Goal: Contribute content: Contribute content

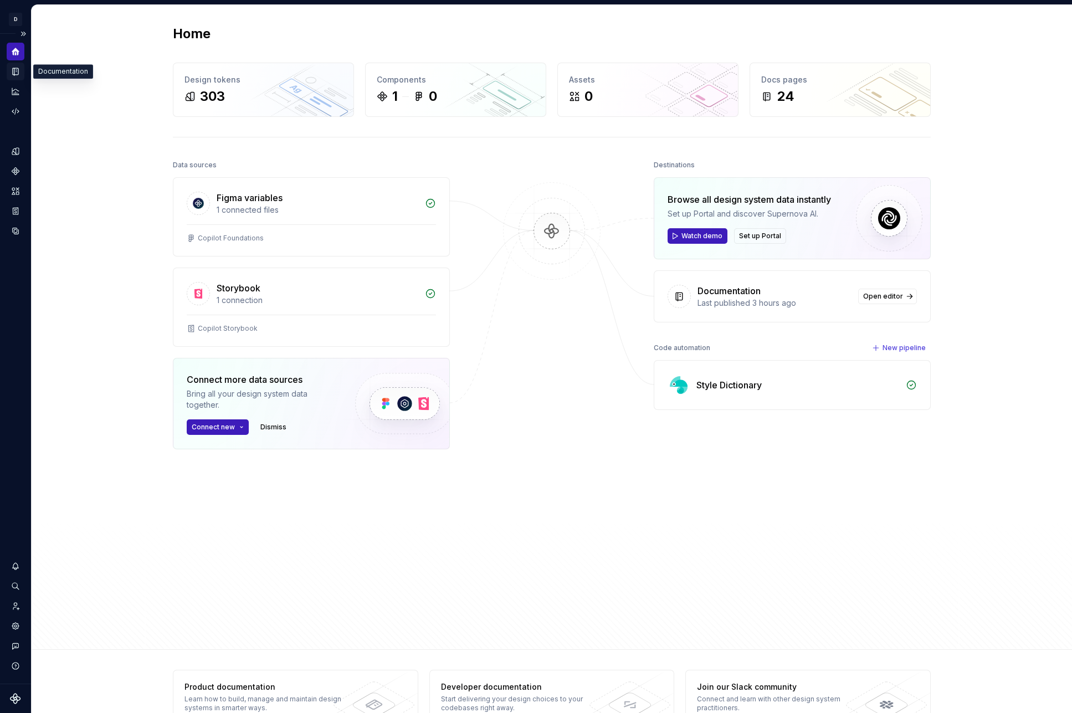
click at [17, 69] on icon "Documentation" at bounding box center [16, 72] width 4 height 6
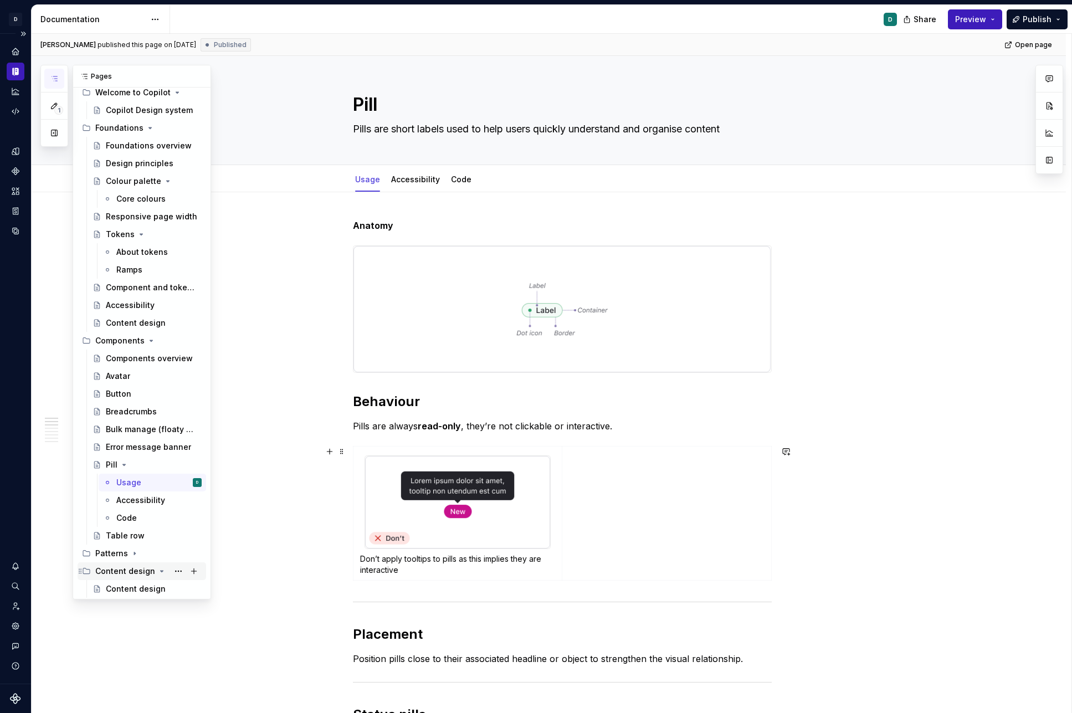
click at [130, 553] on div "Content design" at bounding box center [142, 571] width 129 height 18
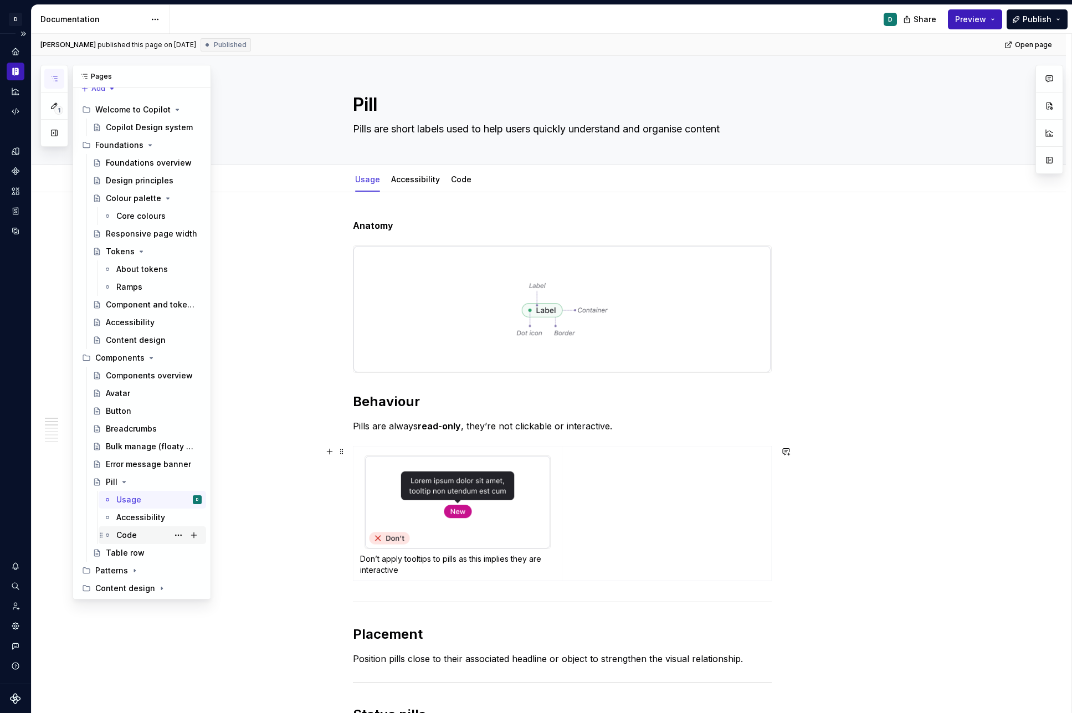
scroll to position [11, 0]
click at [123, 553] on div "Patterns" at bounding box center [111, 571] width 33 height 11
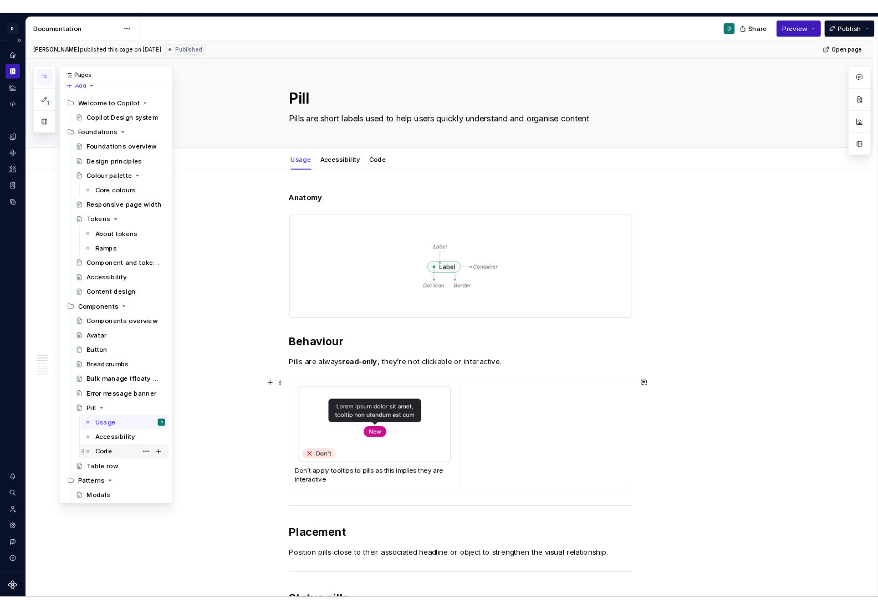
scroll to position [64, 0]
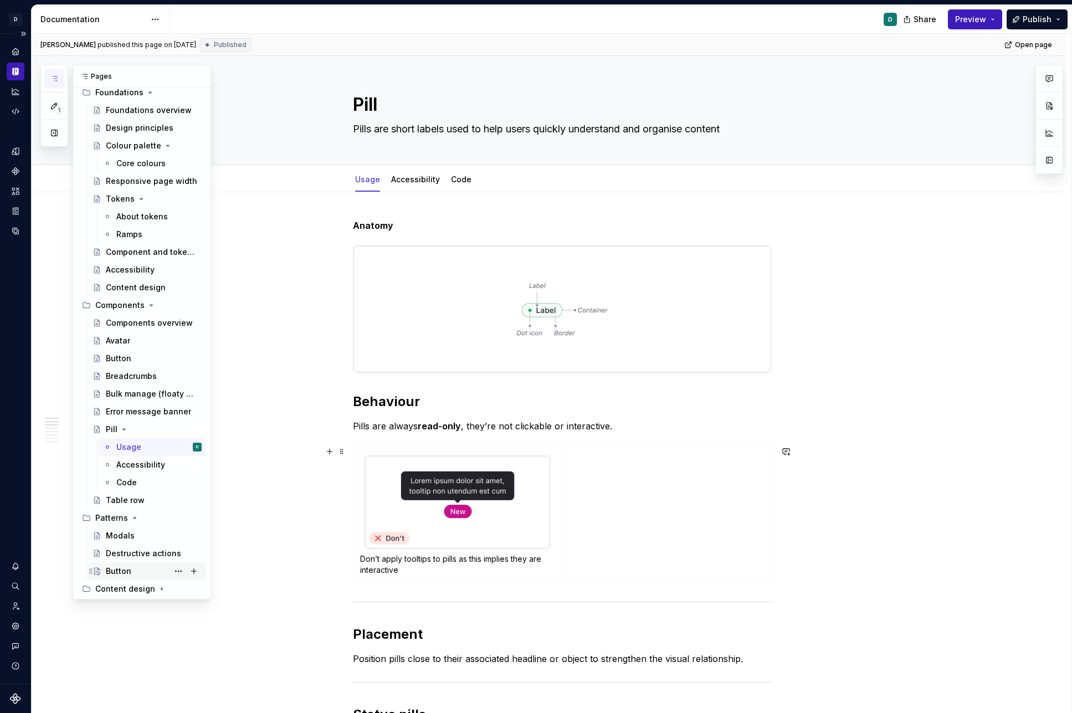
click at [130, 553] on div "Button D" at bounding box center [154, 572] width 96 height 16
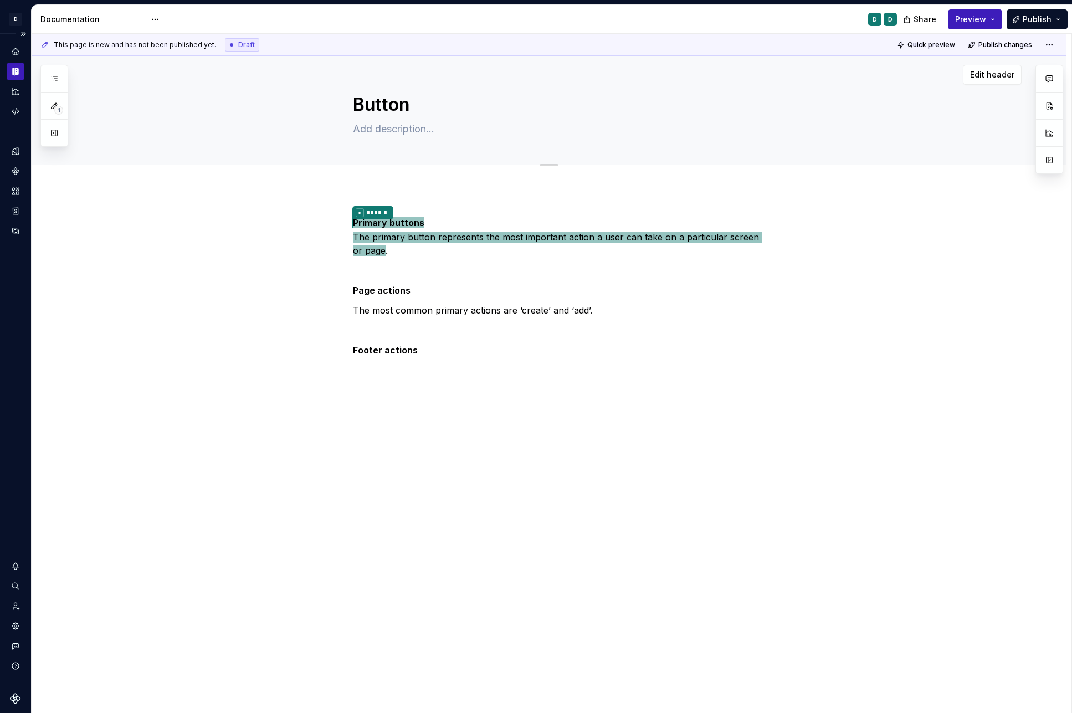
click at [409, 107] on textarea "Button" at bounding box center [560, 104] width 419 height 27
type textarea "*"
type textarea "A"
type textarea "*"
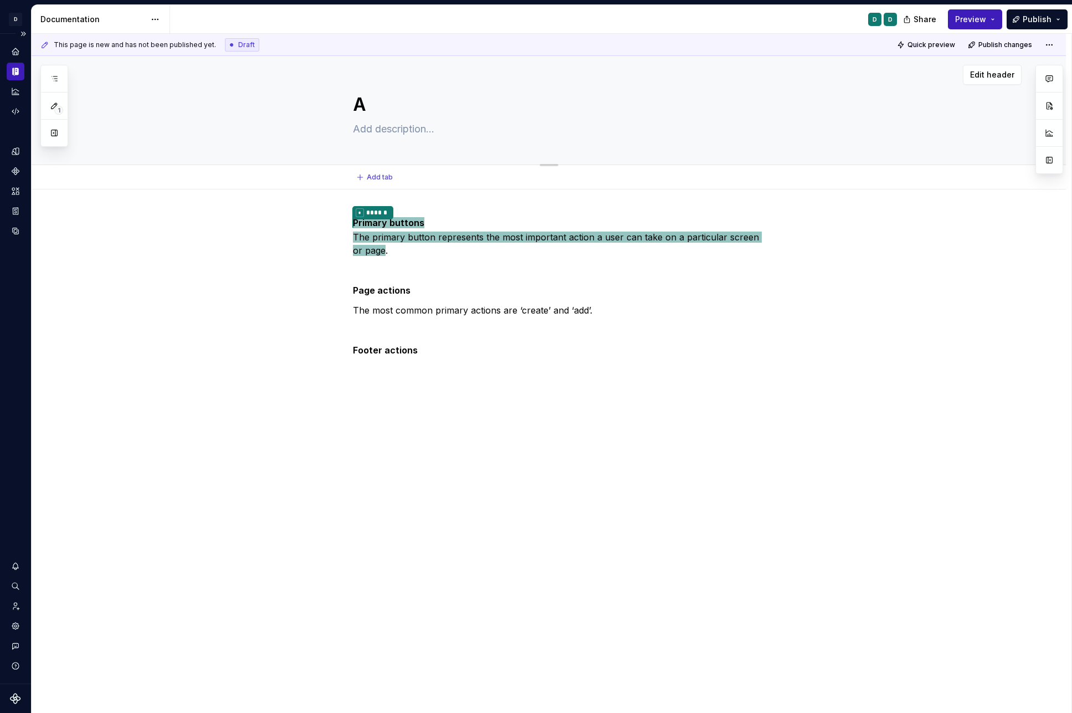
type textarea "Ac"
type textarea "*"
type textarea "Act"
type textarea "*"
type textarea "Acti"
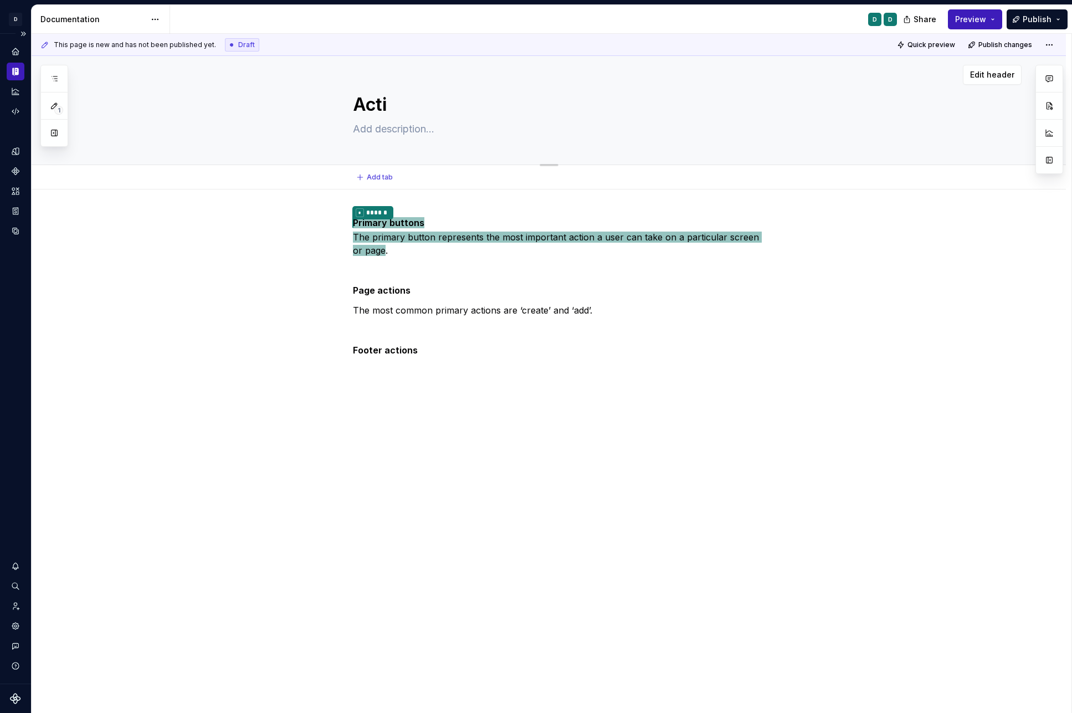
type textarea "*"
type textarea "Actio"
type textarea "*"
type textarea "Action"
type textarea "*"
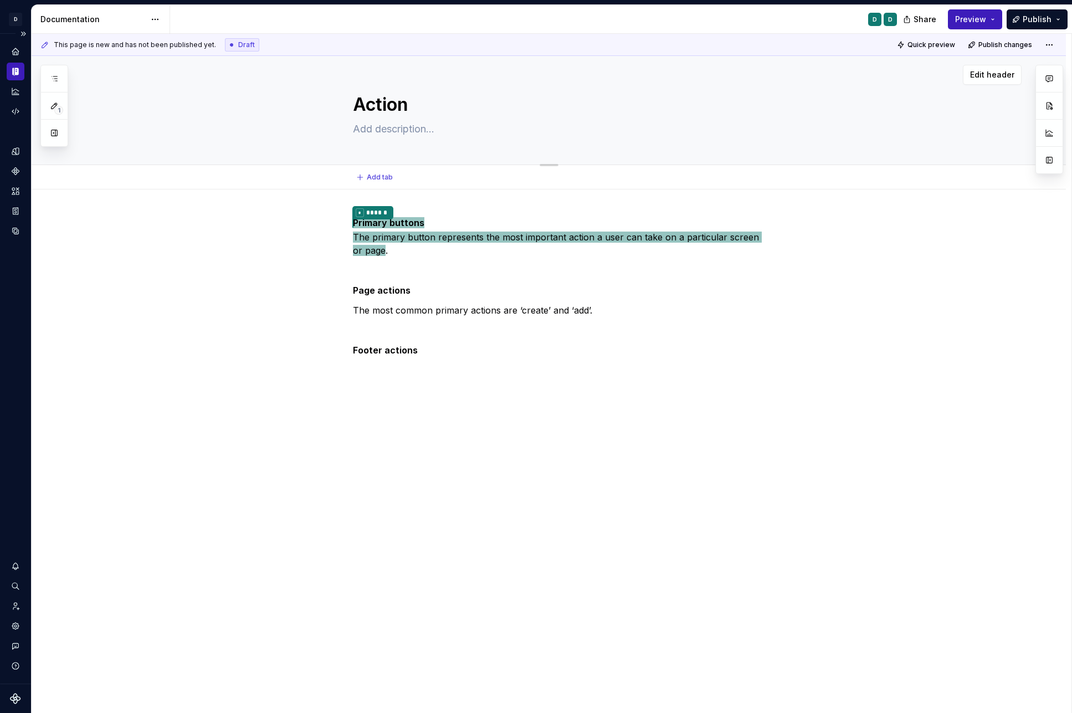
type textarea "Actions"
type textarea "*"
type textarea "Actions"
click at [376, 253] on p "* ****** Primary buttons The primary button represents the most important actio…" at bounding box center [562, 236] width 419 height 41
click at [383, 248] on p "* ****** Primary buttons The primary button represents the most important actio…" at bounding box center [562, 236] width 419 height 41
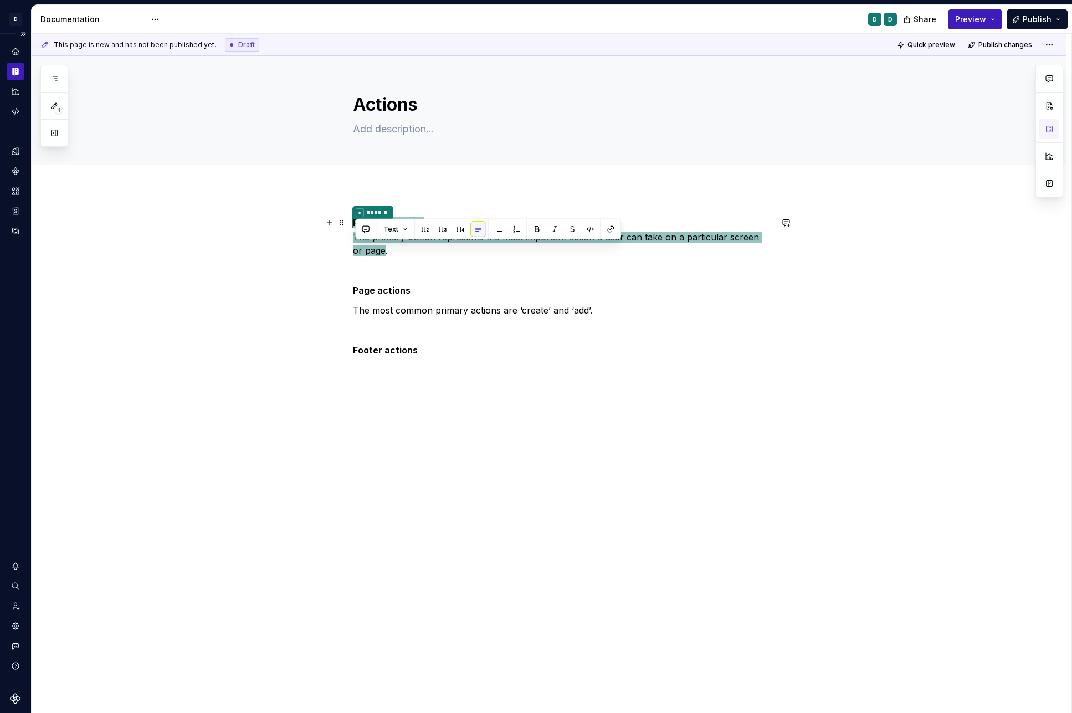
drag, startPoint x: 381, startPoint y: 251, endPoint x: 354, endPoint y: 245, distance: 28.3
click at [354, 245] on div "* ****** Primary buttons The primary button represents the most important actio…" at bounding box center [549, 387] width 1035 height 395
click at [403, 306] on p "The most common primary actions are ‘create’ and ‘add’." at bounding box center [562, 310] width 419 height 13
click at [407, 319] on div "* ****** Primary buttons The primary button represents the most important actio…" at bounding box center [562, 286] width 419 height 141
click at [388, 249] on p "* ****** Primary buttons The primary button represents the most important actio…" at bounding box center [562, 236] width 419 height 41
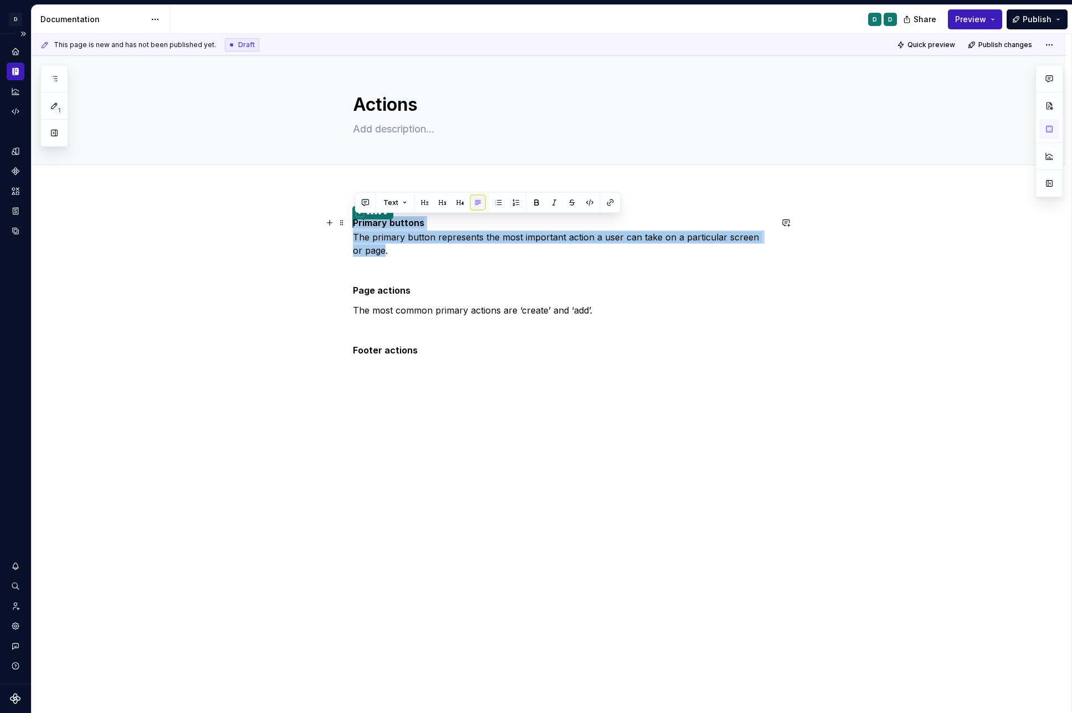
drag, startPoint x: 378, startPoint y: 249, endPoint x: 352, endPoint y: 228, distance: 32.7
click at [352, 228] on div "* ****** Primary buttons The primary button represents the most important actio…" at bounding box center [549, 387] width 1035 height 395
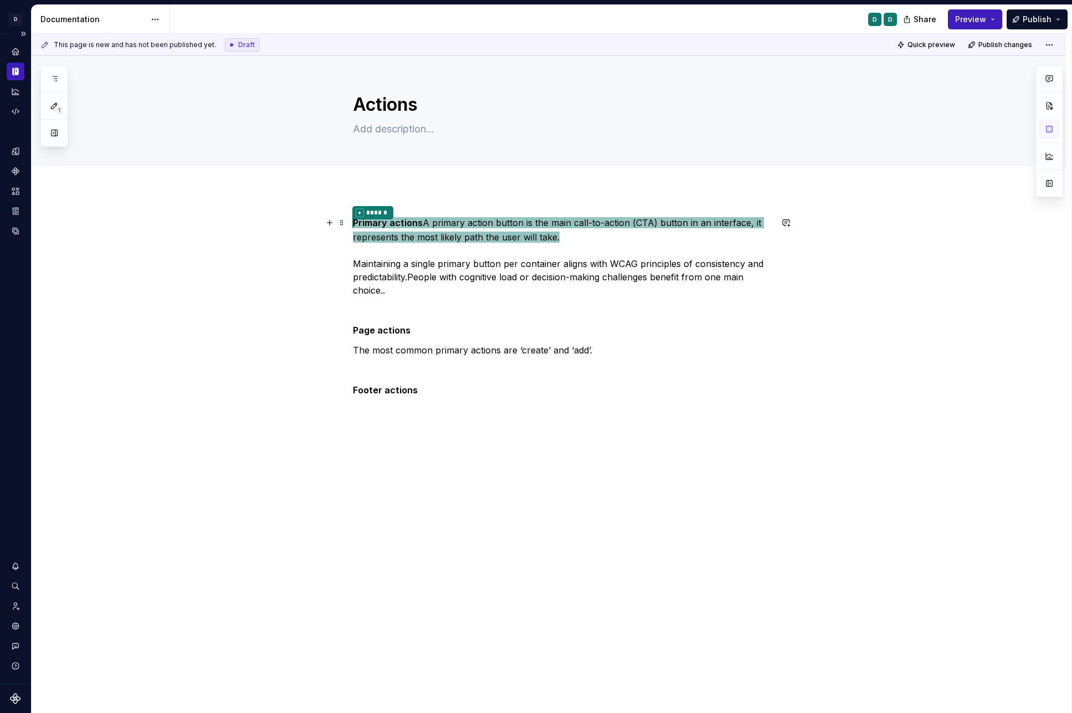
click at [460, 223] on span "A primary action button is the main call-to-action (CTA) button in an interface…" at bounding box center [558, 229] width 411 height 25
click at [427, 222] on span "A primary action button is the main call-to-action (CTA) button in an interface…" at bounding box center [558, 229] width 411 height 25
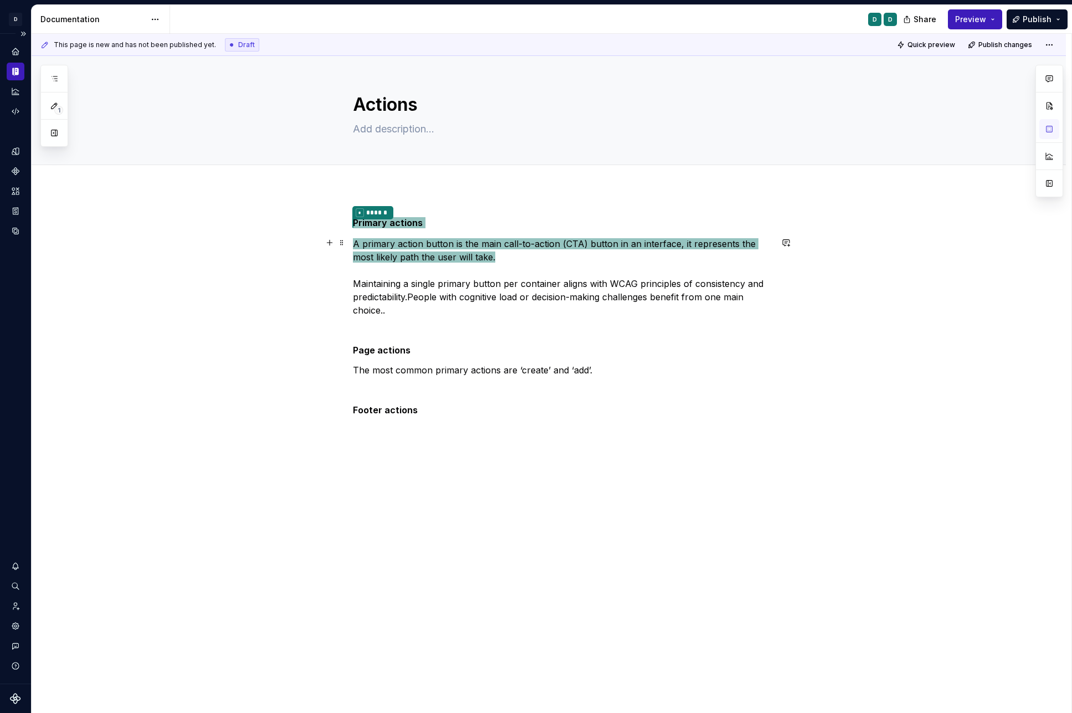
click at [468, 314] on p "A primary action button is the main call-to-action (CTA) button in an interface…" at bounding box center [562, 277] width 419 height 80
click at [483, 378] on div "* ****** Primary actions   A primary action button is the main call-to-action (…" at bounding box center [562, 316] width 419 height 201
type textarea "*"
click at [369, 204] on div "* ****** Primary actions   A primary action button is the main call-to-action (…" at bounding box center [549, 417] width 1035 height 454
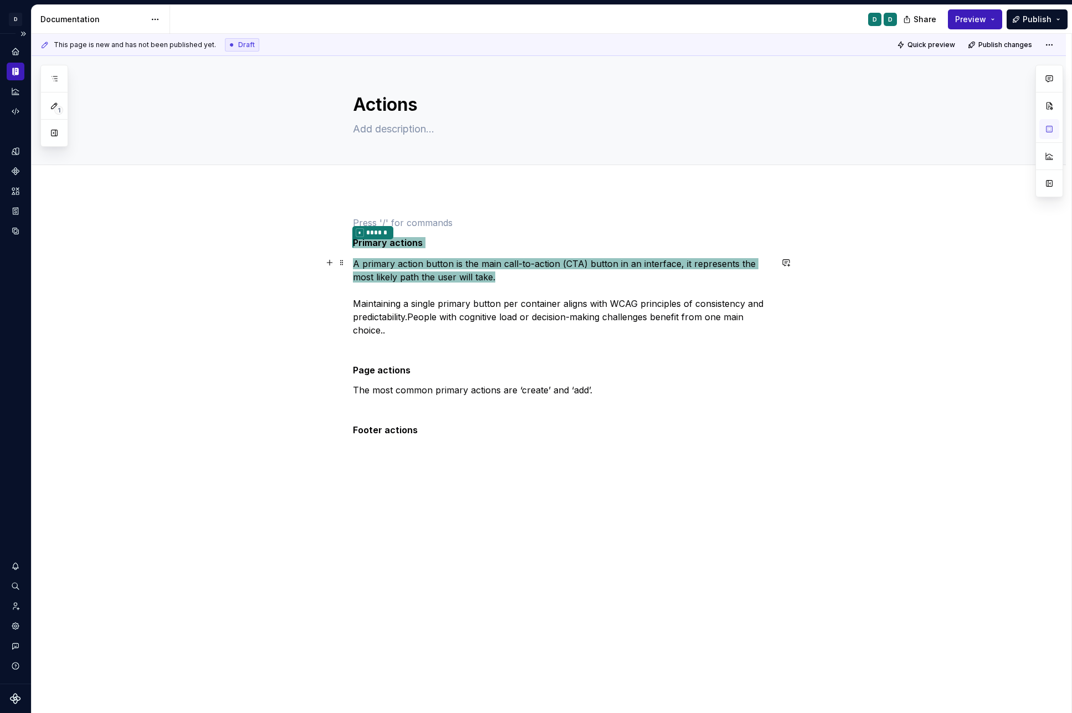
click at [413, 324] on p "A primary action button is the main call-to-action (CTA) button in an interface…" at bounding box center [562, 297] width 419 height 80
click at [380, 232] on div "* ****** Primary actions   A primary action button is the main call-to-action (…" at bounding box center [562, 326] width 419 height 221
click at [353, 228] on div "* ****** Primary actions   A primary action button is the main call-to-action (…" at bounding box center [549, 427] width 1035 height 474
click at [422, 378] on div "\ * ****** Primary actions   A primary action button is the main call-to-action…" at bounding box center [562, 326] width 419 height 221
click at [387, 196] on div "\ * ****** Primary actions   A primary action button is the main call-to-action…" at bounding box center [549, 427] width 1035 height 474
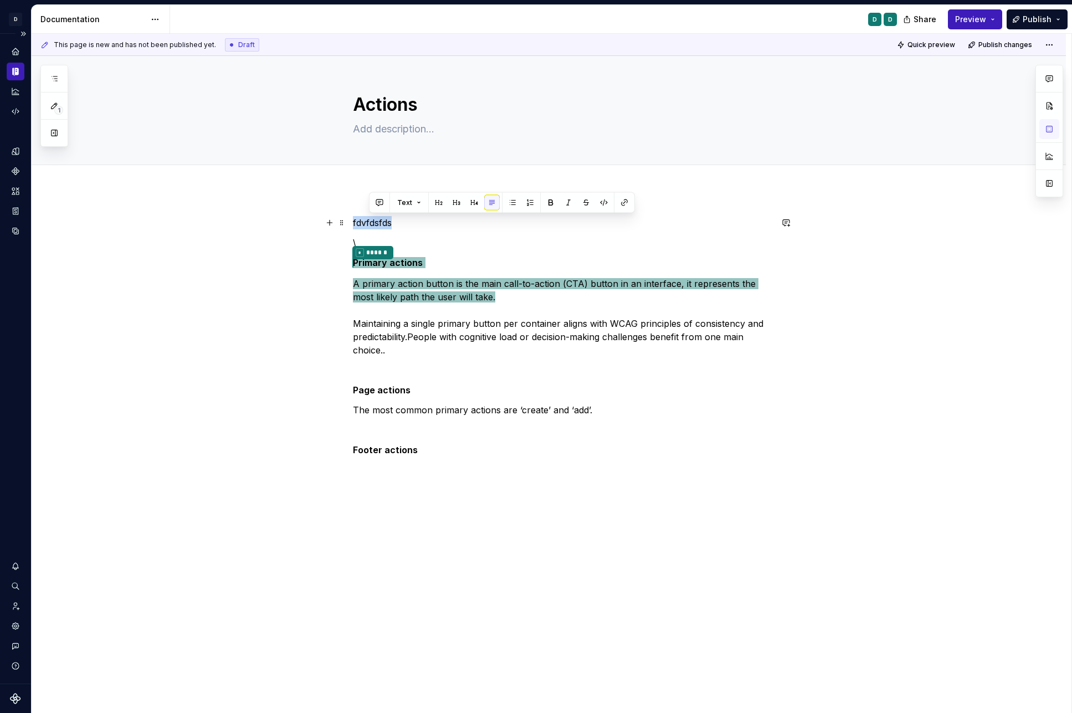
drag, startPoint x: 408, startPoint y: 222, endPoint x: 247, endPoint y: 222, distance: 161.2
click at [255, 222] on div "fdvfdsfds \ * ****** Primary actions   A primary action button is the main call…" at bounding box center [549, 437] width 1035 height 494
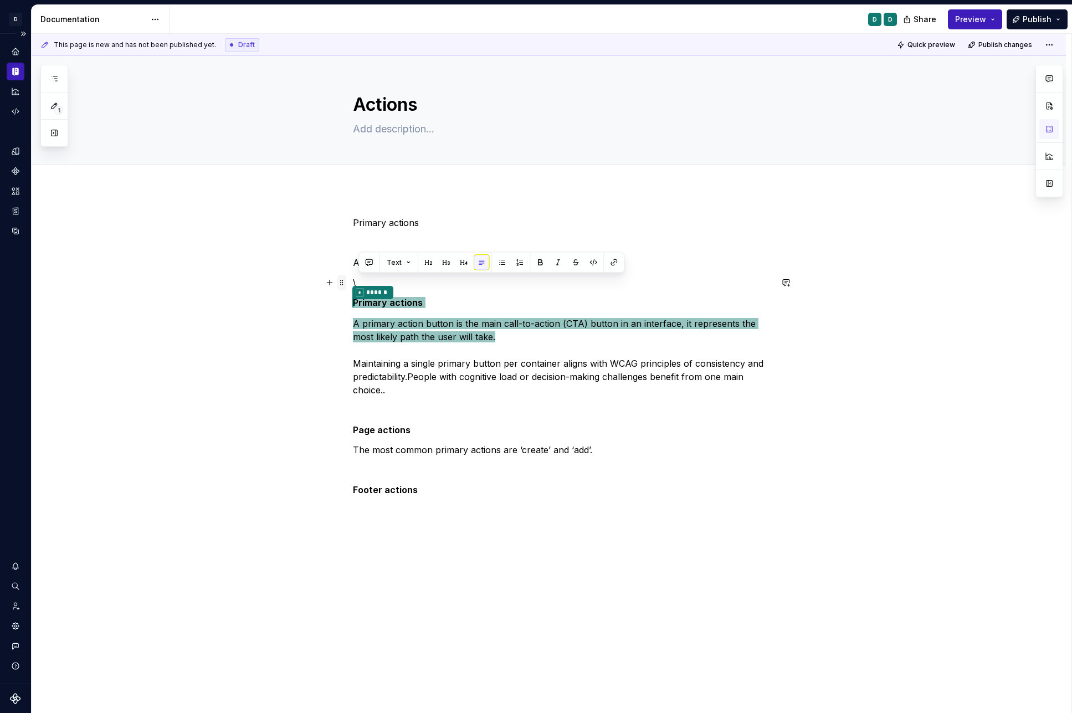
drag, startPoint x: 430, startPoint y: 394, endPoint x: 343, endPoint y: 283, distance: 140.9
click at [353, 283] on div "Primary actions A primary action \ * ****** Primary actions   A primary action …" at bounding box center [562, 363] width 419 height 294
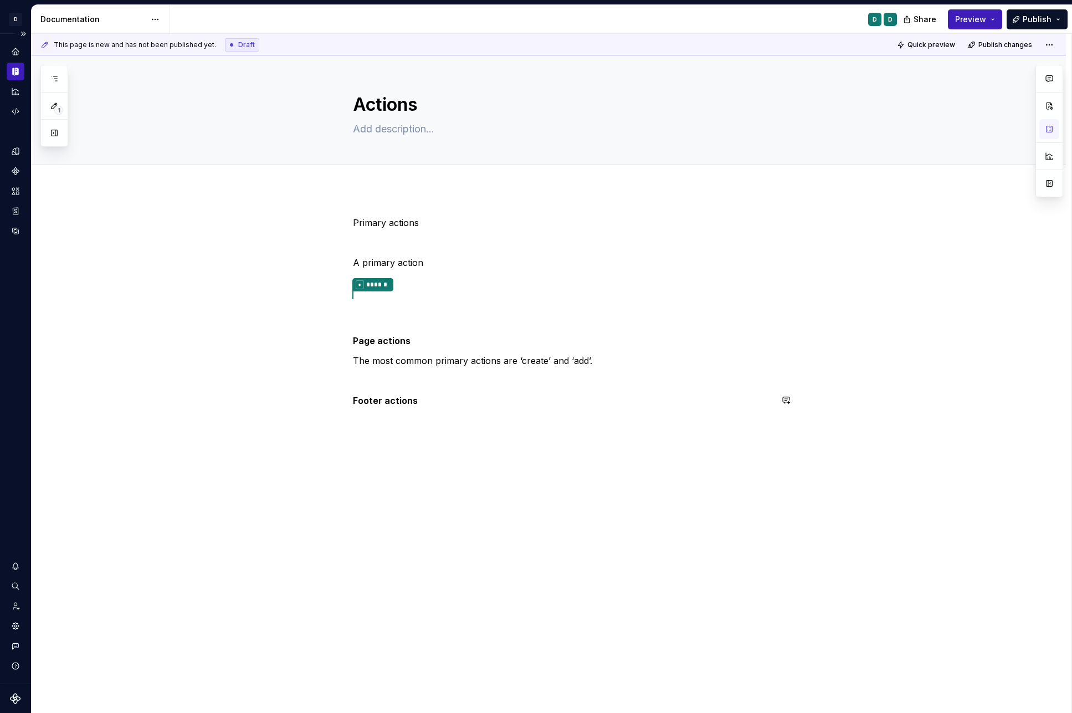
drag, startPoint x: 430, startPoint y: 414, endPoint x: 412, endPoint y: 414, distance: 18.3
click at [413, 414] on div "Primary actions A primary action \\ * ****** Page actions The most common prima…" at bounding box center [562, 318] width 419 height 204
drag, startPoint x: 422, startPoint y: 275, endPoint x: 416, endPoint y: 275, distance: 6.7
click at [416, 275] on div "Primary actions A primary action \\ * ****** Page actions The most common prima…" at bounding box center [562, 311] width 419 height 191
click at [386, 279] on p "\\" at bounding box center [562, 282] width 419 height 13
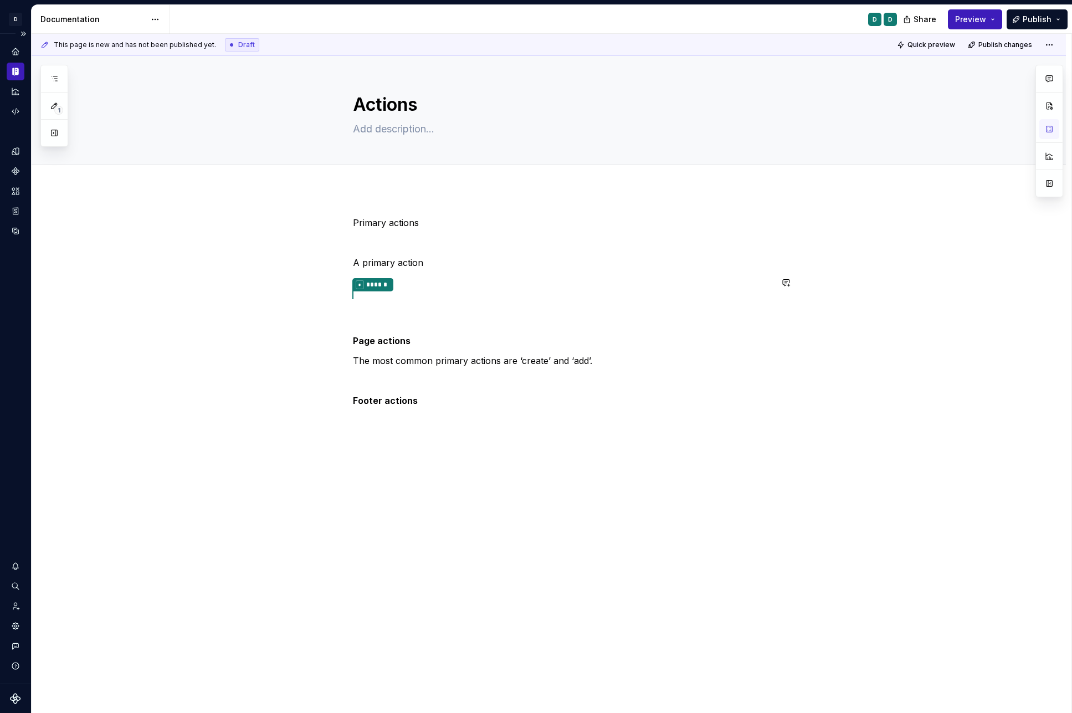
click at [370, 290] on div "Primary actions A primary action \\ * ****** Page actions The most common prima…" at bounding box center [562, 311] width 419 height 191
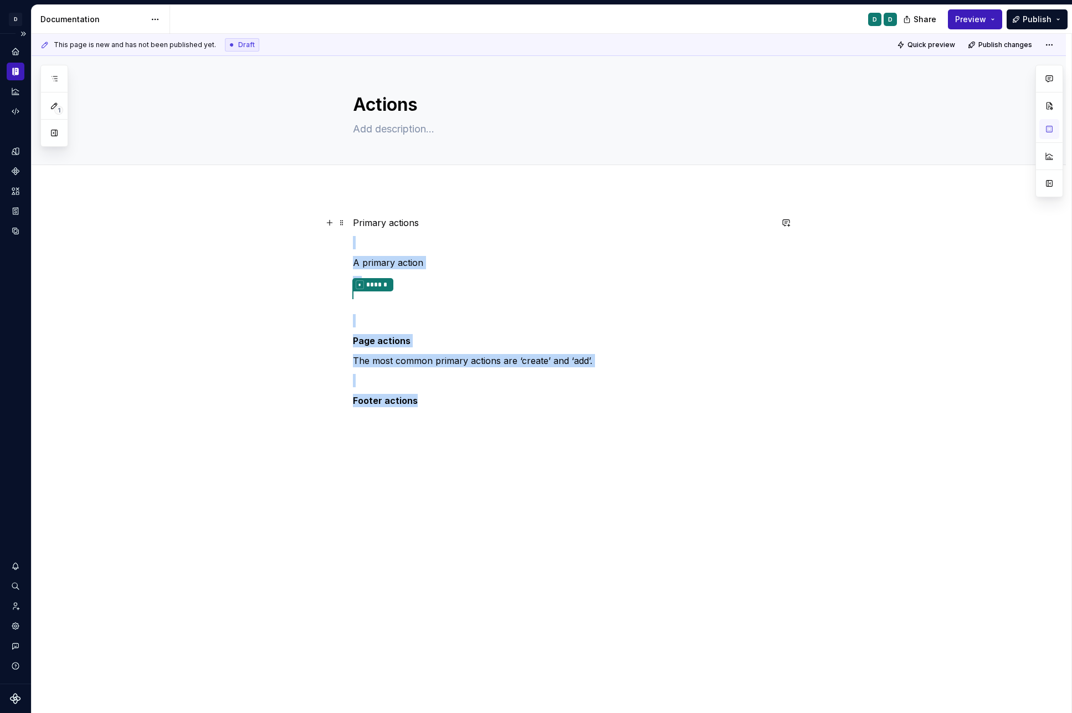
drag, startPoint x: 428, startPoint y: 221, endPoint x: 509, endPoint y: 737, distance: 522.2
click at [509, 553] on html "D Copilot D Design system data Documentation D D Share Preview Publish 1 Pages …" at bounding box center [536, 356] width 1072 height 713
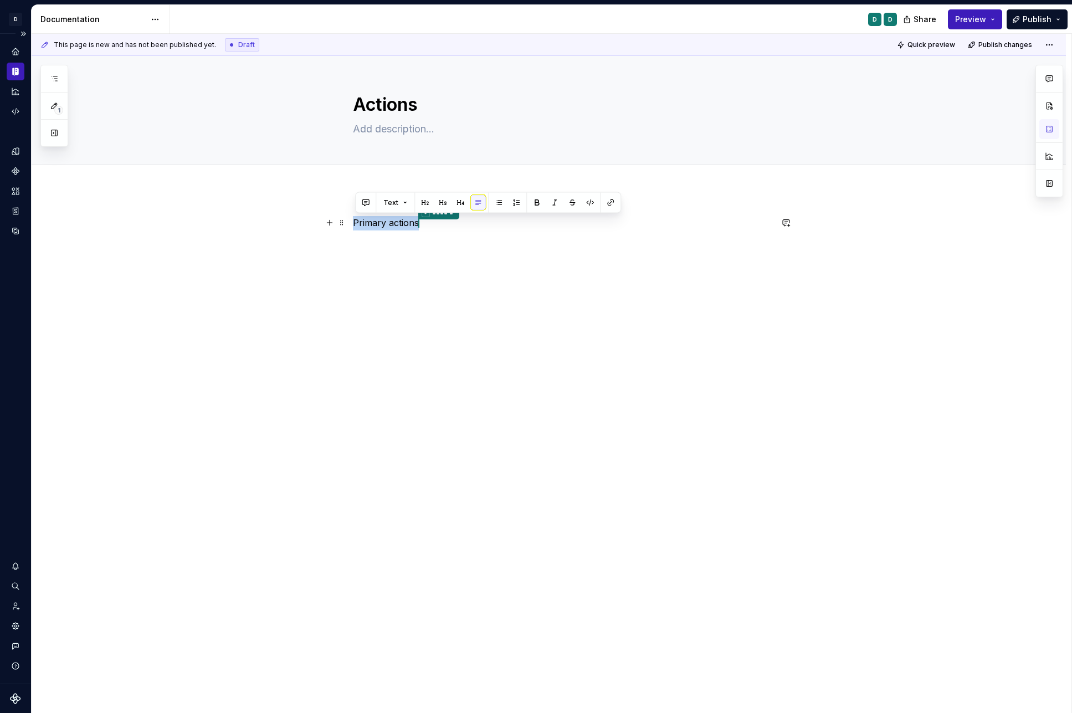
drag, startPoint x: 356, startPoint y: 222, endPoint x: 447, endPoint y: 226, distance: 91.5
click at [447, 226] on p "Primary actions * ******" at bounding box center [562, 223] width 419 height 14
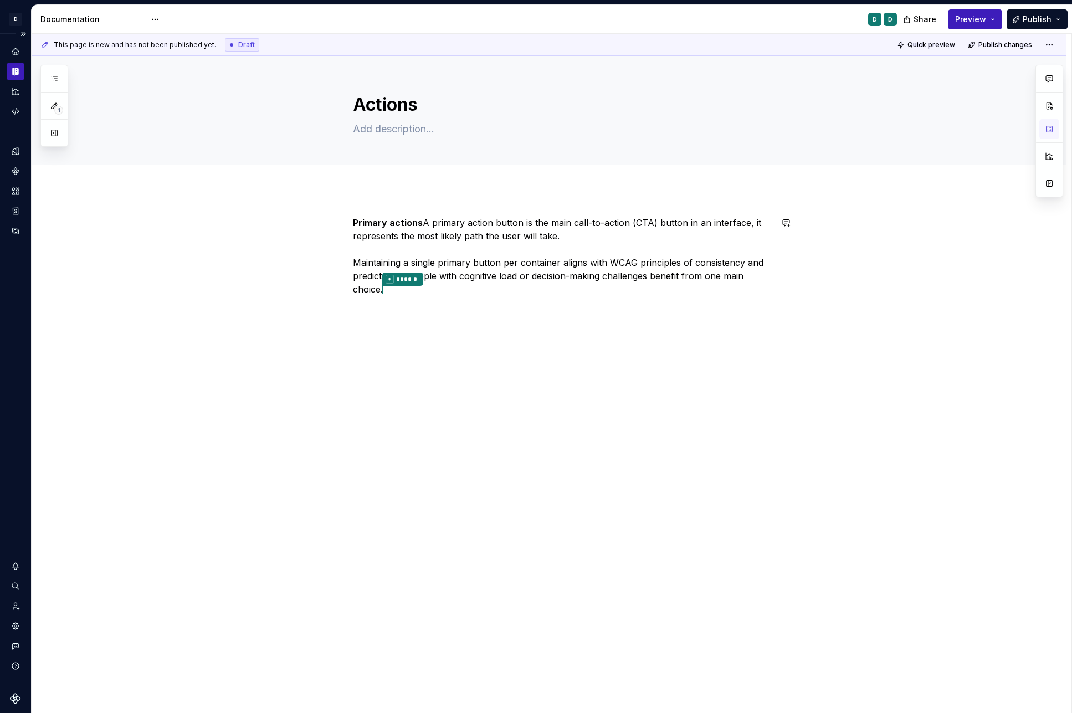
click at [506, 406] on div "Primary actions  A primary action button is the main call-to-action (CTA) butto…" at bounding box center [549, 357] width 1035 height 335
click at [427, 222] on p "Primary actions  A primary action button is the main call-to-action (CTA) butto…" at bounding box center [562, 256] width 419 height 81
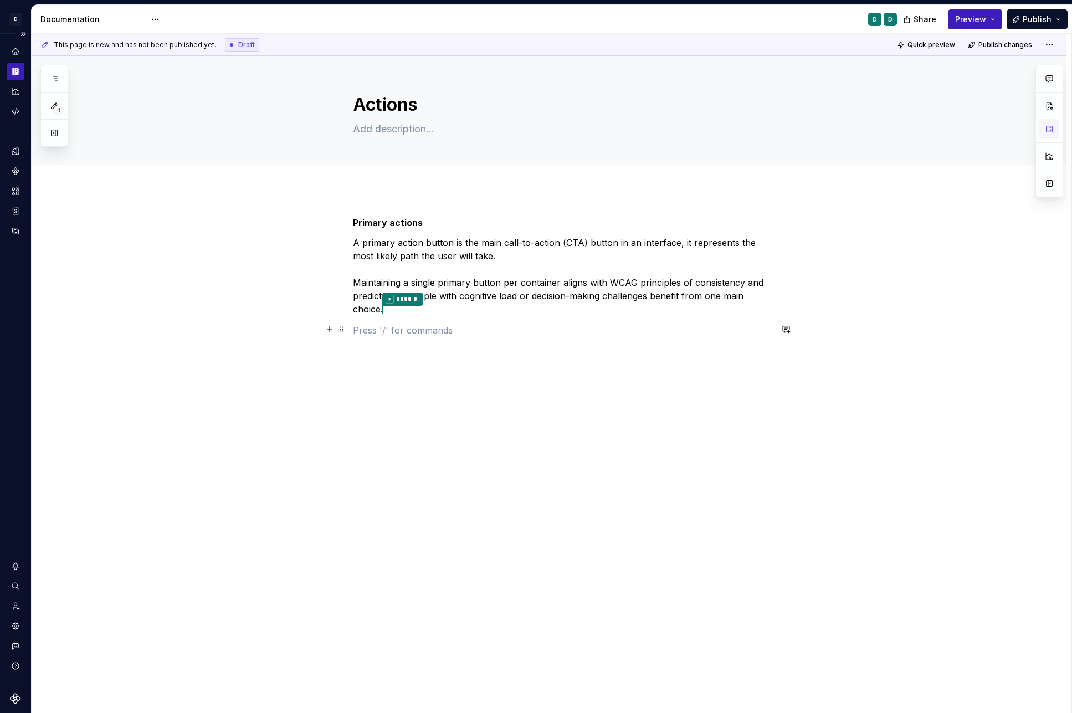
click at [370, 331] on p at bounding box center [562, 330] width 419 height 13
click at [394, 294] on p "A primary action button is the main call-to-action (CTA) button in an interface…" at bounding box center [562, 276] width 419 height 81
click at [1019, 19] on span "Publish" at bounding box center [1037, 19] width 29 height 11
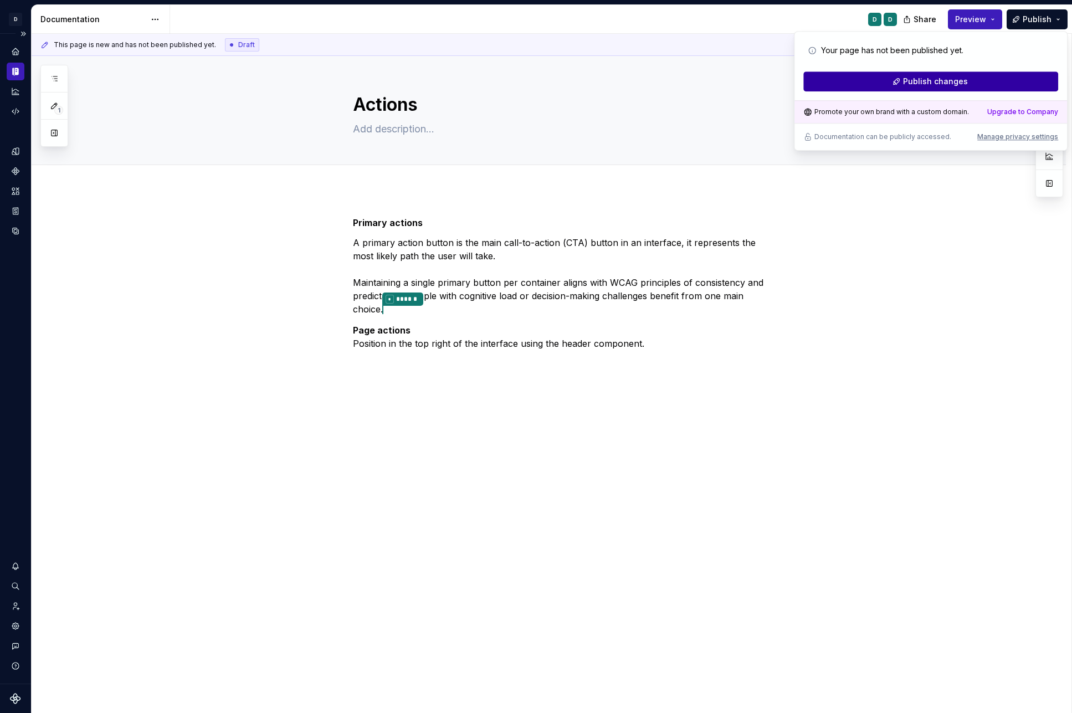
click at [1015, 80] on button "Publish changes" at bounding box center [930, 81] width 255 height 20
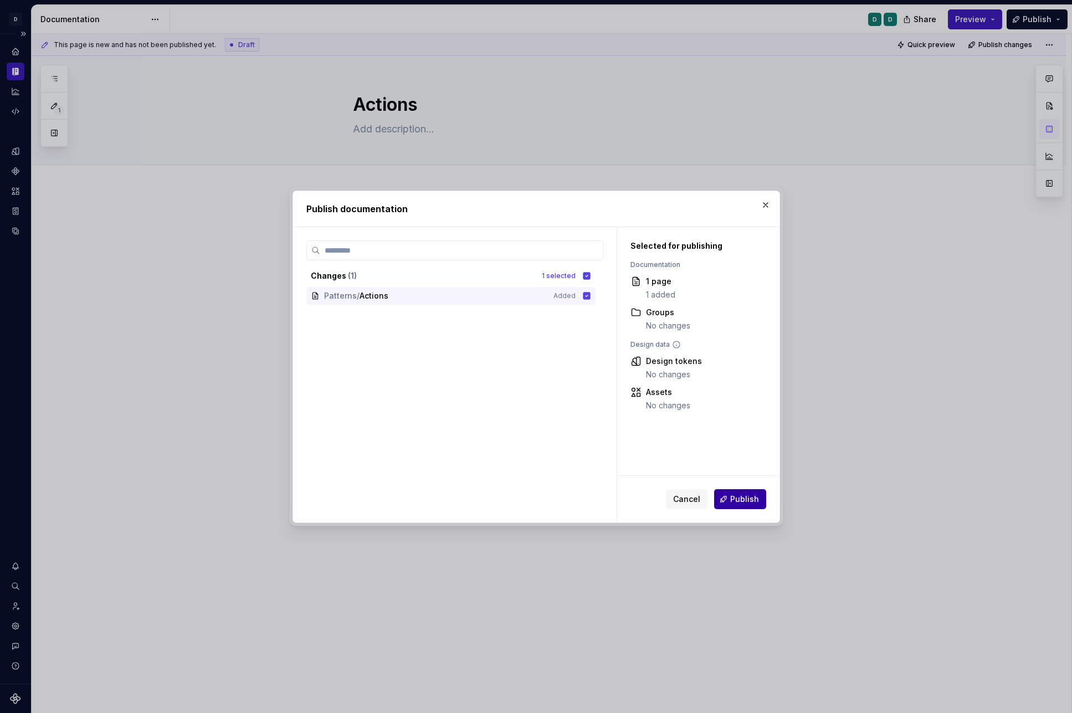
click at [752, 495] on span "Publish" at bounding box center [744, 499] width 29 height 11
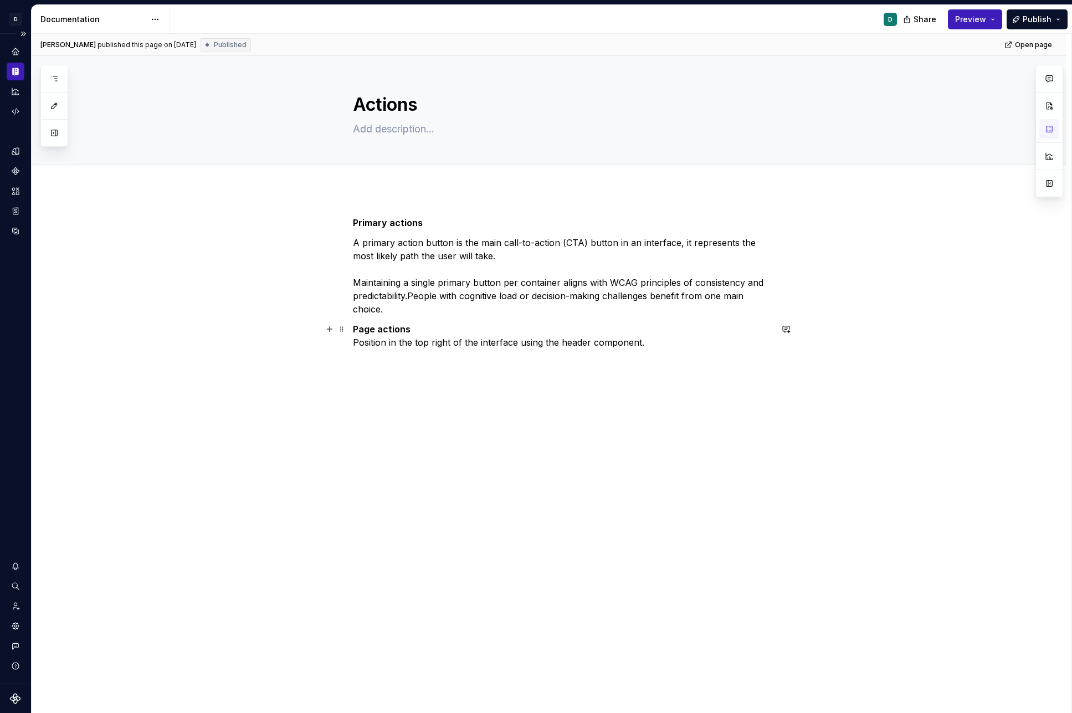
click at [659, 340] on p "Page actions Position in the top right of the interface using the header compon…" at bounding box center [562, 335] width 419 height 27
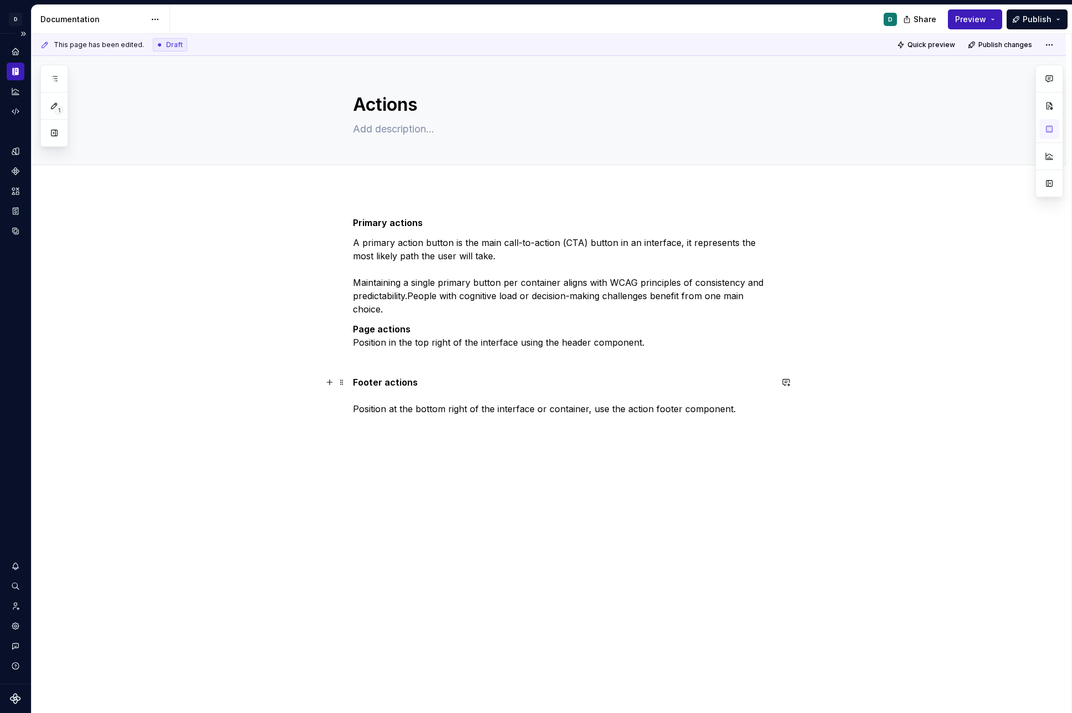
click at [355, 409] on div "Primary actions   A primary action button is the main call-to-action (CTA) butt…" at bounding box center [549, 416] width 1035 height 453
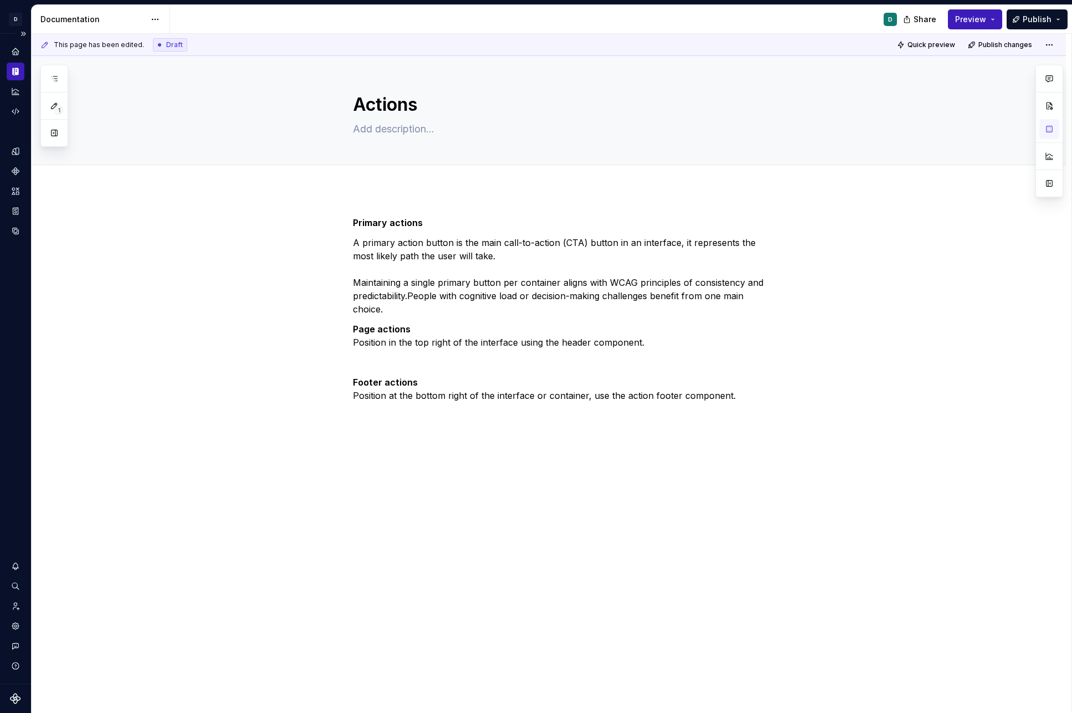
click at [747, 395] on p "Footer actions Position at the bottom right of the interface or container, use …" at bounding box center [562, 389] width 419 height 27
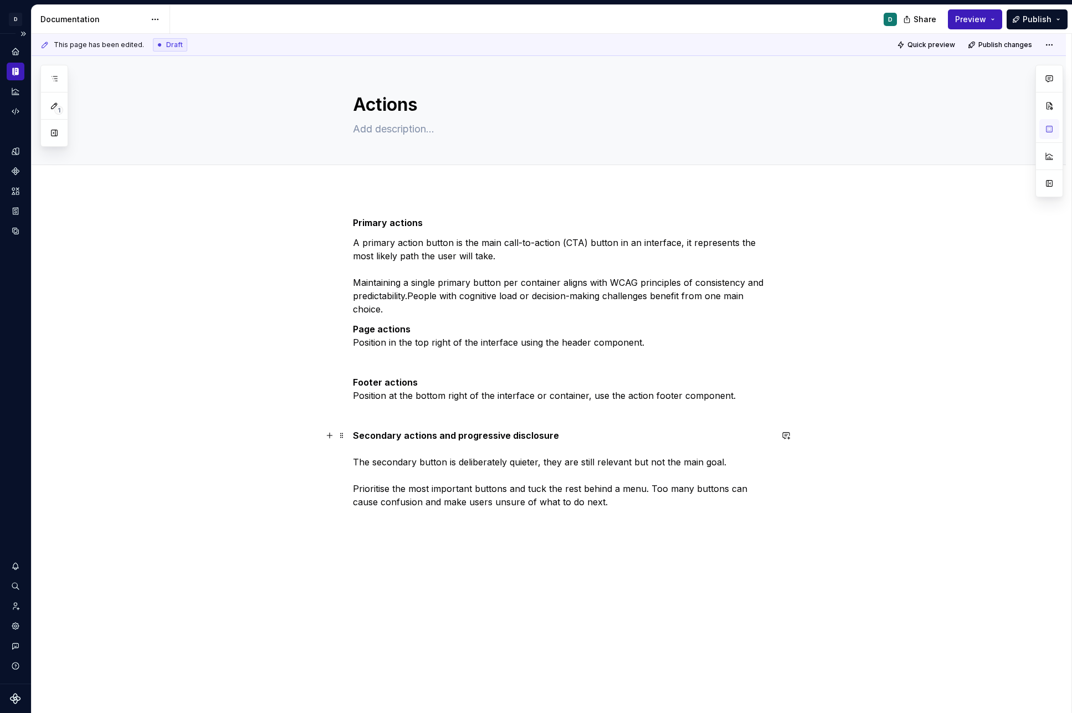
click at [693, 489] on p "Secondary actions and progressive disclosure The secondary button is deliberate…" at bounding box center [562, 469] width 419 height 80
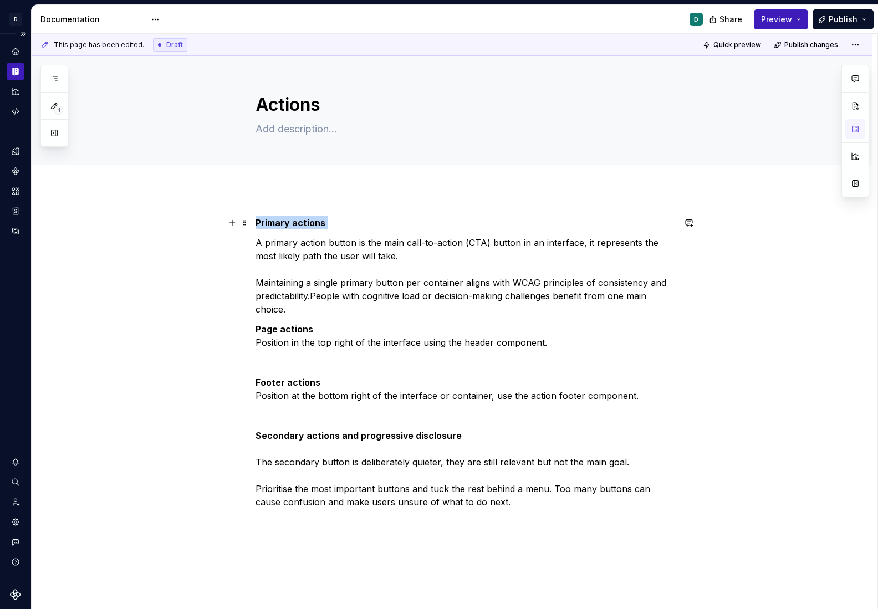
drag, startPoint x: 328, startPoint y: 220, endPoint x: 185, endPoint y: 220, distance: 143.0
click at [190, 220] on div "Primary actions   A primary action button is the main call-to-action (CTA) butt…" at bounding box center [452, 447] width 840 height 515
click at [363, 203] on button "button" at bounding box center [364, 203] width 16 height 16
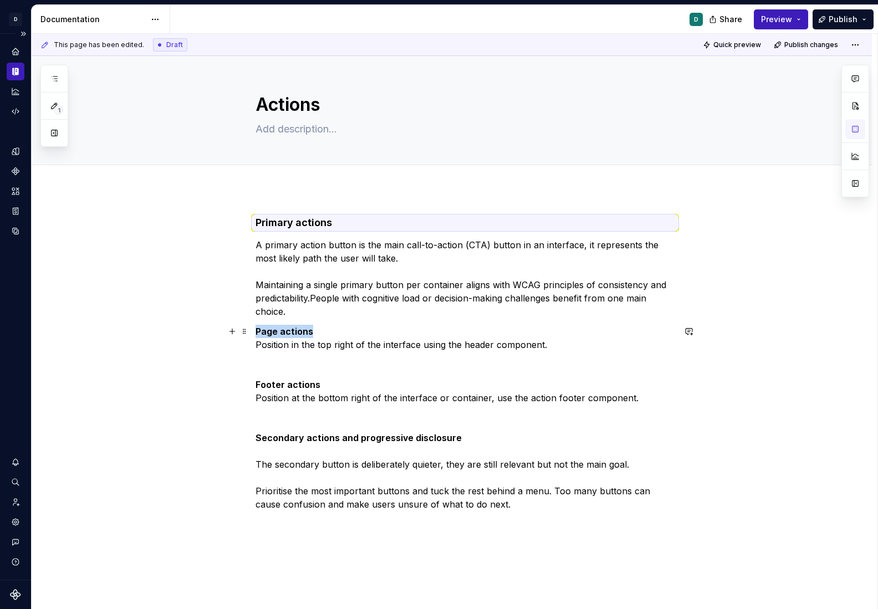
drag, startPoint x: 318, startPoint y: 331, endPoint x: 226, endPoint y: 331, distance: 92.5
click at [226, 331] on div "Primary actions   A primary action button is the main call-to-action (CTA) butt…" at bounding box center [452, 449] width 840 height 518
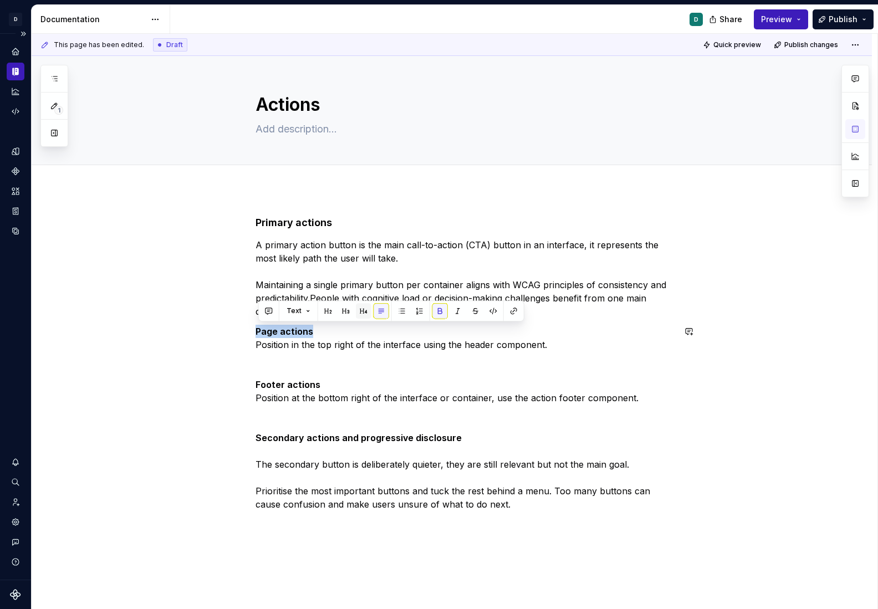
click at [364, 311] on button "button" at bounding box center [364, 311] width 16 height 16
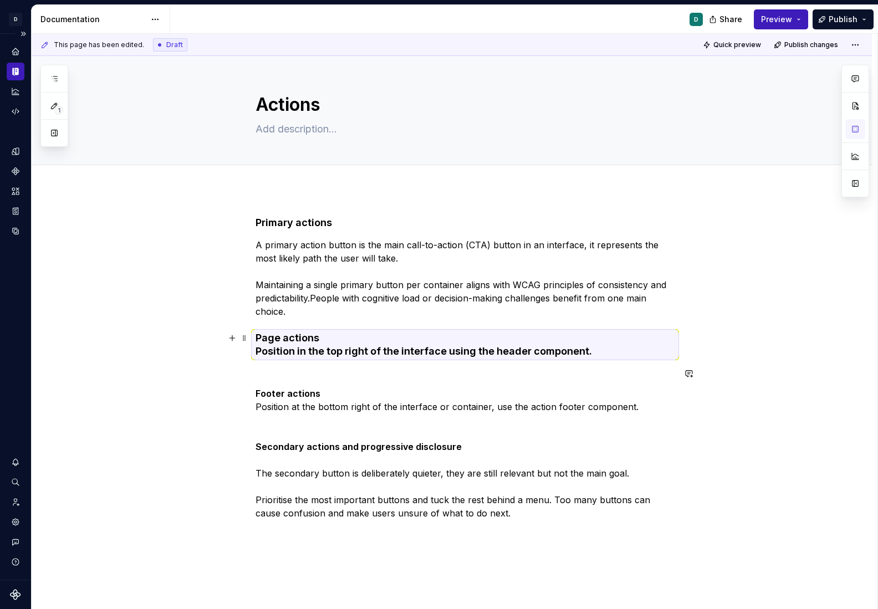
click at [311, 358] on h4 "Page actions Position in the top right of the interface using the header compon…" at bounding box center [464, 344] width 419 height 27
click at [257, 354] on div "Primary actions   A primary action button is the main call-to-action (CTA) butt…" at bounding box center [452, 453] width 840 height 526
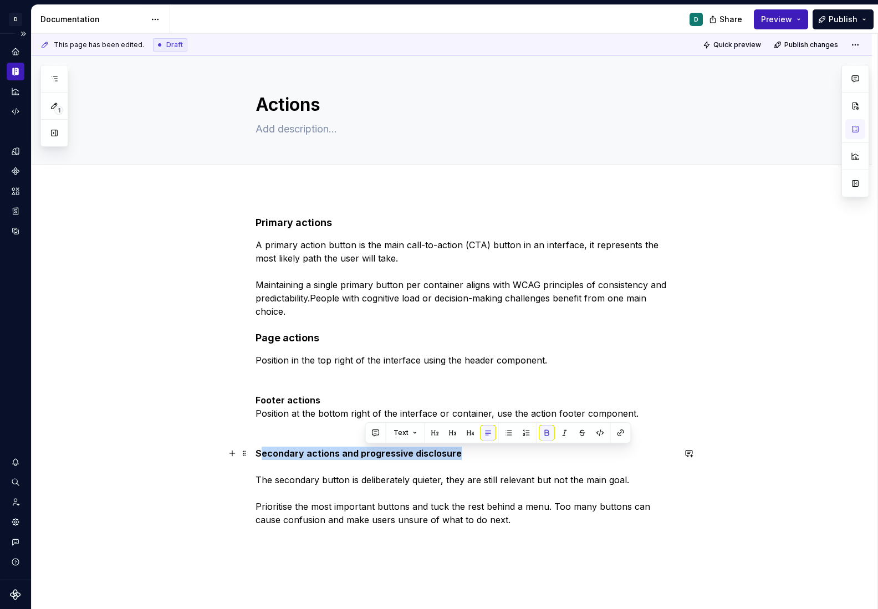
drag, startPoint x: 430, startPoint y: 453, endPoint x: 222, endPoint y: 453, distance: 207.8
click at [224, 453] on div "Primary actions   A primary action button is the main call-to-action (CTA) butt…" at bounding box center [452, 456] width 840 height 533
click at [364, 433] on button "button" at bounding box center [364, 433] width 16 height 16
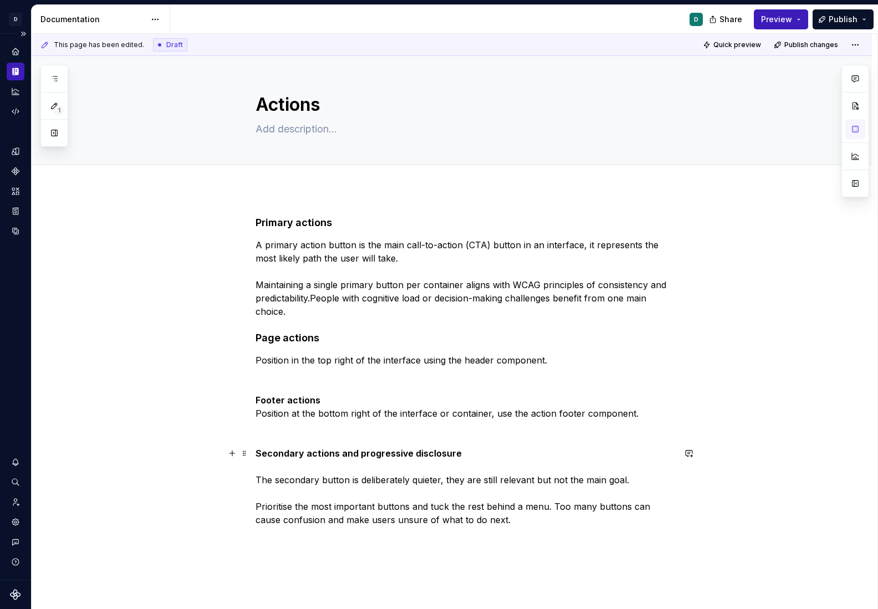
click at [259, 480] on p "Secondary actions and progressive disclosure The secondary button is deliberate…" at bounding box center [464, 487] width 419 height 80
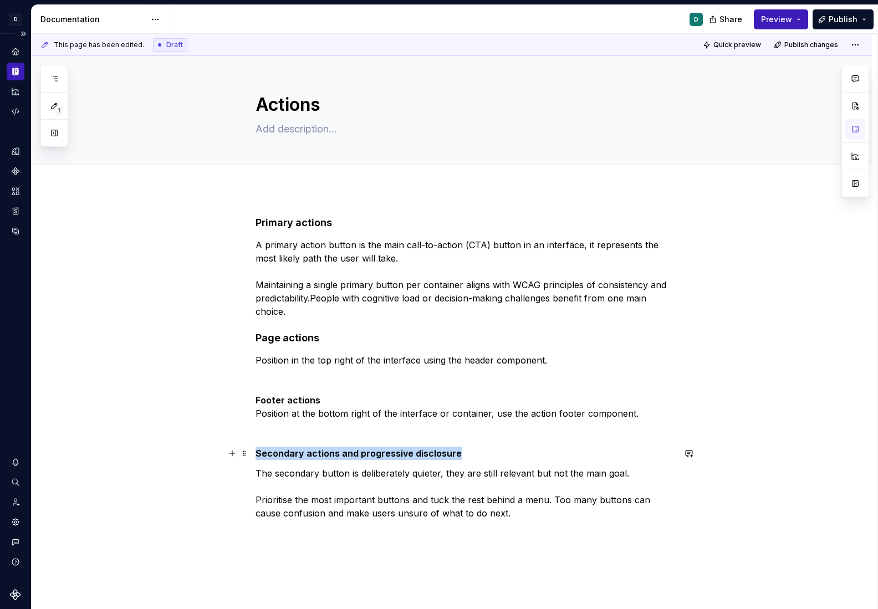
drag, startPoint x: 467, startPoint y: 452, endPoint x: 129, endPoint y: 452, distance: 338.0
click at [142, 452] on div "Primary actions   A primary action button is the main call-to-action (CTA) butt…" at bounding box center [452, 453] width 840 height 526
click at [358, 428] on button "button" at bounding box center [364, 433] width 16 height 16
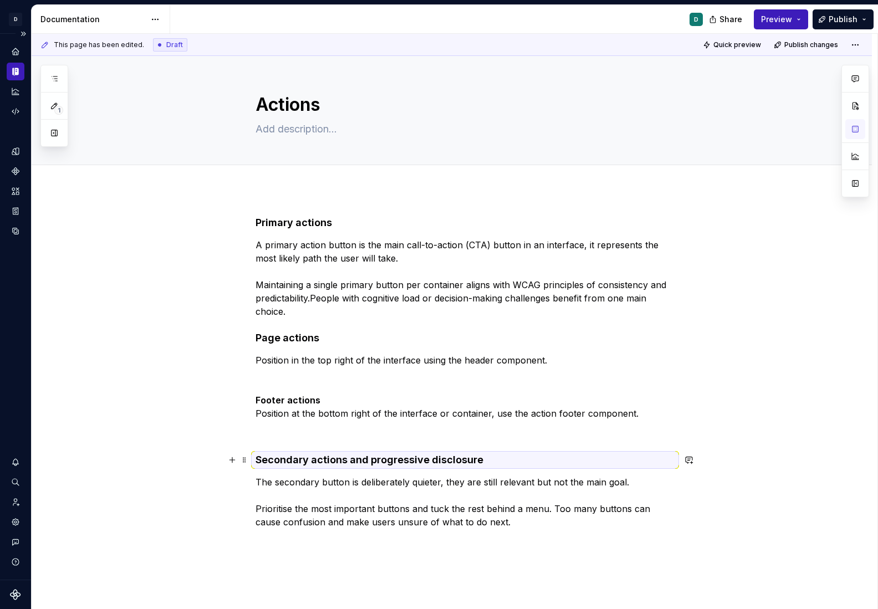
click at [330, 509] on p "The secondary button is deliberately quieter, they are still relevant but not t…" at bounding box center [464, 501] width 419 height 53
drag, startPoint x: 341, startPoint y: 220, endPoint x: 205, endPoint y: 220, distance: 136.3
click at [214, 220] on div "Primary actions   A primary action button is the main call-to-action (CTA) butt…" at bounding box center [452, 457] width 840 height 535
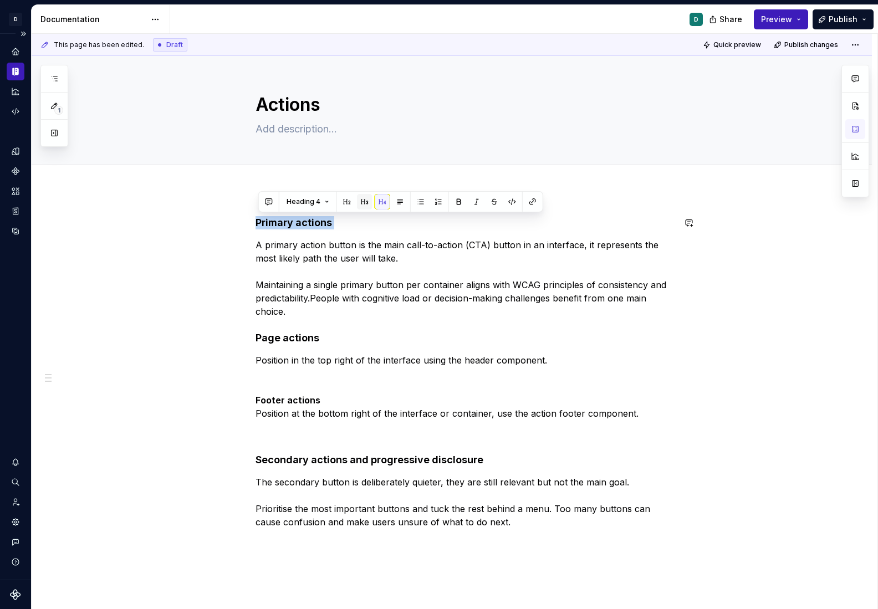
click at [366, 196] on button "button" at bounding box center [365, 202] width 16 height 16
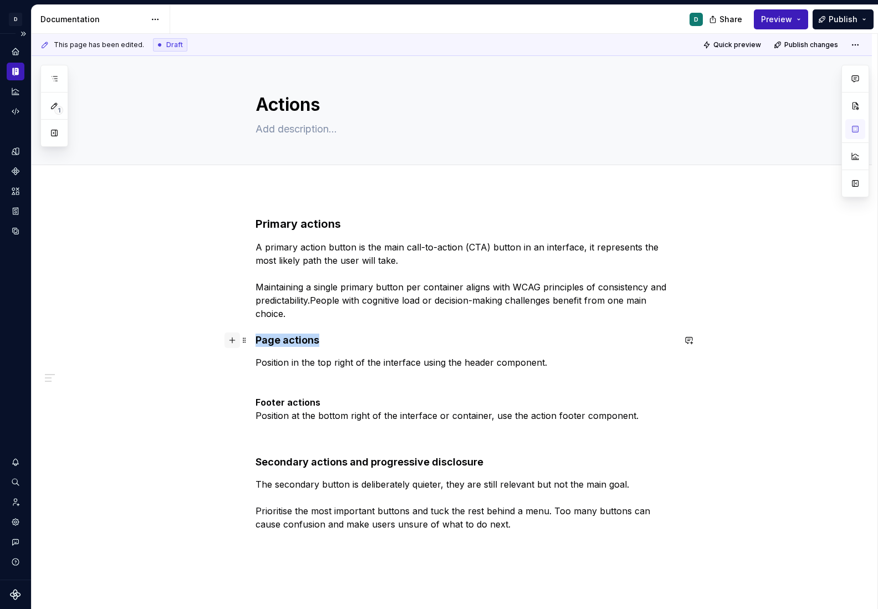
drag, startPoint x: 322, startPoint y: 337, endPoint x: 233, endPoint y: 337, distance: 88.7
click at [255, 337] on div "Primary actions   A primary action button is the main call-to-action (CTA) butt…" at bounding box center [464, 380] width 419 height 328
click at [362, 320] on button "button" at bounding box center [365, 319] width 16 height 16
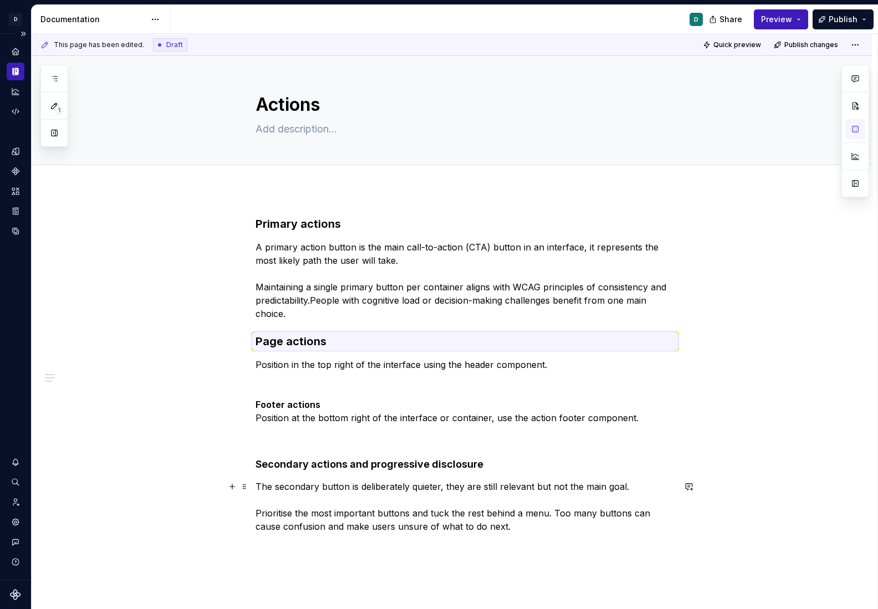
click at [384, 485] on p "The secondary button is deliberately quieter, they are still relevant but not t…" at bounding box center [464, 506] width 419 height 53
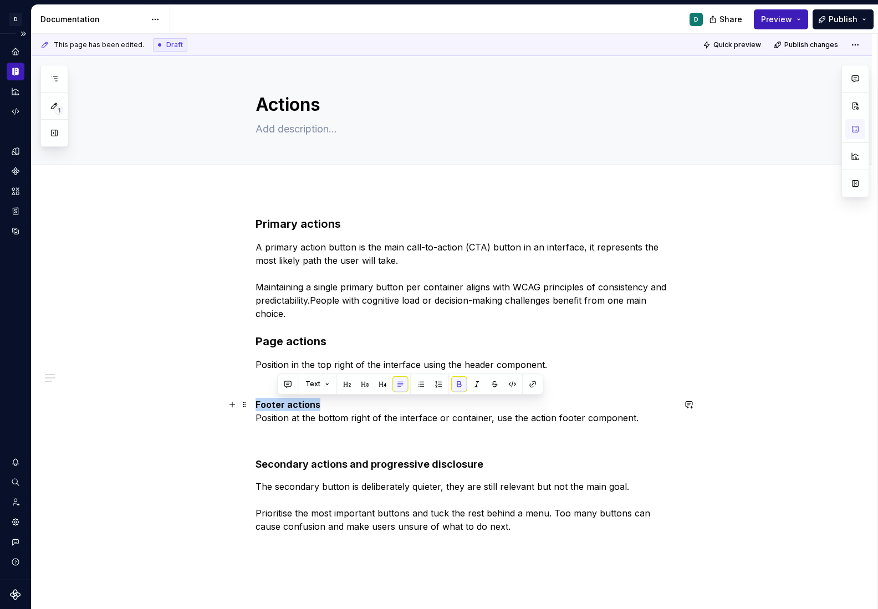
drag, startPoint x: 273, startPoint y: 407, endPoint x: 146, endPoint y: 407, distance: 126.9
click at [147, 407] on div "Primary actions   A primary action button is the main call-to-action (CTA) butt…" at bounding box center [452, 460] width 840 height 540
click at [361, 386] on button "button" at bounding box center [364, 384] width 16 height 16
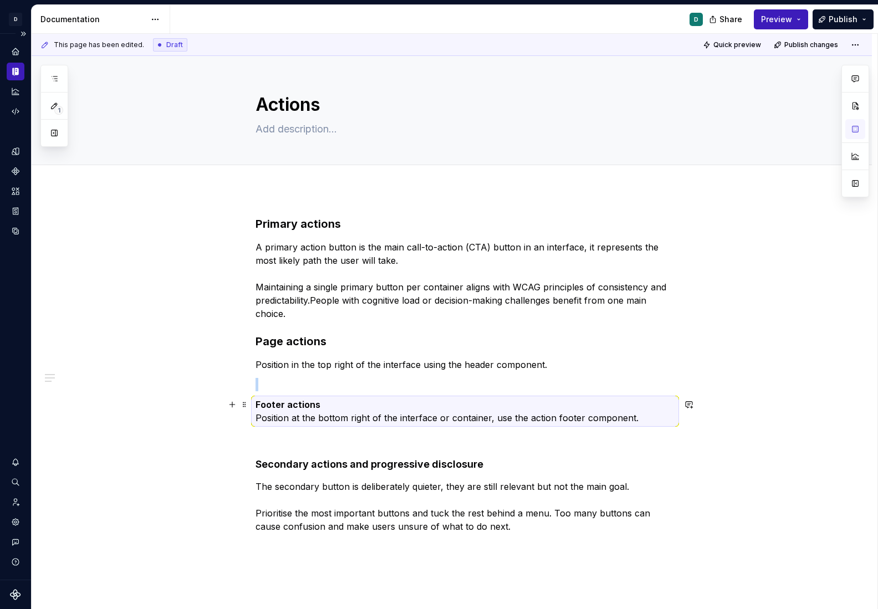
click at [259, 417] on p "Footer actions Position at the bottom right of the interface or container, use …" at bounding box center [464, 411] width 419 height 27
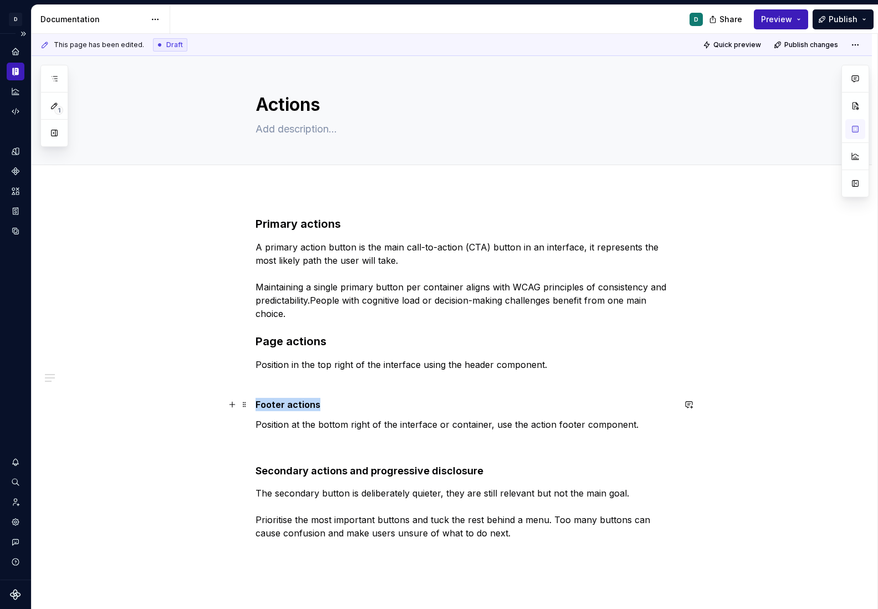
drag, startPoint x: 326, startPoint y: 405, endPoint x: 201, endPoint y: 406, distance: 125.2
click at [203, 405] on div "Primary actions   A primary action button is the main call-to-action (CTA) butt…" at bounding box center [452, 463] width 840 height 546
click at [363, 385] on button "button" at bounding box center [364, 384] width 16 height 16
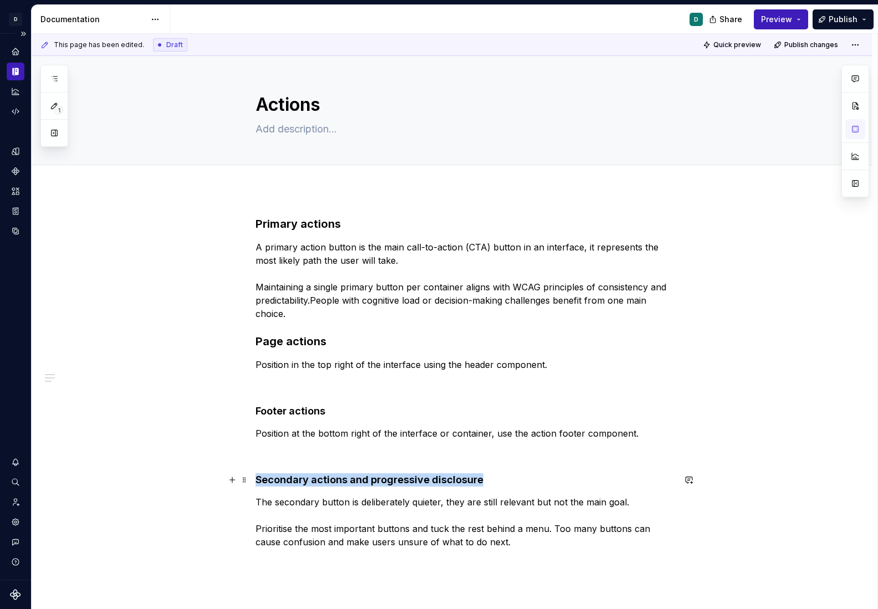
drag, startPoint x: 489, startPoint y: 482, endPoint x: 124, endPoint y: 482, distance: 365.2
click at [128, 482] on div "Primary actions   A primary action button is the main call-to-action (CTA) butt…" at bounding box center [452, 467] width 840 height 555
click at [381, 459] on button "button" at bounding box center [383, 459] width 16 height 16
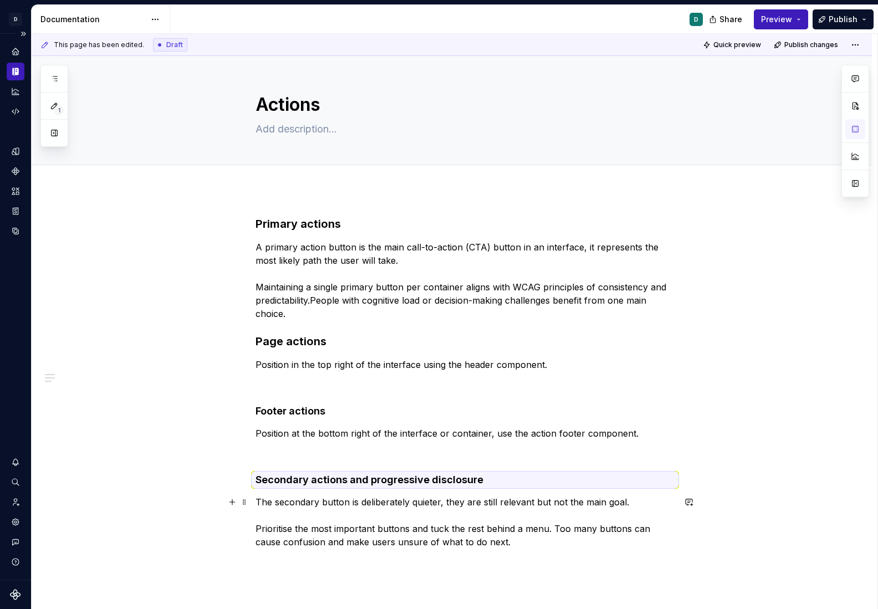
click at [370, 542] on p "The secondary button is deliberately quieter, they are still relevant but not t…" at bounding box center [464, 521] width 419 height 53
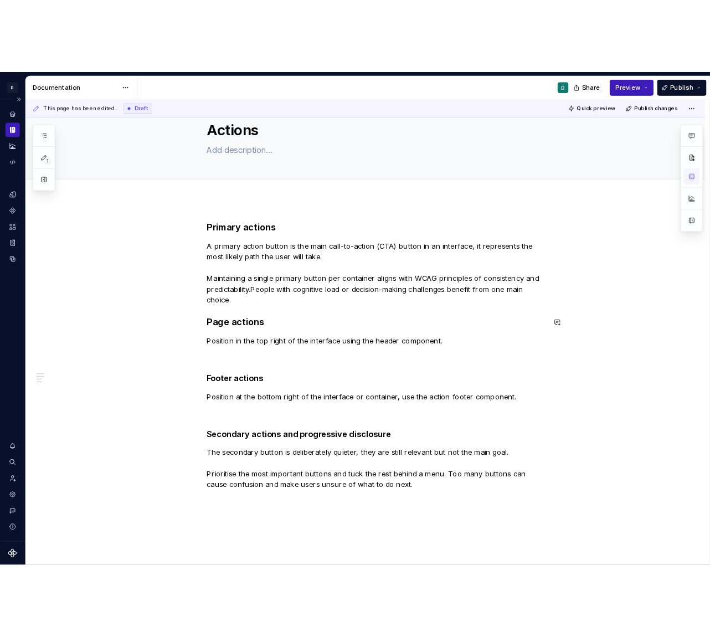
scroll to position [32, 0]
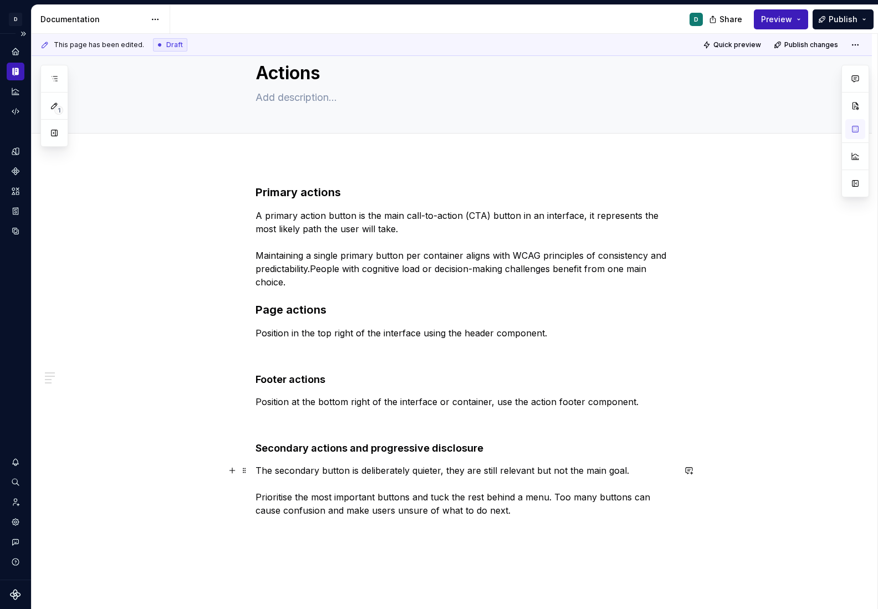
click at [346, 496] on p "The secondary button is deliberately quieter, they are still relevant but not t…" at bounding box center [464, 490] width 419 height 53
click at [846, 22] on span "Publish" at bounding box center [842, 19] width 29 height 11
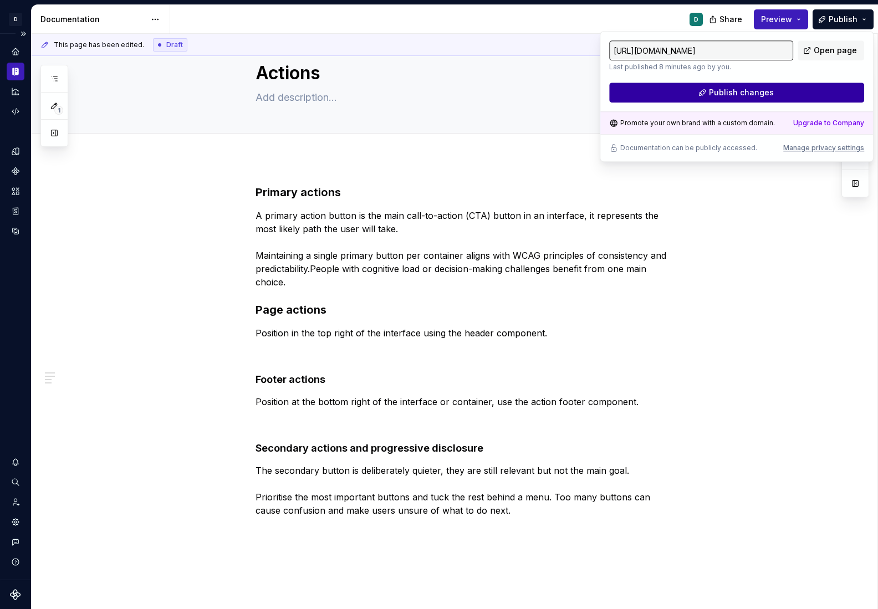
click at [789, 97] on button "Publish changes" at bounding box center [736, 93] width 255 height 20
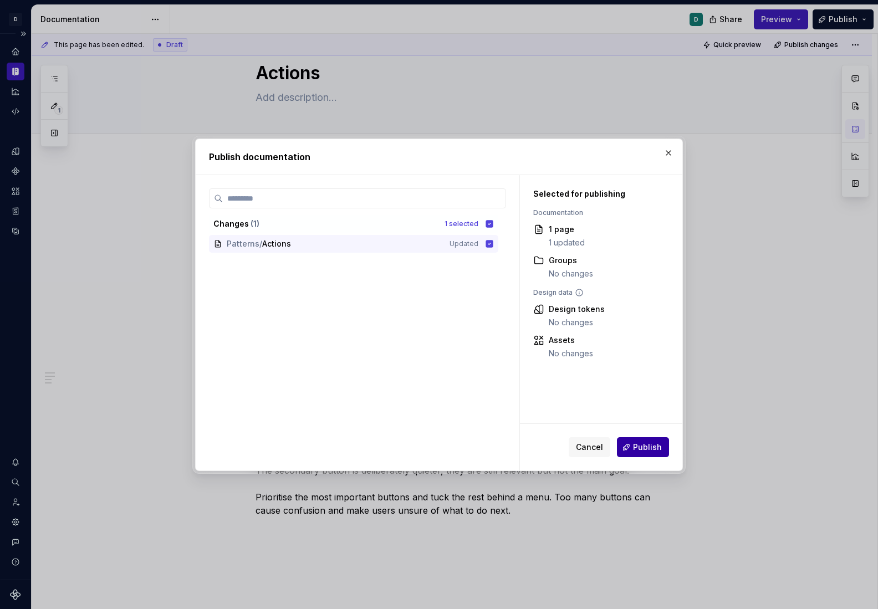
click at [646, 439] on button "Publish" at bounding box center [643, 447] width 52 height 20
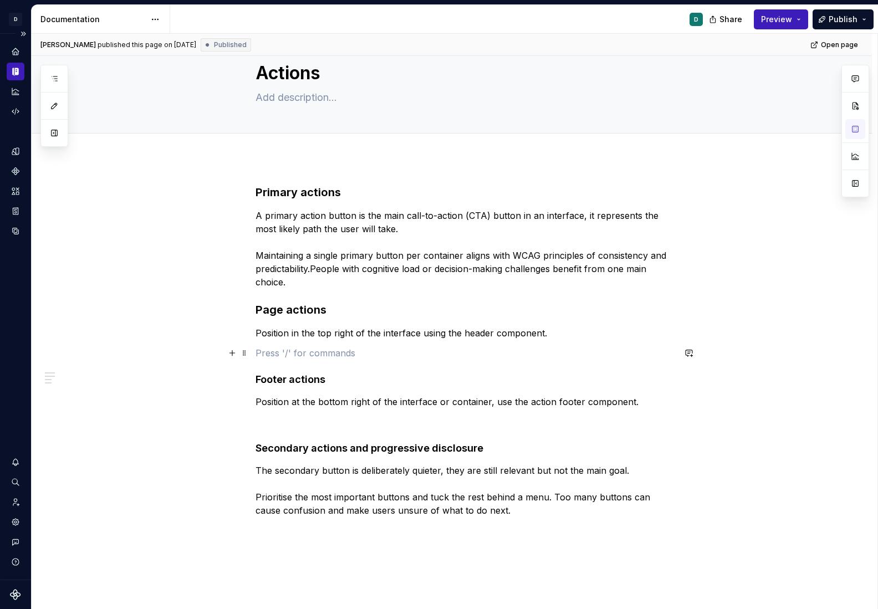
click at [281, 349] on p at bounding box center [464, 352] width 419 height 13
click at [259, 332] on p "Position in the top right of the interface using the header component." at bounding box center [464, 332] width 419 height 13
click at [255, 337] on div "Primary actions   A primary action button is the main call-to-action (CTA) butt…" at bounding box center [452, 435] width 840 height 555
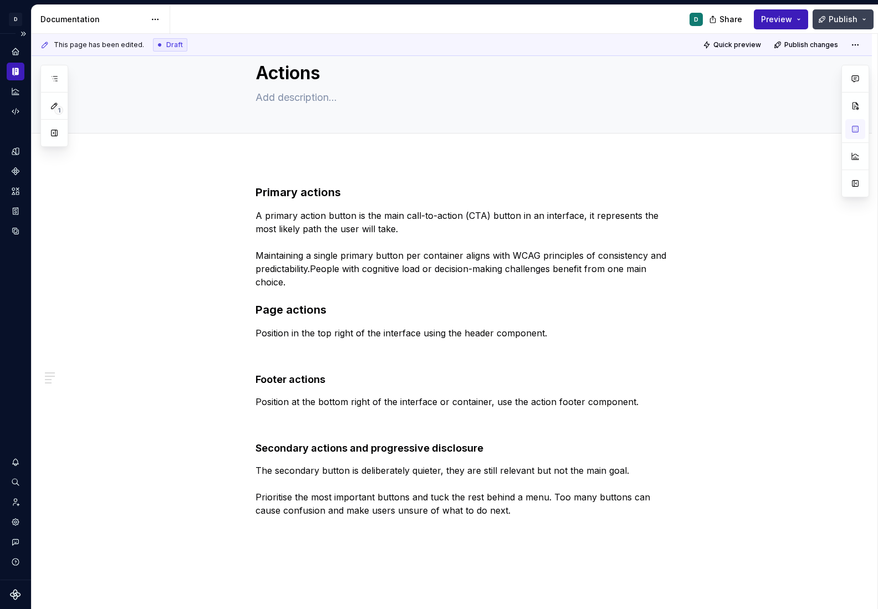
click at [843, 19] on span "Publish" at bounding box center [842, 19] width 29 height 11
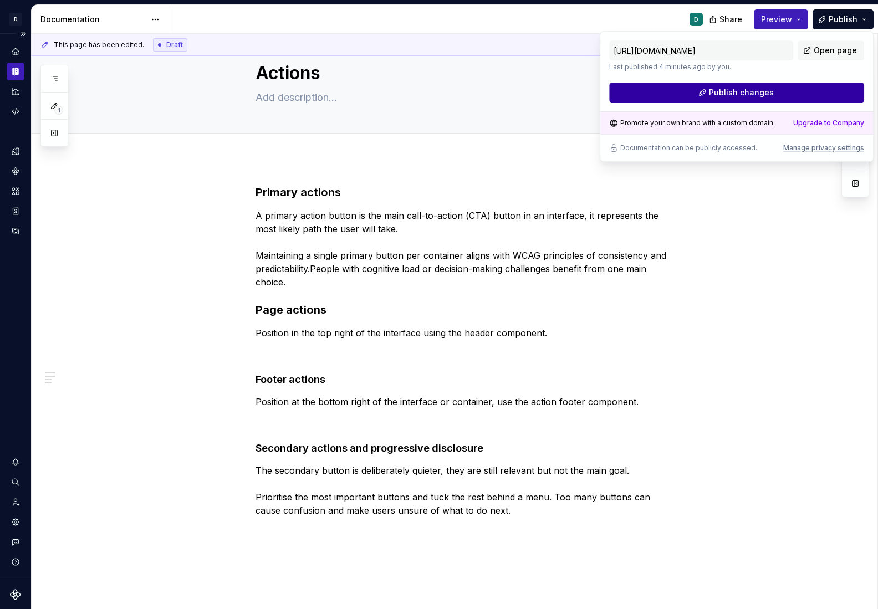
click at [823, 89] on button "Publish changes" at bounding box center [736, 93] width 255 height 20
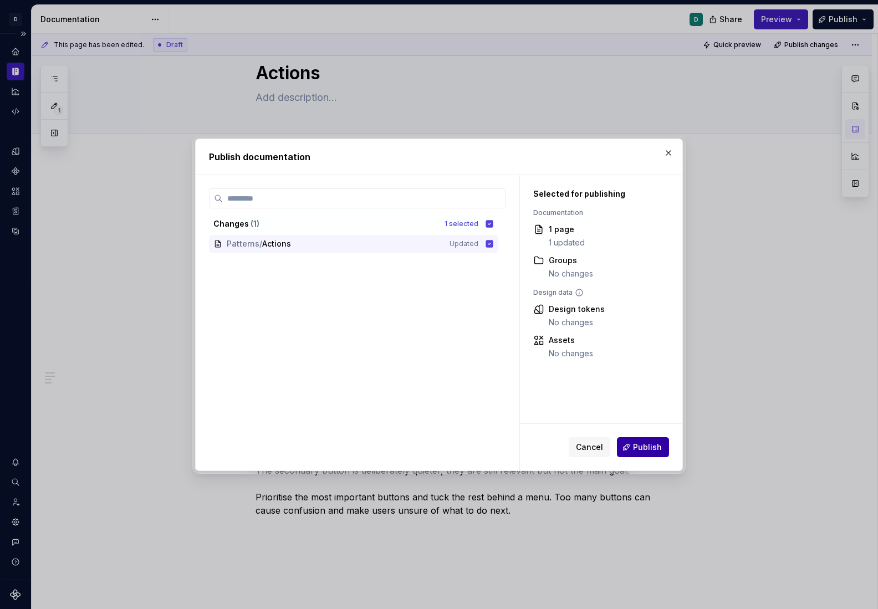
click at [649, 442] on span "Publish" at bounding box center [647, 447] width 29 height 11
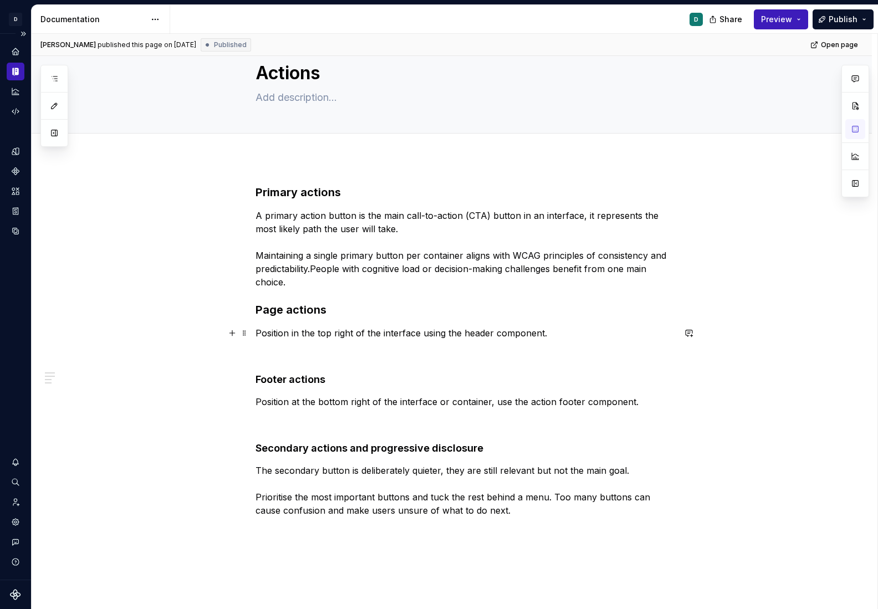
click at [257, 336] on div "Primary actions   A primary action button is the main call-to-action (CTA) butt…" at bounding box center [452, 435] width 840 height 555
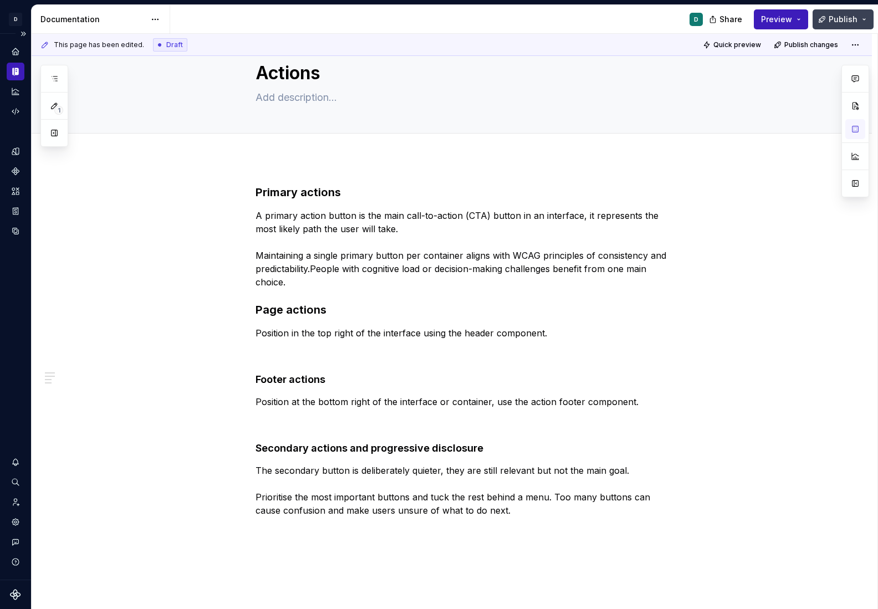
click at [834, 20] on span "Publish" at bounding box center [842, 19] width 29 height 11
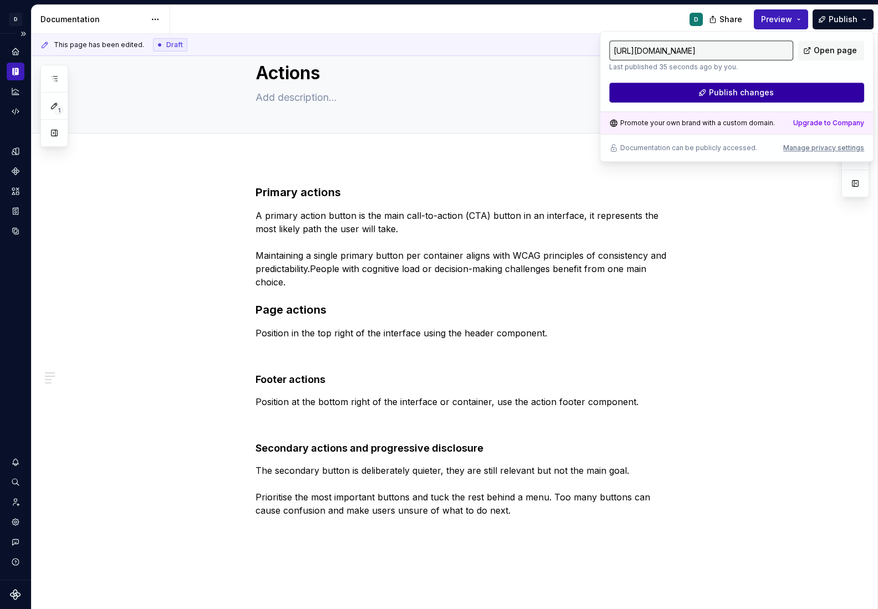
click at [822, 89] on button "Publish changes" at bounding box center [736, 93] width 255 height 20
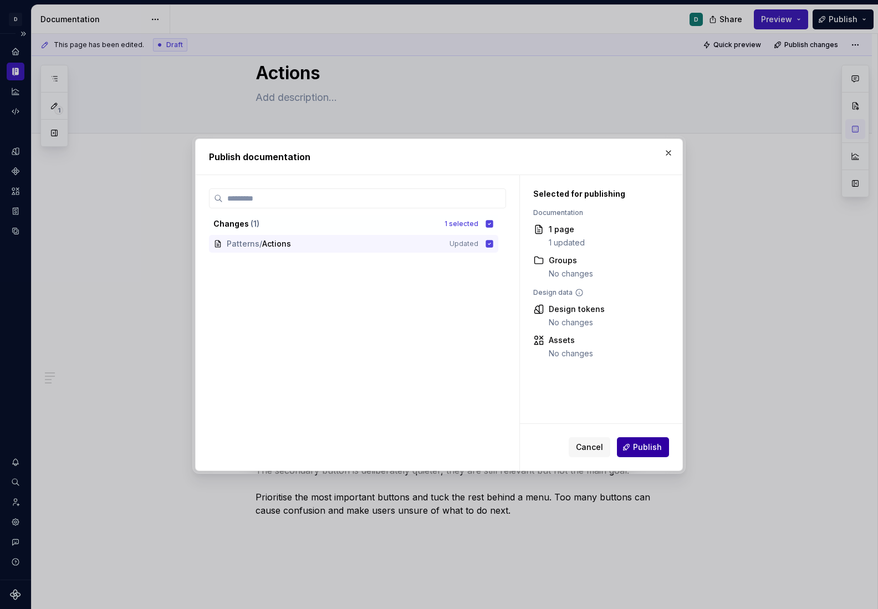
click at [650, 456] on button "Publish" at bounding box center [643, 447] width 52 height 20
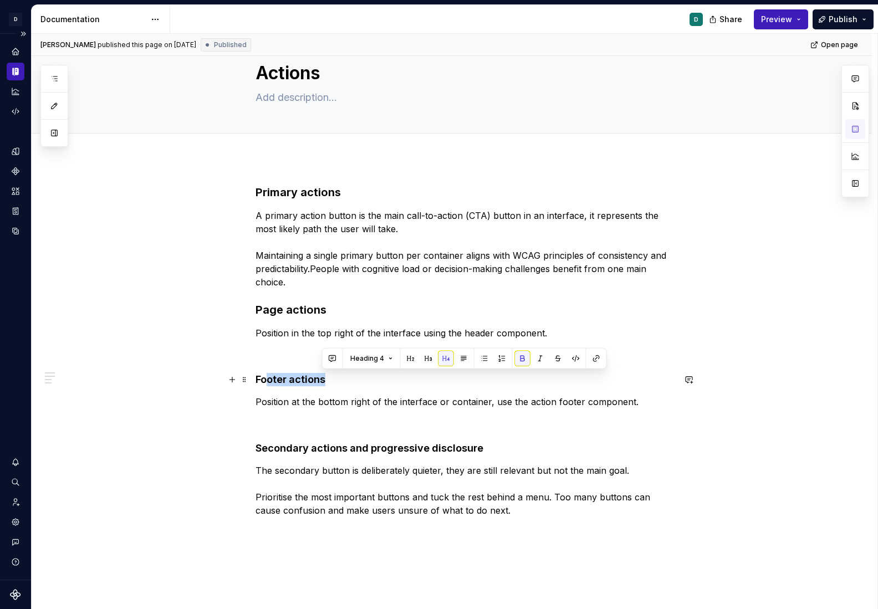
drag, startPoint x: 327, startPoint y: 377, endPoint x: 226, endPoint y: 373, distance: 101.5
click at [226, 373] on div "Primary actions   A primary action button is the main call-to-action (CTA) butt…" at bounding box center [452, 435] width 840 height 555
click at [362, 357] on button "button" at bounding box center [365, 359] width 16 height 16
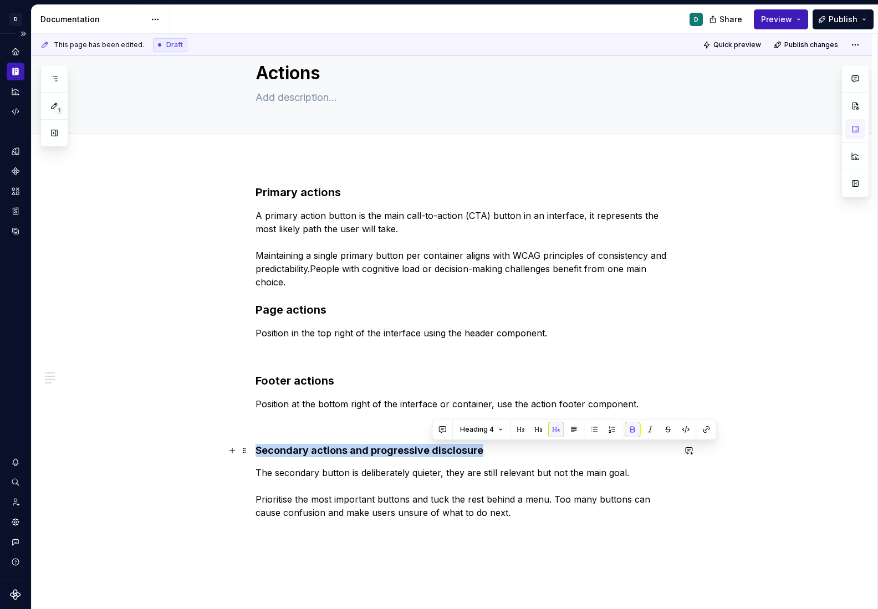
drag, startPoint x: 490, startPoint y: 449, endPoint x: 192, endPoint y: 443, distance: 298.7
click at [192, 443] on div "Primary actions   A primary action button is the main call-to-action (CTA) butt…" at bounding box center [452, 436] width 840 height 557
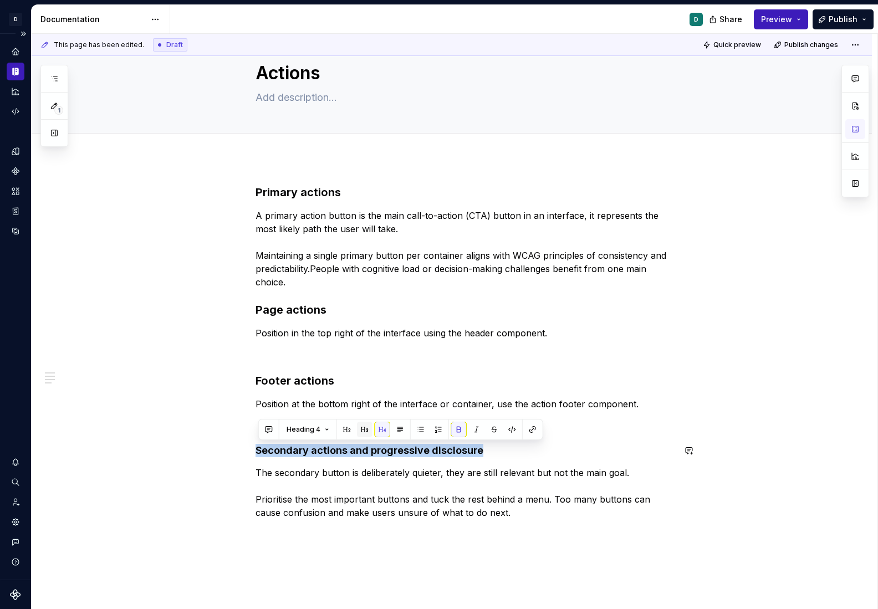
click at [366, 427] on button "button" at bounding box center [365, 430] width 16 height 16
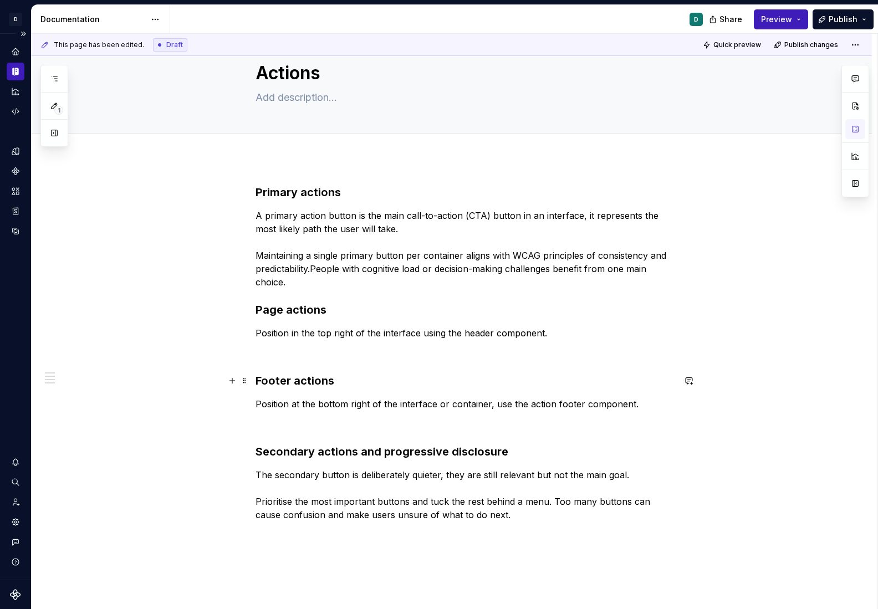
click at [259, 383] on strong "Footer actions" at bounding box center [294, 380] width 79 height 13
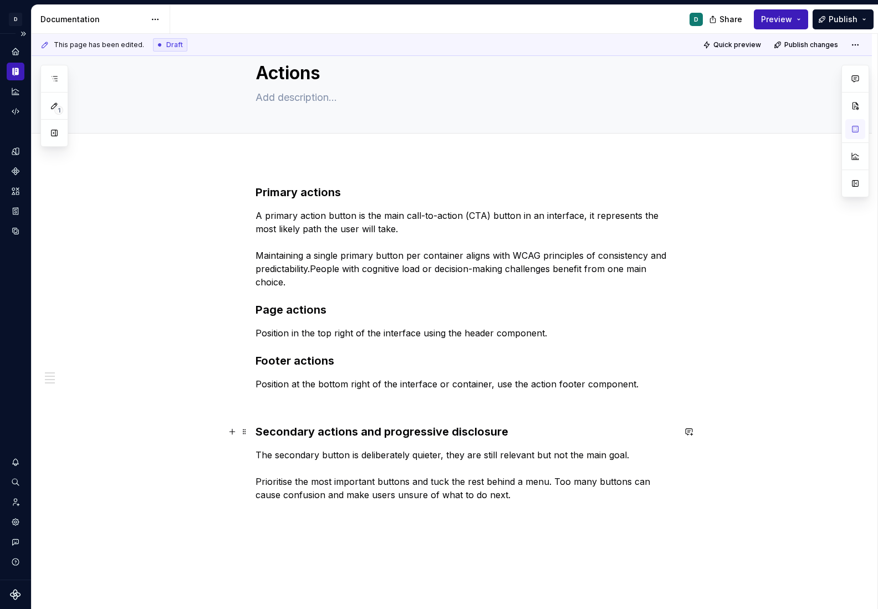
click at [259, 432] on strong "Secondary actions and progressive disclosure" at bounding box center [381, 431] width 253 height 13
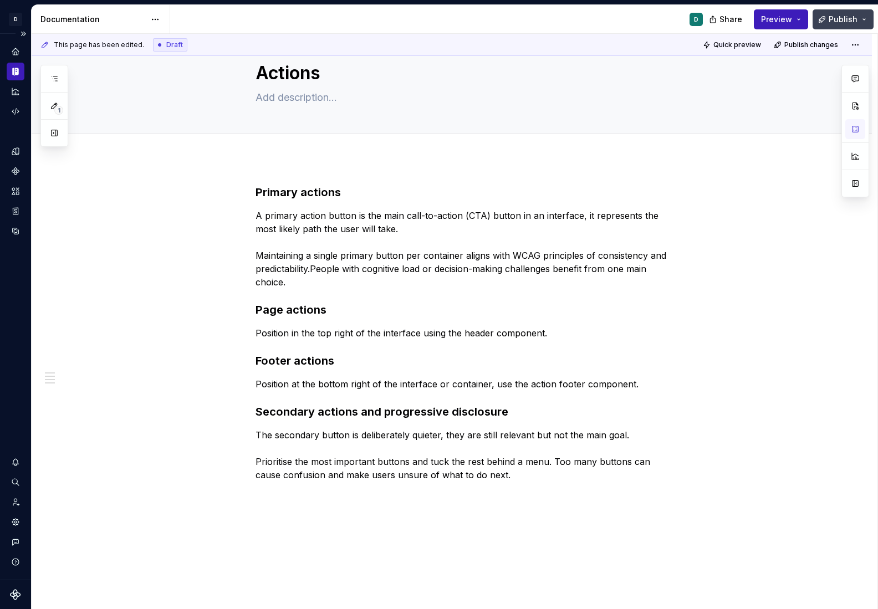
click at [848, 23] on span "Publish" at bounding box center [842, 19] width 29 height 11
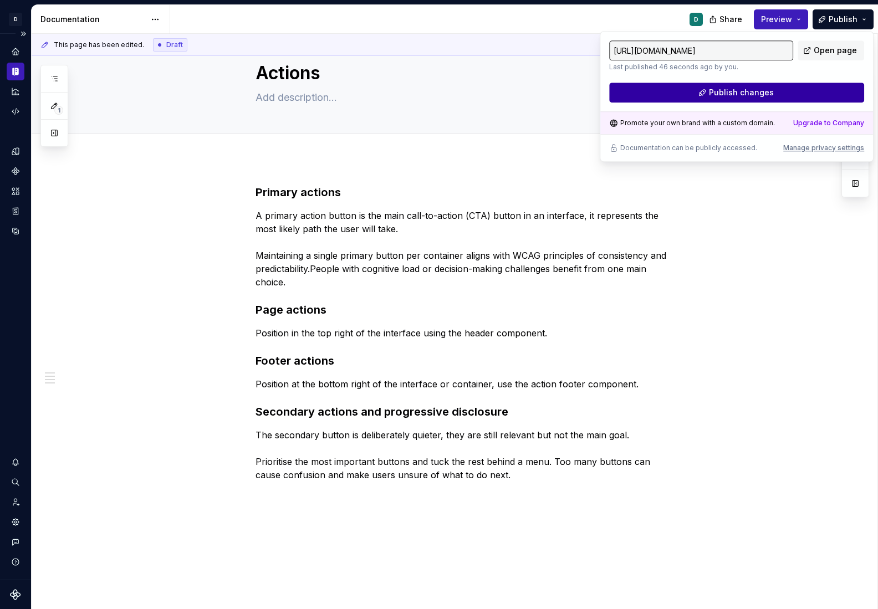
click at [810, 91] on button "Publish changes" at bounding box center [736, 93] width 255 height 20
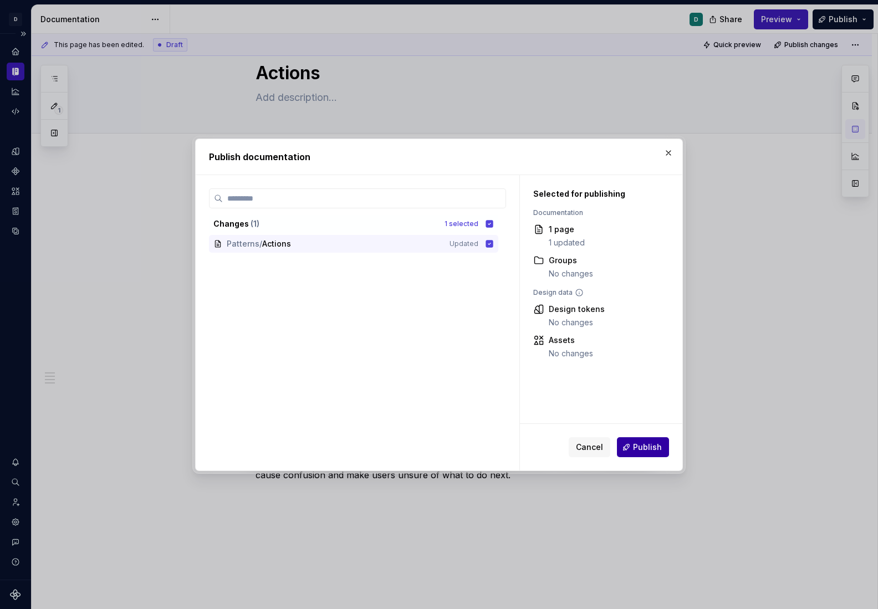
click at [644, 444] on span "Publish" at bounding box center [647, 447] width 29 height 11
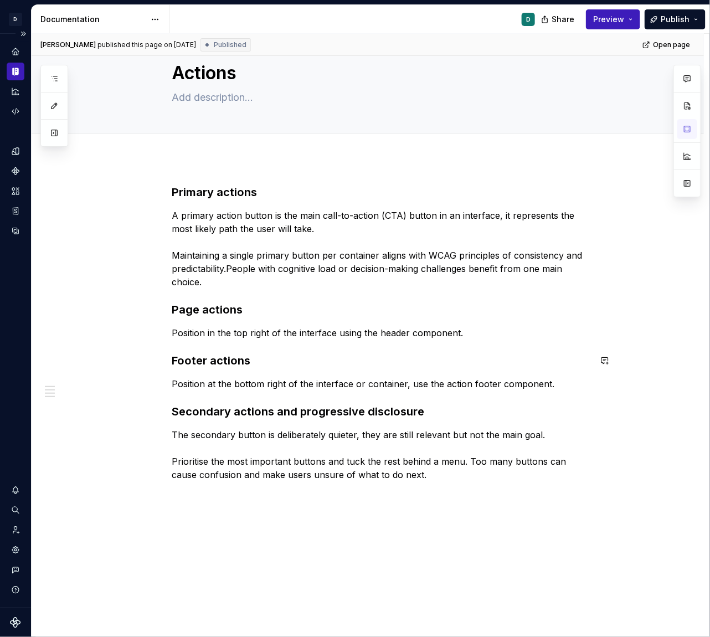
click at [249, 340] on div "Primary actions   A primary action button is the main call-to-action (CTA) butt…" at bounding box center [381, 333] width 419 height 297
click at [172, 328] on div "Primary actions   A primary action button is the main call-to-action (CTA) butt…" at bounding box center [368, 422] width 673 height 528
click at [165, 333] on span at bounding box center [160, 333] width 9 height 16
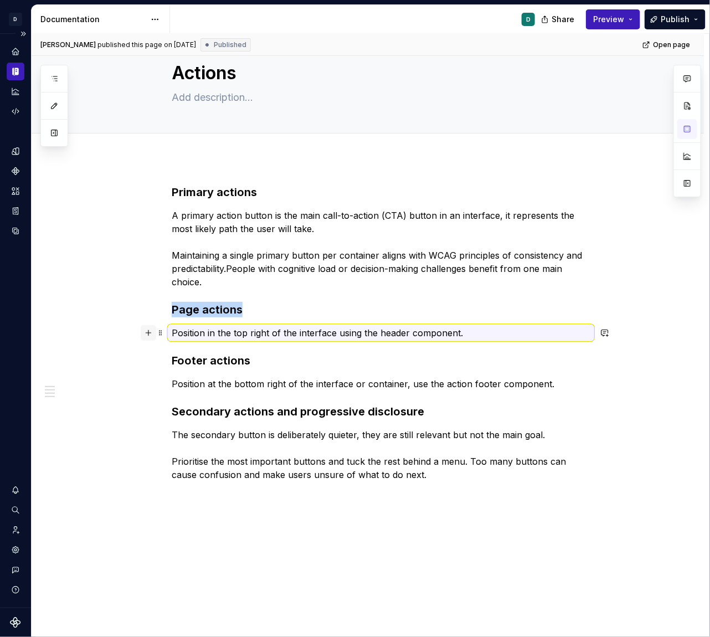
click at [149, 336] on button "button" at bounding box center [149, 333] width 16 height 16
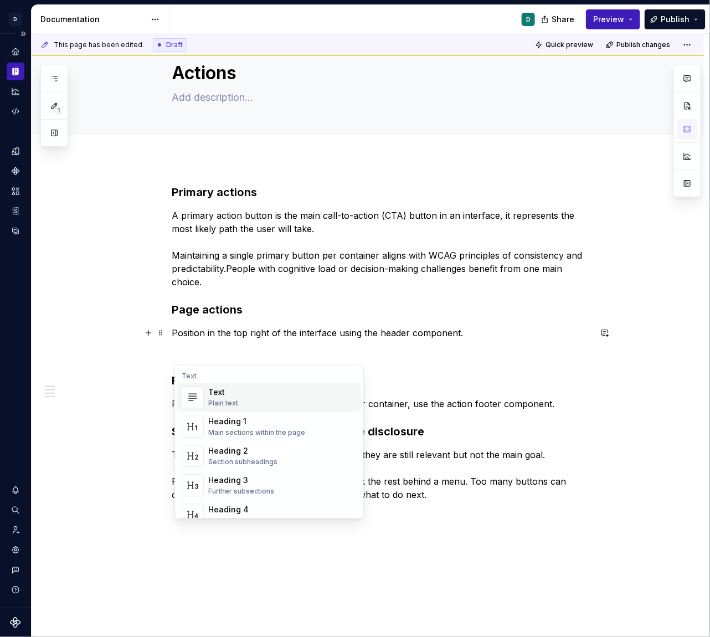
click at [219, 400] on div "Plain text" at bounding box center [223, 404] width 30 height 9
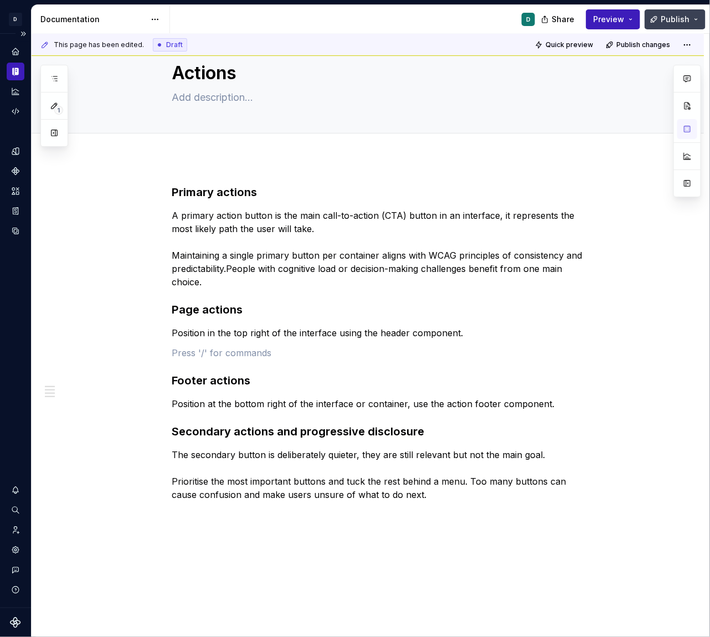
click at [685, 21] on span "Publish" at bounding box center [675, 19] width 29 height 11
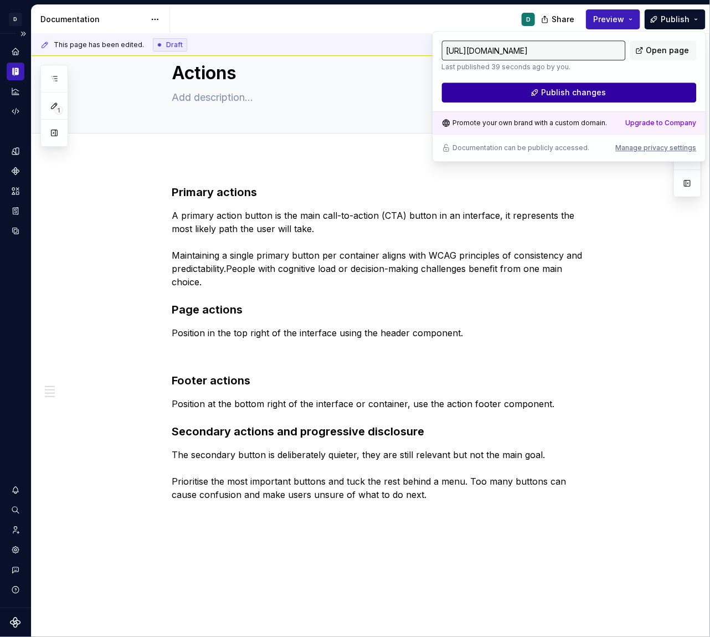
click at [654, 94] on button "Publish changes" at bounding box center [569, 93] width 255 height 20
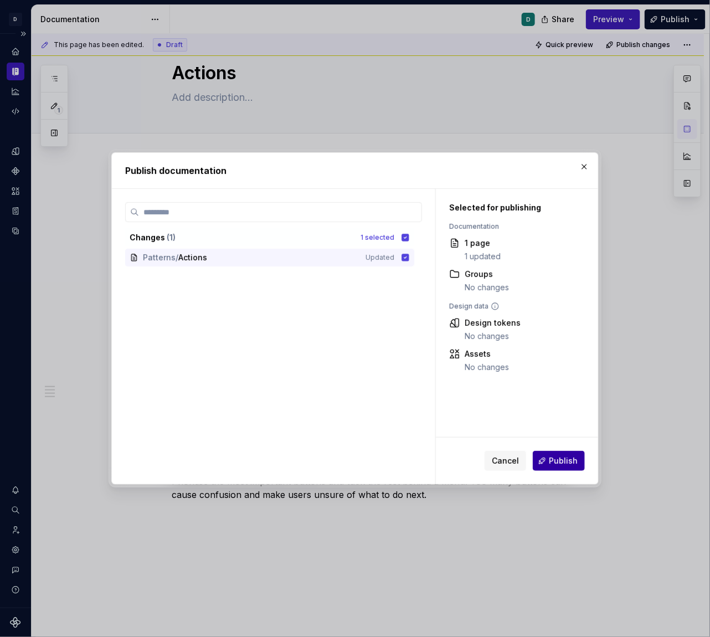
click at [571, 454] on button "Publish" at bounding box center [559, 461] width 52 height 20
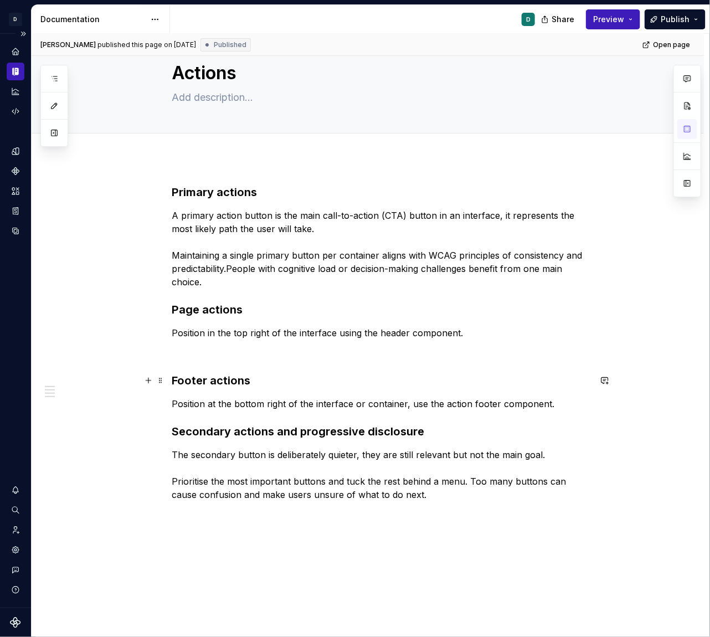
click at [175, 380] on strong "Footer actions" at bounding box center [211, 380] width 79 height 13
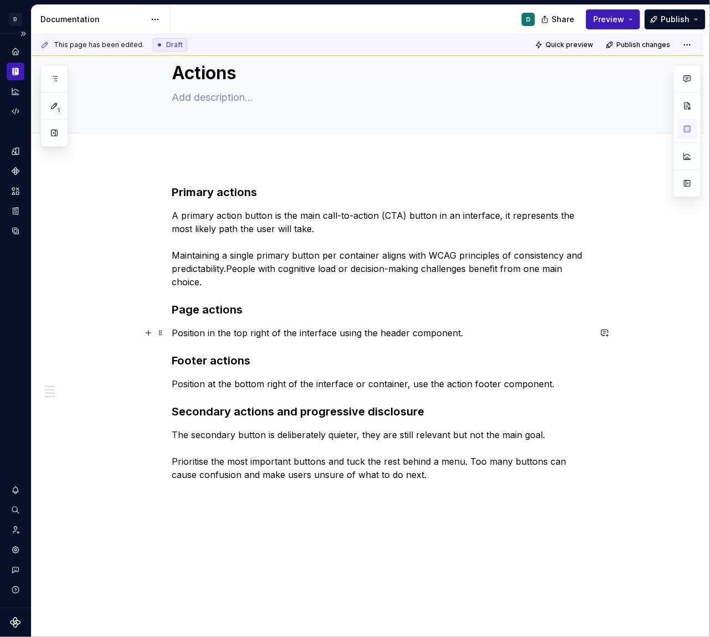
click at [176, 327] on p "Position in the top right of the interface using the header component." at bounding box center [381, 332] width 419 height 13
click at [163, 330] on span at bounding box center [160, 333] width 9 height 16
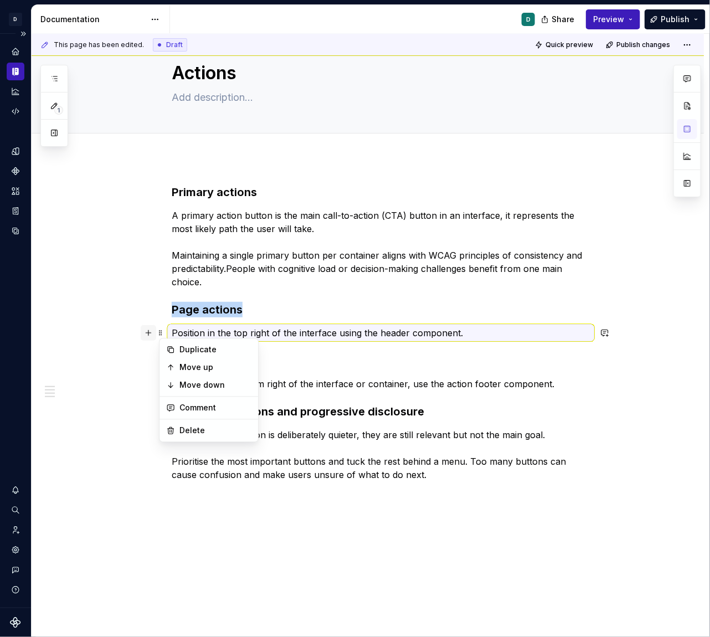
click at [153, 333] on button "button" at bounding box center [149, 333] width 16 height 16
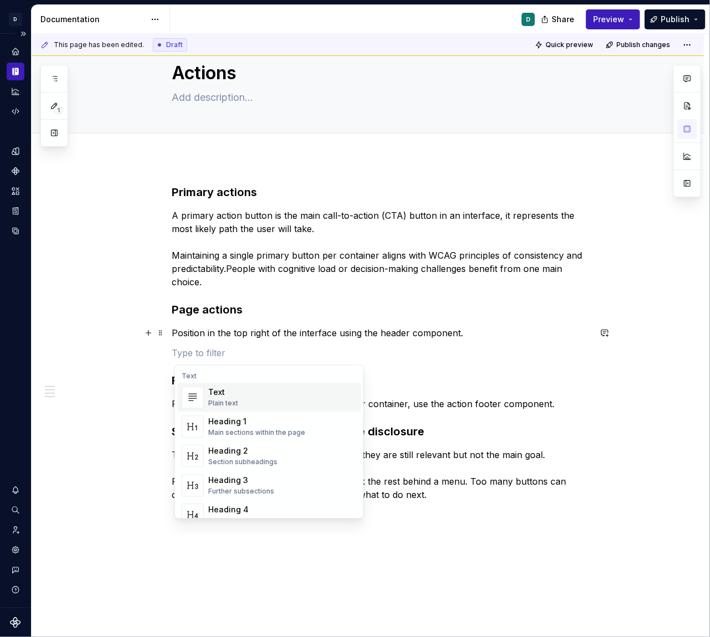
click at [222, 394] on div "Text" at bounding box center [223, 392] width 30 height 11
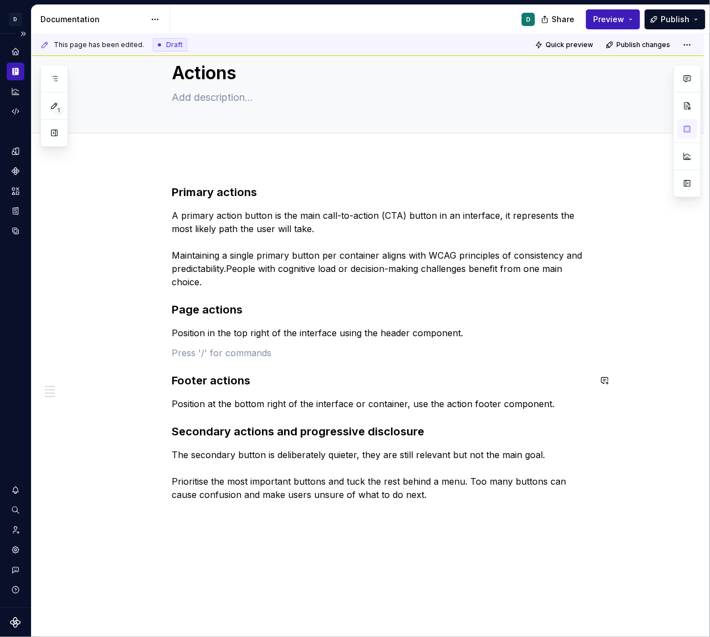
click at [367, 390] on div "Primary actions   A primary action button is the main call-to-action (CTA) butt…" at bounding box center [381, 343] width 419 height 317
click at [164, 405] on span at bounding box center [160, 404] width 9 height 16
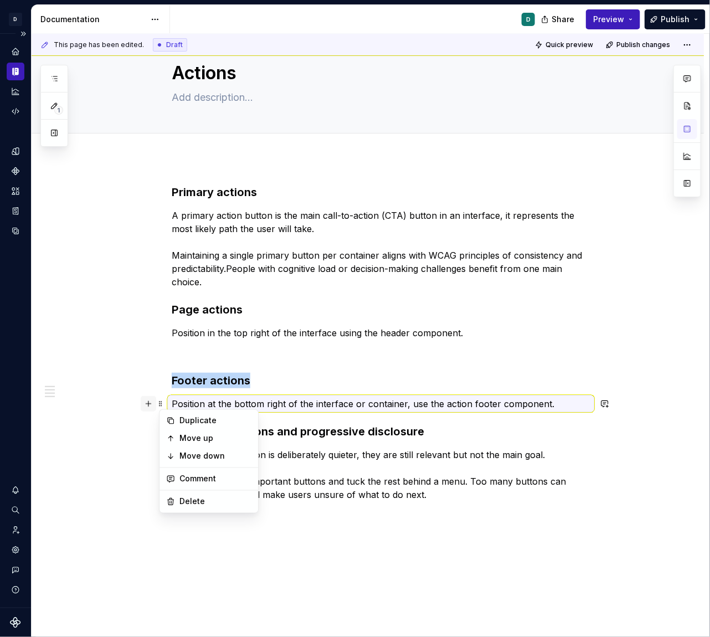
click at [150, 404] on button "button" at bounding box center [149, 404] width 16 height 16
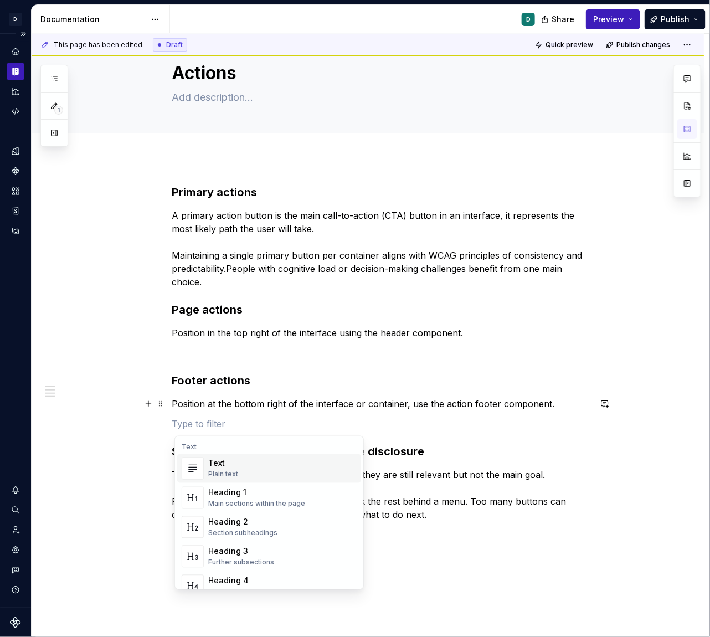
click at [203, 469] on div "Suggestions" at bounding box center [193, 469] width 22 height 22
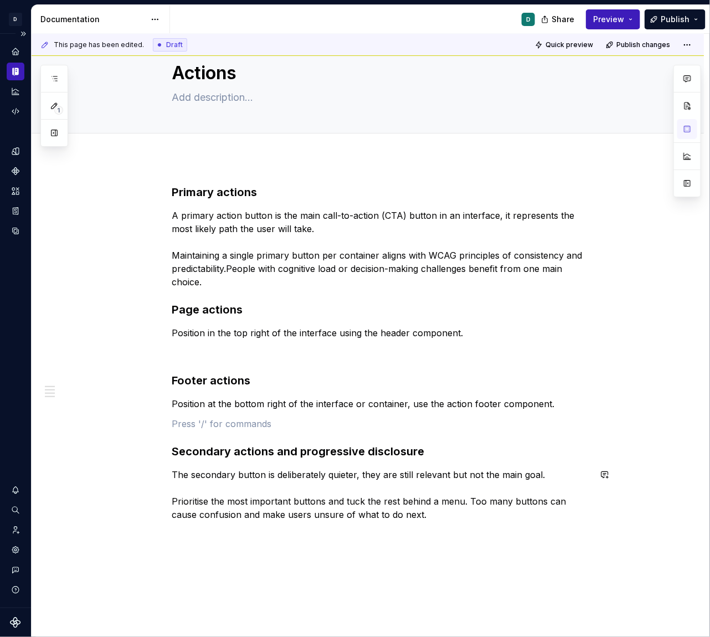
click at [443, 553] on div "Primary actions   A primary action button is the main call-to-action (CTA) butt…" at bounding box center [368, 442] width 673 height 568
click at [436, 520] on p "The secondary button is deliberately quieter, they are still relevant but not t…" at bounding box center [381, 494] width 419 height 53
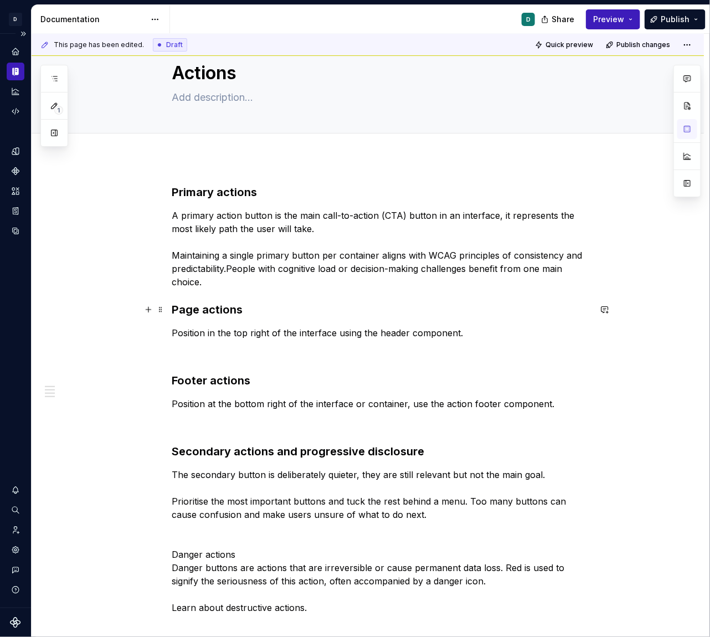
click at [173, 311] on div "Primary actions   A primary action button is the main call-to-action (CTA) butt…" at bounding box center [368, 488] width 673 height 661
click at [219, 287] on p "A primary action button is the main call-to-action (CTA) button in an interface…" at bounding box center [381, 249] width 419 height 80
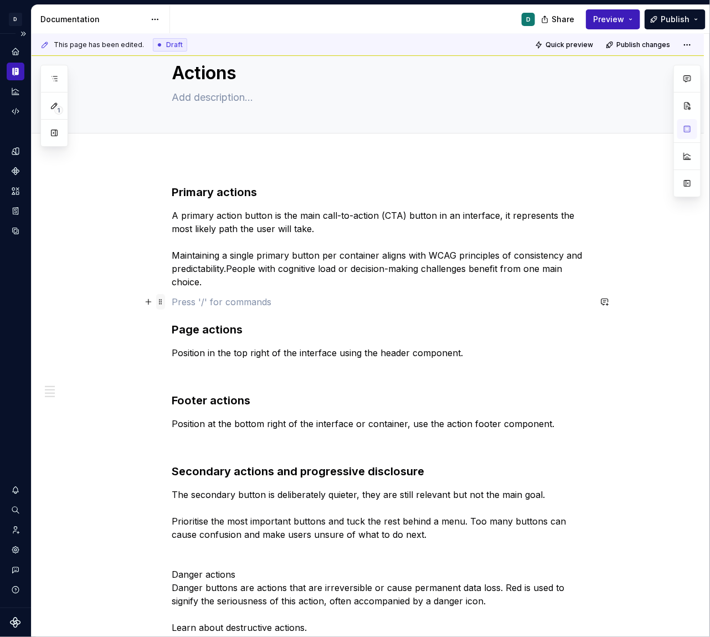
click at [161, 302] on span at bounding box center [160, 302] width 9 height 16
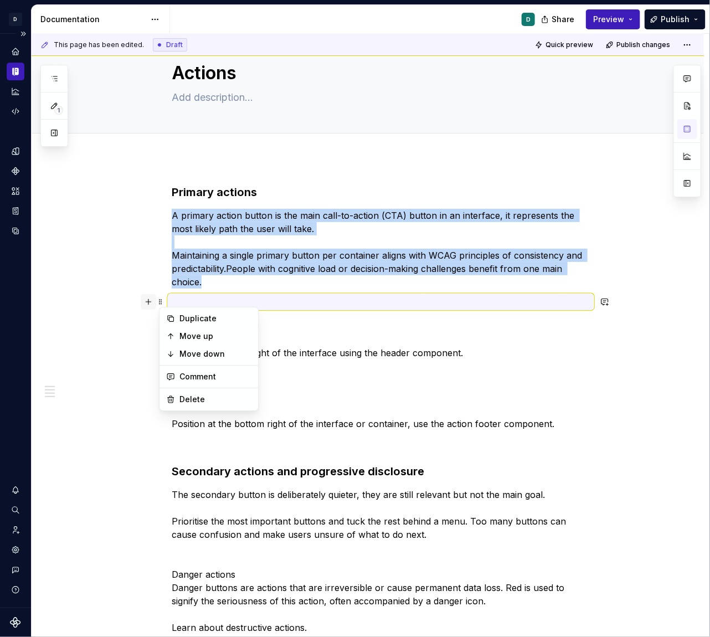
click at [152, 302] on button "button" at bounding box center [149, 302] width 16 height 16
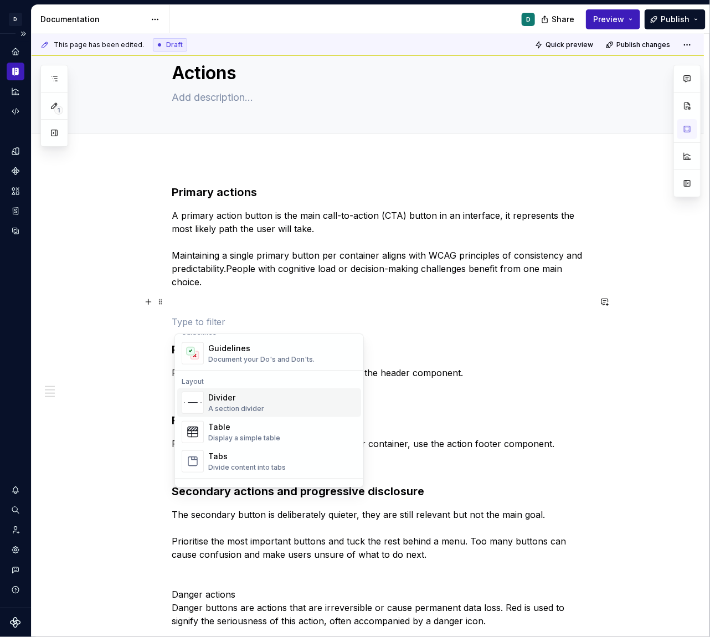
scroll to position [346, 0]
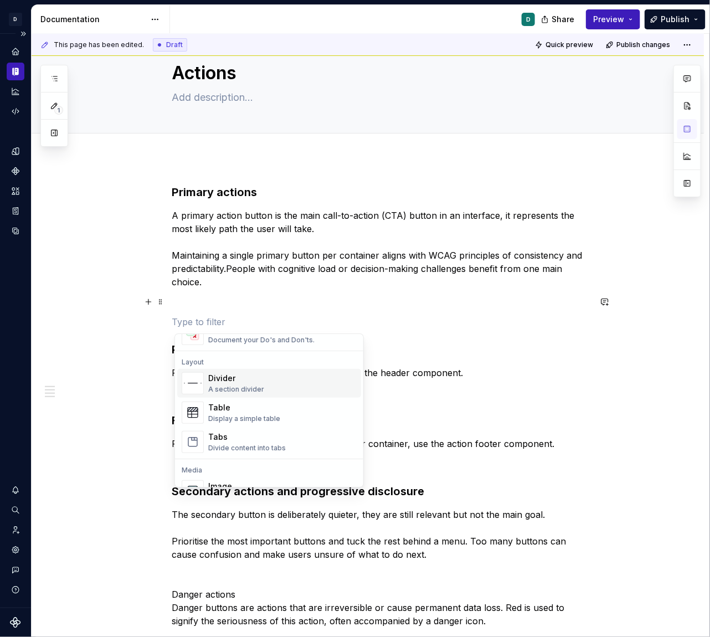
click at [227, 380] on div "Divider" at bounding box center [236, 378] width 56 height 11
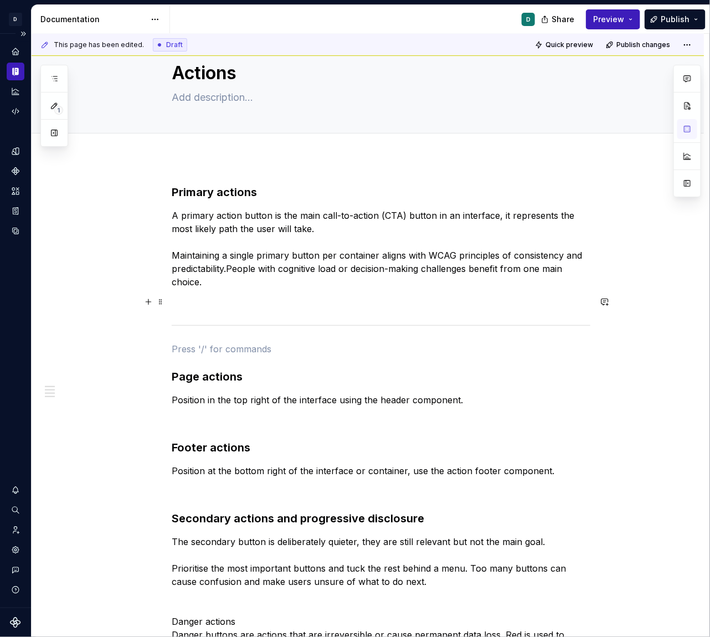
click at [206, 308] on p at bounding box center [381, 301] width 419 height 13
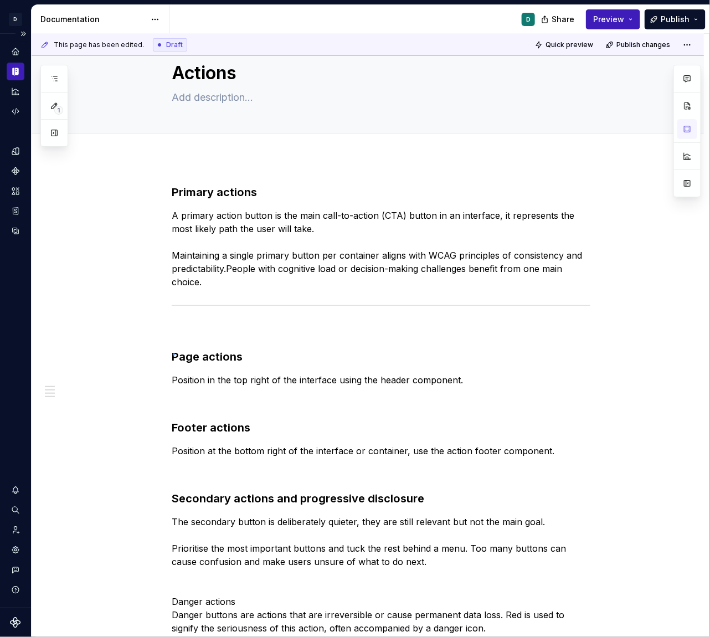
click at [173, 354] on div "This page has been edited. Draft Quick preview Publish changes Actions Edit hea…" at bounding box center [371, 336] width 678 height 604
click at [196, 338] on div "Primary actions   A primary action button is the main call-to-action (CTA) butt…" at bounding box center [381, 423] width 419 height 477
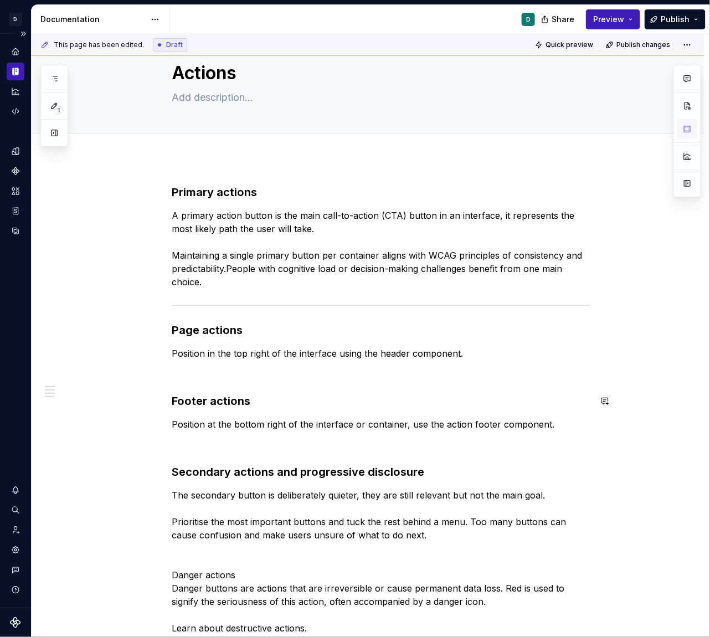
click at [184, 381] on div "Primary actions   A primary action button is the main call-to-action (CTA) butt…" at bounding box center [381, 410] width 419 height 450
click at [180, 379] on p at bounding box center [381, 373] width 419 height 13
click at [162, 373] on span at bounding box center [160, 374] width 9 height 16
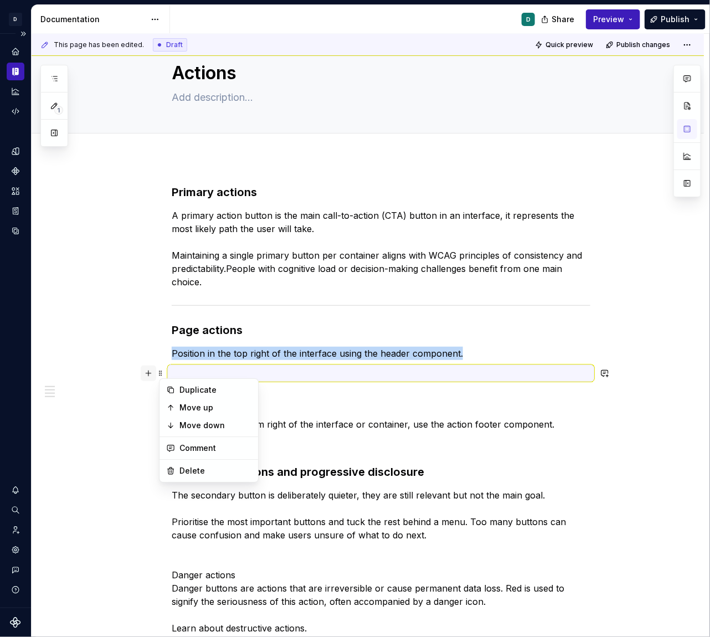
click at [156, 373] on button "button" at bounding box center [149, 374] width 16 height 16
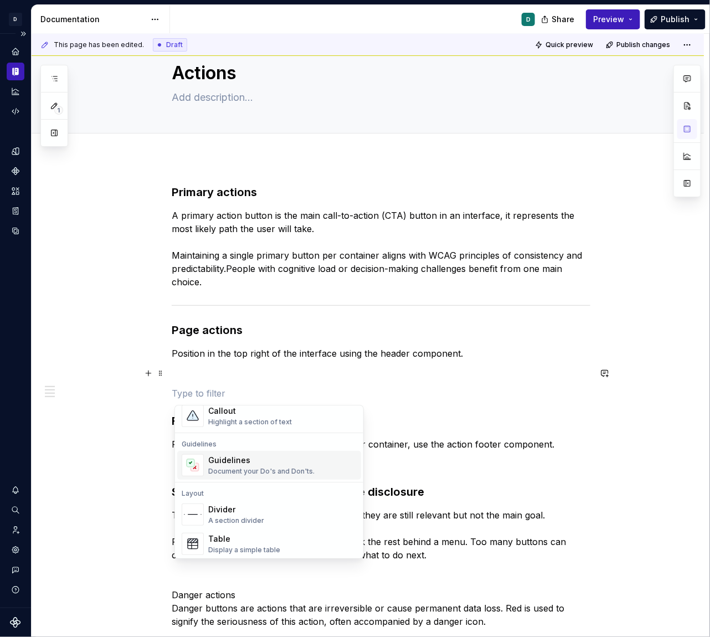
scroll to position [300, 0]
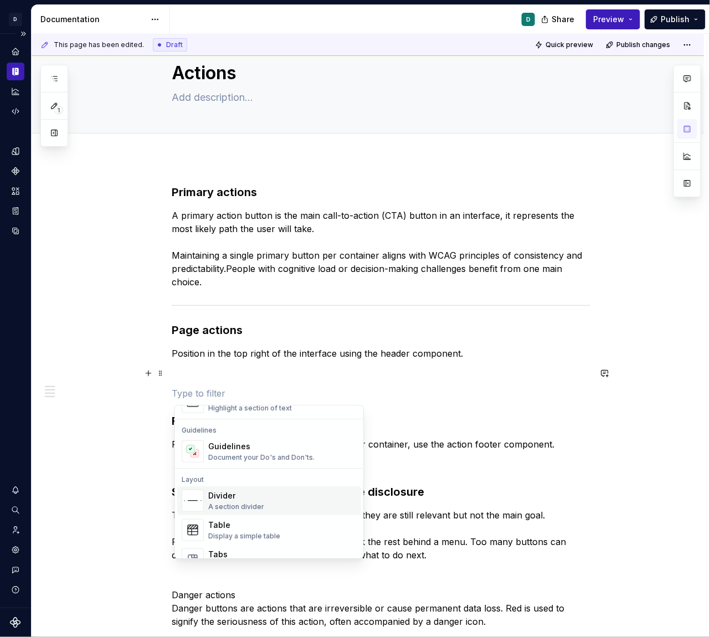
click at [235, 500] on div "Divider" at bounding box center [236, 495] width 56 height 11
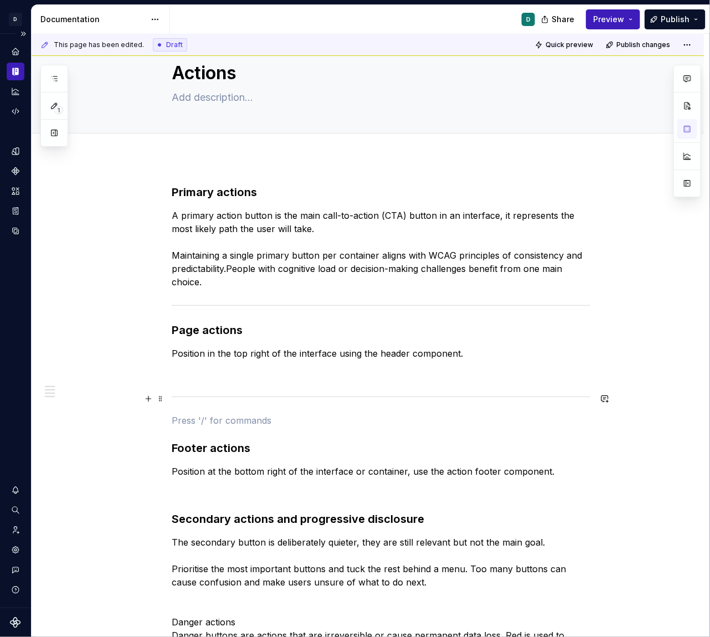
click at [204, 380] on div "Primary actions   A primary action button is the main call-to-action (CTA) butt…" at bounding box center [381, 434] width 419 height 498
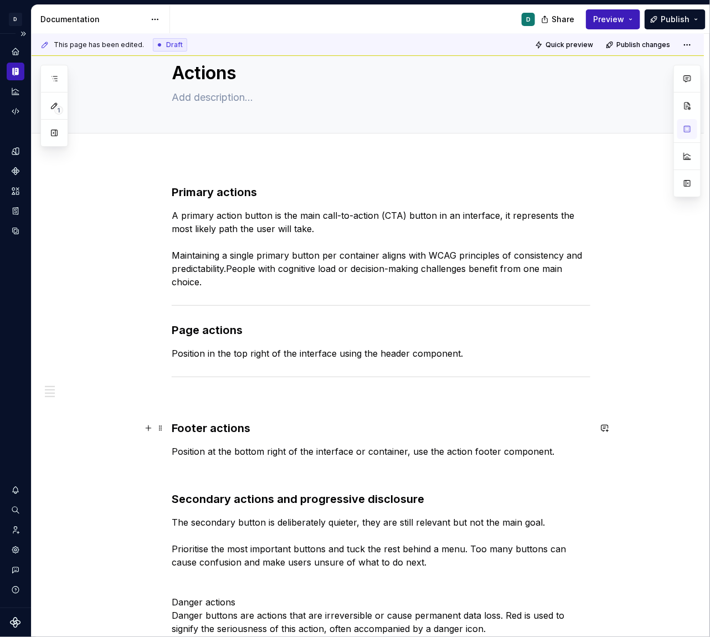
click at [174, 427] on strong "Footer actions" at bounding box center [211, 428] width 79 height 13
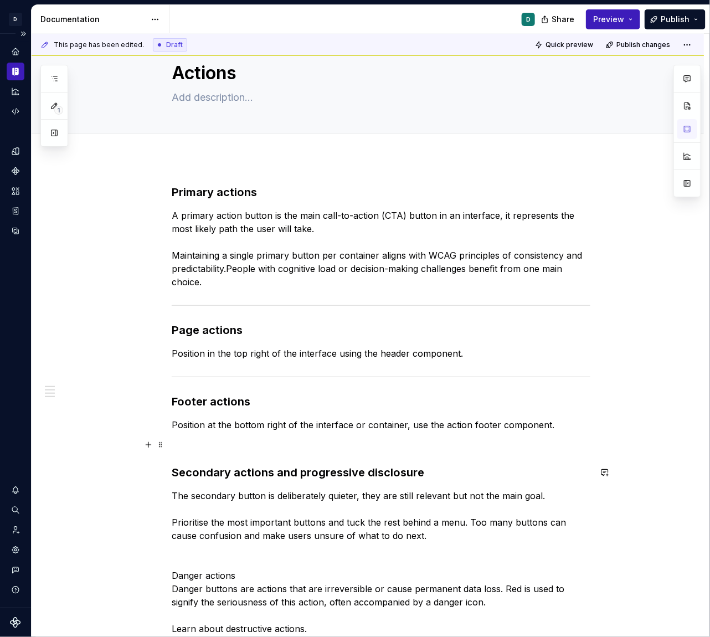
click at [178, 447] on p at bounding box center [381, 444] width 419 height 13
click at [163, 445] on span at bounding box center [160, 445] width 9 height 16
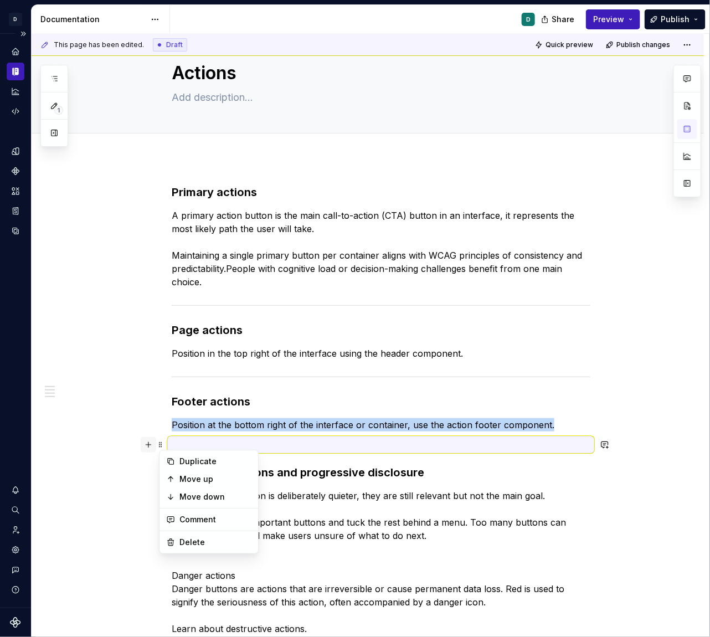
click at [155, 446] on button "button" at bounding box center [149, 445] width 16 height 16
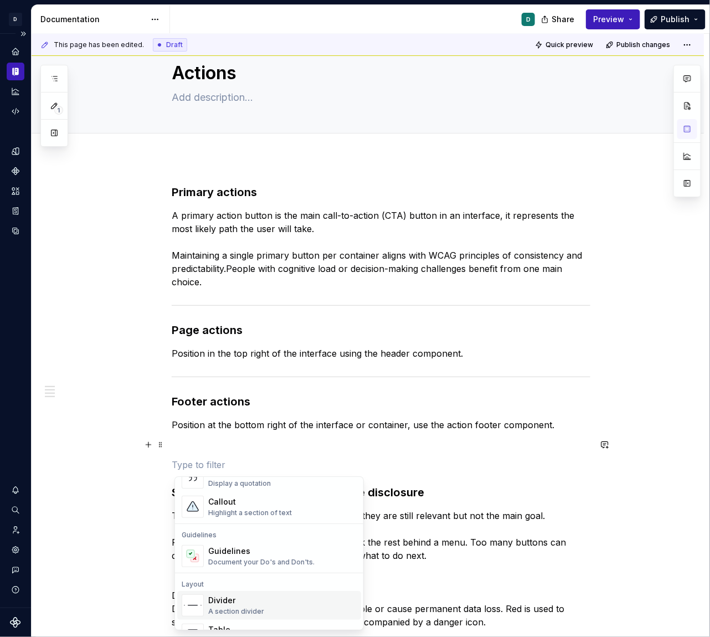
scroll to position [296, 0]
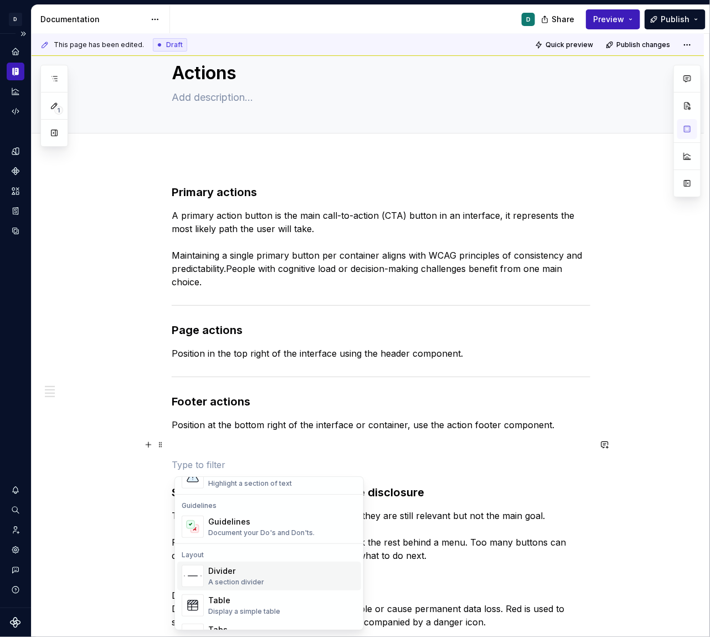
click at [224, 553] on div "A section divider" at bounding box center [236, 582] width 56 height 9
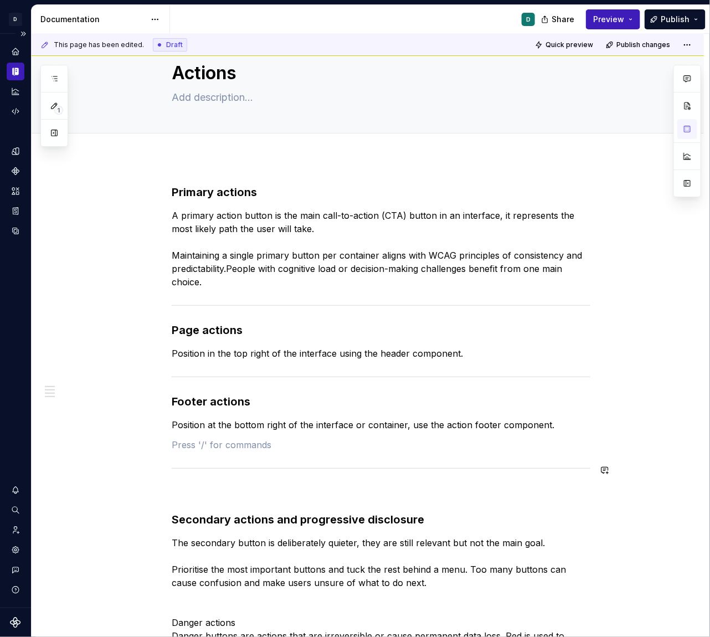
click at [199, 452] on div "Primary actions   A primary action button is the main call-to-action (CTA) butt…" at bounding box center [381, 434] width 419 height 498
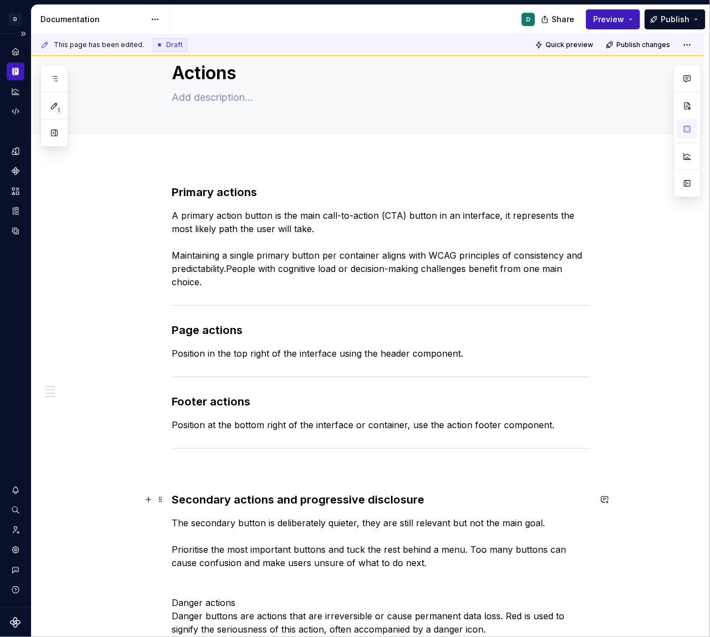
click at [175, 500] on strong "Secondary actions and progressive disclosure" at bounding box center [298, 499] width 253 height 13
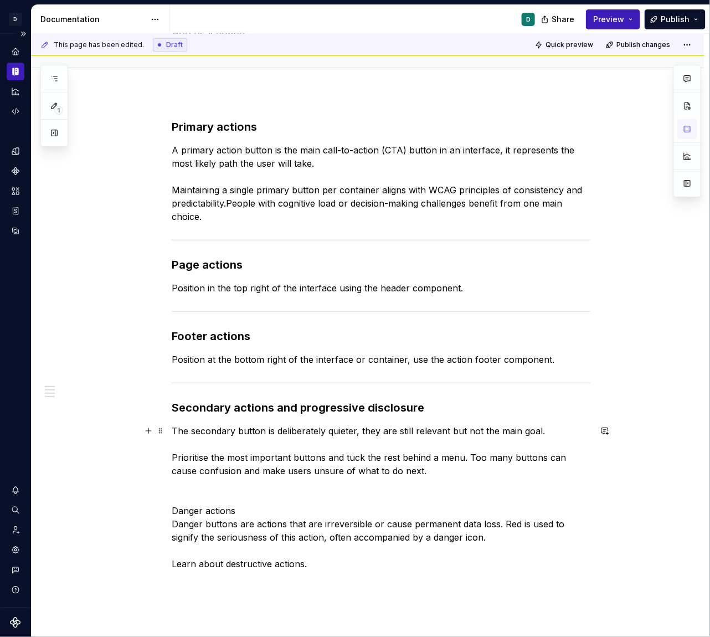
scroll to position [107, 0]
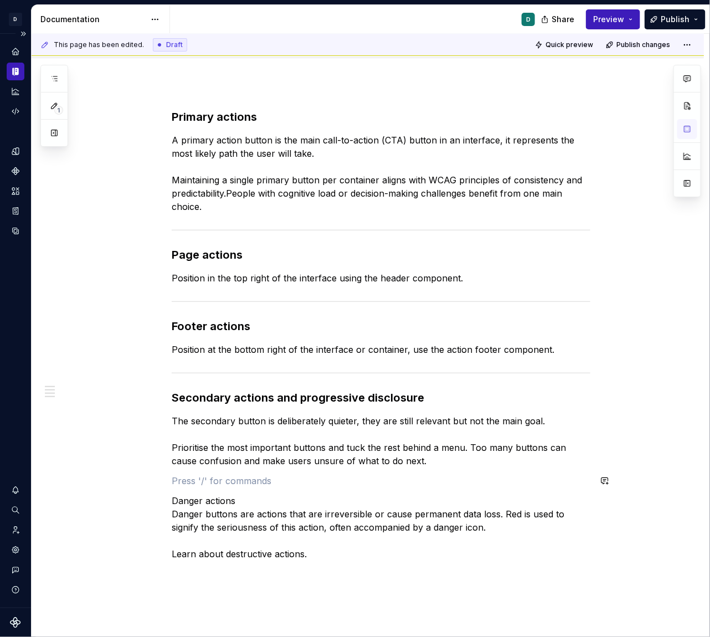
click at [191, 472] on div "Primary actions   A primary action button is the main call-to-action (CTA) butt…" at bounding box center [381, 335] width 419 height 452
click at [164, 479] on span at bounding box center [160, 481] width 9 height 16
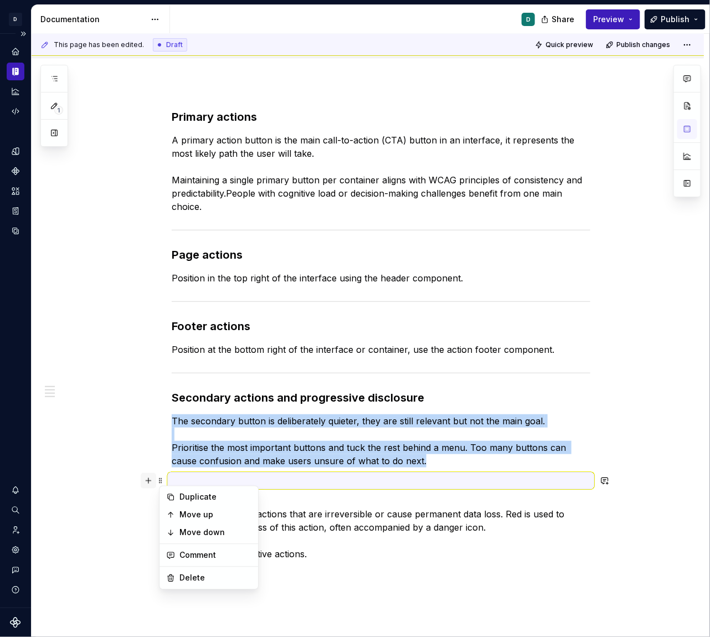
click at [155, 481] on button "button" at bounding box center [149, 481] width 16 height 16
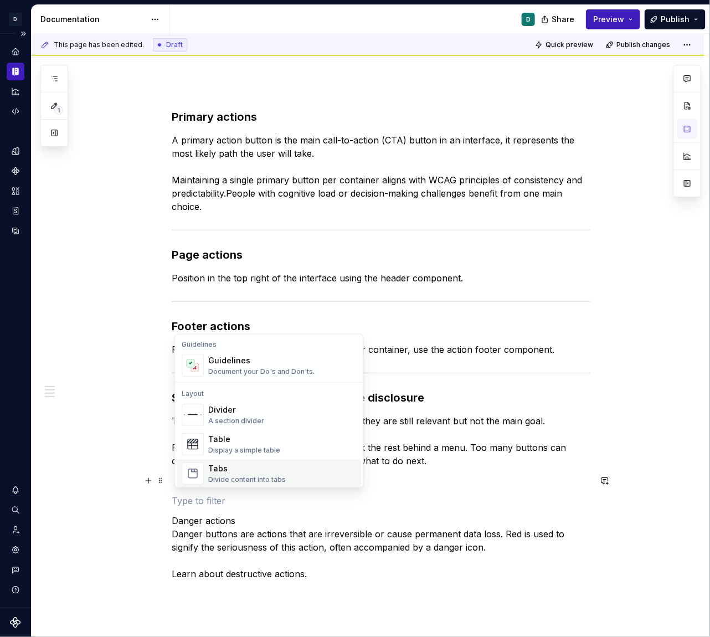
scroll to position [326, 0]
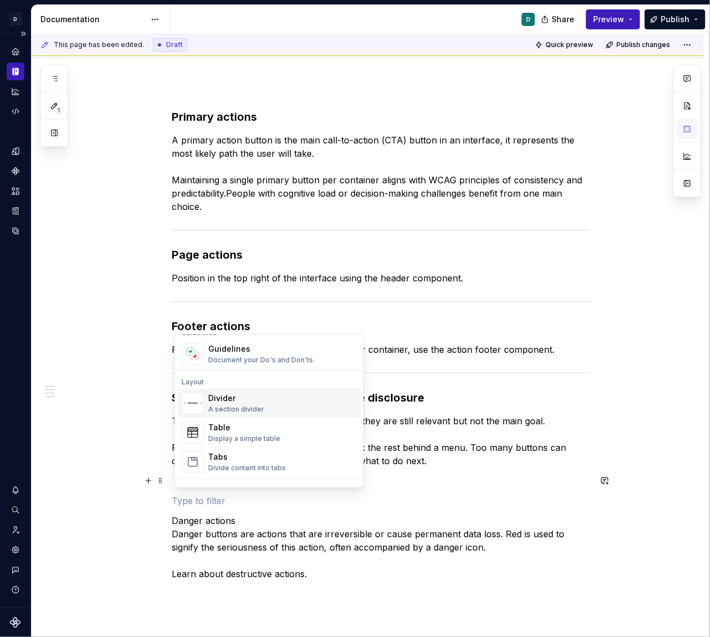
click at [226, 402] on div "Divider" at bounding box center [236, 398] width 56 height 11
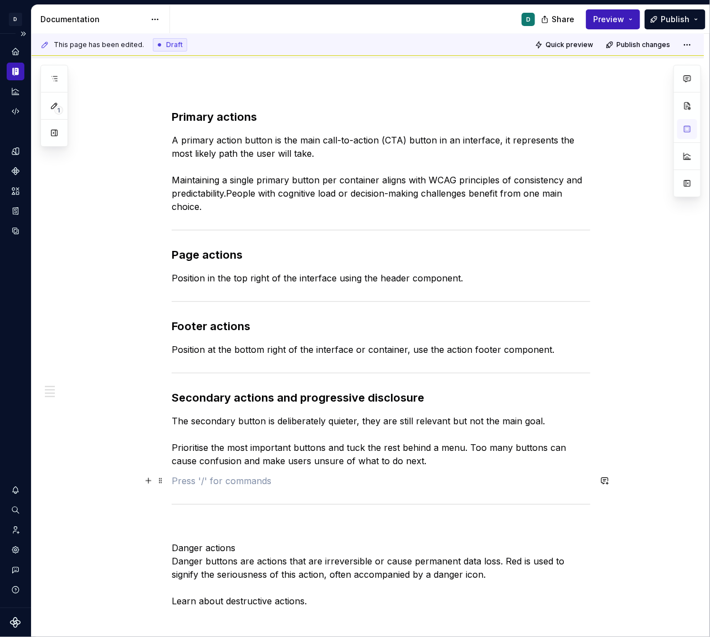
click at [217, 485] on p at bounding box center [381, 480] width 419 height 13
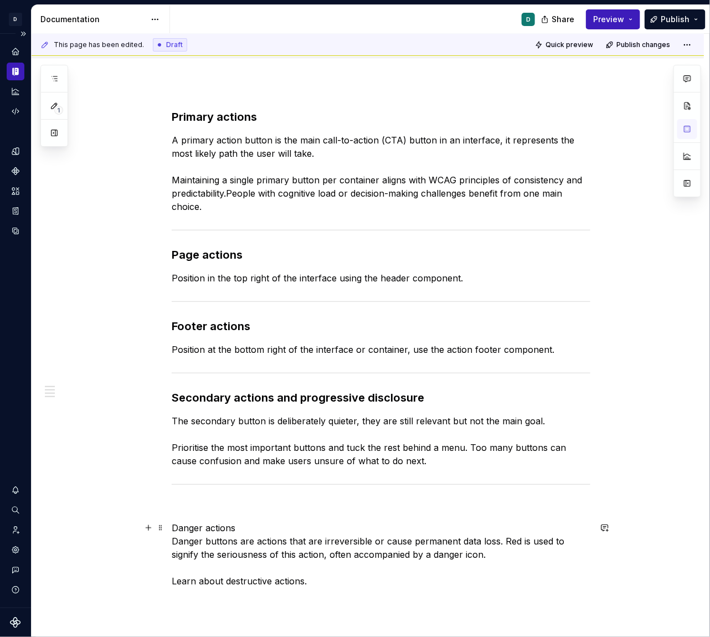
click at [175, 525] on p "Danger actions  Danger buttons are actions that are irreversible or cause perma…" at bounding box center [381, 554] width 419 height 66
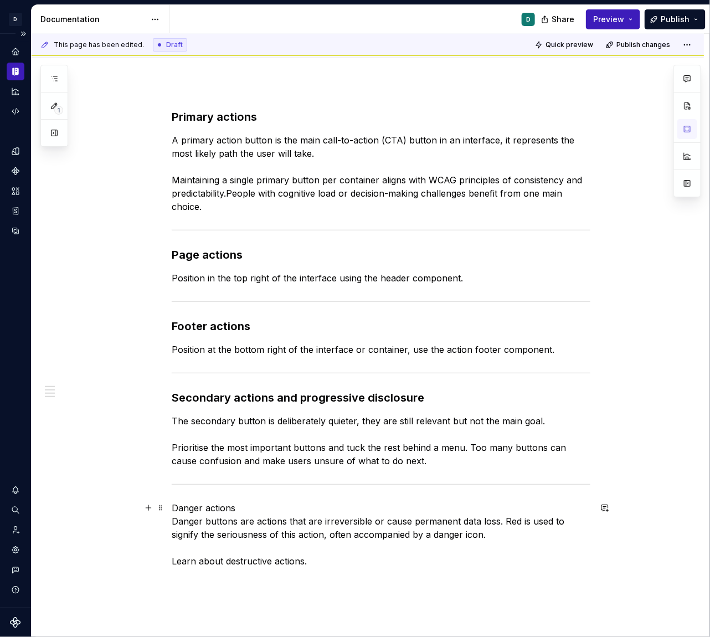
click at [248, 509] on p "Danger actions  Danger buttons are actions that are irreversible or cause perma…" at bounding box center [381, 534] width 419 height 66
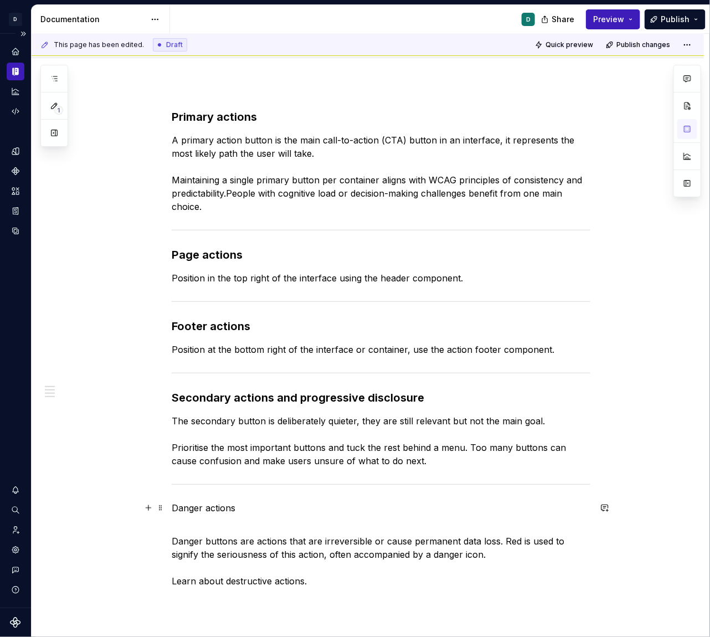
drag, startPoint x: 239, startPoint y: 508, endPoint x: 78, endPoint y: 508, distance: 161.8
click at [83, 508] on div "Primary actions   A primary action button is the main call-to-action (CTA) butt…" at bounding box center [368, 438] width 673 height 710
click at [278, 489] on button "button" at bounding box center [280, 488] width 16 height 16
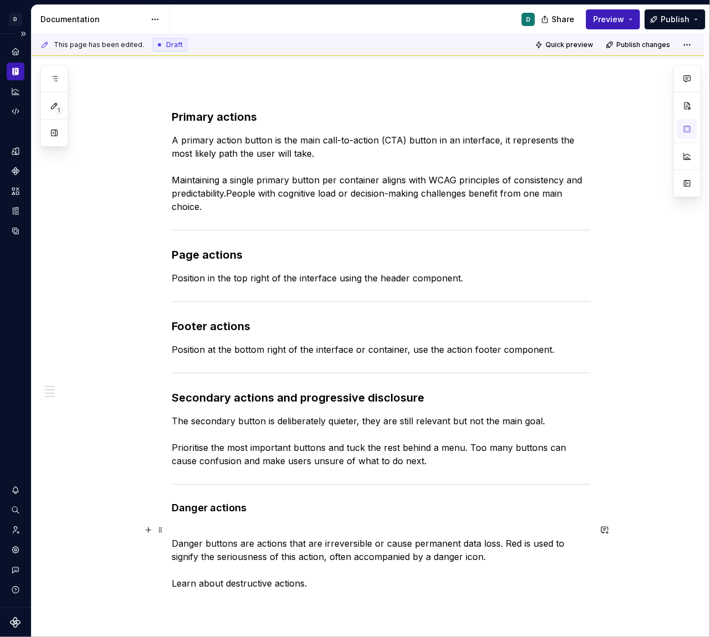
click at [238, 535] on p "Danger buttons are actions that are irreversible or cause permanent data loss. …" at bounding box center [381, 557] width 419 height 66
click at [174, 544] on div "Primary actions   A primary action button is the main call-to-action (CTA) butt…" at bounding box center [368, 439] width 673 height 712
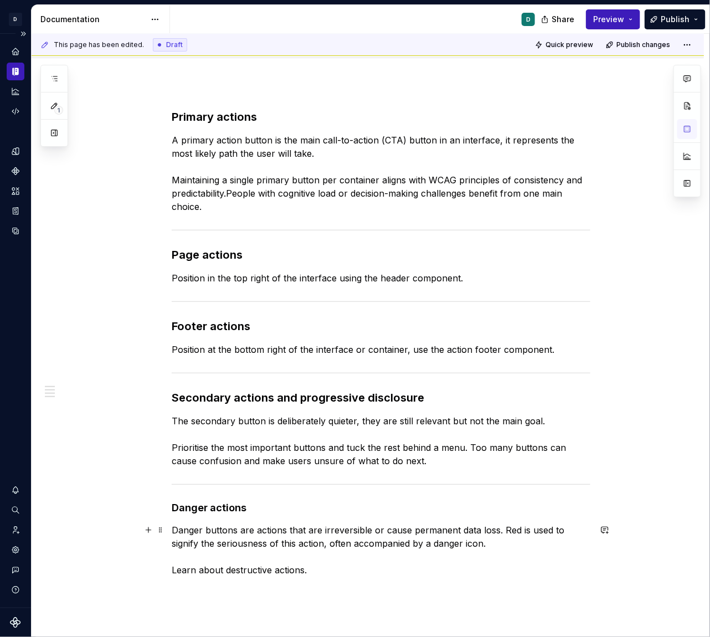
click at [323, 553] on p "Danger buttons are actions that are irreversible or cause permanent data loss. …" at bounding box center [381, 550] width 419 height 53
click at [163, 553] on span at bounding box center [160, 590] width 9 height 16
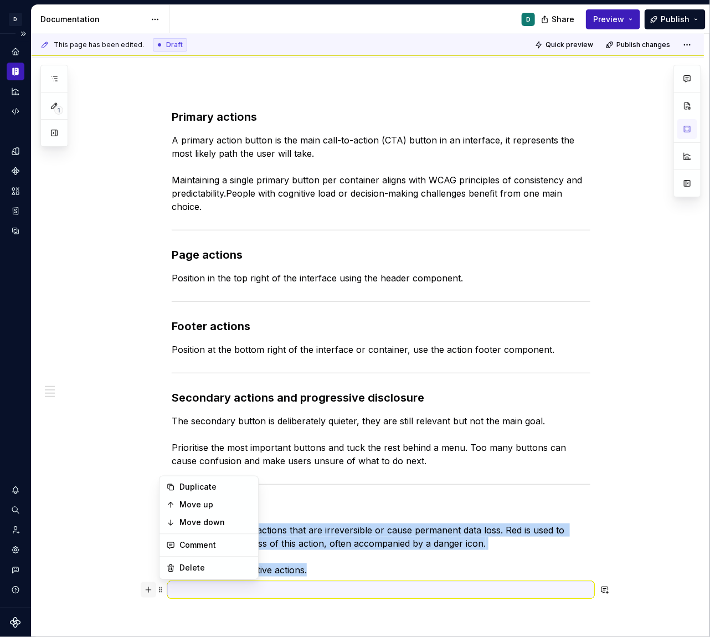
click at [153, 553] on button "button" at bounding box center [149, 590] width 16 height 16
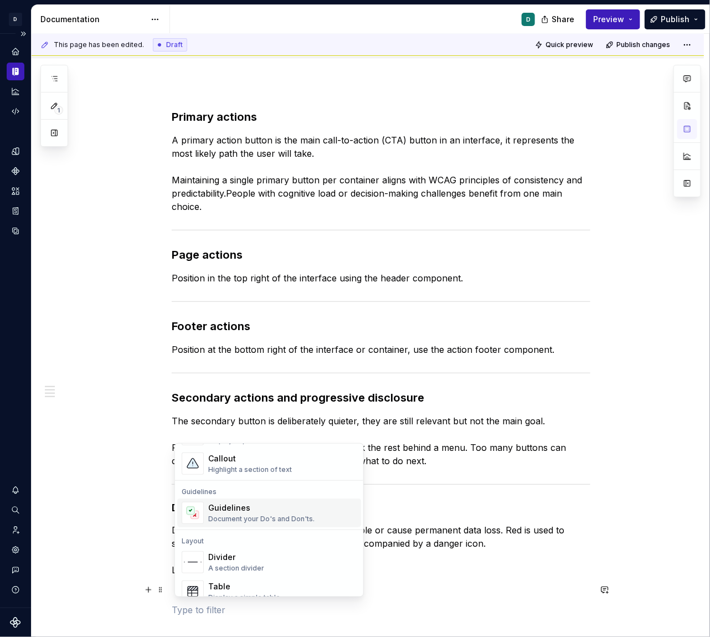
scroll to position [279, 0]
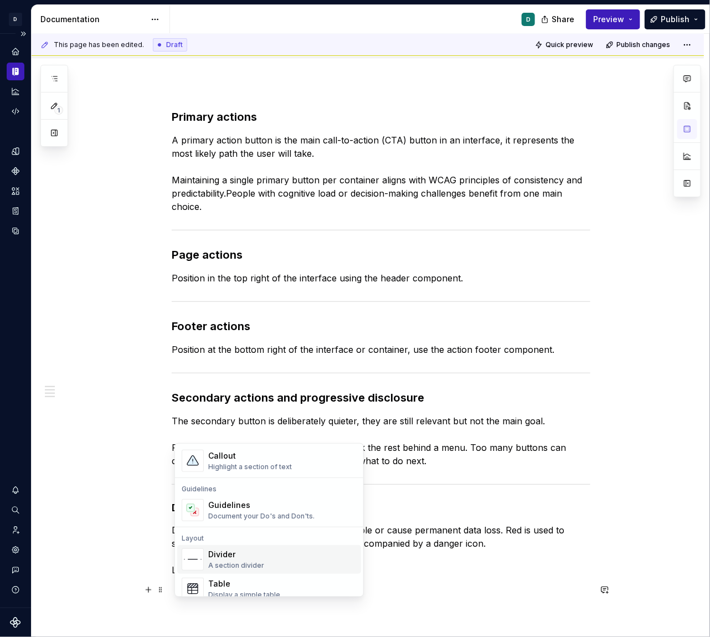
click at [233, 553] on div "A section divider" at bounding box center [236, 565] width 56 height 9
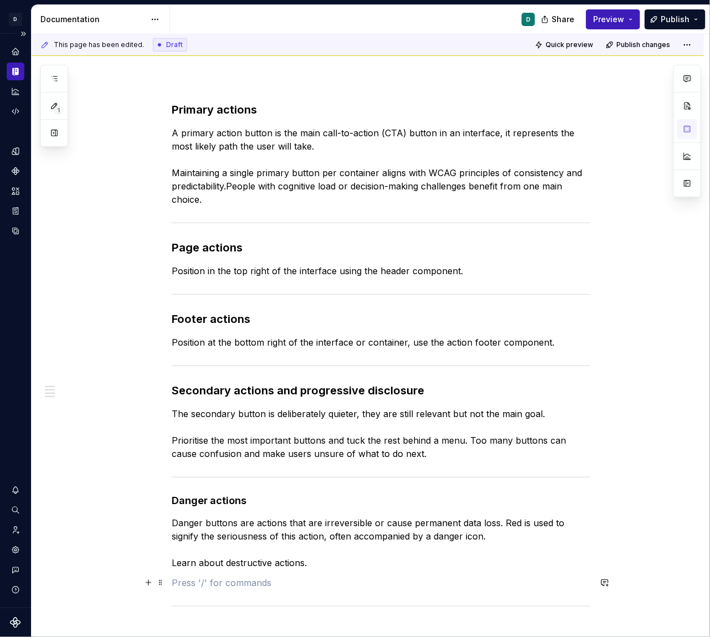
click at [216, 553] on p at bounding box center [381, 582] width 419 height 13
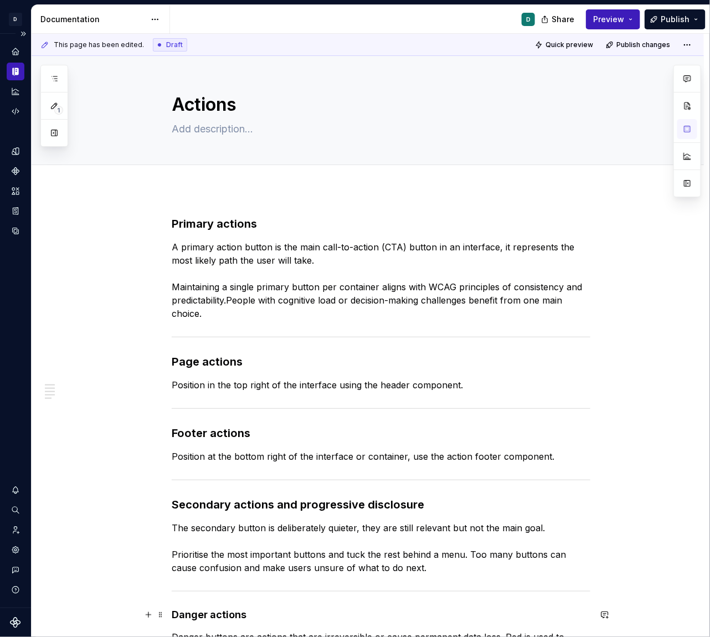
scroll to position [297, 0]
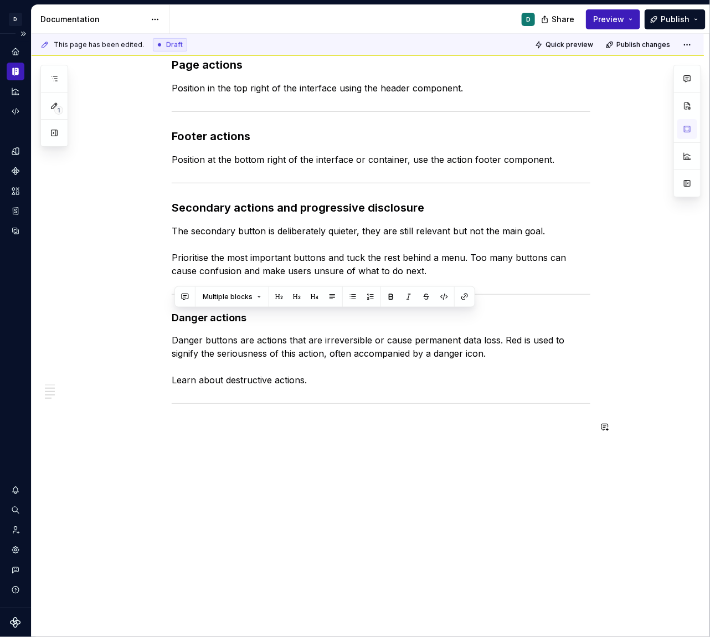
drag, startPoint x: 257, startPoint y: 616, endPoint x: 52, endPoint y: 617, distance: 204.5
click at [52, 553] on div "Primary actions   A primary action button is the main call-to-action (CTA) butt…" at bounding box center [368, 266] width 673 height 746
click at [302, 353] on p "Danger buttons are actions that are irreversible or cause permanent data loss. …" at bounding box center [381, 360] width 419 height 53
drag, startPoint x: 252, startPoint y: 319, endPoint x: 146, endPoint y: 319, distance: 105.8
click at [172, 319] on div "Primary actions   A primary action button is the main call-to-action (CTA) butt…" at bounding box center [381, 183] width 419 height 528
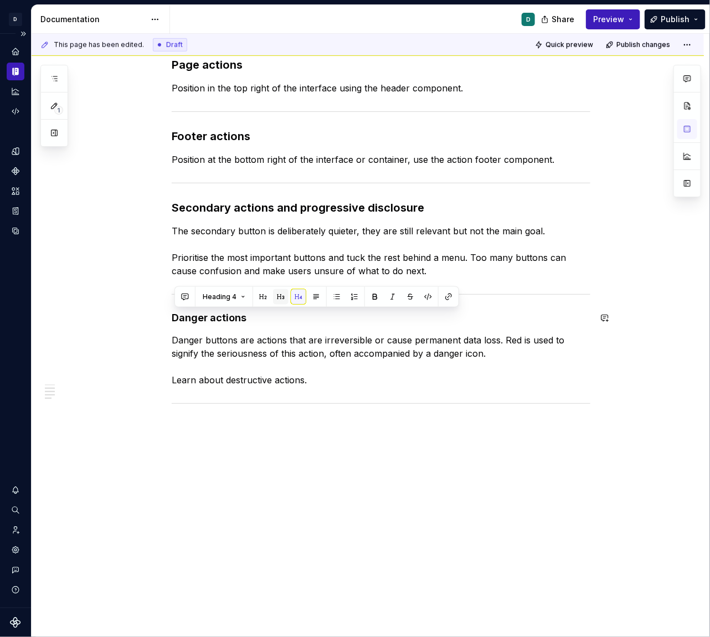
click at [282, 296] on button "button" at bounding box center [281, 297] width 16 height 16
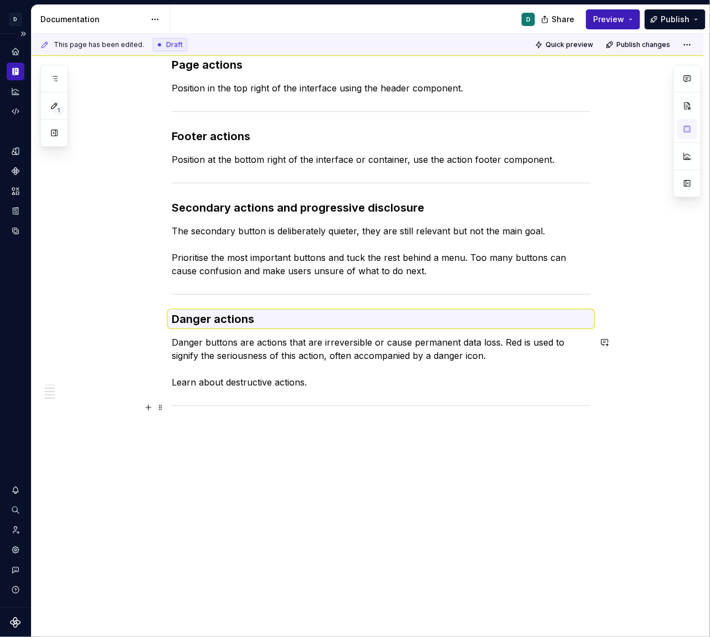
click at [275, 413] on div "Primary actions   A primary action button is the main call-to-action (CTA) butt…" at bounding box center [381, 177] width 419 height 517
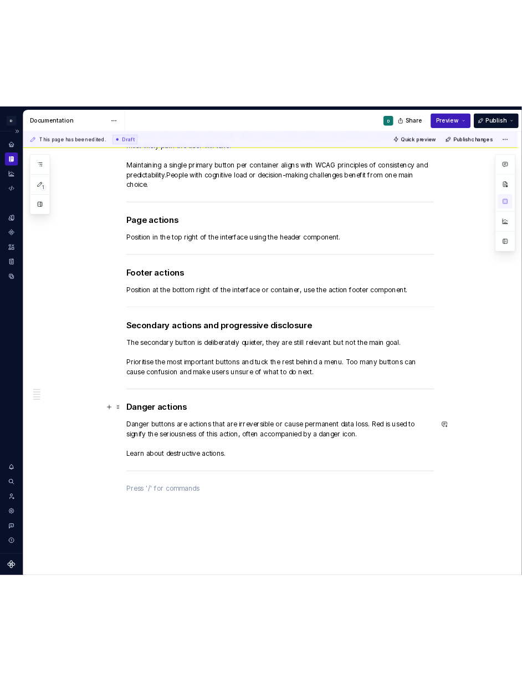
scroll to position [0, 0]
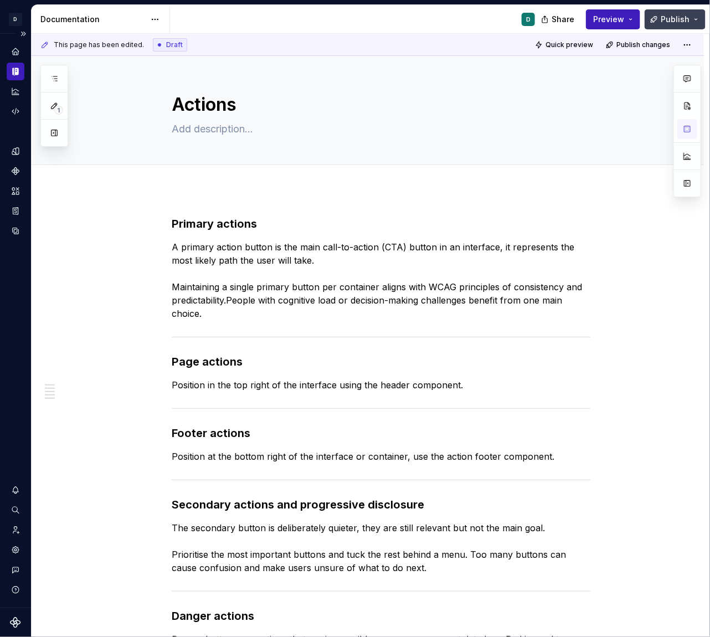
click at [673, 19] on span "Publish" at bounding box center [675, 19] width 29 height 11
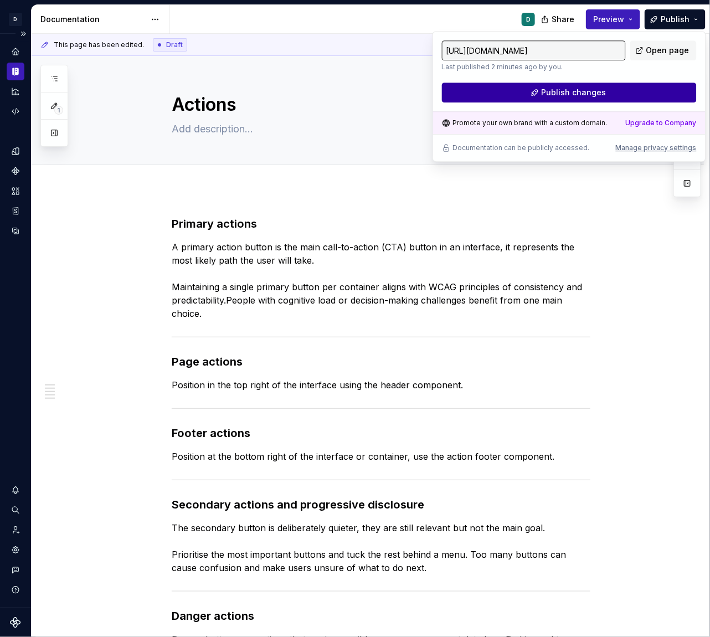
click at [632, 93] on button "Publish changes" at bounding box center [569, 93] width 255 height 20
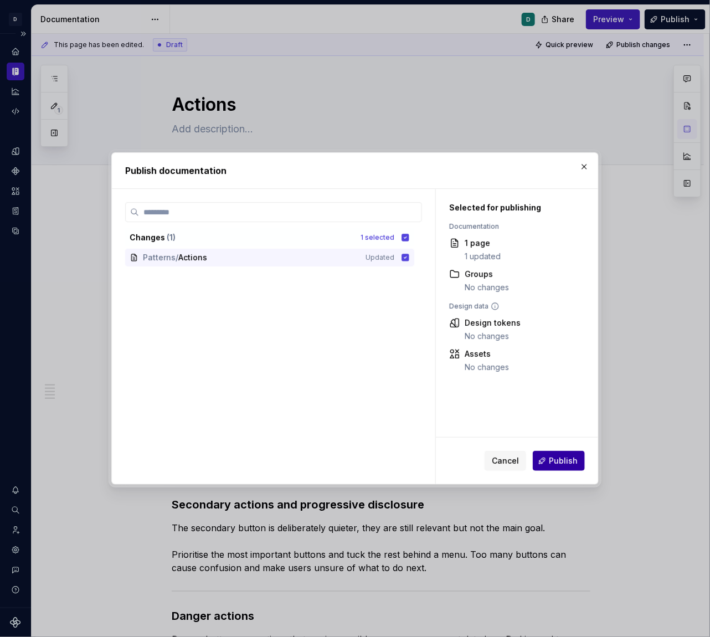
click at [570, 462] on span "Publish" at bounding box center [563, 460] width 29 height 11
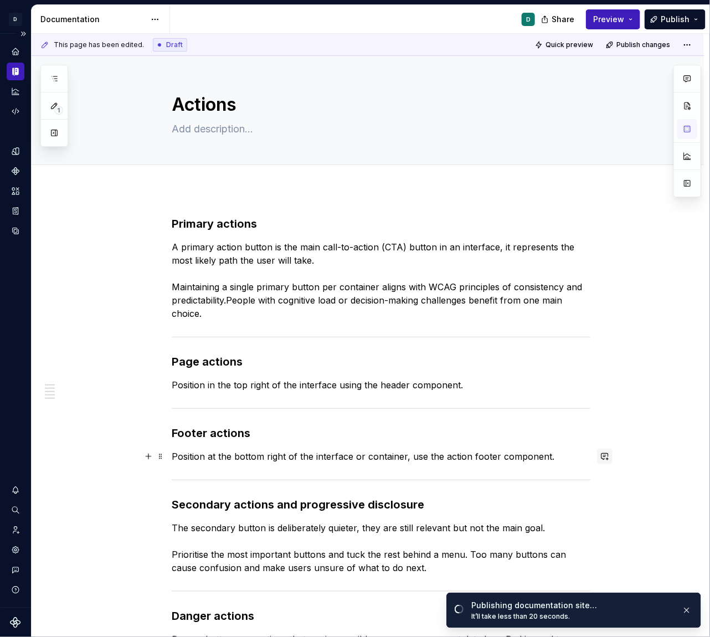
click at [608, 456] on button "button" at bounding box center [605, 457] width 16 height 16
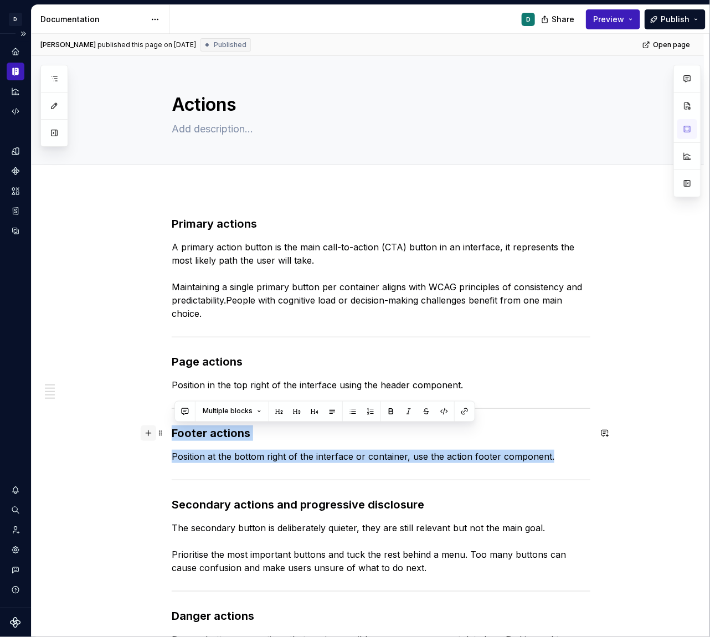
drag, startPoint x: 561, startPoint y: 456, endPoint x: 145, endPoint y: 438, distance: 416.0
click at [172, 438] on div "Primary actions   A primary action button is the main call-to-action (CTA) butt…" at bounding box center [381, 481] width 419 height 530
copy div "Footer actions Position at the bottom right of the interface or container, use …"
click at [174, 359] on div "[PERSON_NAME] published this page on [DATE] Published Open page Actions Edit he…" at bounding box center [371, 336] width 678 height 604
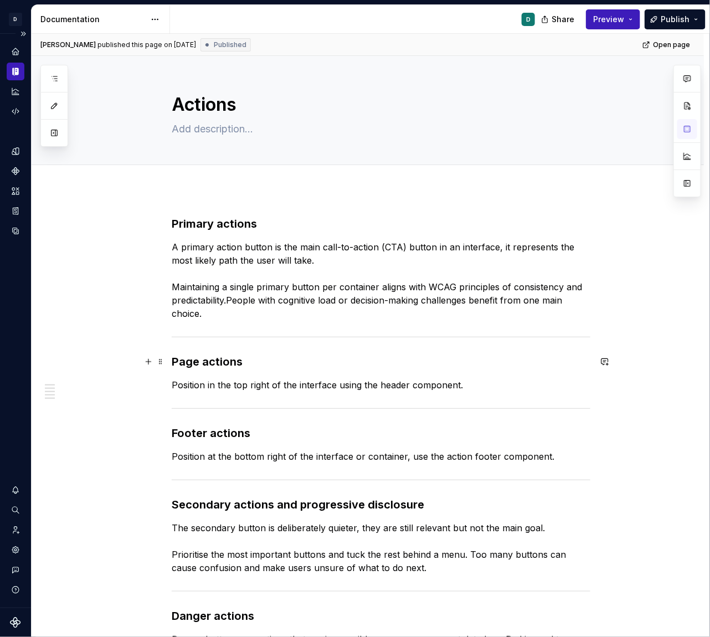
click at [213, 357] on strong "Page actions" at bounding box center [207, 361] width 71 height 13
click at [182, 361] on strong "Page actions" at bounding box center [207, 361] width 71 height 13
click at [178, 363] on strong "Page actions" at bounding box center [207, 361] width 71 height 13
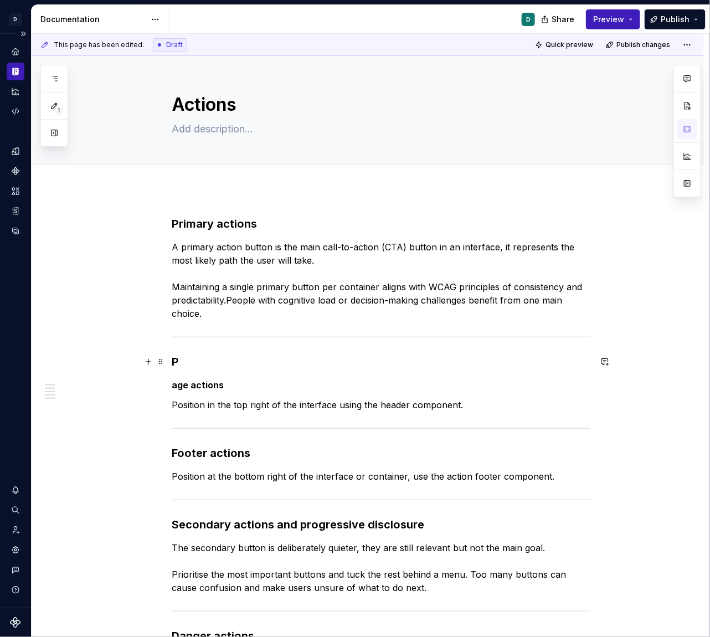
click at [179, 360] on strong "P" at bounding box center [175, 361] width 7 height 13
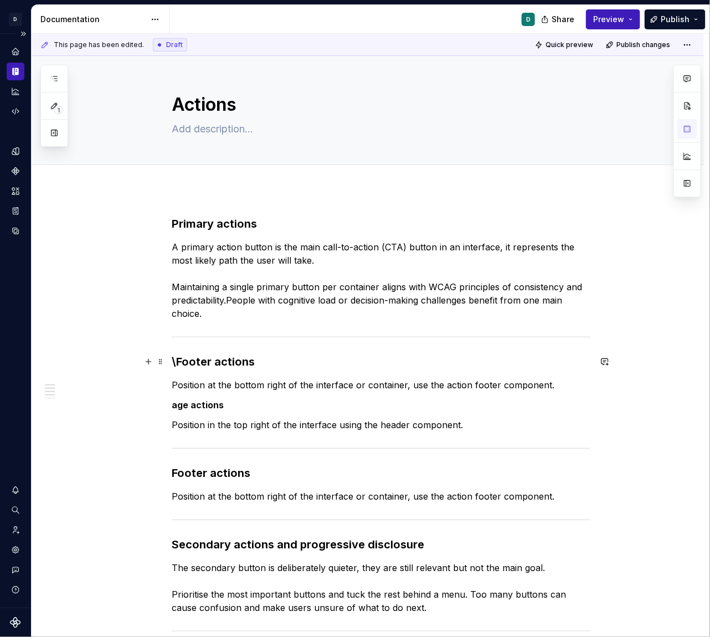
click at [180, 359] on strong "\Footer actions" at bounding box center [213, 361] width 83 height 13
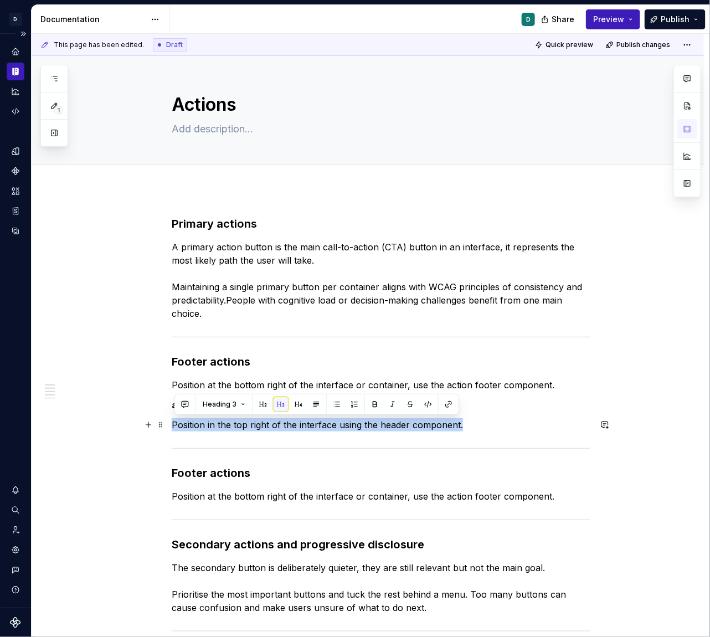
drag, startPoint x: 467, startPoint y: 429, endPoint x: 172, endPoint y: 428, distance: 294.8
click at [172, 428] on div "Primary actions   A primary action button is the main call-to-action (CTA) butt…" at bounding box center [368, 584] width 673 height 788
copy p "Position in the top right of the interface using the header component."
click at [507, 410] on p "age actions" at bounding box center [381, 404] width 419 height 13
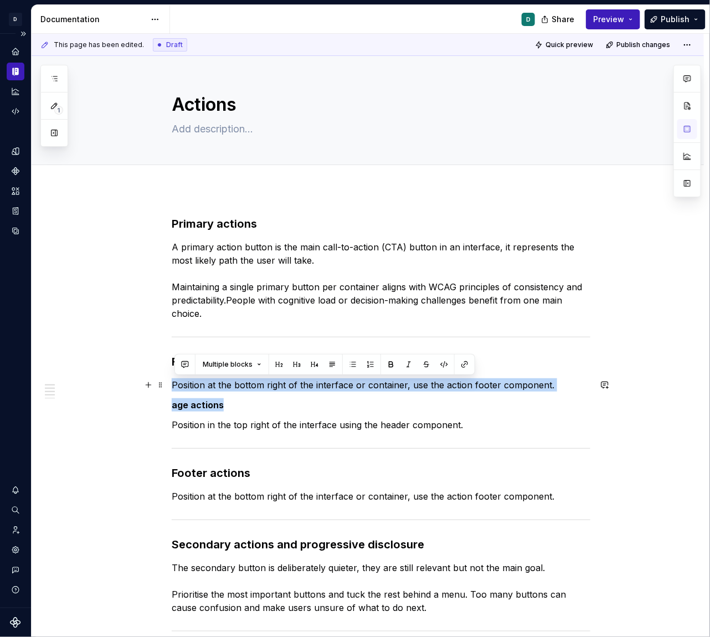
drag, startPoint x: 257, startPoint y: 408, endPoint x: 168, endPoint y: 383, distance: 92.1
click at [168, 383] on div "Primary actions   A primary action button is the main call-to-action (CTA) butt…" at bounding box center [368, 584] width 673 height 788
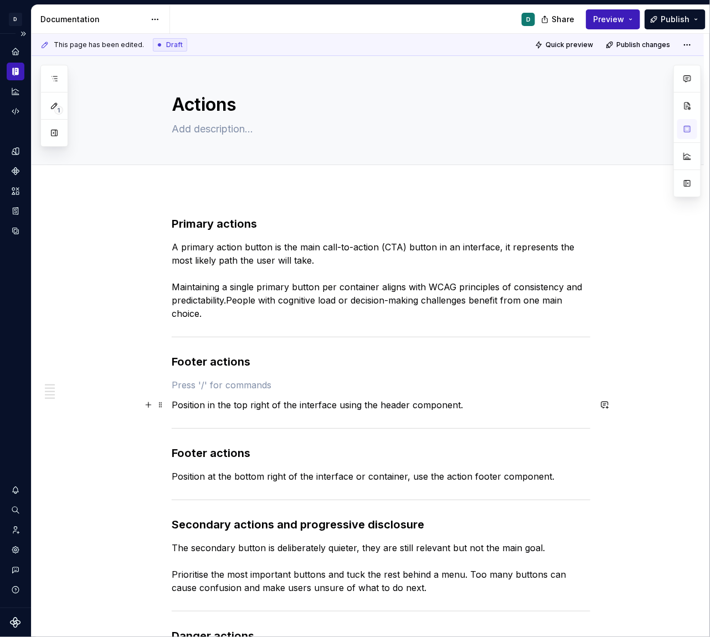
click at [174, 406] on div "Primary actions   A primary action button is the main call-to-action (CTA) butt…" at bounding box center [368, 574] width 673 height 768
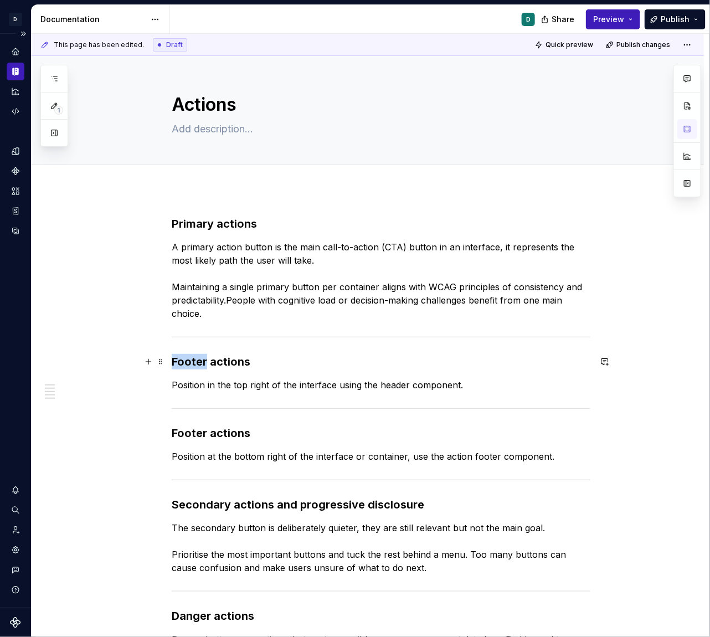
drag, startPoint x: 209, startPoint y: 357, endPoint x: 122, endPoint y: 355, distance: 87.6
click at [136, 355] on div "Primary actions   A primary action button is the main call-to-action (CTA) butt…" at bounding box center [368, 564] width 673 height 748
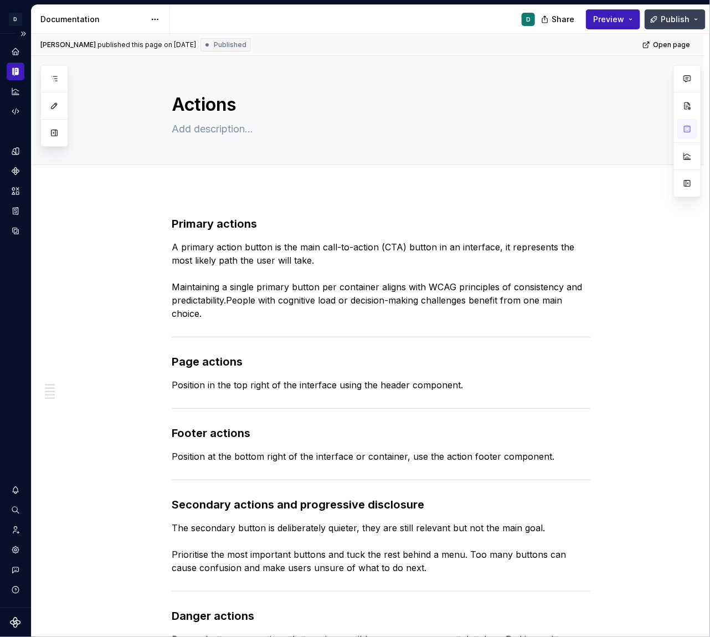
click at [673, 22] on span "Publish" at bounding box center [675, 19] width 29 height 11
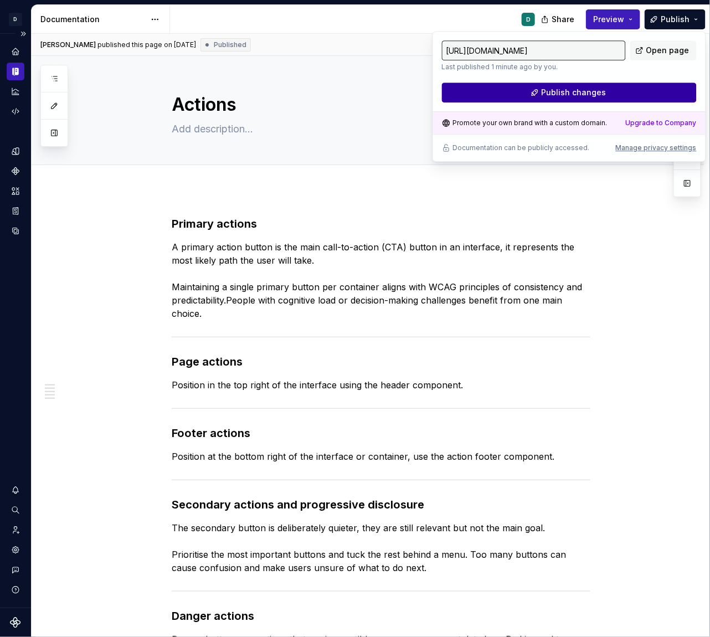
click at [636, 87] on button "Publish changes" at bounding box center [569, 93] width 255 height 20
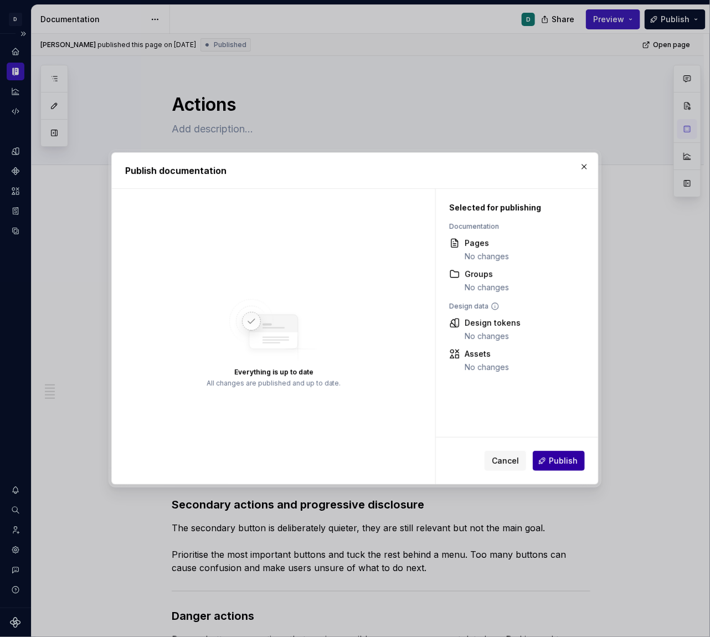
click at [557, 464] on span "Publish" at bounding box center [563, 460] width 29 height 11
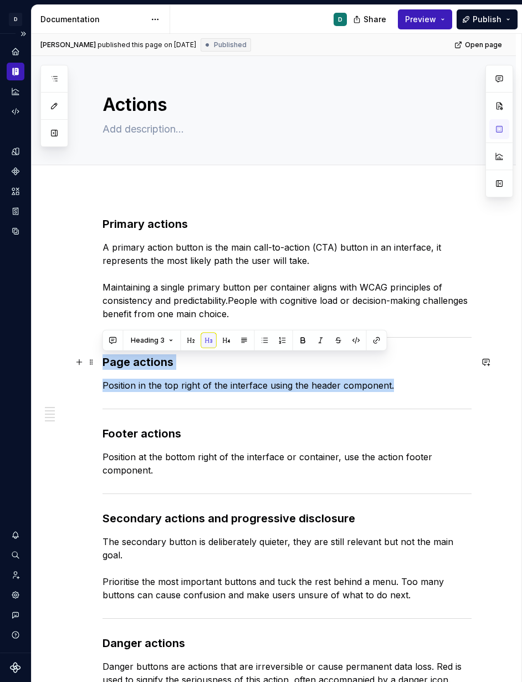
drag, startPoint x: 405, startPoint y: 385, endPoint x: 98, endPoint y: 364, distance: 307.7
click at [98, 364] on div "Primary actions   A primary action button is the main call-to-action (CTA) butt…" at bounding box center [274, 584] width 484 height 788
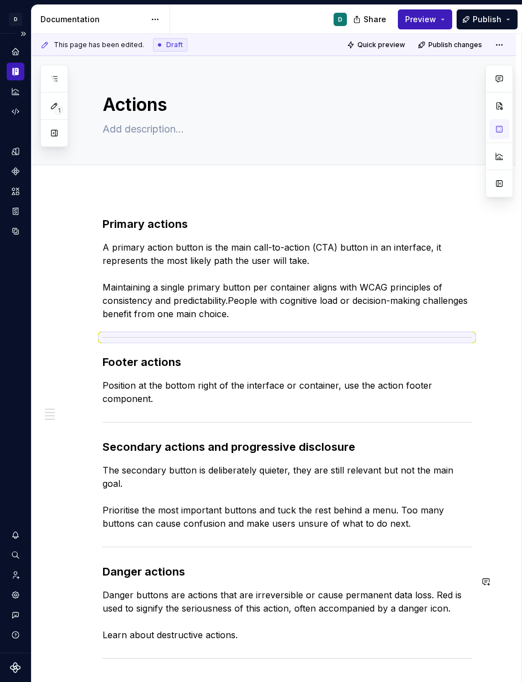
click at [230, 553] on div "Primary actions   A primary action button is the main call-to-action (CTA) butt…" at bounding box center [287, 458] width 369 height 485
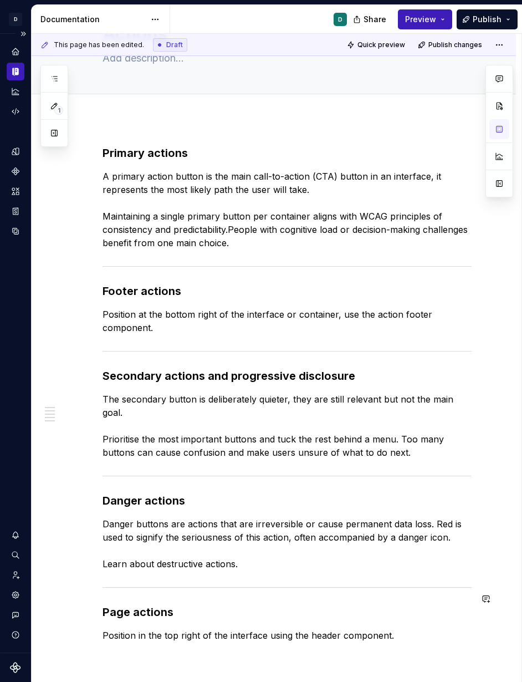
scroll to position [39, 0]
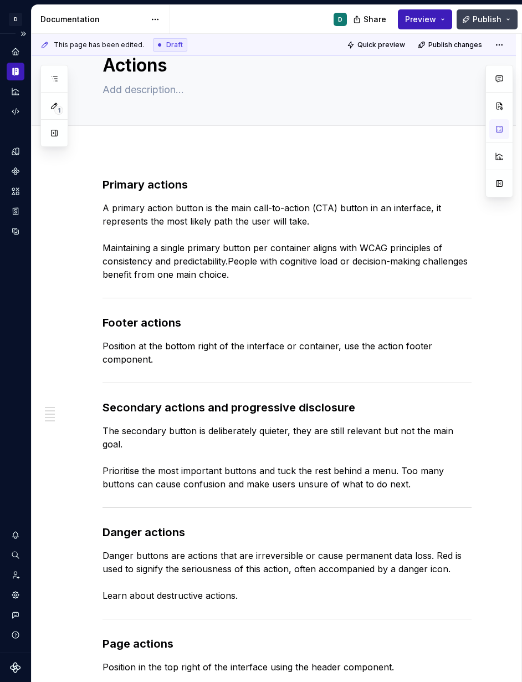
click at [488, 18] on span "Publish" at bounding box center [487, 19] width 29 height 11
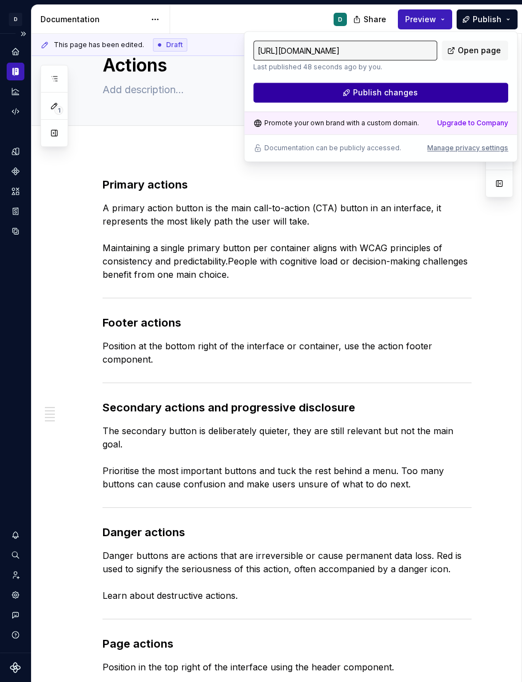
click at [470, 98] on button "Publish changes" at bounding box center [380, 93] width 255 height 20
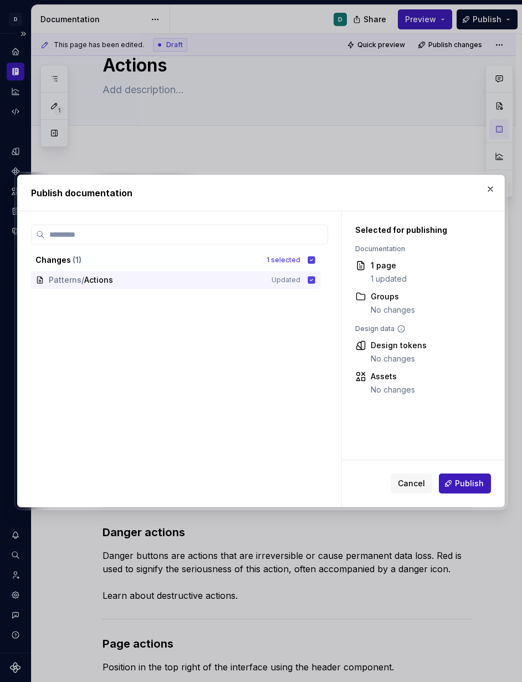
click at [464, 495] on div "Cancel Publish" at bounding box center [423, 483] width 162 height 47
click at [464, 493] on button "Publish" at bounding box center [465, 483] width 52 height 20
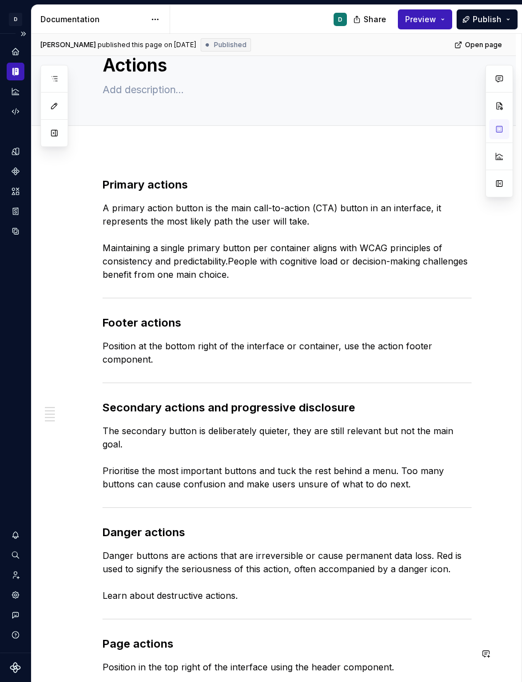
click at [157, 553] on div "Primary actions   A primary action button is the main call-to-action (CTA) butt…" at bounding box center [287, 425] width 369 height 496
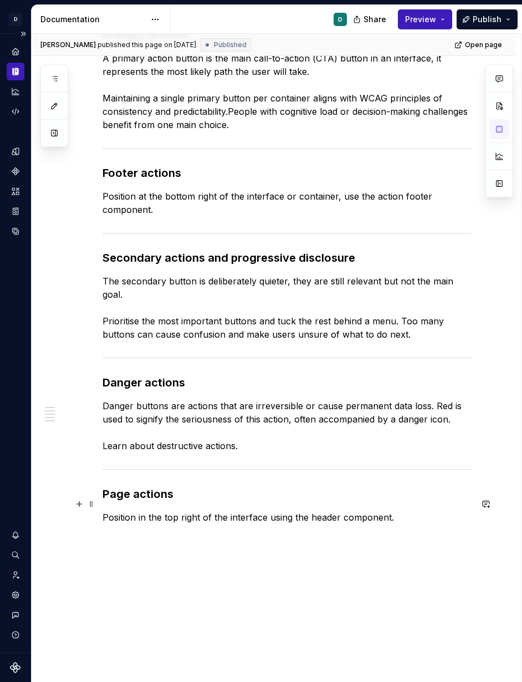
scroll to position [234, 0]
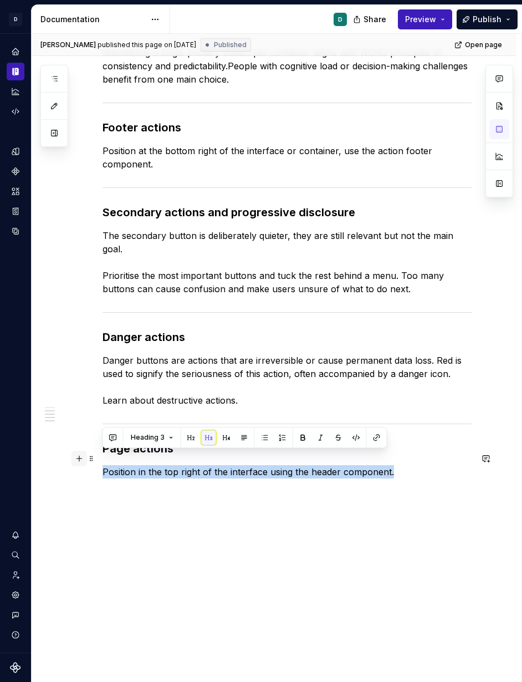
drag, startPoint x: 419, startPoint y: 651, endPoint x: 79, endPoint y: 450, distance: 395.0
click at [103, 450] on div "Primary actions   A primary action button is the main call-to-action (CTA) butt…" at bounding box center [287, 237] width 369 height 510
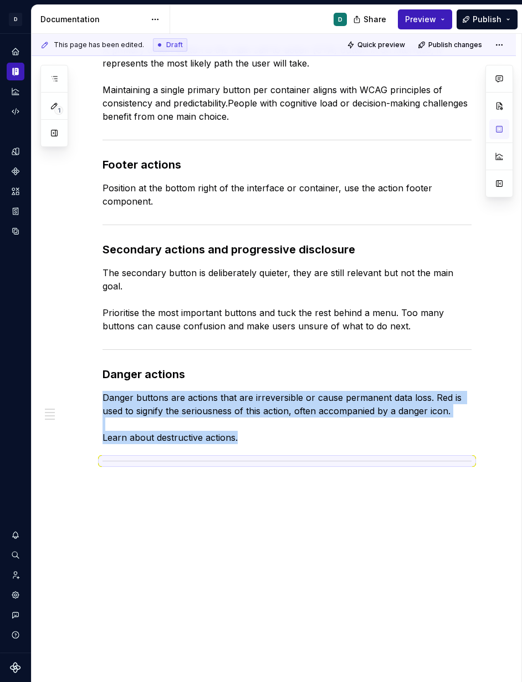
scroll to position [183, 0]
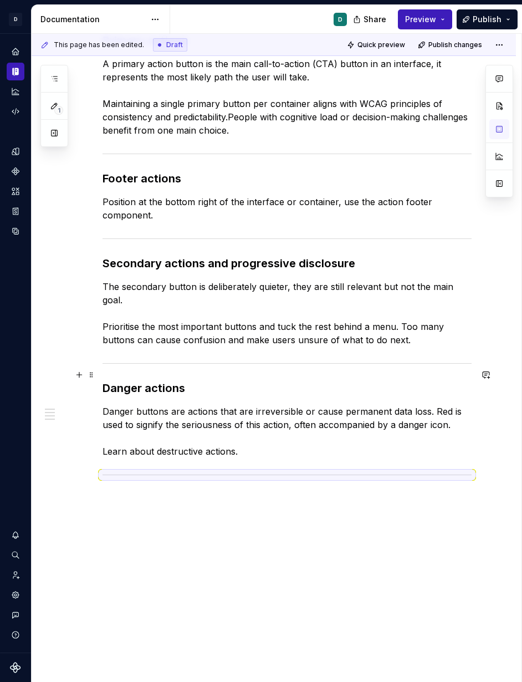
click at [162, 380] on h3 "Danger actions" at bounding box center [287, 388] width 369 height 16
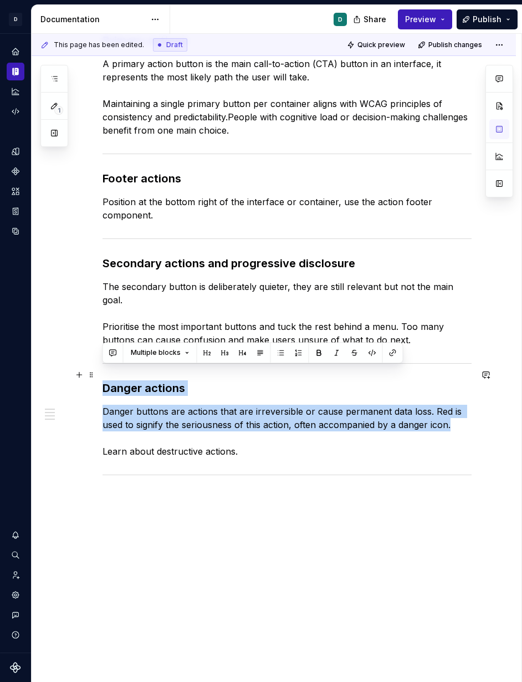
drag, startPoint x: 457, startPoint y: 410, endPoint x: 59, endPoint y: 373, distance: 400.1
click at [59, 373] on div "Primary actions   A primary action button is the main call-to-action (CTA) butt…" at bounding box center [274, 351] width 484 height 690
copy div "Danger actions  Danger buttons are actions that are irreversible or cause perma…"
click at [104, 489] on div "Primary actions   A primary action button is the main call-to-action (CTA) butt…" at bounding box center [274, 351] width 484 height 690
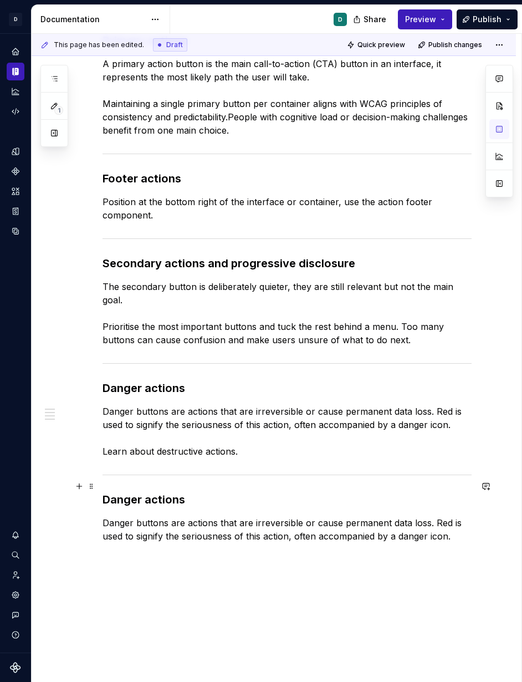
drag, startPoint x: 191, startPoint y: 488, endPoint x: 42, endPoint y: 482, distance: 149.7
click at [43, 482] on div "Primary actions   A primary action button is the main call-to-action (CTA) butt…" at bounding box center [274, 383] width 484 height 754
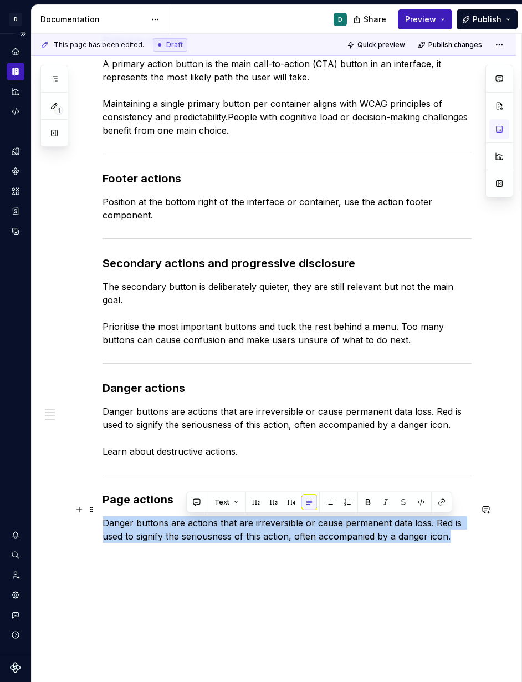
drag, startPoint x: 440, startPoint y: 523, endPoint x: 3, endPoint y: 494, distance: 437.6
click at [6, 495] on div "D Copilot D Design system data Documentation D Share Preview Publish 1 Pages Ad…" at bounding box center [261, 341] width 522 height 682
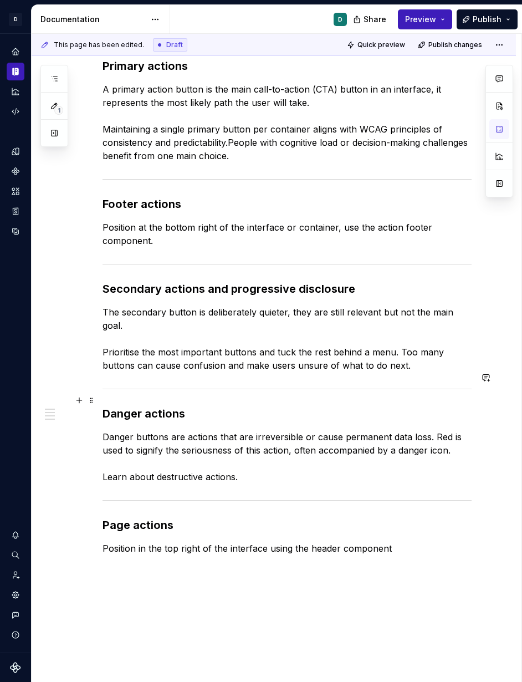
scroll to position [234, 0]
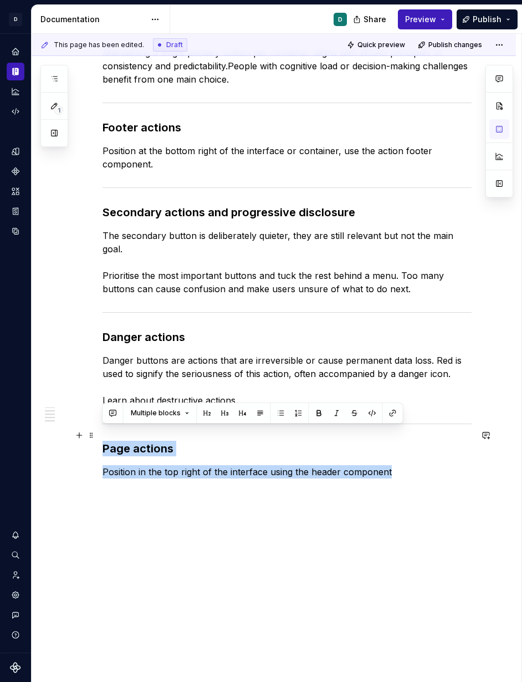
drag, startPoint x: 405, startPoint y: 458, endPoint x: 99, endPoint y: 428, distance: 307.3
click at [99, 428] on div "Primary actions   A primary action button is the main call-to-action (CTA) butt…" at bounding box center [274, 325] width 484 height 741
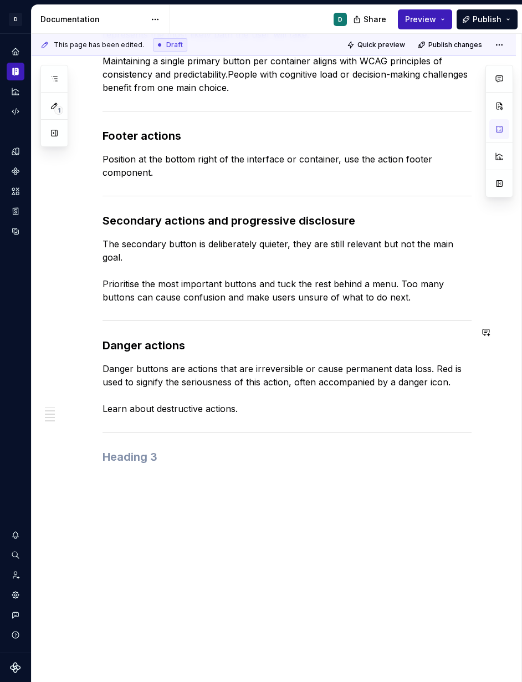
scroll to position [213, 0]
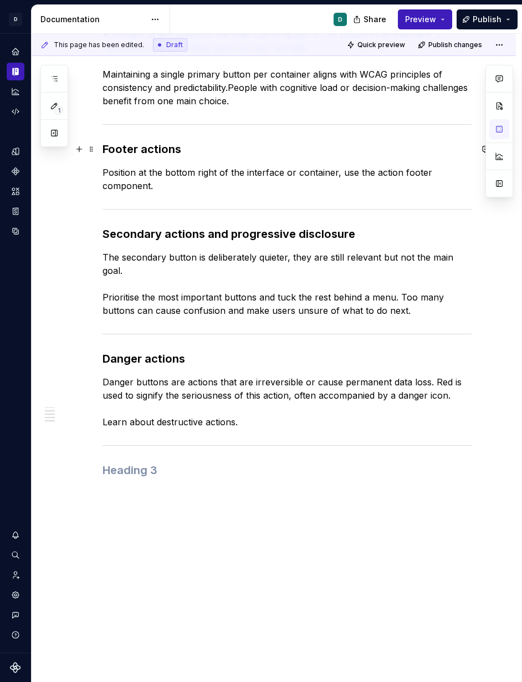
click at [101, 145] on div "Primary actions   A primary action button is the main call-to-action (CTA) butt…" at bounding box center [274, 336] width 484 height 719
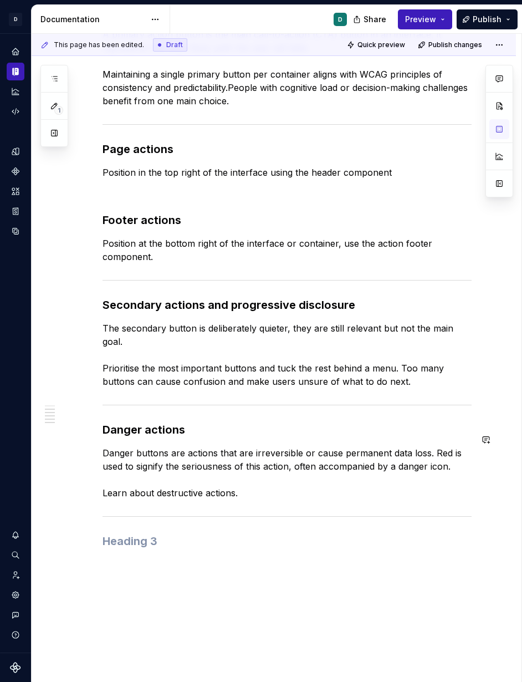
click at [194, 542] on div "Primary actions   A primary action button is the main call-to-action (CTA) butt…" at bounding box center [287, 282] width 369 height 559
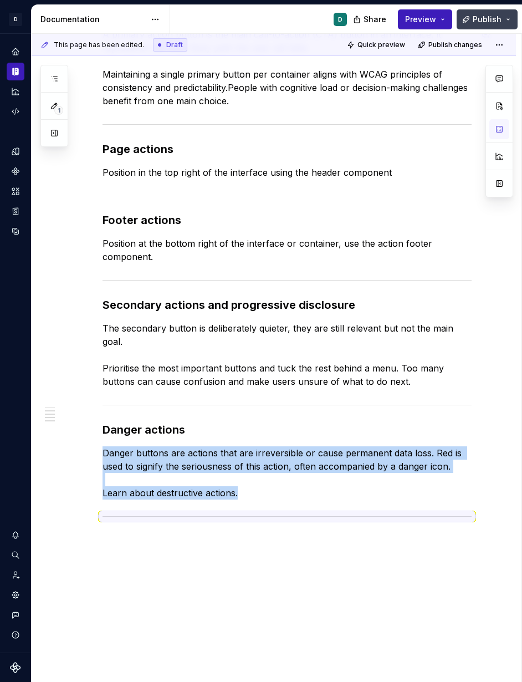
click at [497, 19] on span "Publish" at bounding box center [487, 19] width 29 height 11
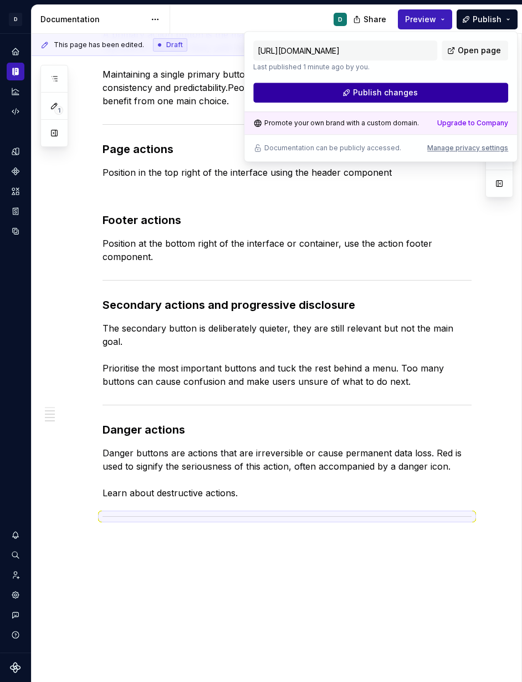
click at [479, 96] on button "Publish changes" at bounding box center [380, 93] width 255 height 20
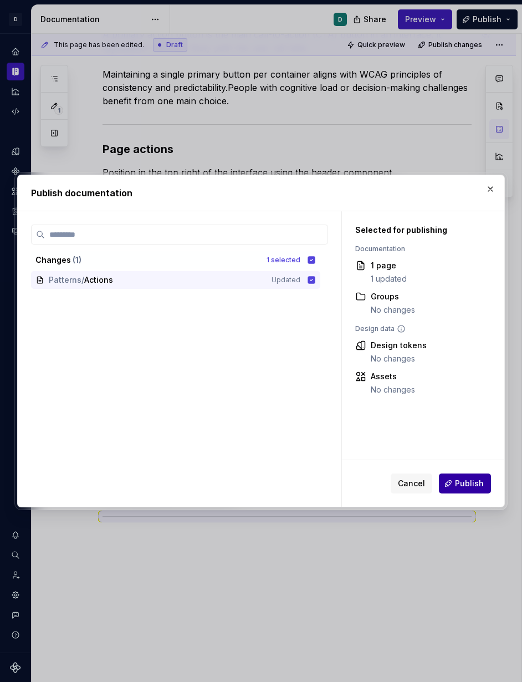
click at [466, 481] on span "Publish" at bounding box center [469, 483] width 29 height 11
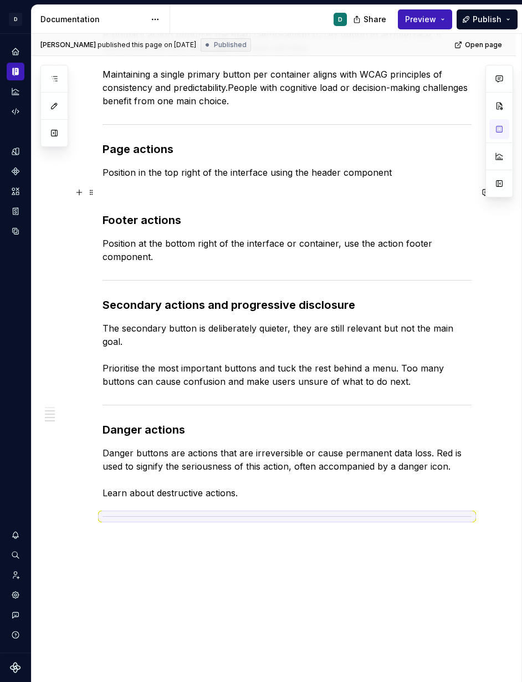
click at [116, 189] on p at bounding box center [287, 192] width 369 height 13
click at [85, 197] on button "button" at bounding box center [79, 193] width 16 height 16
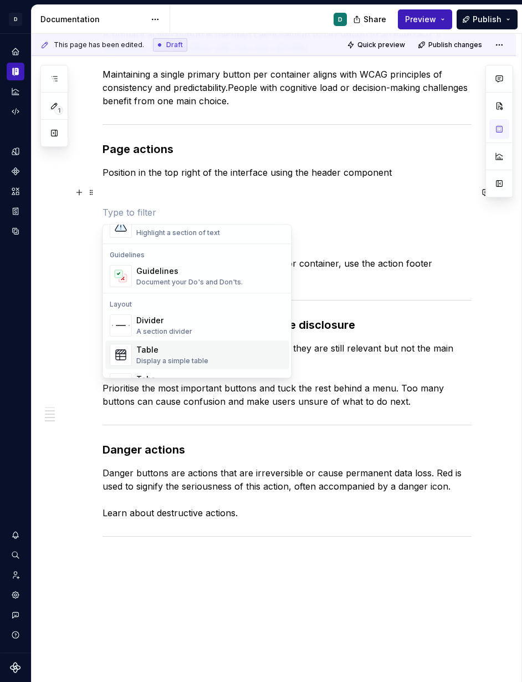
scroll to position [300, 0]
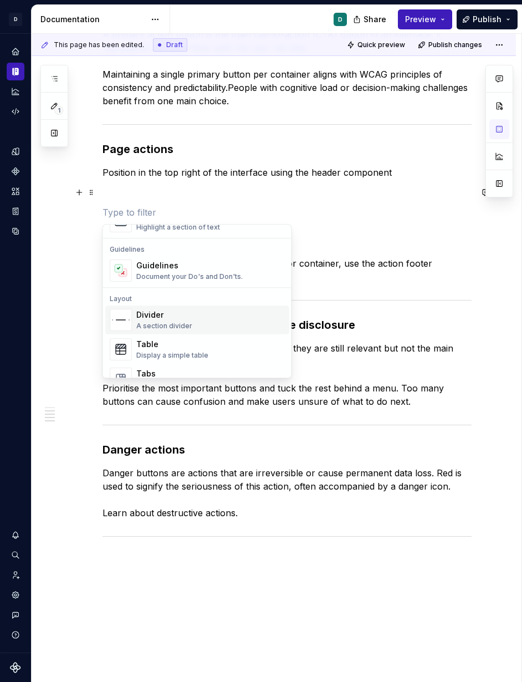
click at [149, 322] on div "A section divider" at bounding box center [164, 325] width 56 height 9
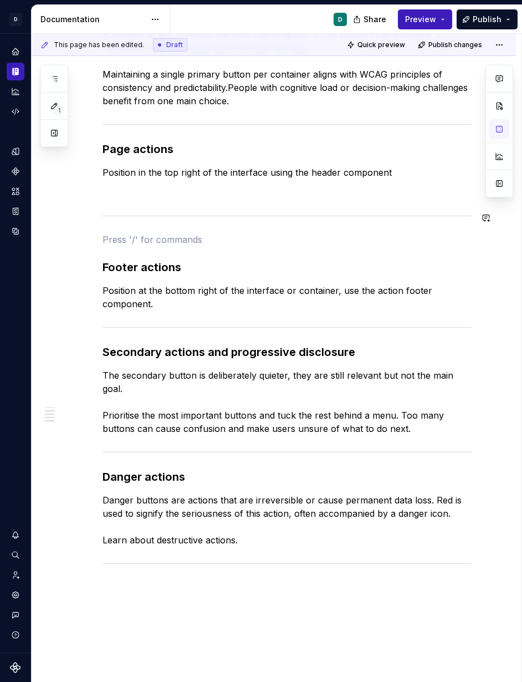
click at [145, 201] on div "Primary actions   A primary action button is the main call-to-action (CTA) butt…" at bounding box center [287, 285] width 369 height 564
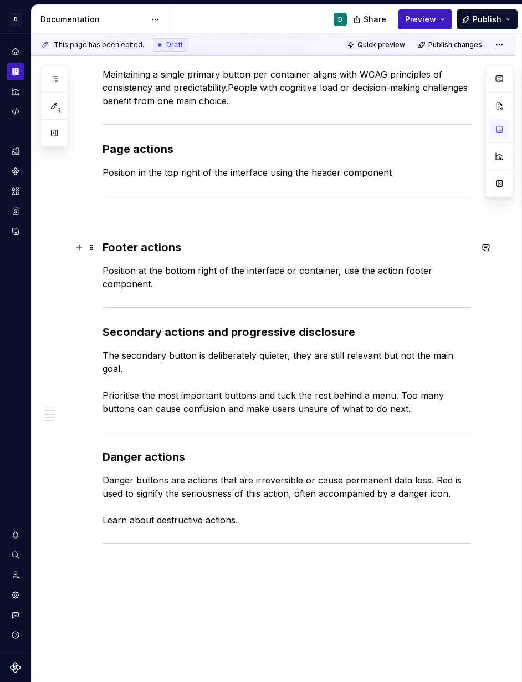
click at [115, 230] on div "Primary actions   A primary action button is the main call-to-action (CTA) butt…" at bounding box center [287, 275] width 369 height 544
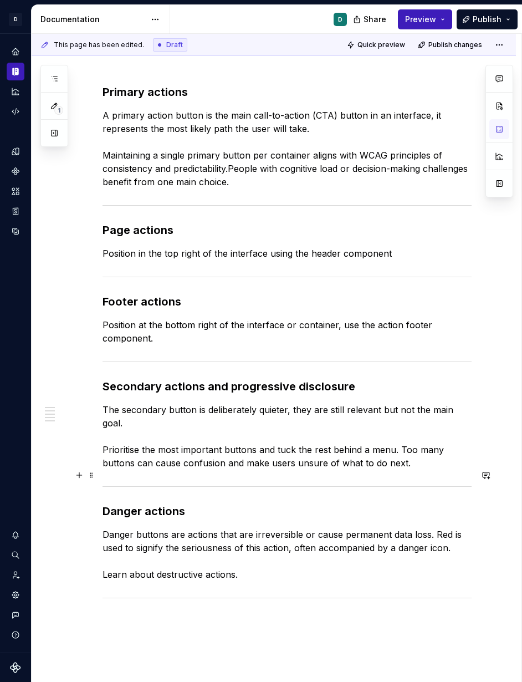
scroll to position [171, 0]
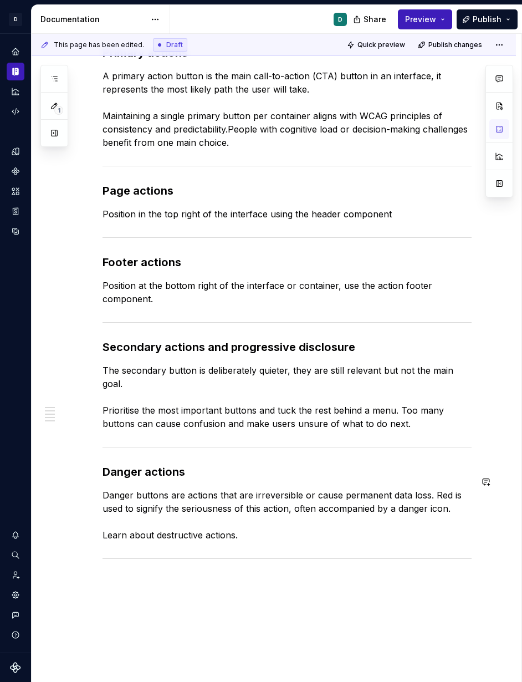
click at [223, 468] on div "Primary actions   A primary action button is the main call-to-action (CTA) butt…" at bounding box center [287, 303] width 369 height 517
click at [252, 552] on div "Primary actions   A primary action button is the main call-to-action (CTA) butt…" at bounding box center [287, 310] width 369 height 530
click at [257, 553] on div "Primary actions   A primary action button is the main call-to-action (CTA) butt…" at bounding box center [274, 398] width 484 height 761
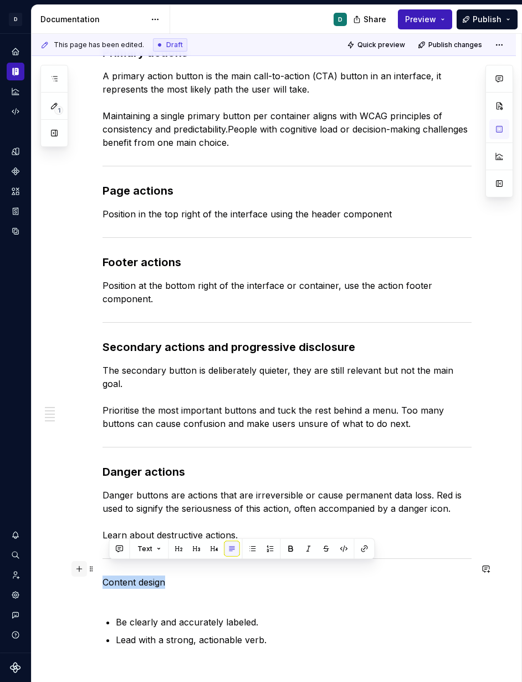
drag, startPoint x: 181, startPoint y: 570, endPoint x: 76, endPoint y: 568, distance: 104.8
click at [103, 553] on div "Primary actions   A primary action button is the main call-to-action (CTA) butt…" at bounding box center [287, 352] width 369 height 615
click at [190, 547] on button "button" at bounding box center [190, 549] width 16 height 16
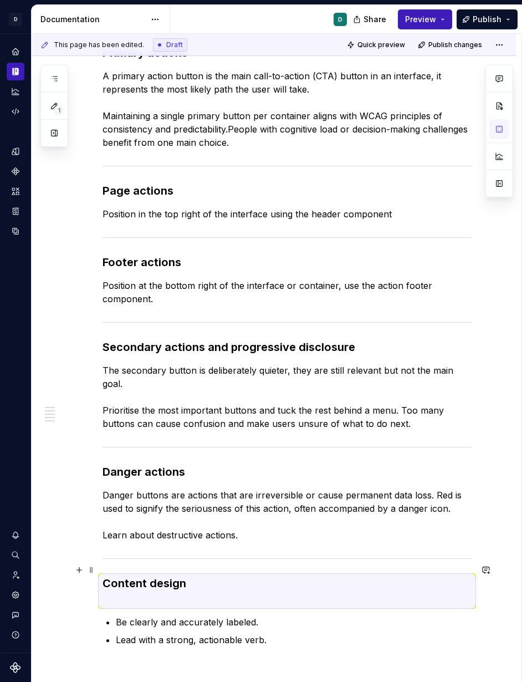
click at [136, 553] on h3 "Content design" at bounding box center [287, 590] width 369 height 31
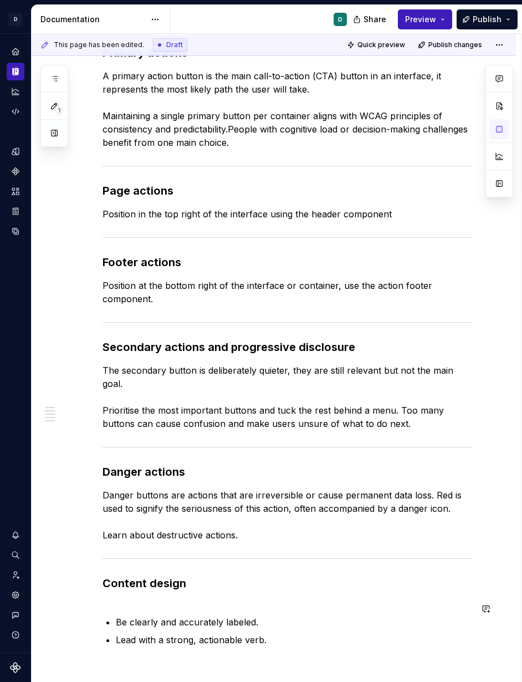
click at [125, 553] on div "Primary actions   A primary action button is the main call-to-action (CTA) butt…" at bounding box center [287, 345] width 369 height 601
click at [115, 553] on div "Primary actions   A primary action button is the main call-to-action (CTA) butt…" at bounding box center [287, 342] width 369 height 595
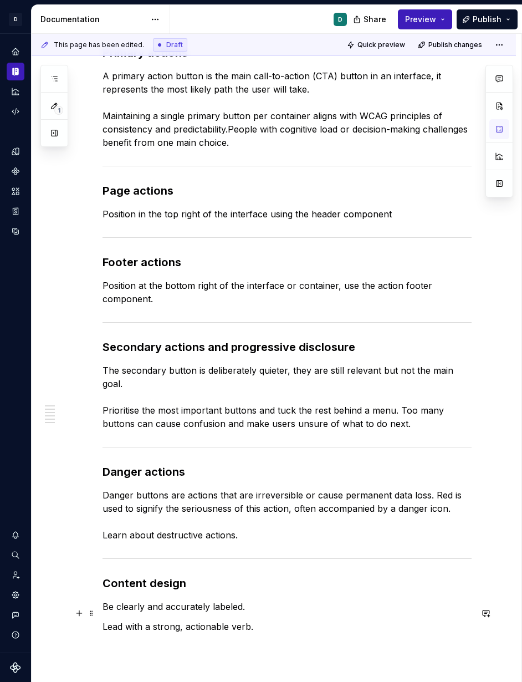
click at [258, 553] on div "Primary actions   A primary action button is the main call-to-action (CTA) butt…" at bounding box center [287, 345] width 369 height 601
click at [92, 553] on span at bounding box center [91, 633] width 9 height 16
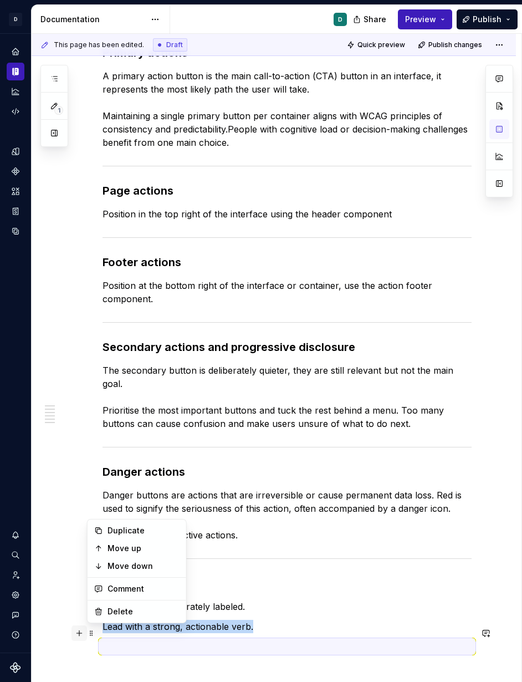
click at [76, 553] on button "button" at bounding box center [79, 633] width 16 height 16
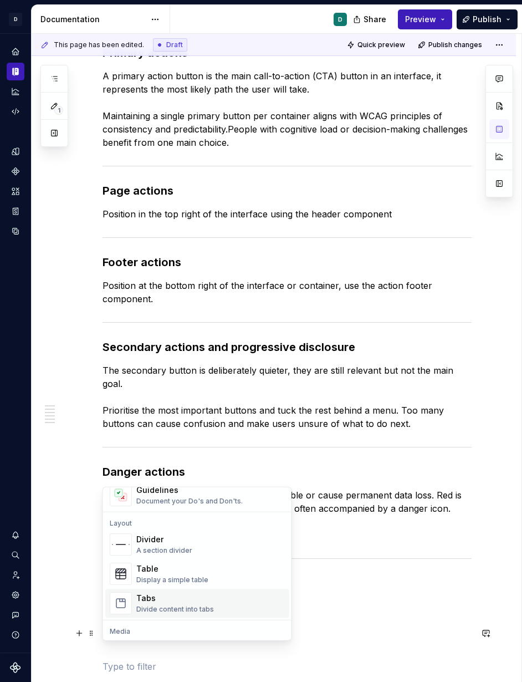
scroll to position [346, 0]
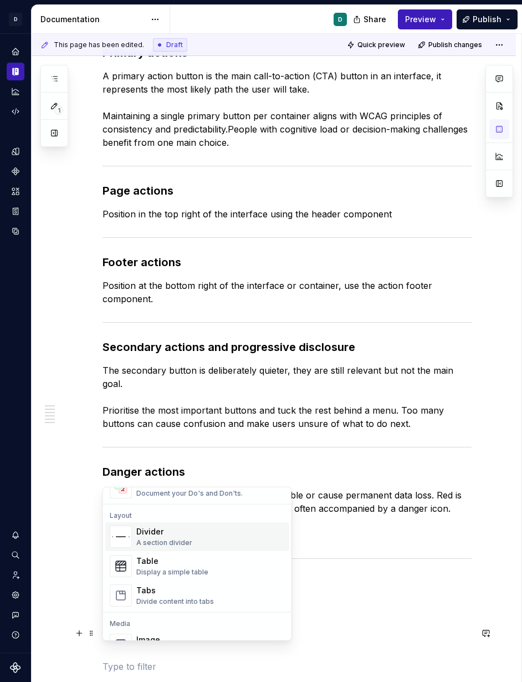
click at [156, 539] on div "A section divider" at bounding box center [164, 542] width 56 height 9
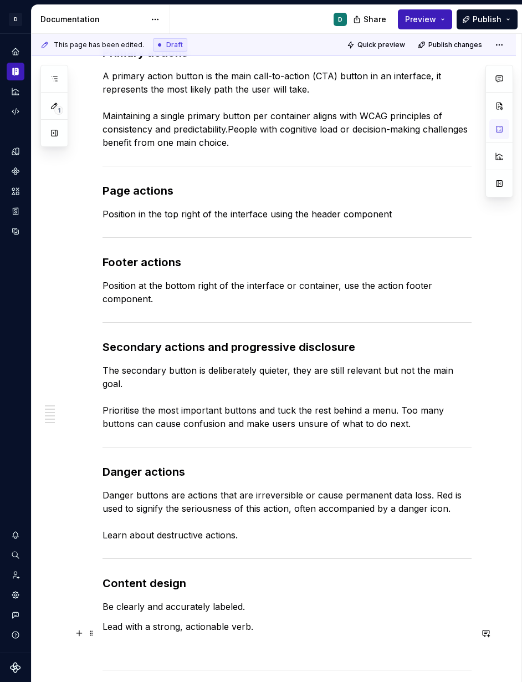
scroll to position [177, 0]
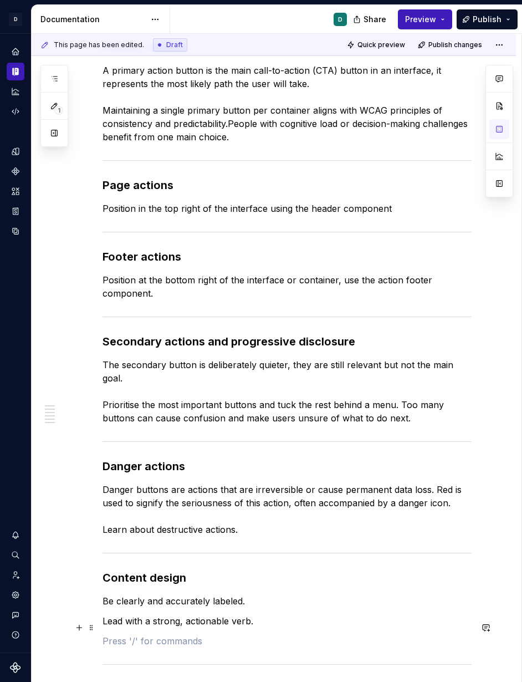
click at [154, 553] on p at bounding box center [287, 640] width 369 height 13
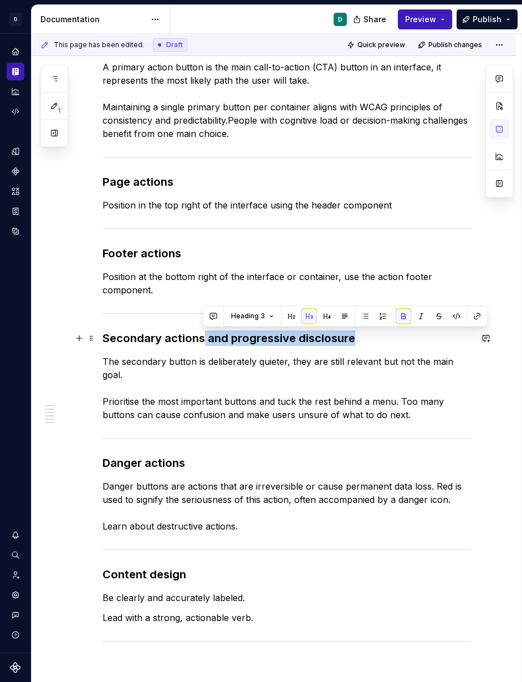
drag, startPoint x: 366, startPoint y: 335, endPoint x: 203, endPoint y: 338, distance: 162.9
click at [203, 338] on h3 "Secondary actions and progressive disclosure" at bounding box center [287, 338] width 369 height 16
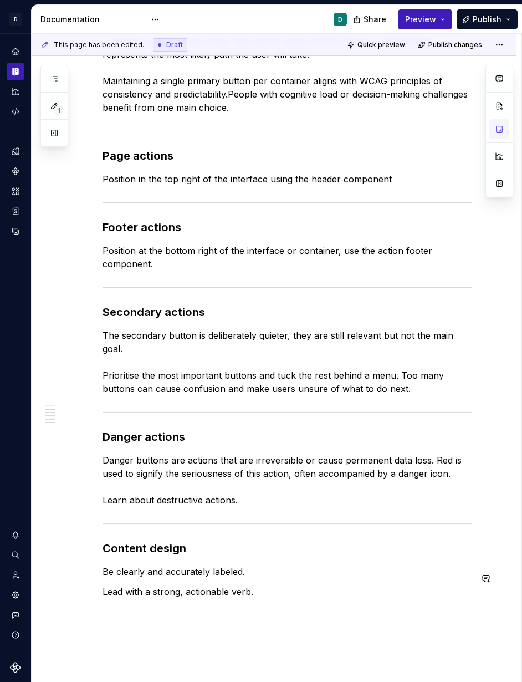
scroll to position [218, 0]
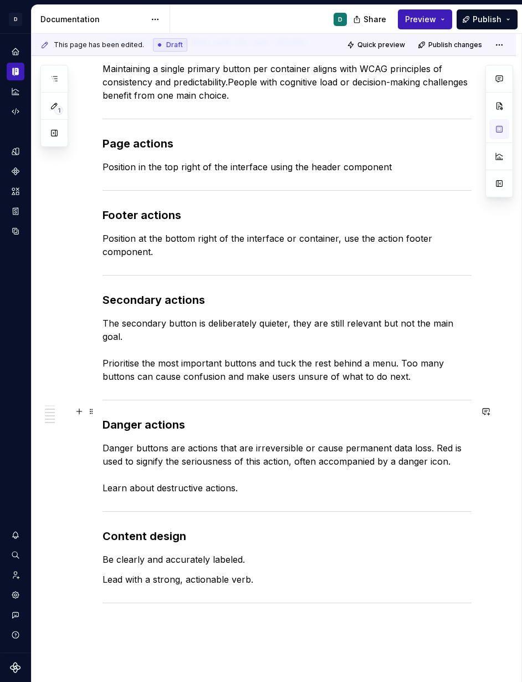
click at [101, 412] on div "Primary actions   A primary action button is the main call-to-action (CTA) butt…" at bounding box center [274, 410] width 484 height 879
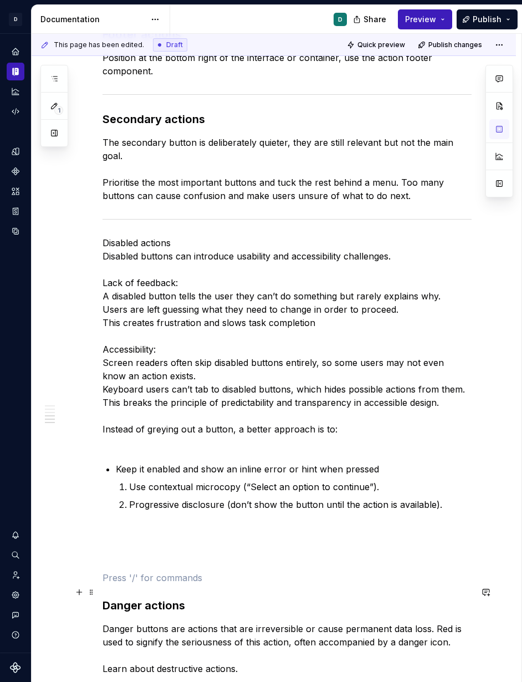
scroll to position [426, 0]
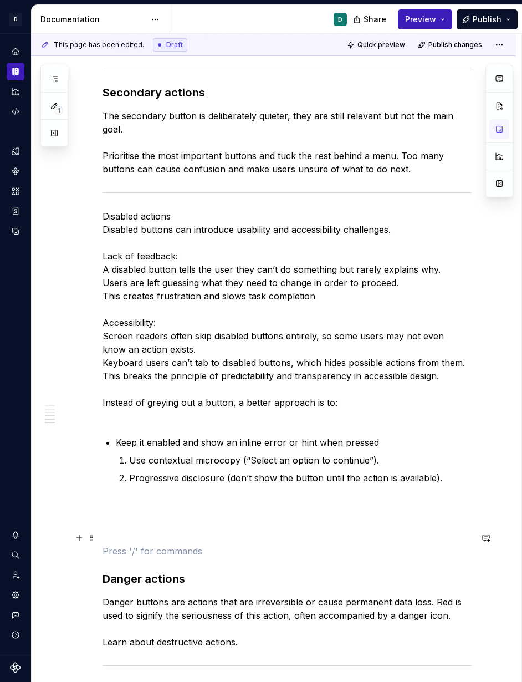
click at [115, 544] on p at bounding box center [287, 550] width 369 height 13
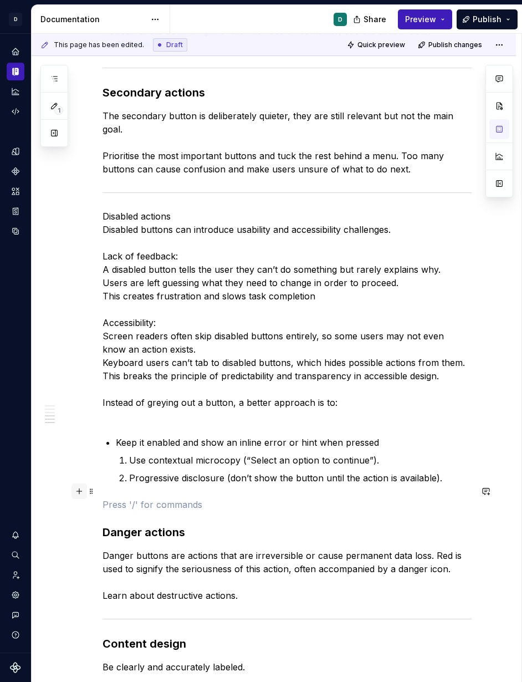
click at [83, 494] on button "button" at bounding box center [79, 491] width 16 height 16
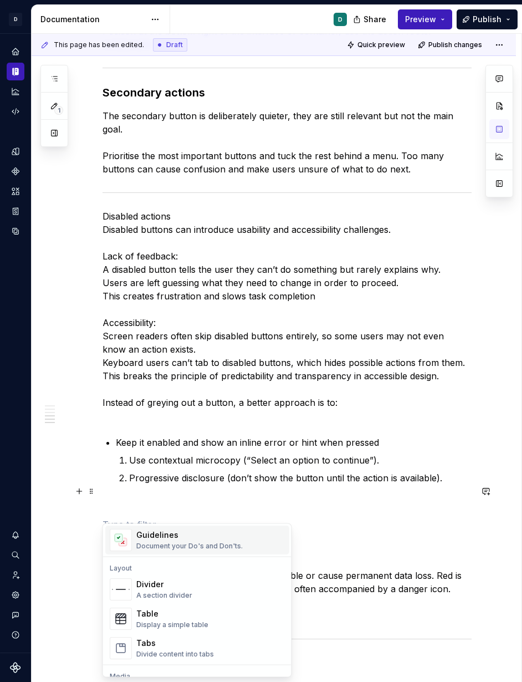
scroll to position [348, 0]
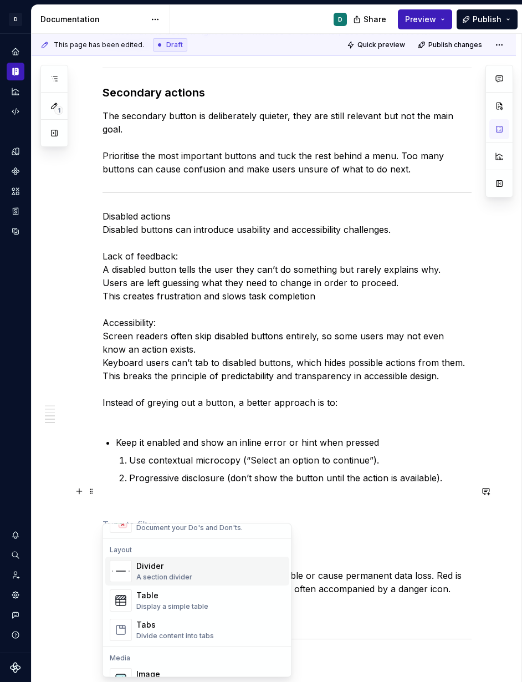
click at [152, 553] on div "A section divider" at bounding box center [164, 576] width 56 height 9
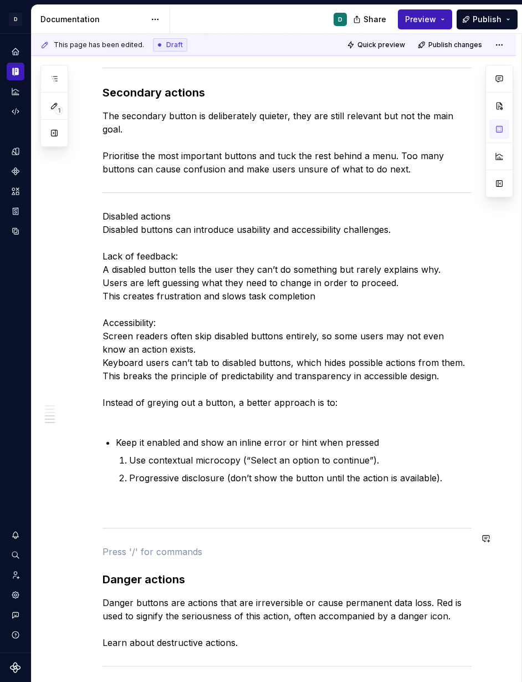
click at [111, 551] on div "Primary actions   A primary action button is the main call-to-action (CTA) butt…" at bounding box center [287, 289] width 369 height 997
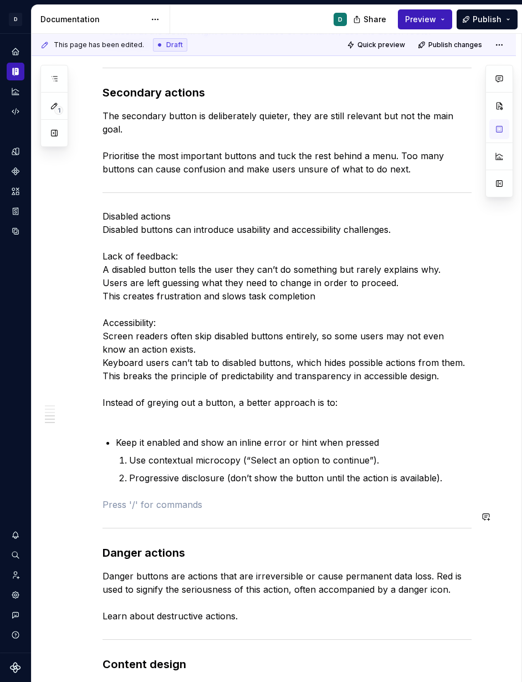
click at [128, 499] on div "Primary actions   A primary action button is the main call-to-action (CTA) butt…" at bounding box center [287, 276] width 369 height 970
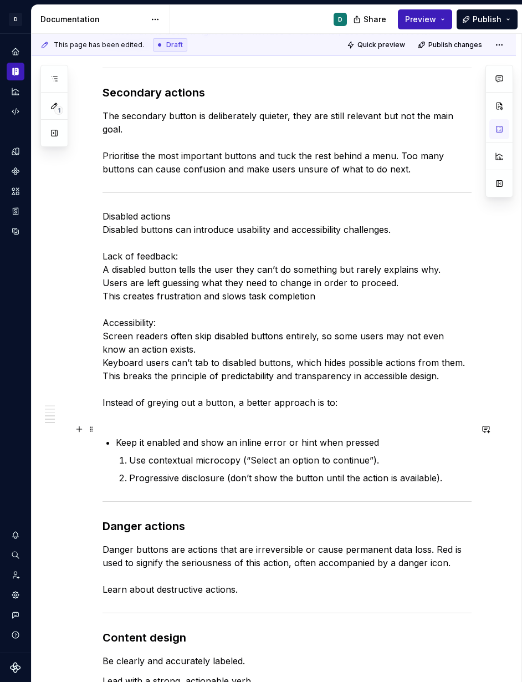
click at [116, 436] on p "Keep it enabled and show an inline error or hint when pressed" at bounding box center [294, 442] width 356 height 13
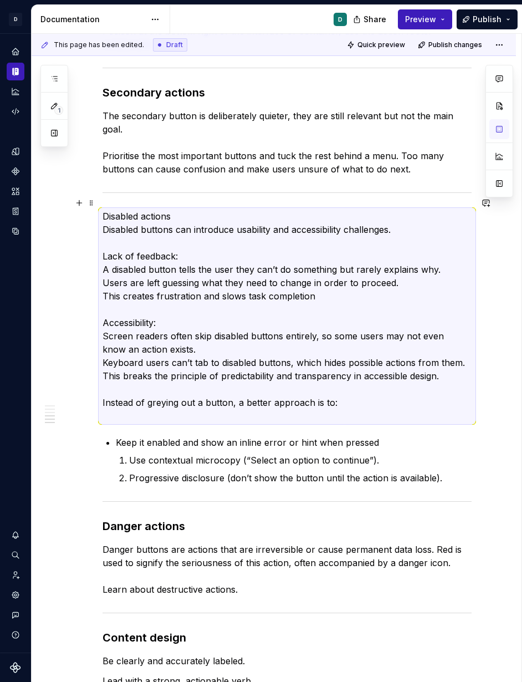
click at [129, 453] on li "Use contextual microcopy (“Select an option to continue”)." at bounding box center [300, 459] width 342 height 13
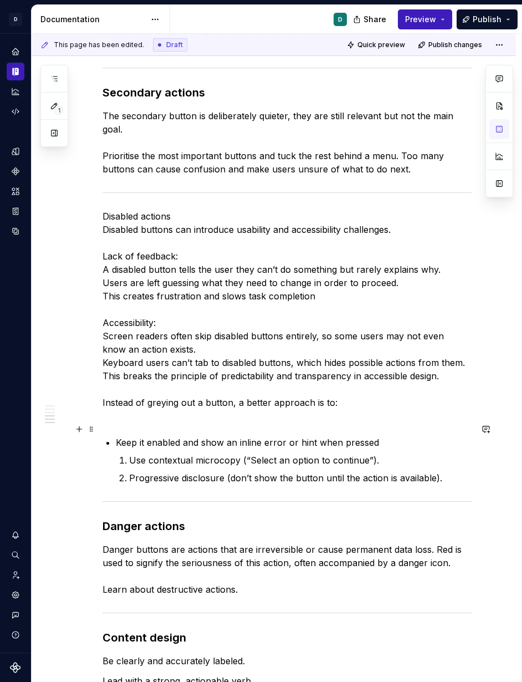
click at [116, 436] on p "Keep it enabled and show an inline error or hint when pressed" at bounding box center [294, 442] width 356 height 13
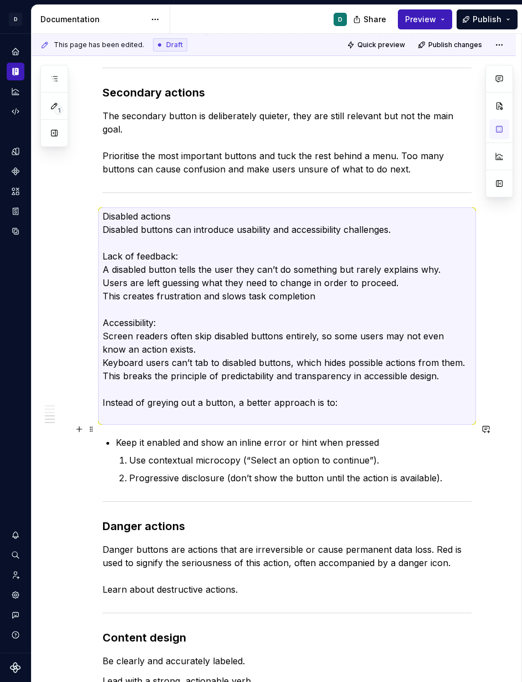
click at [114, 438] on div "Primary actions   A primary action button is the main call-to-action (CTA) butt…" at bounding box center [287, 263] width 369 height 944
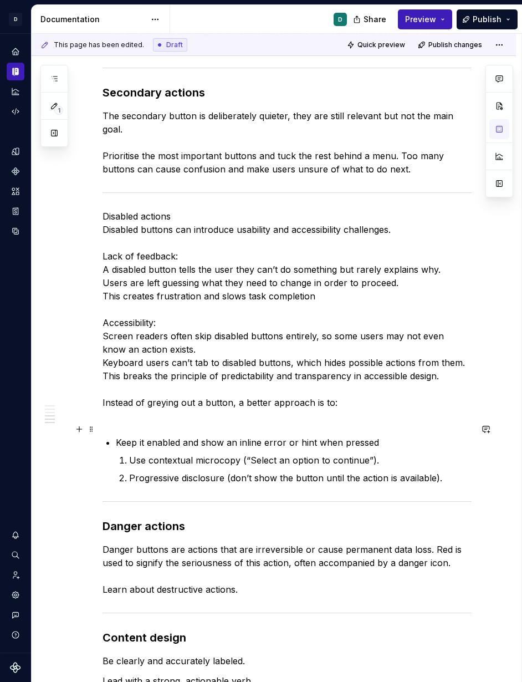
click at [113, 426] on div "Primary actions   A primary action button is the main call-to-action (CTA) butt…" at bounding box center [287, 263] width 369 height 944
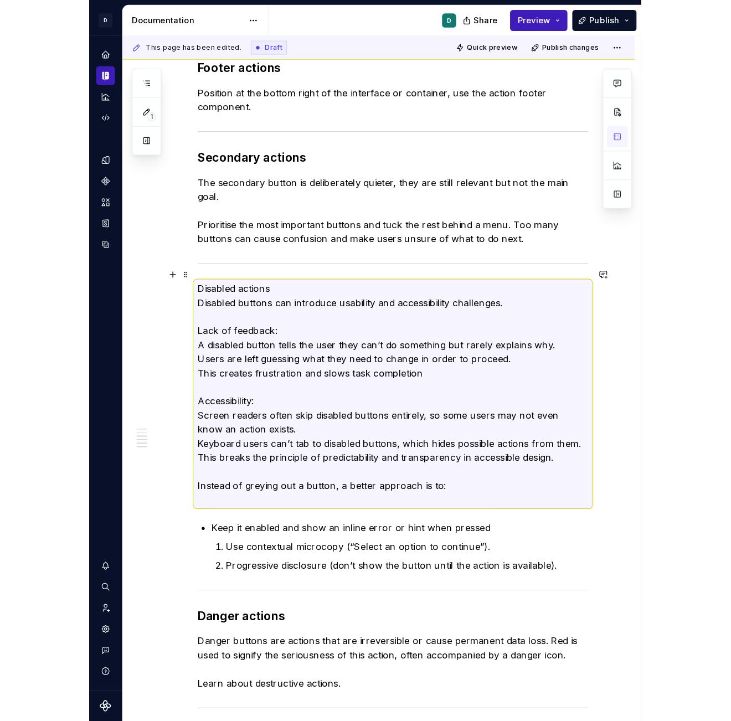
scroll to position [364, 0]
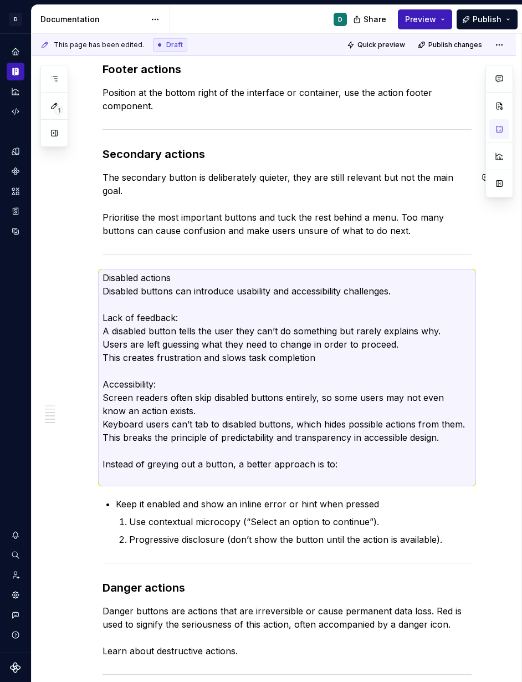
click at [147, 286] on p "Disabled actions  Disabled buttons can introduce usability and accessibility ch…" at bounding box center [287, 377] width 369 height 213
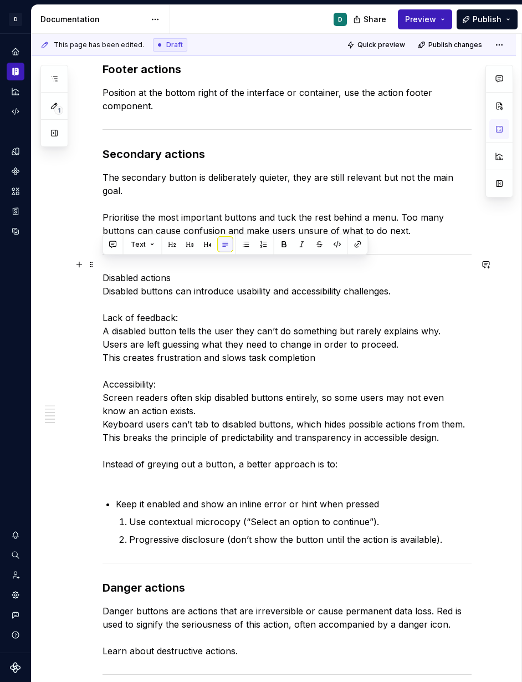
drag, startPoint x: 151, startPoint y: 262, endPoint x: 52, endPoint y: 262, distance: 99.2
click at [54, 262] on div "Primary actions   A primary action button is the main call-to-action (CTA) butt…" at bounding box center [274, 419] width 484 height 1188
click at [192, 246] on button "button" at bounding box center [190, 245] width 16 height 16
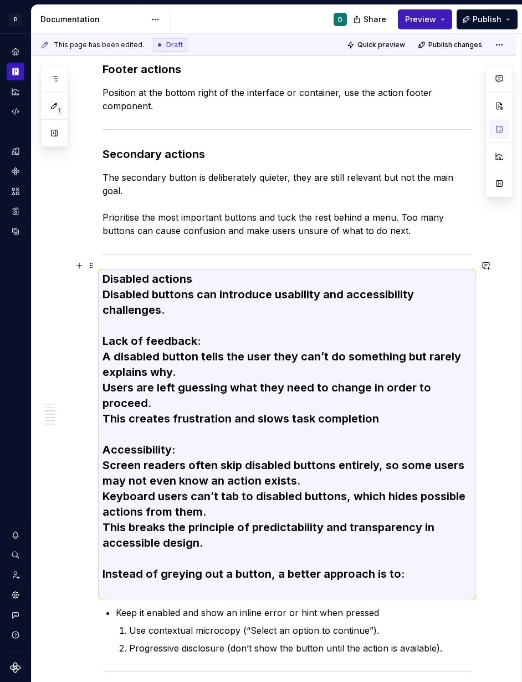
click at [171, 299] on h3 "Disabled actions  Disabled buttons can introduce usability and accessibility ch…" at bounding box center [287, 434] width 369 height 326
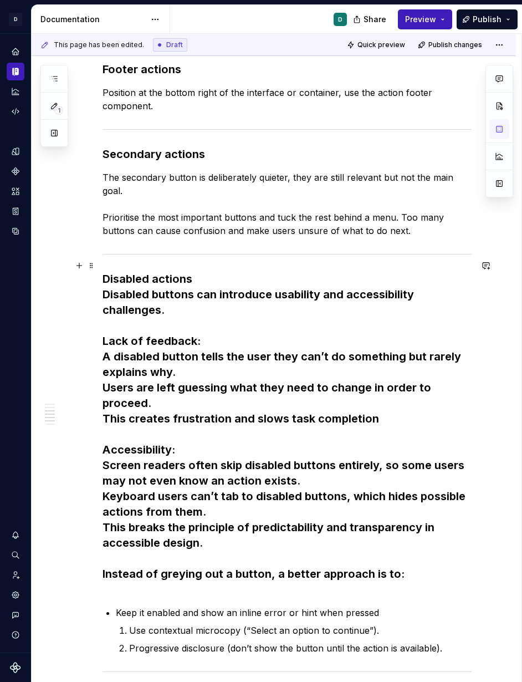
click at [103, 281] on h3 "Disabled actions  Disabled buttons can introduce usability and accessibility ch…" at bounding box center [287, 434] width 369 height 326
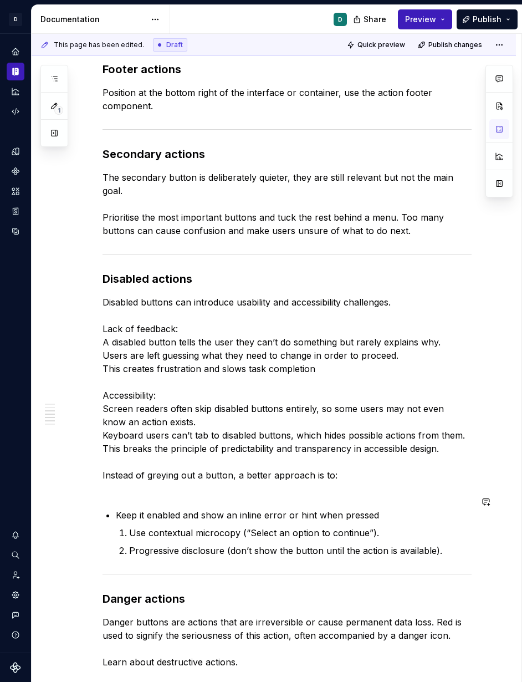
click at [115, 483] on div "Primary actions   A primary action button is the main call-to-action (CTA) butt…" at bounding box center [287, 329] width 369 height 955
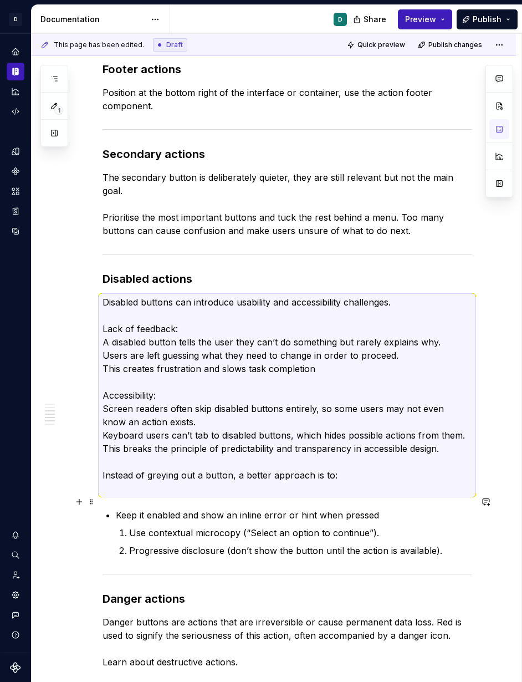
click at [135, 526] on p "Use contextual microcopy (“Select an option to continue”)." at bounding box center [300, 532] width 342 height 13
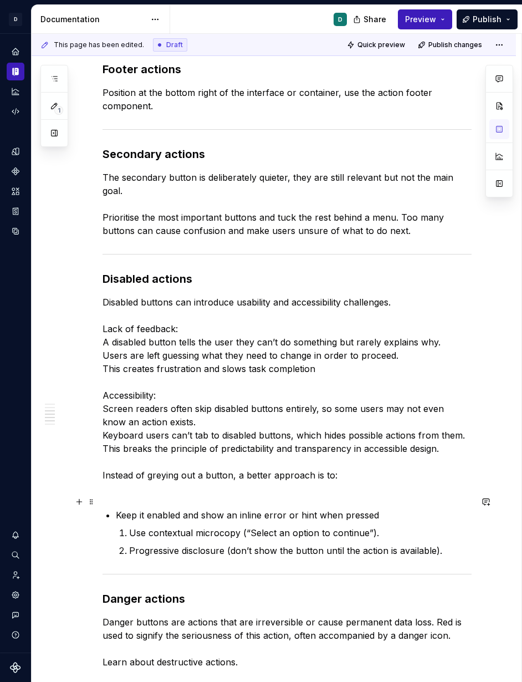
click at [115, 503] on div "Primary actions   A primary action button is the main call-to-action (CTA) butt…" at bounding box center [287, 329] width 369 height 955
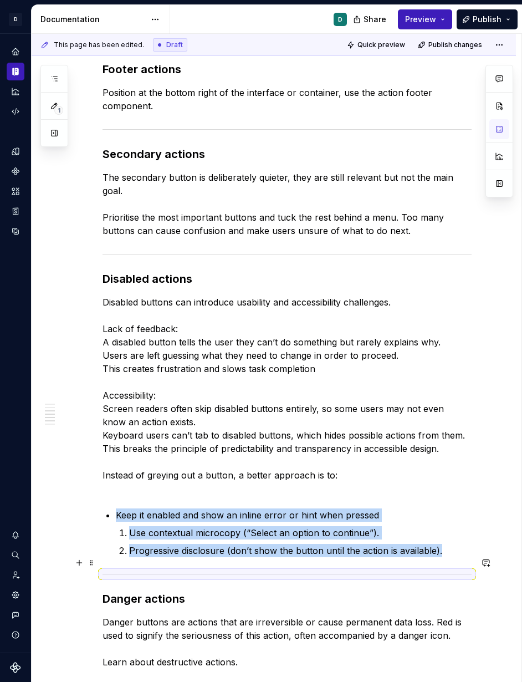
click at [135, 553] on div at bounding box center [287, 573] width 369 height 7
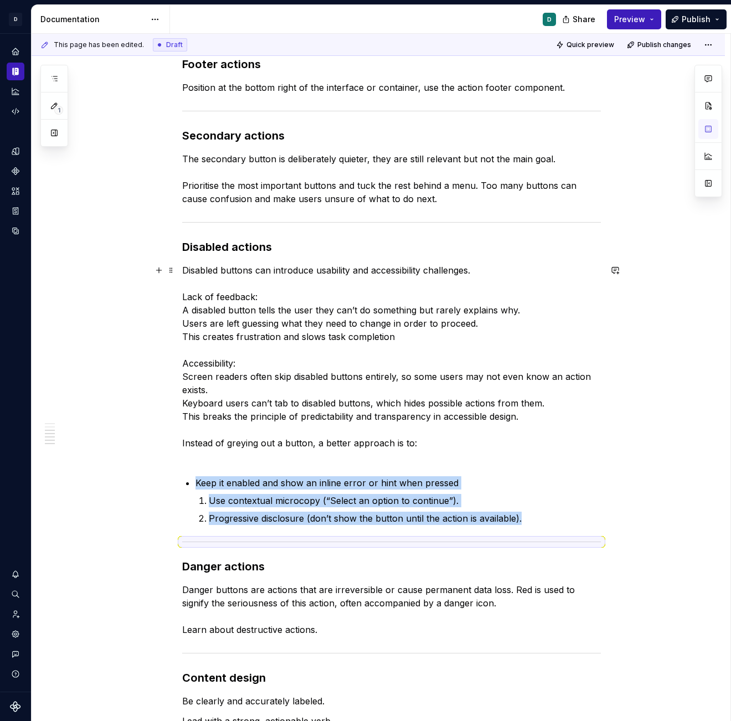
scroll to position [375, 0]
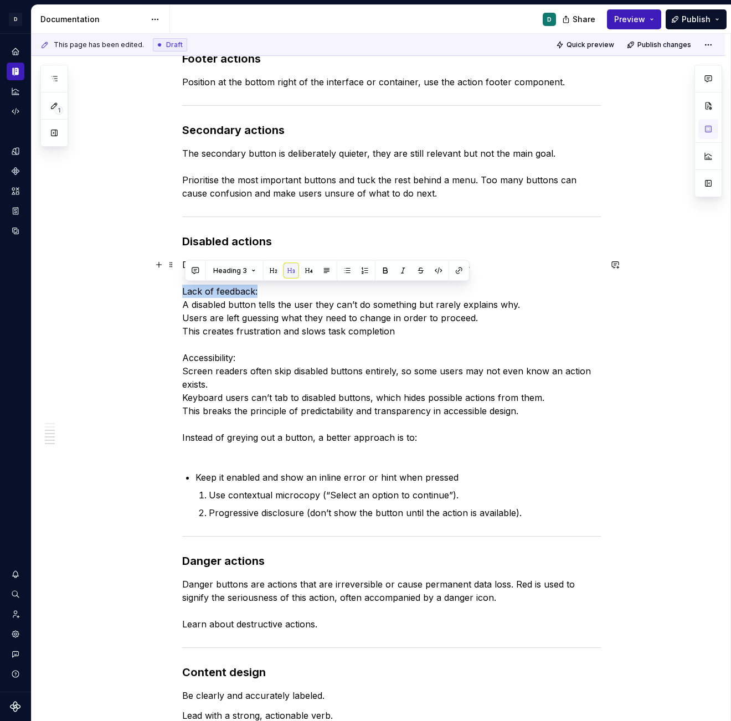
drag, startPoint x: 264, startPoint y: 287, endPoint x: 183, endPoint y: 291, distance: 80.4
click at [183, 291] on div "Primary actions   A primary action button is the main call-to-action (CTA) butt…" at bounding box center [379, 407] width 694 height 1185
click at [386, 275] on button "button" at bounding box center [386, 271] width 16 height 16
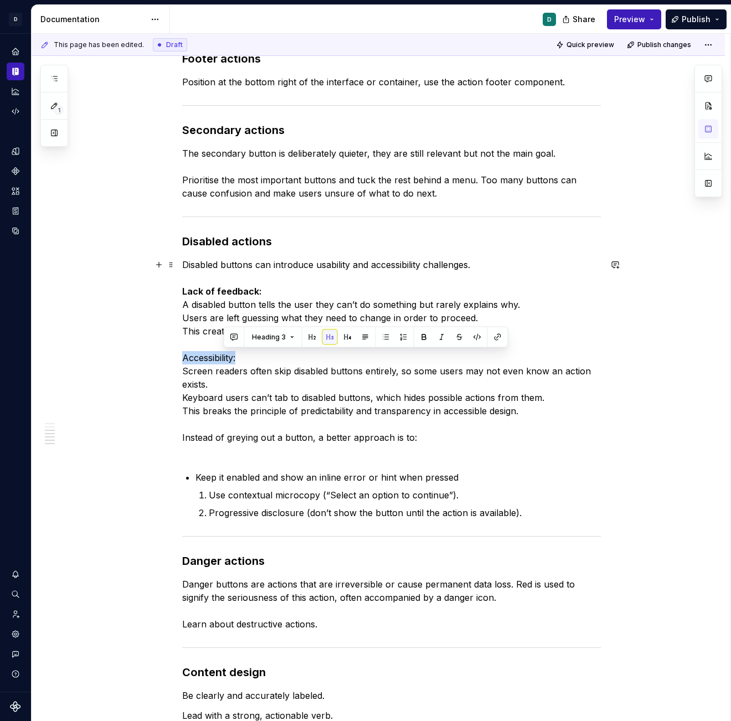
drag, startPoint x: 248, startPoint y: 358, endPoint x: 155, endPoint y: 358, distance: 92.5
click at [155, 358] on div "Primary actions   A primary action button is the main call-to-action (CTA) butt…" at bounding box center [379, 407] width 694 height 1185
click at [386, 339] on button "button" at bounding box center [386, 338] width 16 height 16
click at [207, 460] on div "Primary actions   A primary action button is the main call-to-action (CTA) butt…" at bounding box center [391, 306] width 419 height 928
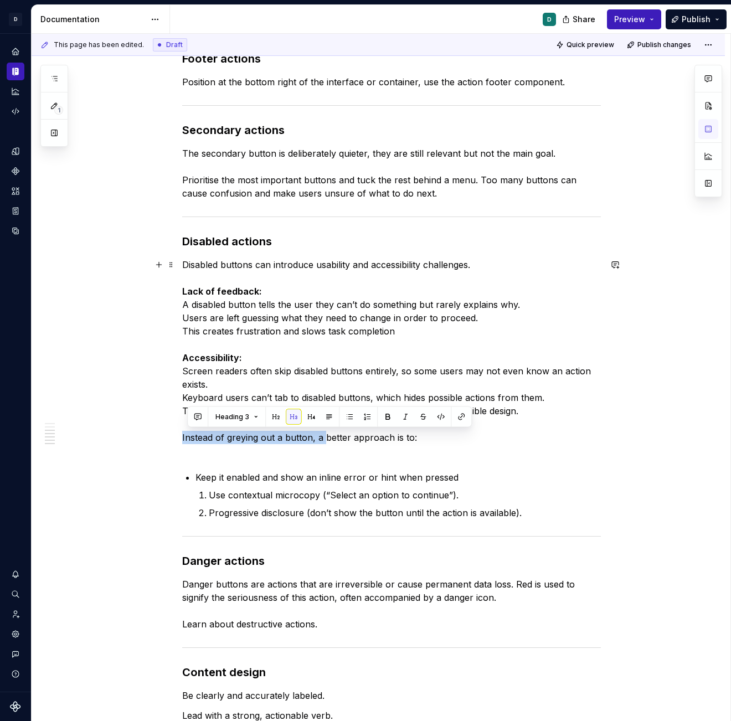
drag, startPoint x: 326, startPoint y: 437, endPoint x: 183, endPoint y: 442, distance: 143.6
click at [183, 442] on div "Primary actions   A primary action button is the main call-to-action (CTA) butt…" at bounding box center [379, 407] width 694 height 1185
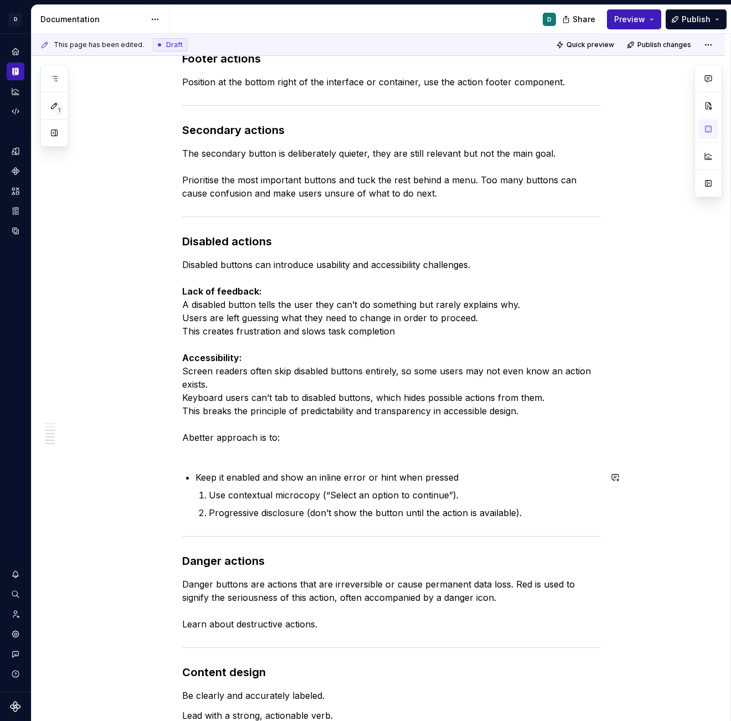
click at [228, 459] on div "Primary actions   A primary action button is the main call-to-action (CTA) butt…" at bounding box center [391, 306] width 419 height 928
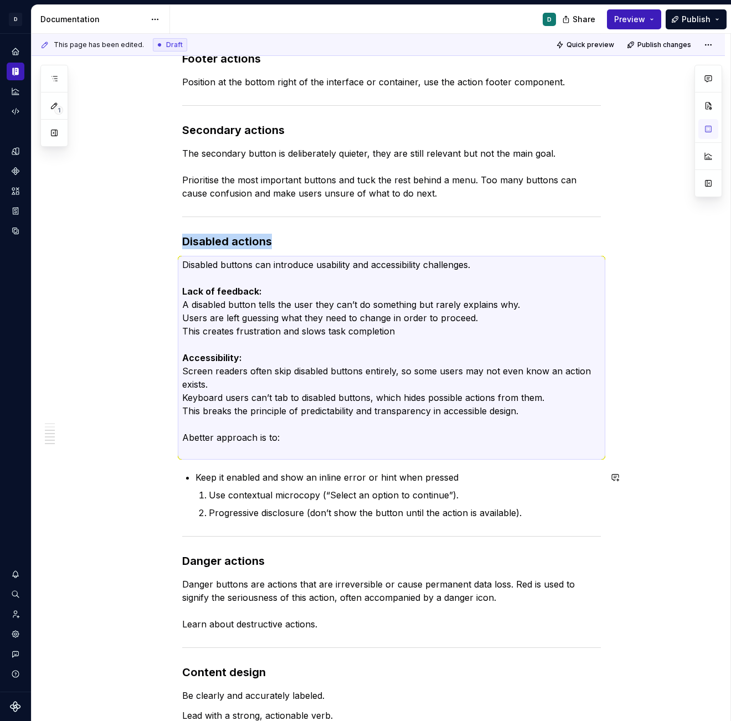
click at [212, 473] on p "Keep it enabled and show an inline error or hint when pressed" at bounding box center [399, 477] width 406 height 13
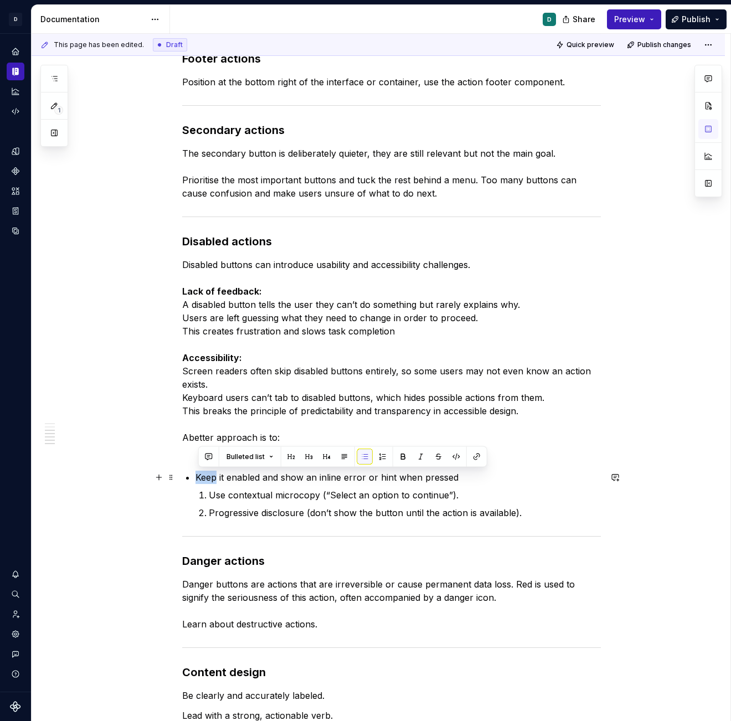
click at [213, 473] on p "Keep it enabled and show an inline error or hint when pressed" at bounding box center [399, 477] width 406 height 13
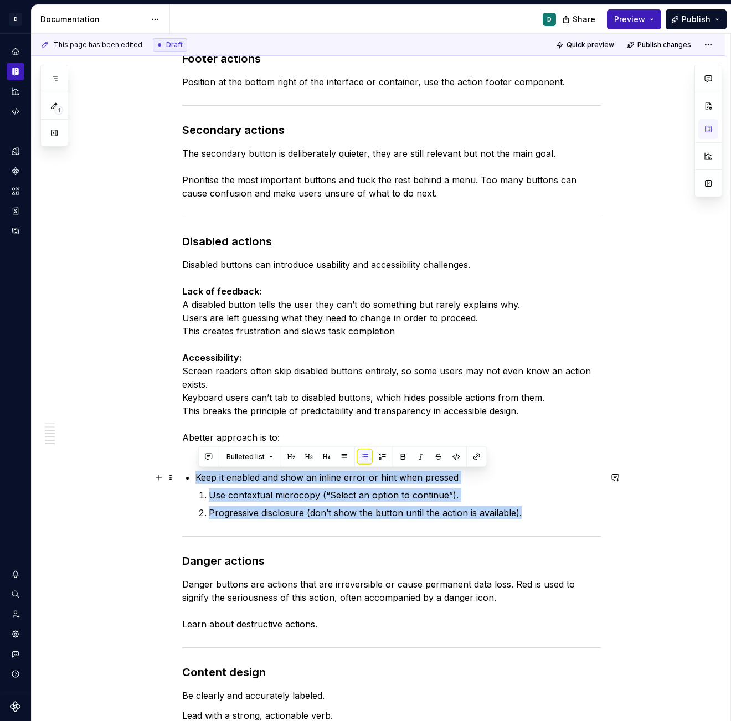
drag, startPoint x: 530, startPoint y: 511, endPoint x: 189, endPoint y: 475, distance: 342.7
click at [196, 475] on li "Keep it enabled and show an inline error or hint when pressed Use contextual mi…" at bounding box center [399, 495] width 406 height 49
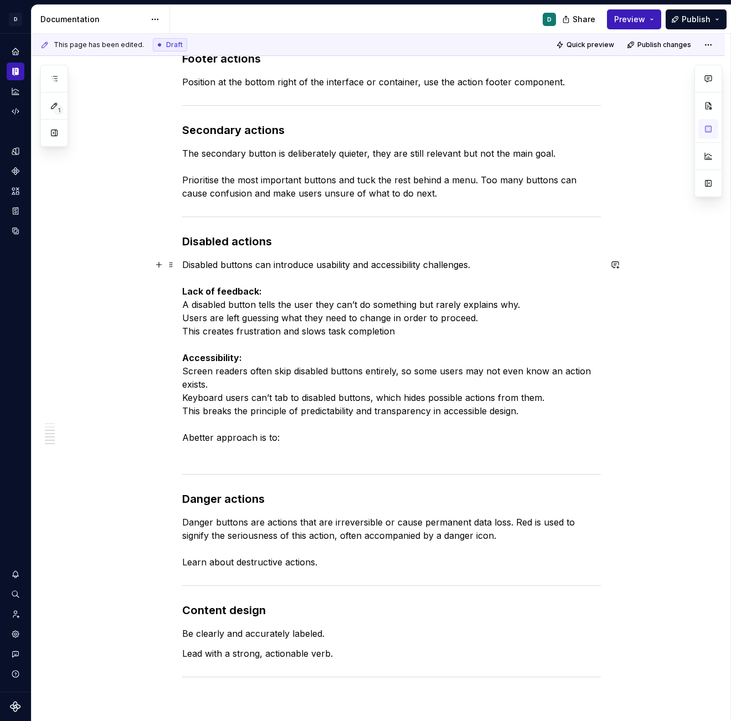
click at [291, 437] on p "Disabled buttons can introduce usability and accessibility challenges. Lack of …" at bounding box center [391, 357] width 419 height 199
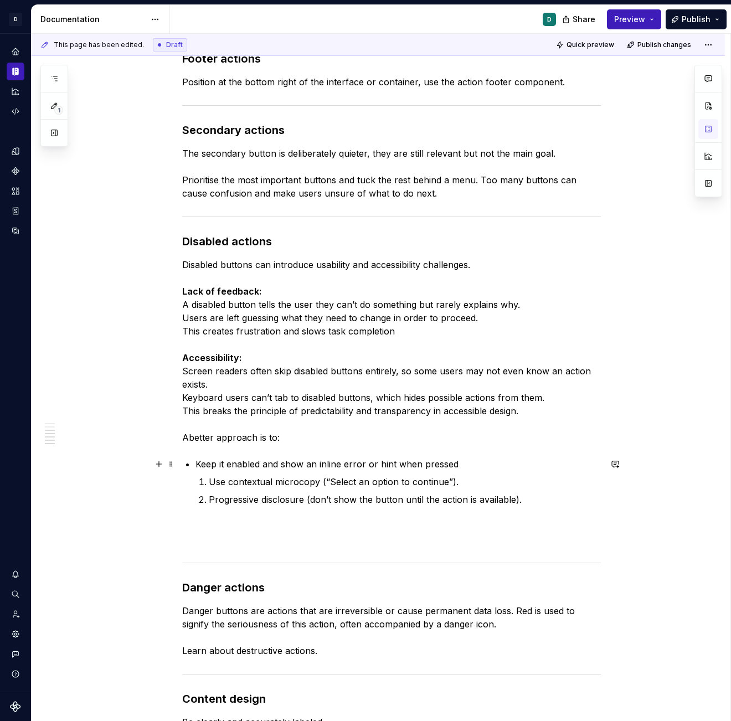
click at [197, 465] on div "Primary actions   A primary action button is the main call-to-action (CTA) butt…" at bounding box center [391, 319] width 419 height 955
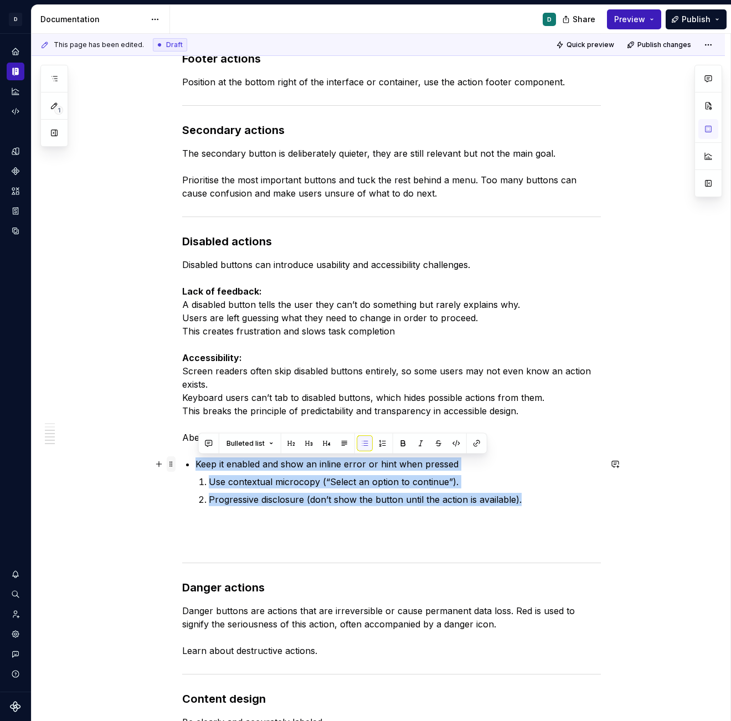
drag, startPoint x: 533, startPoint y: 503, endPoint x: 173, endPoint y: 458, distance: 363.0
click at [182, 458] on div "Primary actions   A primary action button is the main call-to-action (CTA) butt…" at bounding box center [391, 326] width 419 height 968
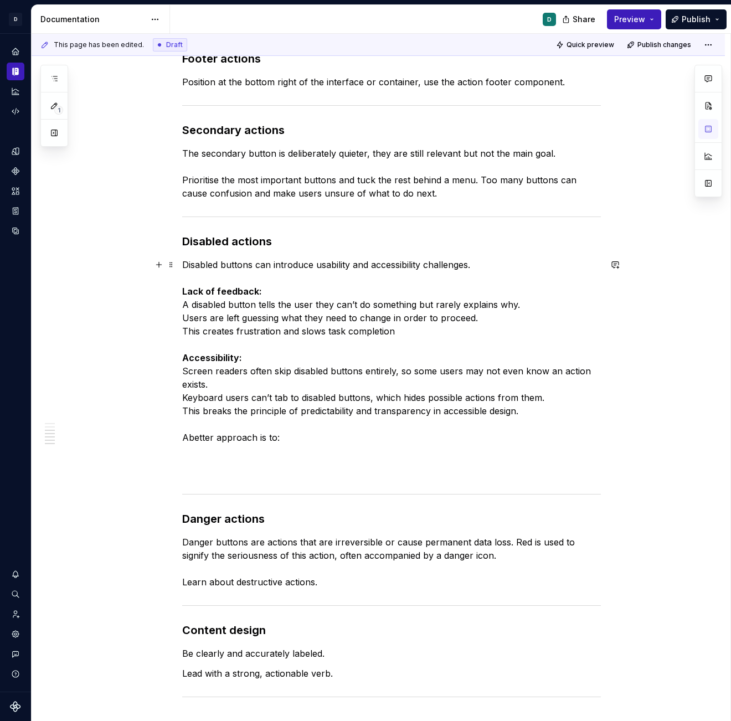
click at [286, 441] on p "Disabled buttons can introduce usability and accessibility challenges. Lack of …" at bounding box center [391, 351] width 419 height 186
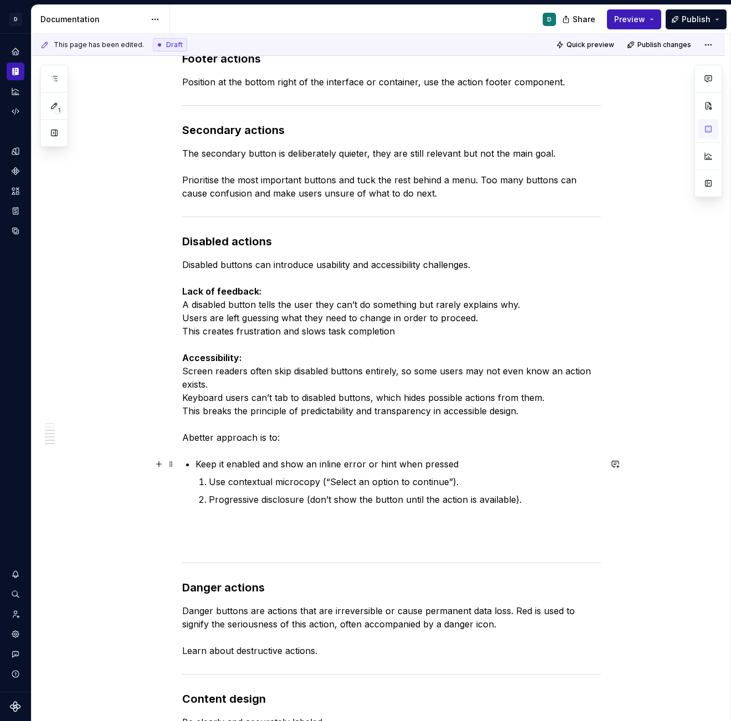
click at [234, 463] on p "Keep it enabled and show an inline error or hint when pressed" at bounding box center [399, 464] width 406 height 13
click at [199, 466] on p "Keep it enabled and show an inline error or hint when pressed" at bounding box center [399, 464] width 406 height 13
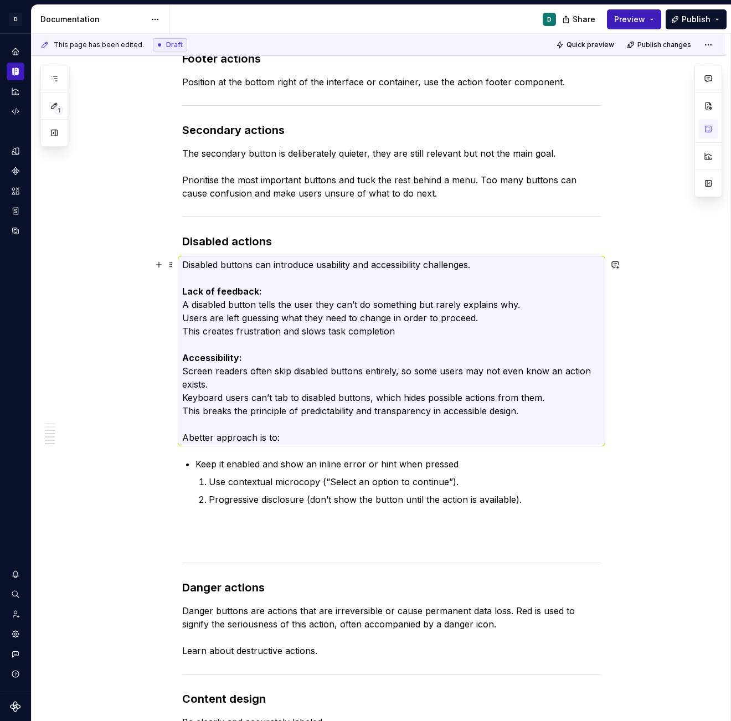
click at [211, 421] on p "Disabled buttons can introduce usability and accessibility challenges. Lack of …" at bounding box center [391, 351] width 419 height 186
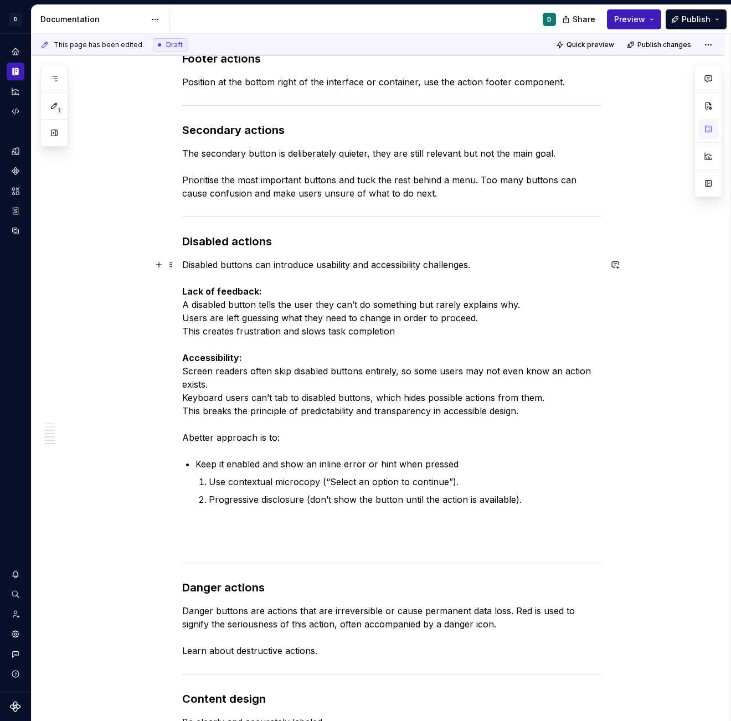
click at [290, 437] on p "Disabled buttons can introduce usability and accessibility challenges. Lack of …" at bounding box center [391, 351] width 419 height 186
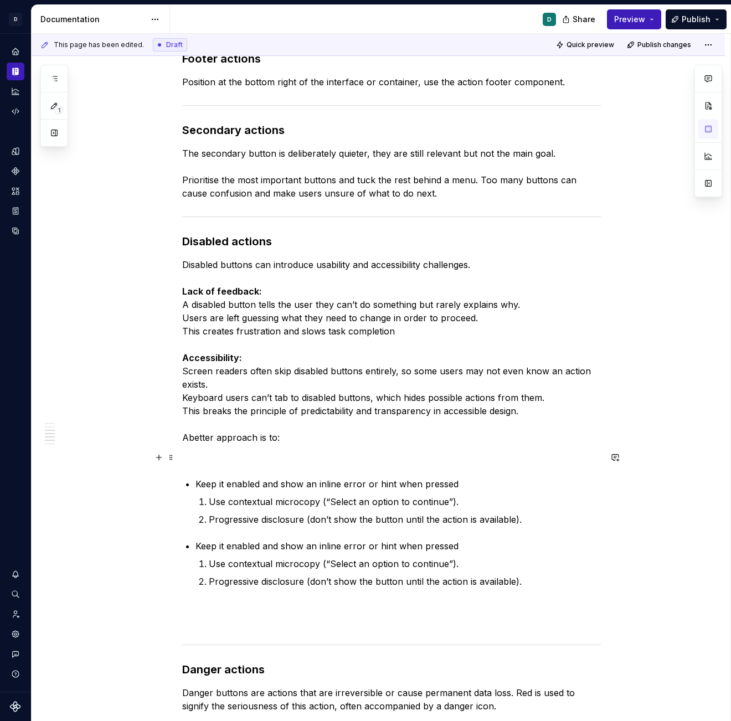
click at [210, 455] on p at bounding box center [391, 457] width 419 height 13
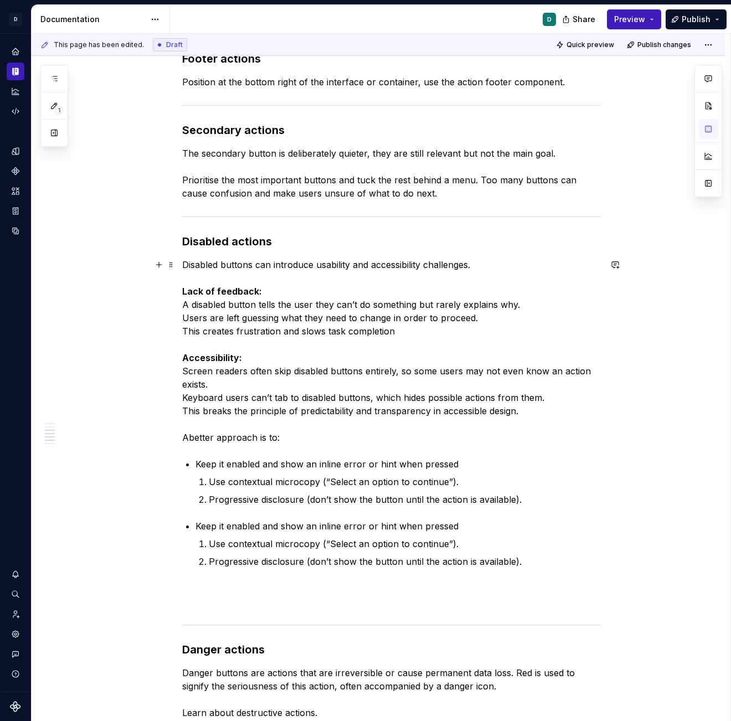
click at [192, 441] on p "Disabled buttons can introduce usability and accessibility challenges. Lack of …" at bounding box center [391, 351] width 419 height 186
click at [199, 469] on p "Keep it enabled and show an inline error or hint when pressed" at bounding box center [399, 464] width 406 height 13
click at [197, 464] on div "Primary actions   A primary action button is the main call-to-action (CTA) butt…" at bounding box center [391, 350] width 419 height 1017
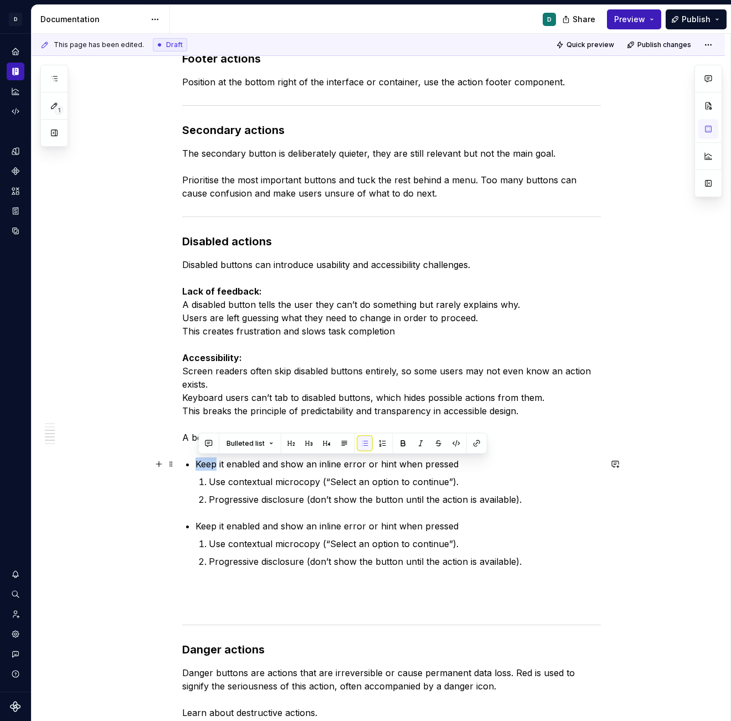
click at [197, 464] on div "Primary actions   A primary action button is the main call-to-action (CTA) butt…" at bounding box center [391, 350] width 419 height 1017
click at [221, 443] on p "Disabled buttons can introduce usability and accessibility challenges. Lack of …" at bounding box center [391, 351] width 419 height 186
click at [253, 362] on p "Disabled buttons can introduce usability and accessibility challenges. Lack of …" at bounding box center [391, 351] width 419 height 186
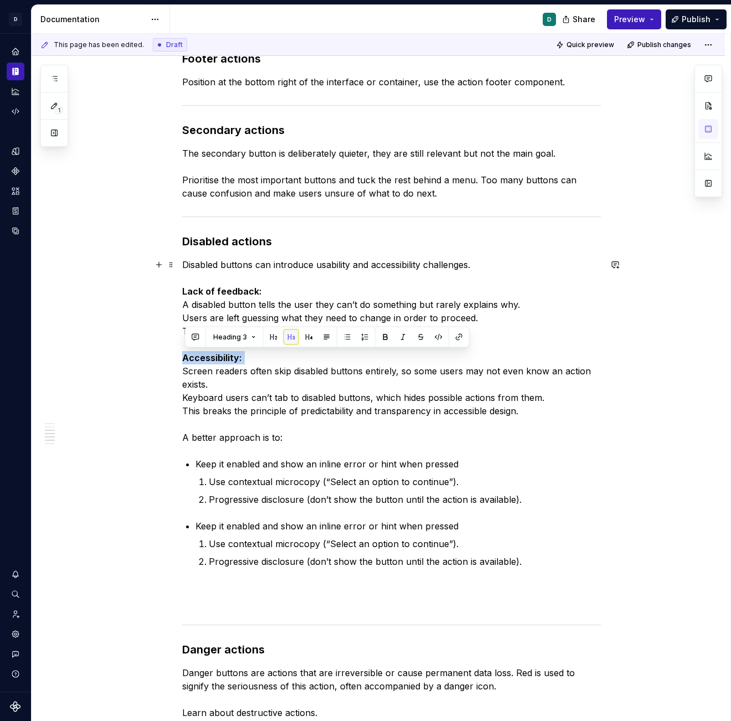
click at [253, 362] on p "Disabled buttons can introduce usability and accessibility challenges. Lack of …" at bounding box center [391, 351] width 419 height 186
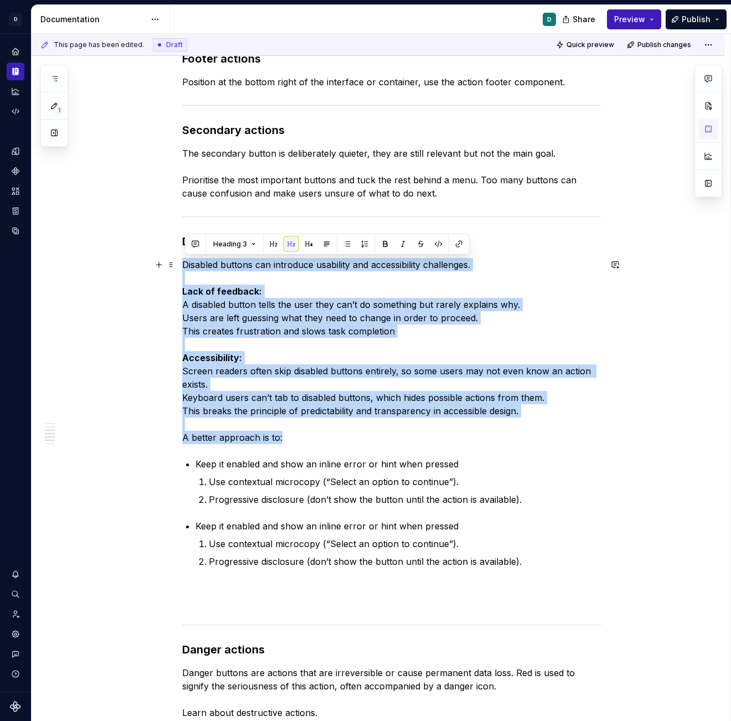
click at [253, 363] on p "Disabled buttons can introduce usability and accessibility challenges. Lack of …" at bounding box center [391, 351] width 419 height 186
click at [197, 408] on p "Disabled buttons can introduce usability and accessibility challenges. Lack of …" at bounding box center [391, 351] width 419 height 186
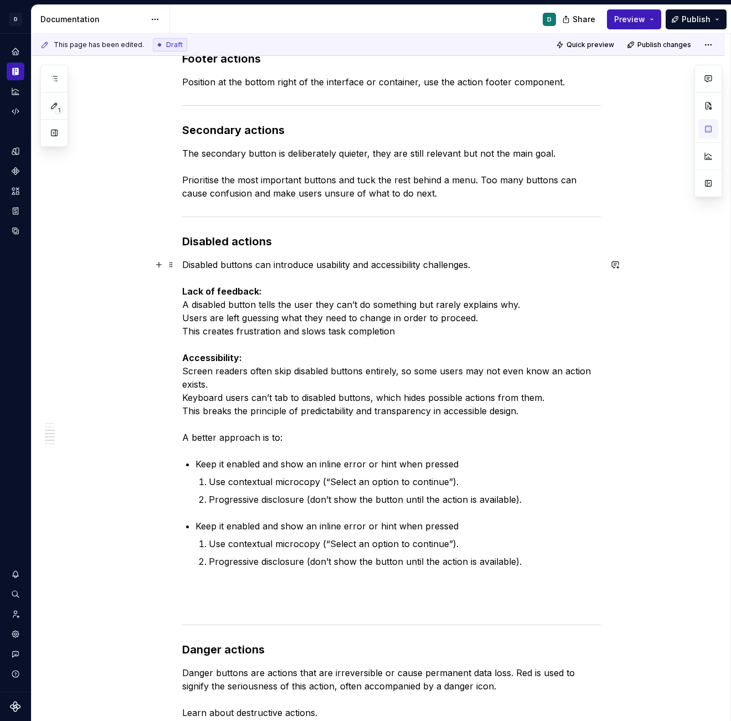
click at [219, 381] on p "Disabled buttons can introduce usability and accessibility challenges. Lack of …" at bounding box center [391, 351] width 419 height 186
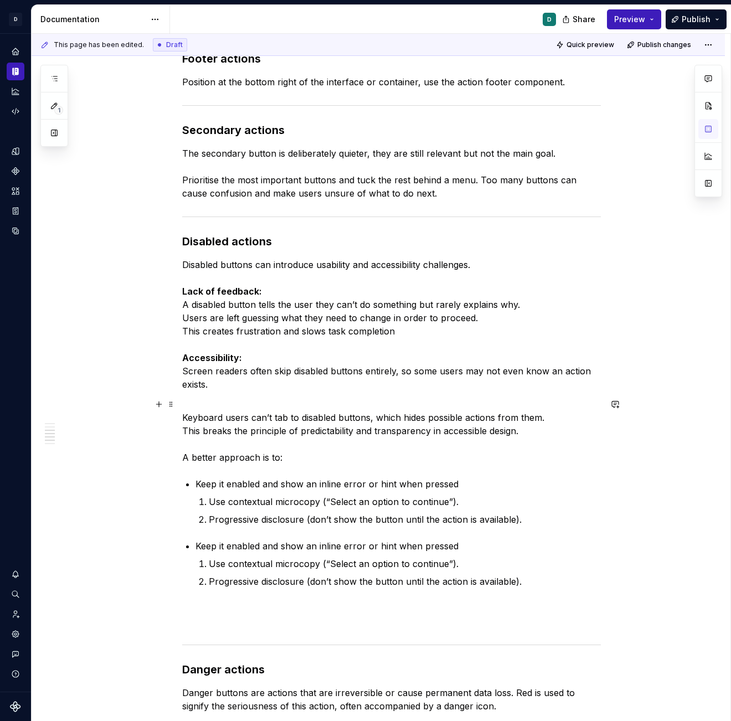
click at [298, 460] on p "Keyboard users can’t tab to disabled buttons, which hides possible actions from…" at bounding box center [391, 431] width 419 height 66
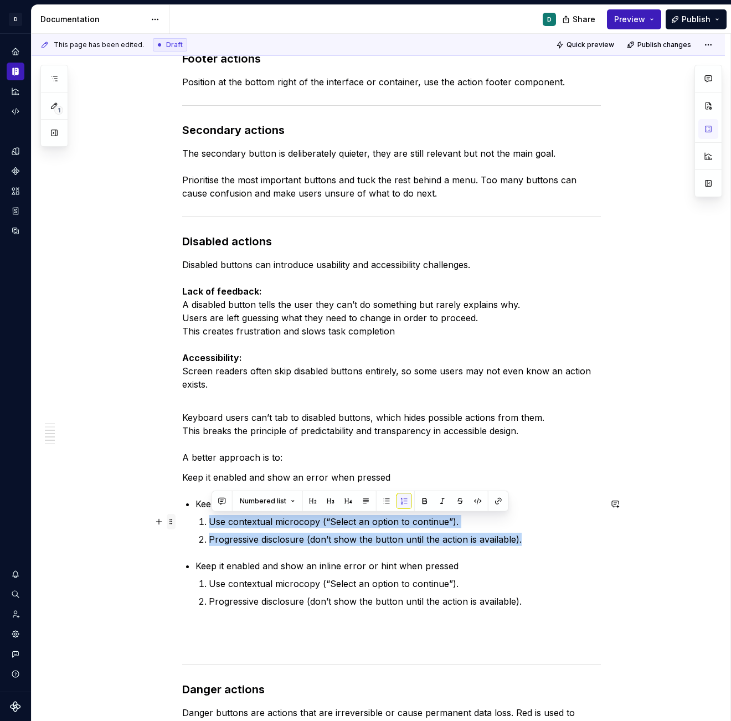
drag, startPoint x: 535, startPoint y: 537, endPoint x: 174, endPoint y: 520, distance: 361.7
click at [182, 520] on div "Primary actions   A primary action button is the main call-to-action (CTA) butt…" at bounding box center [391, 377] width 419 height 1070
copy ol "Use contextual microcopy (“Select an option to continue”). Progressive disclosu…"
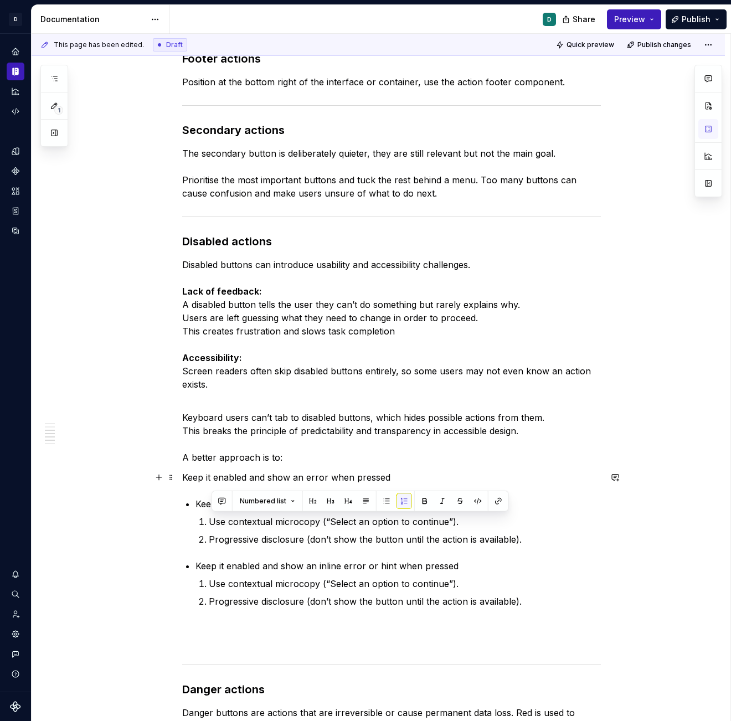
click at [393, 478] on p "Keep it enabled and show an error when pressed" at bounding box center [391, 477] width 419 height 13
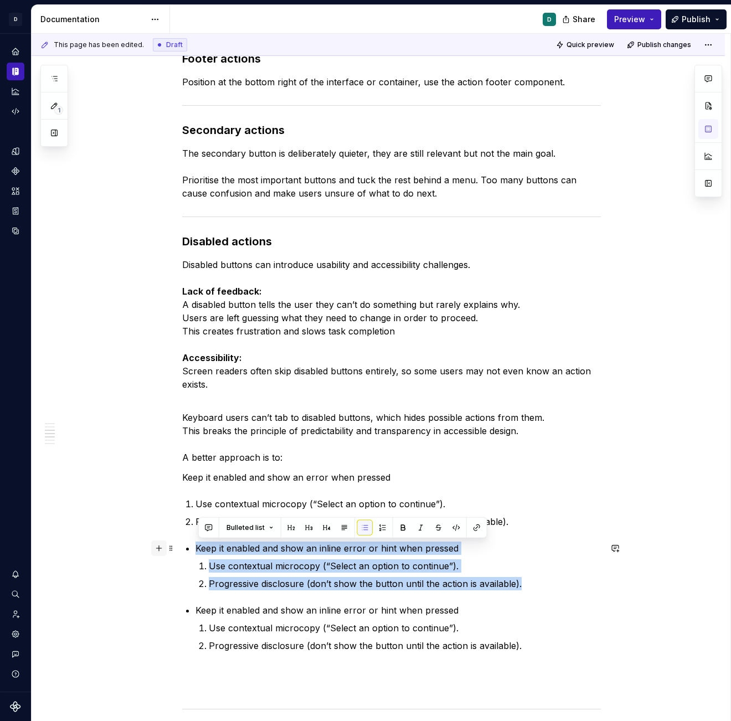
drag, startPoint x: 525, startPoint y: 581, endPoint x: 160, endPoint y: 549, distance: 366.6
click at [182, 549] on div "Primary actions   A primary action button is the main call-to-action (CTA) butt…" at bounding box center [391, 399] width 419 height 1114
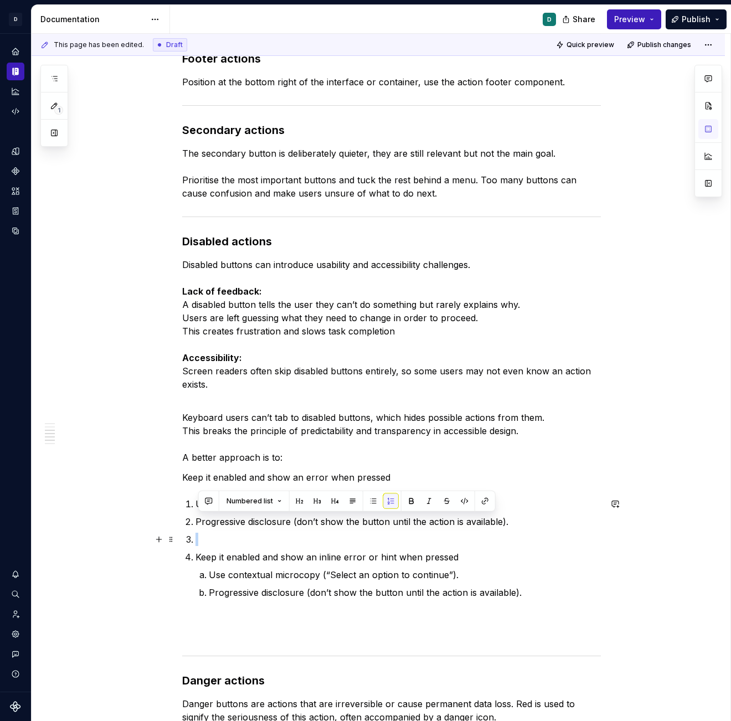
drag, startPoint x: 521, startPoint y: 522, endPoint x: 521, endPoint y: 541, distance: 18.8
click at [521, 540] on ol "Use contextual microcopy (“Select an option to continue”). Progressive disclosu…" at bounding box center [399, 549] width 406 height 102
click at [196, 535] on li at bounding box center [399, 539] width 406 height 13
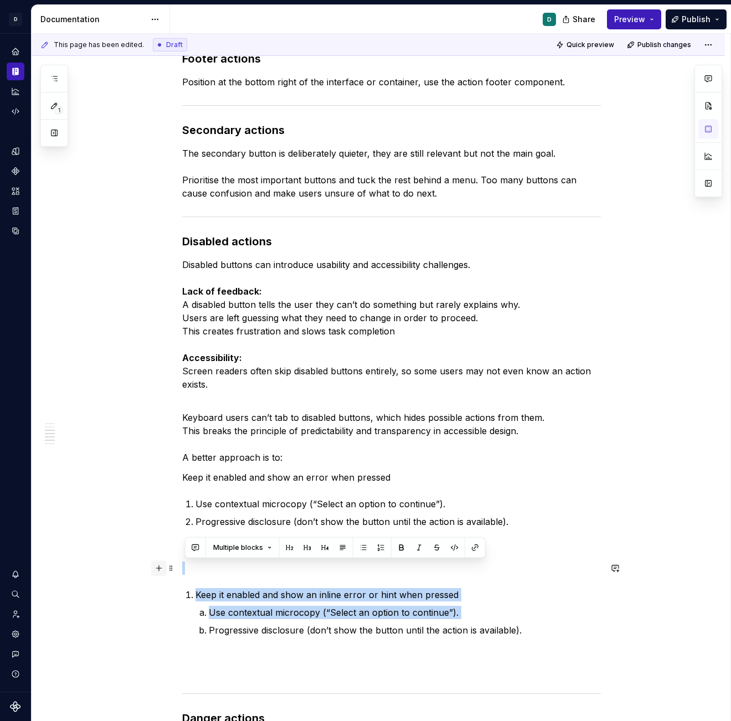
drag, startPoint x: 528, startPoint y: 623, endPoint x: 158, endPoint y: 568, distance: 373.6
click at [182, 553] on div "Primary actions   A primary action button is the main call-to-action (CTA) butt…" at bounding box center [391, 391] width 419 height 1099
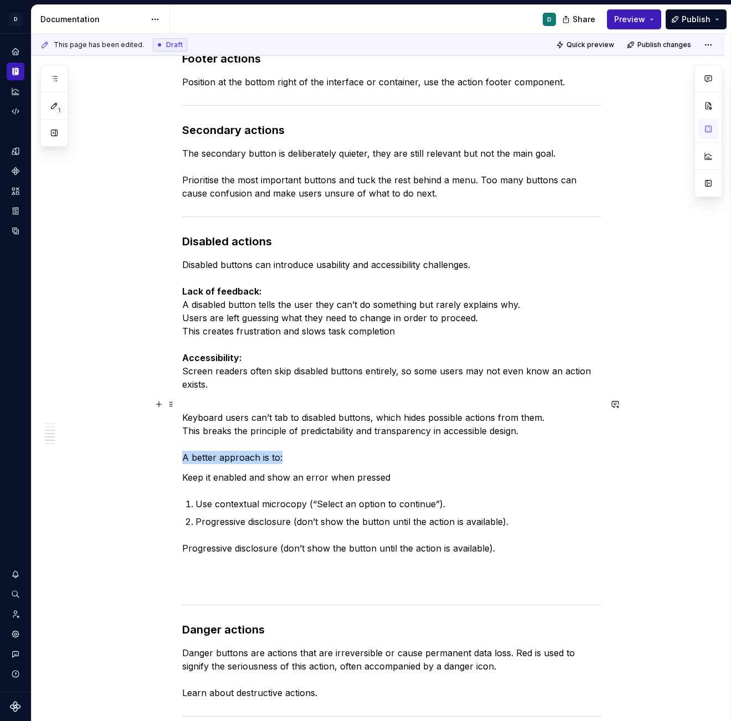
drag, startPoint x: 291, startPoint y: 455, endPoint x: 86, endPoint y: 452, distance: 205.0
click at [86, 452] on div "Primary actions   A primary action button is the main call-to-action (CTA) butt…" at bounding box center [379, 441] width 694 height 1253
click at [383, 437] on button "button" at bounding box center [386, 437] width 16 height 16
click at [339, 553] on div "Primary actions   A primary action button is the main call-to-action (CTA) butt…" at bounding box center [391, 340] width 419 height 997
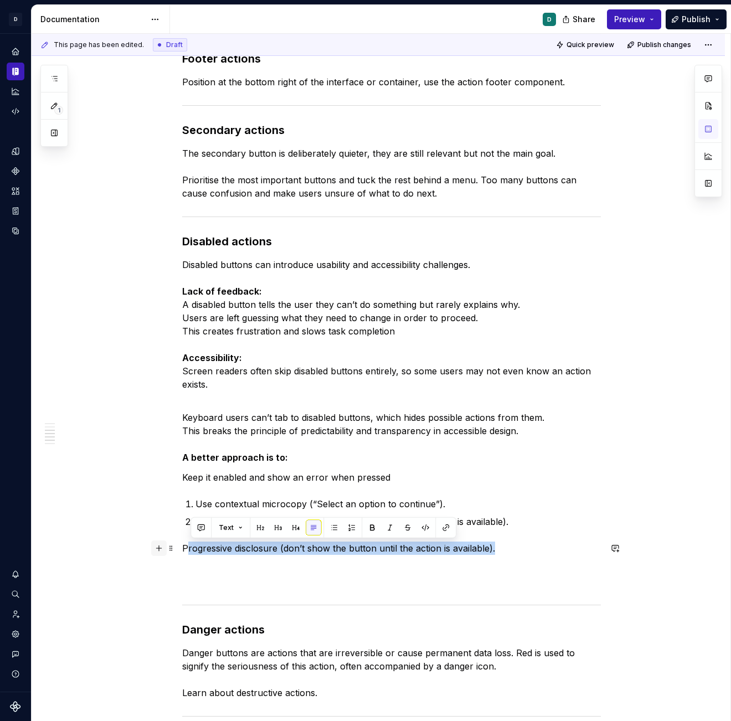
drag, startPoint x: 504, startPoint y: 546, endPoint x: 167, endPoint y: 546, distance: 336.9
click at [182, 546] on div "Primary actions   A primary action button is the main call-to-action (CTA) butt…" at bounding box center [391, 347] width 419 height 1010
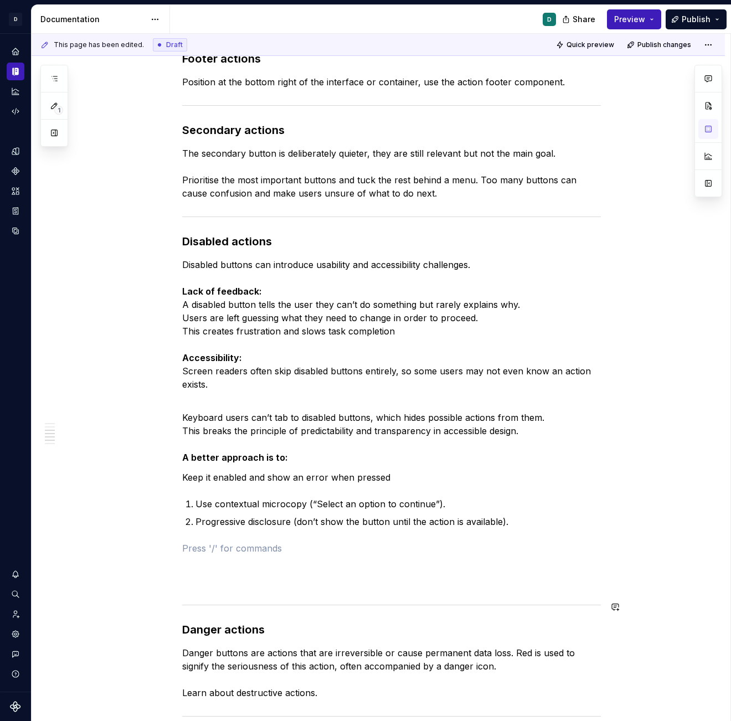
click at [207, 553] on div "Primary actions   A primary action button is the main call-to-action (CTA) butt…" at bounding box center [391, 340] width 419 height 997
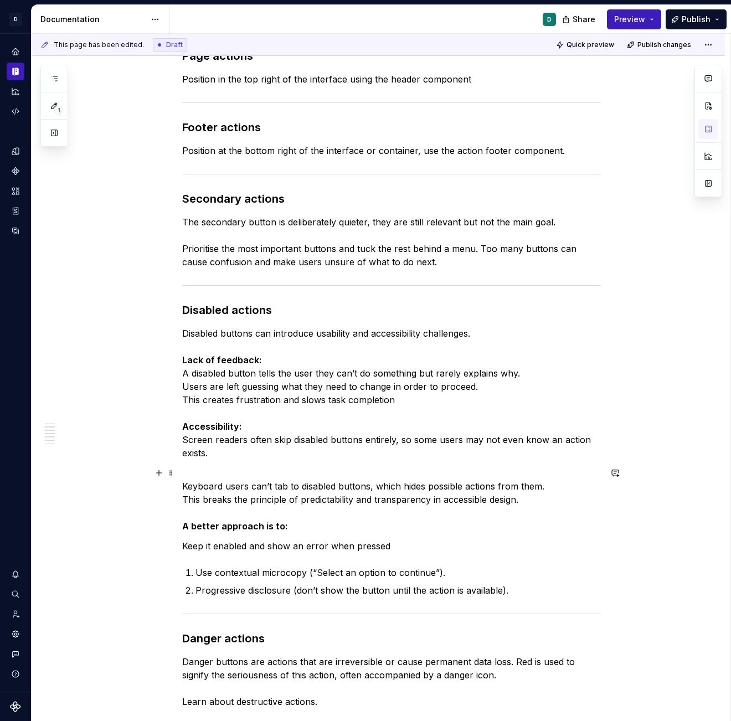
scroll to position [311, 0]
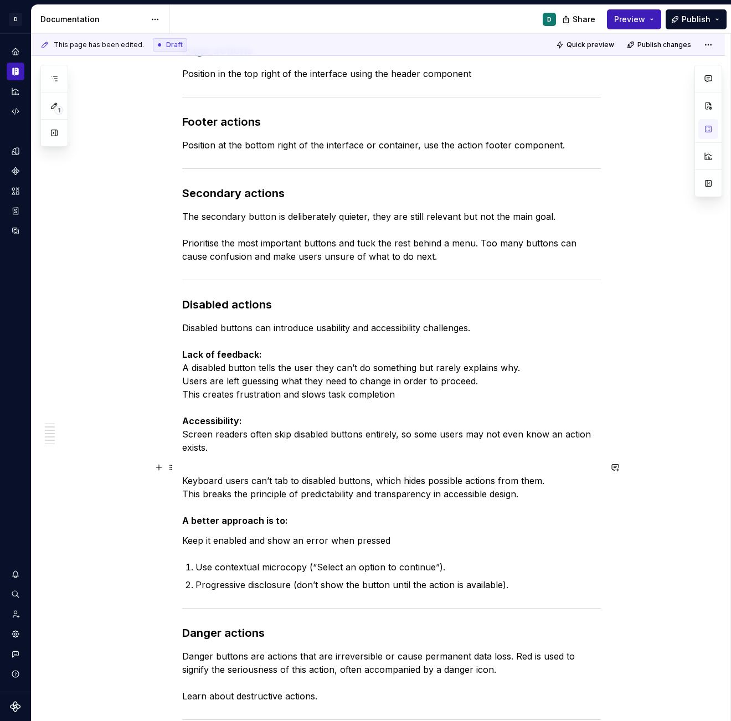
click at [377, 553] on p "Use contextual microcopy (“Select an option to continue”)." at bounding box center [399, 567] width 406 height 13
click at [467, 553] on div "Primary actions   A primary action button is the main call-to-action (CTA) butt…" at bounding box center [391, 373] width 419 height 937
click at [699, 19] on span "Publish" at bounding box center [696, 19] width 29 height 11
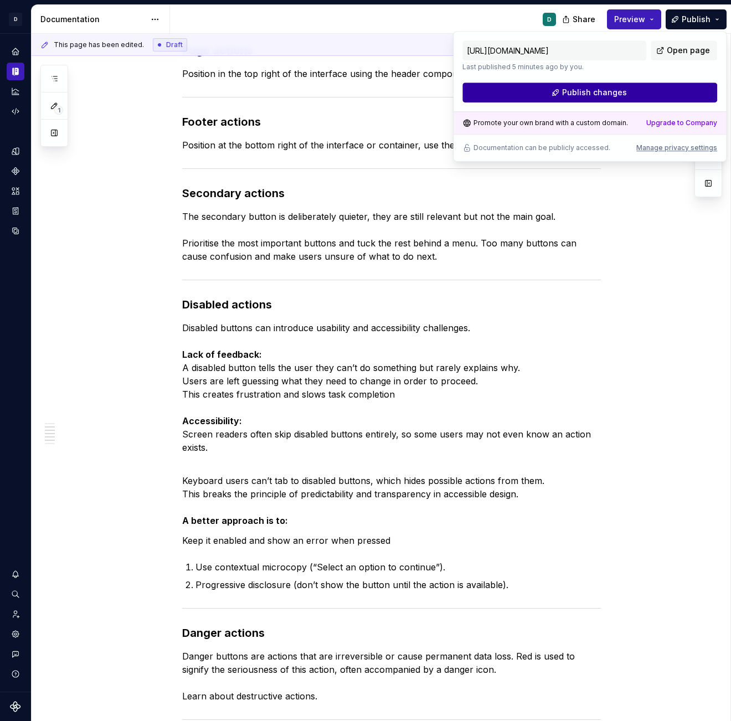
click at [668, 90] on button "Publish changes" at bounding box center [590, 93] width 255 height 20
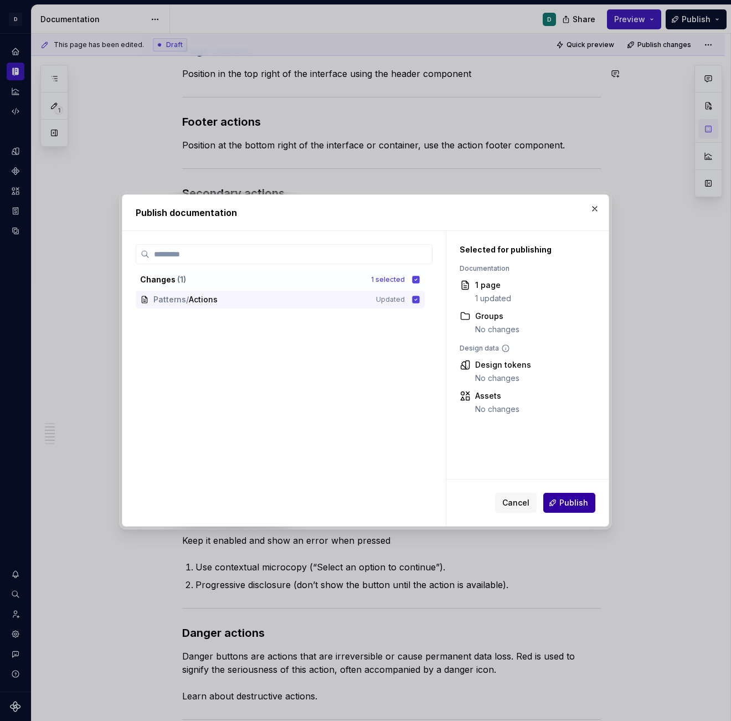
click at [578, 503] on span "Publish" at bounding box center [574, 503] width 29 height 11
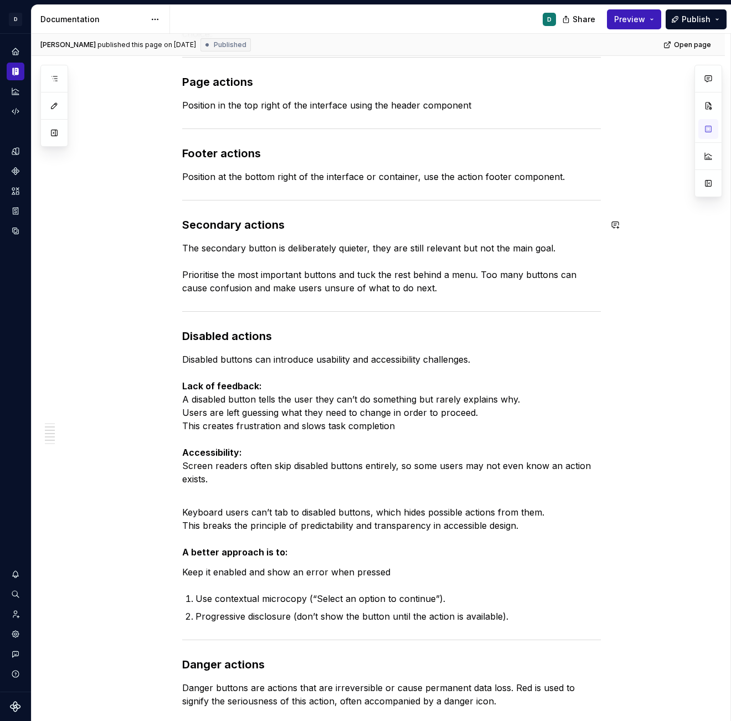
scroll to position [288, 0]
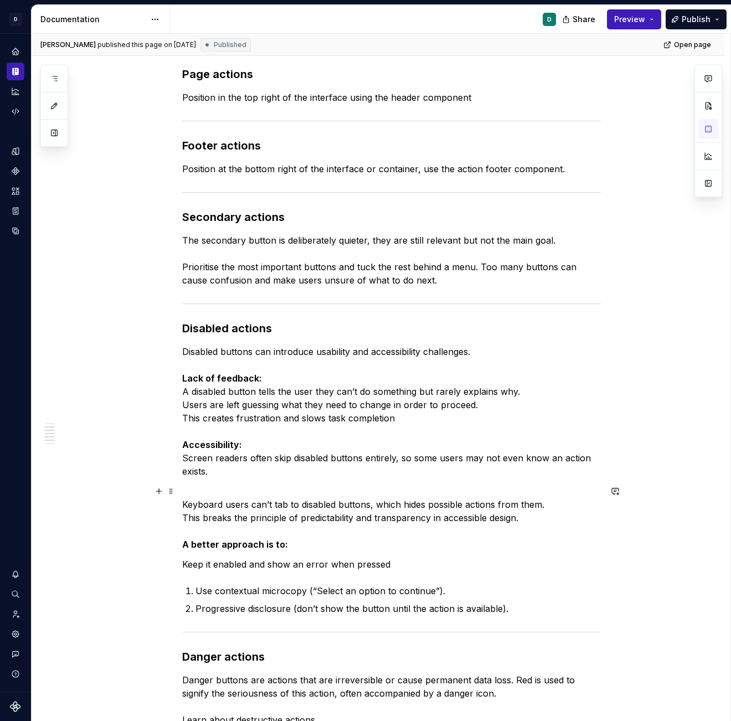
click at [459, 546] on p "Keyboard users can’t tab to disabled buttons, which hides possible actions from…" at bounding box center [391, 518] width 419 height 66
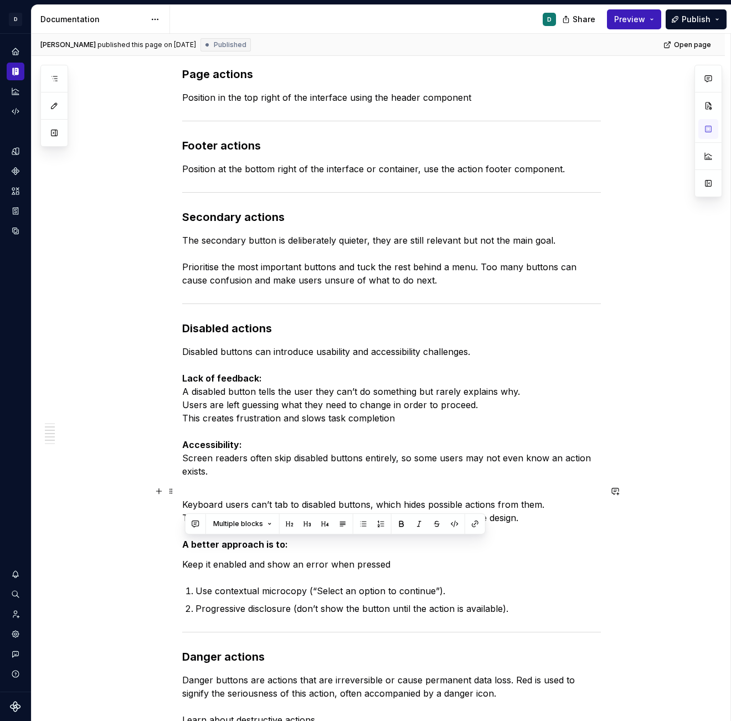
click at [459, 546] on p "Keyboard users can’t tab to disabled buttons, which hides possible actions from…" at bounding box center [391, 518] width 419 height 66
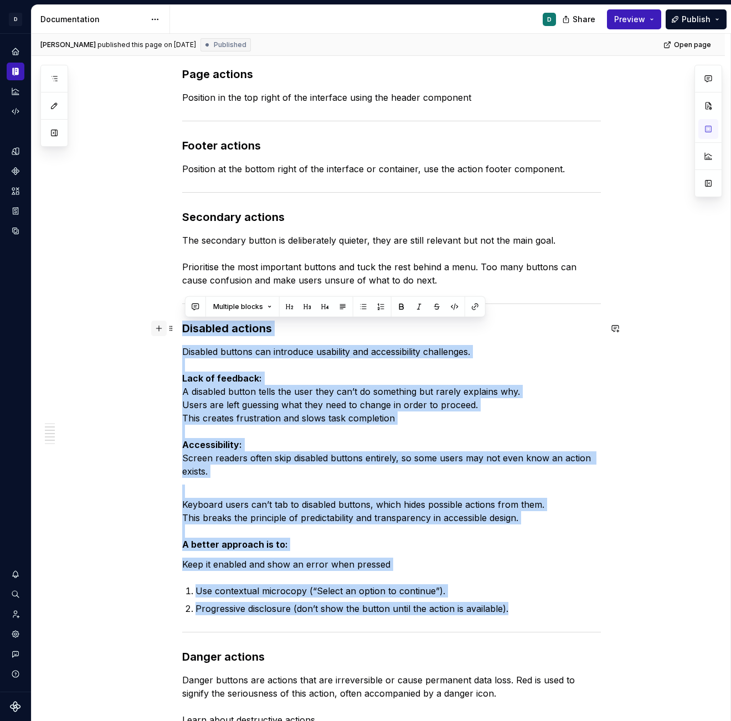
drag, startPoint x: 511, startPoint y: 608, endPoint x: 156, endPoint y: 324, distance: 455.4
click at [182, 324] on div "Primary actions   A primary action button is the main call-to-action (CTA) butt…" at bounding box center [391, 404] width 419 height 950
click at [268, 309] on button "Multiple blocks" at bounding box center [242, 307] width 69 height 16
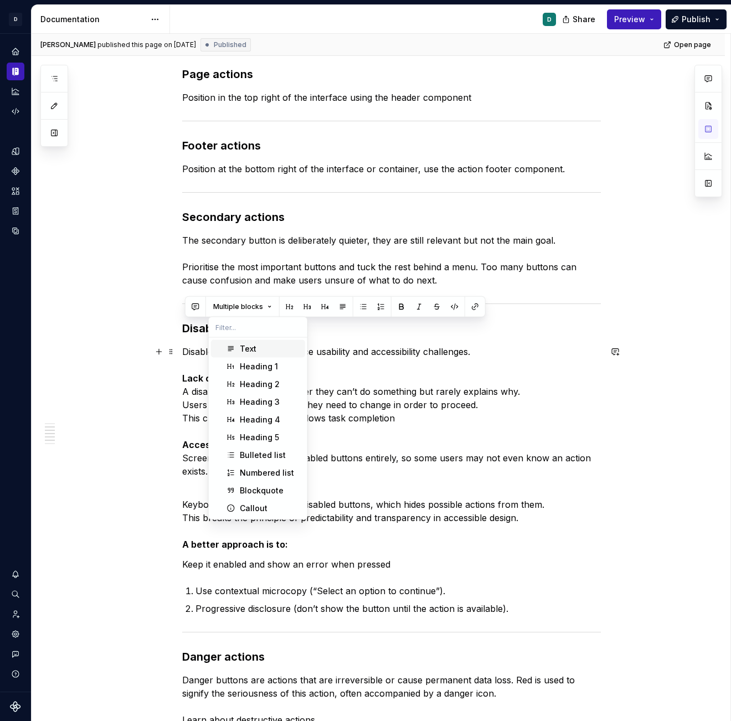
click at [264, 350] on div "Text" at bounding box center [270, 349] width 61 height 11
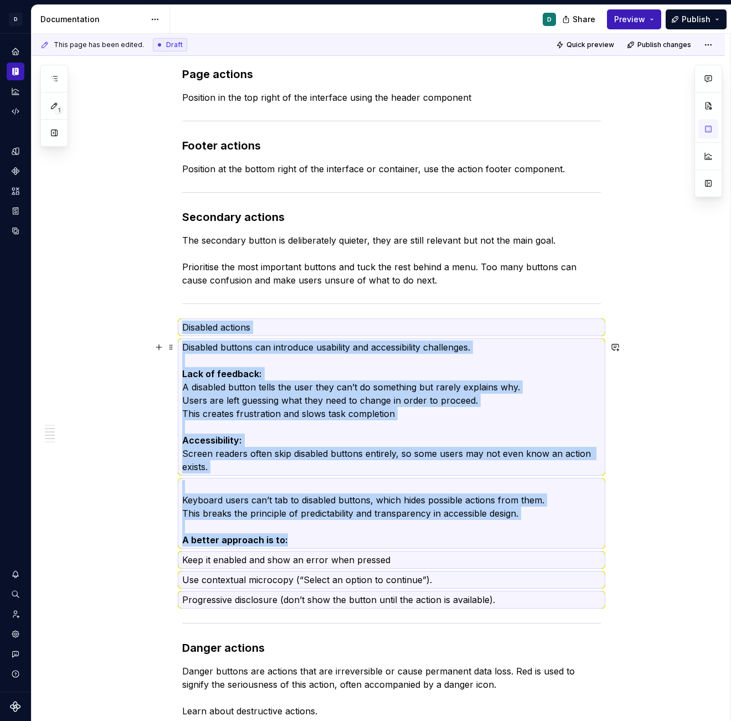
click at [269, 380] on p "Disabled buttons can introduce usability and accessibility challenges. Lack of …" at bounding box center [391, 407] width 419 height 133
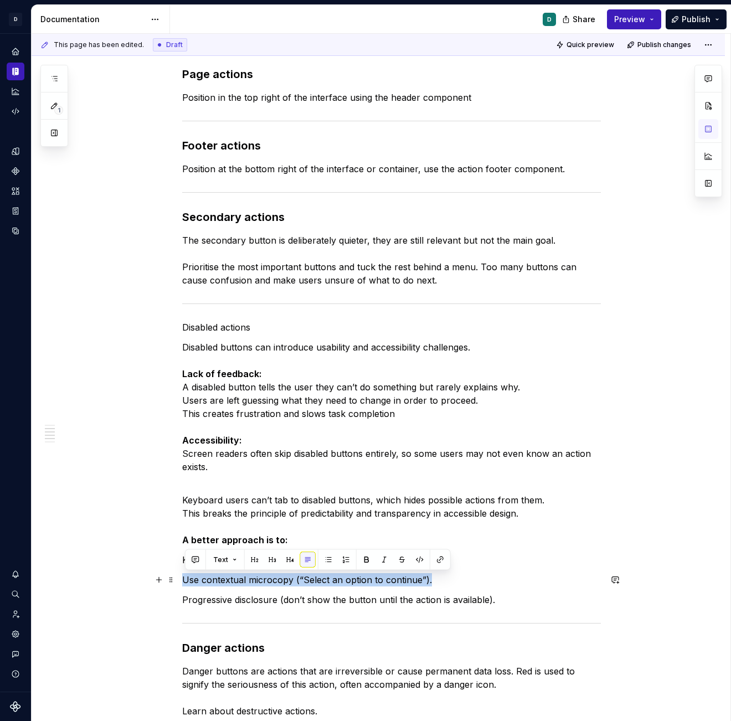
drag, startPoint x: 433, startPoint y: 578, endPoint x: 184, endPoint y: 583, distance: 249.4
click at [184, 553] on div "Primary actions   A primary action button is the main call-to-action (CTA) butt…" at bounding box center [379, 494] width 694 height 1185
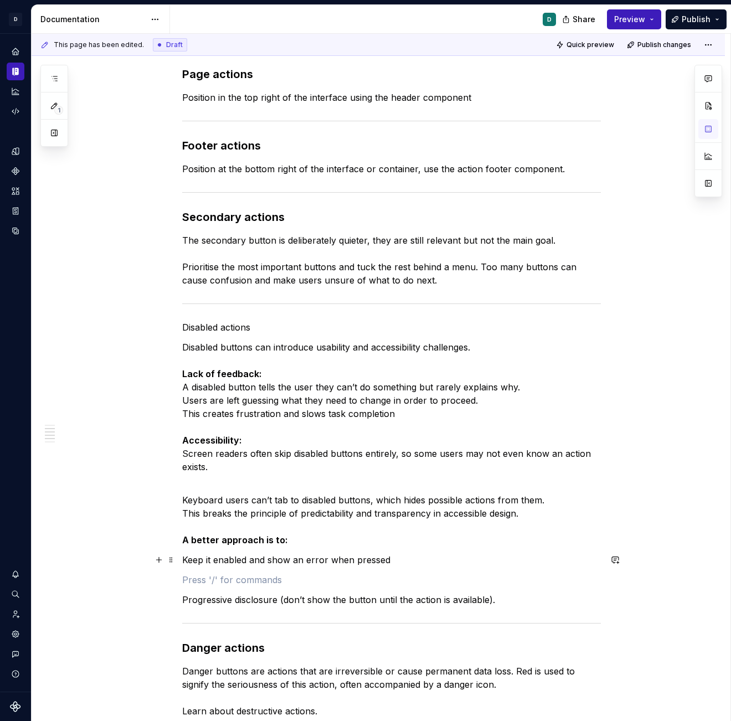
click at [383, 553] on p "Keep it enabled and show an error when pressed" at bounding box center [391, 560] width 419 height 13
click at [395, 553] on p "Keep it enabled and show an error when pressed" at bounding box center [391, 560] width 419 height 13
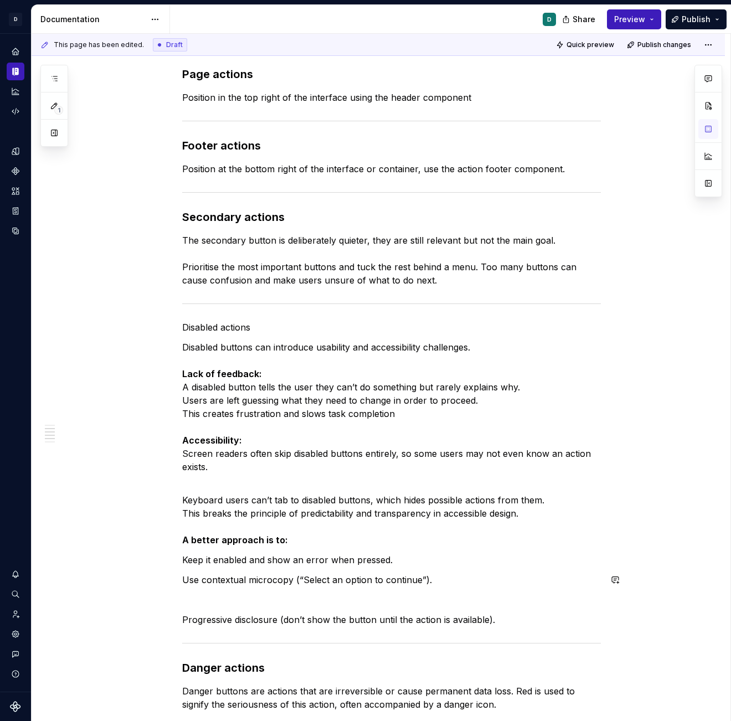
click at [349, 553] on div "Primary actions   A primary action button is the main call-to-action (CTA) butt…" at bounding box center [391, 403] width 419 height 948
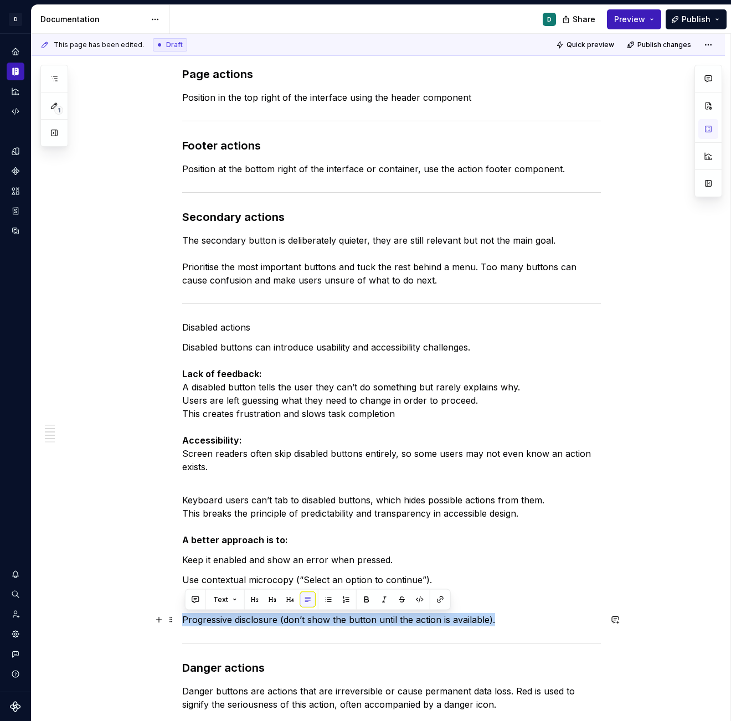
drag, startPoint x: 482, startPoint y: 623, endPoint x: 145, endPoint y: 619, distance: 336.4
click at [145, 553] on div "Primary actions   A primary action button is the main call-to-action (CTA) butt…" at bounding box center [379, 504] width 694 height 1205
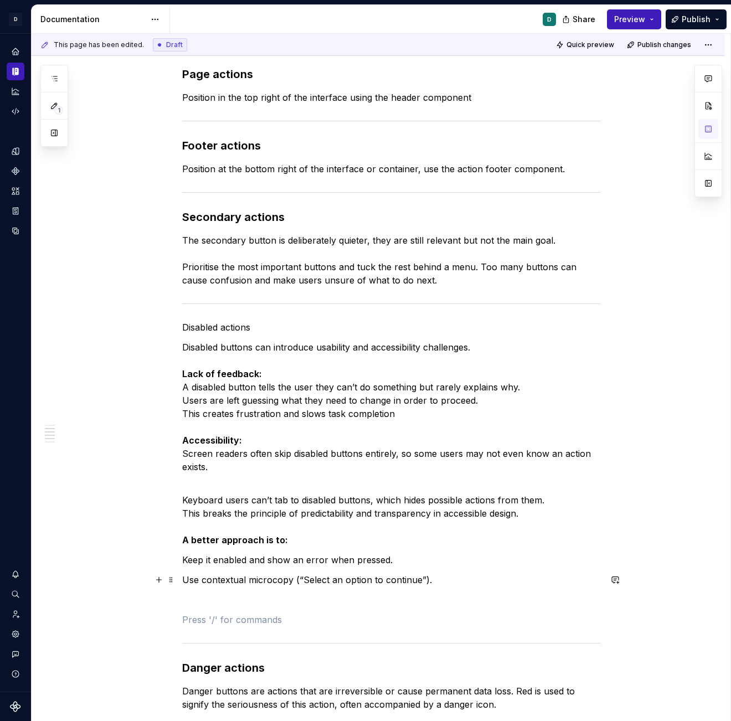
click at [403, 553] on p "Use contextual microcopy (“Select an option to continue”)." at bounding box center [391, 580] width 419 height 13
click at [436, 553] on p "Use contextual microcopy (“Select an option to continue”)." at bounding box center [391, 580] width 419 height 13
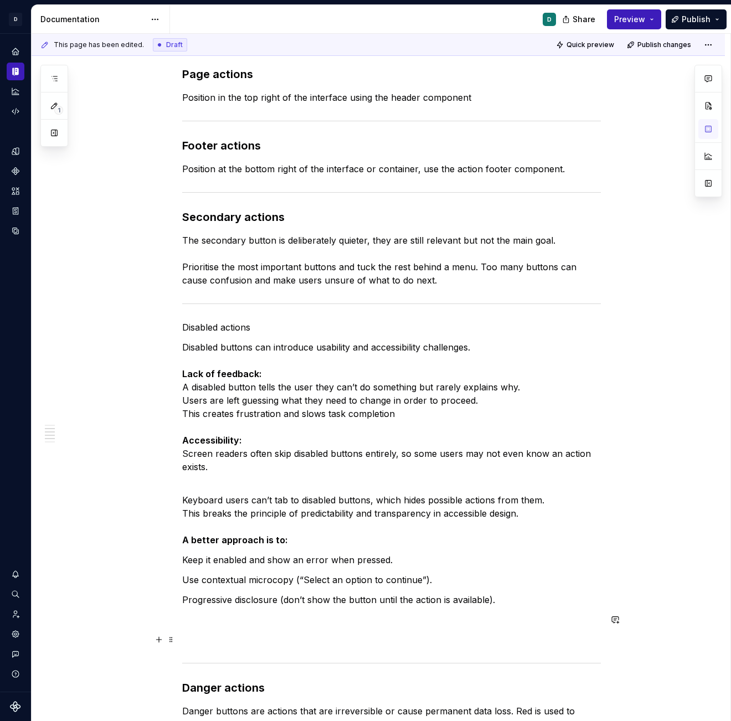
click at [348, 553] on p at bounding box center [391, 639] width 419 height 13
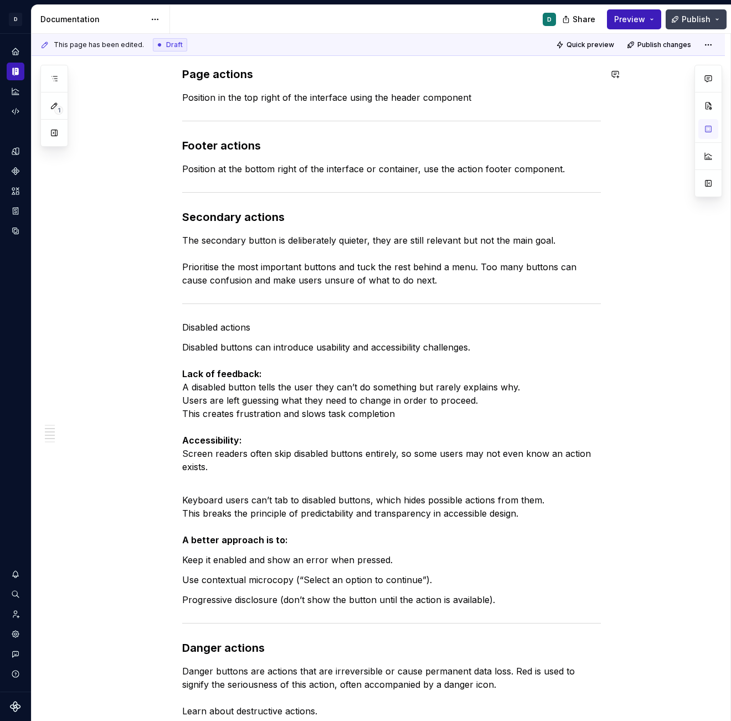
click at [704, 15] on span "Publish" at bounding box center [696, 19] width 29 height 11
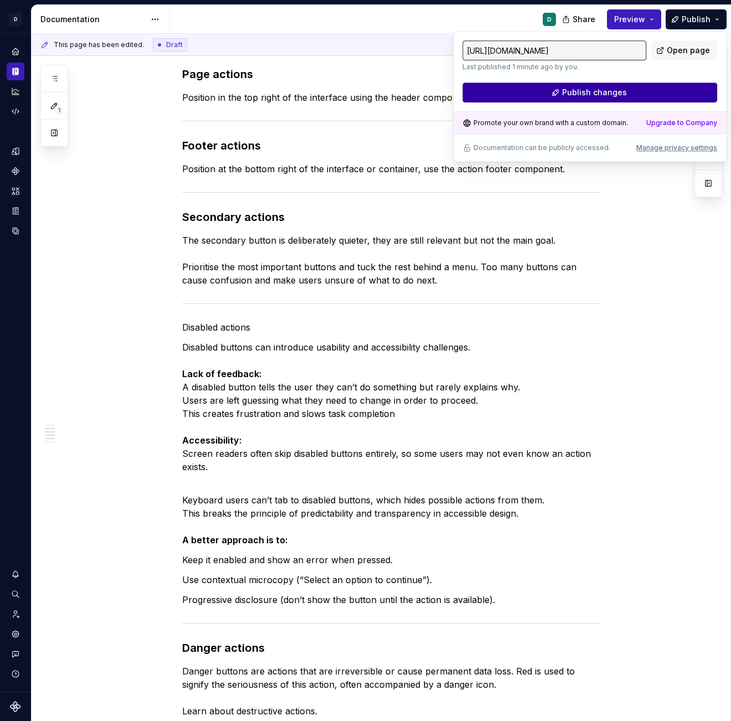
click at [648, 88] on button "Publish changes" at bounding box center [590, 93] width 255 height 20
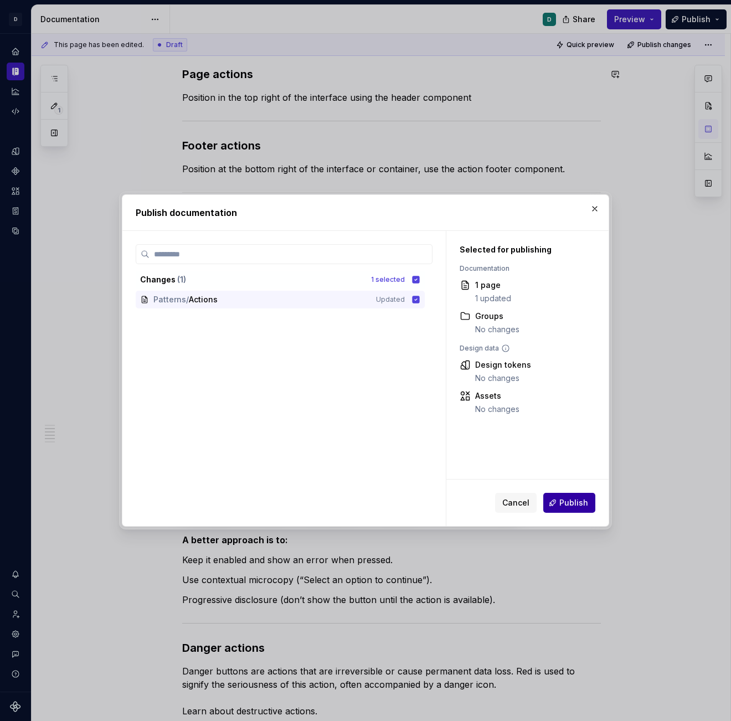
click at [571, 498] on span "Publish" at bounding box center [574, 503] width 29 height 11
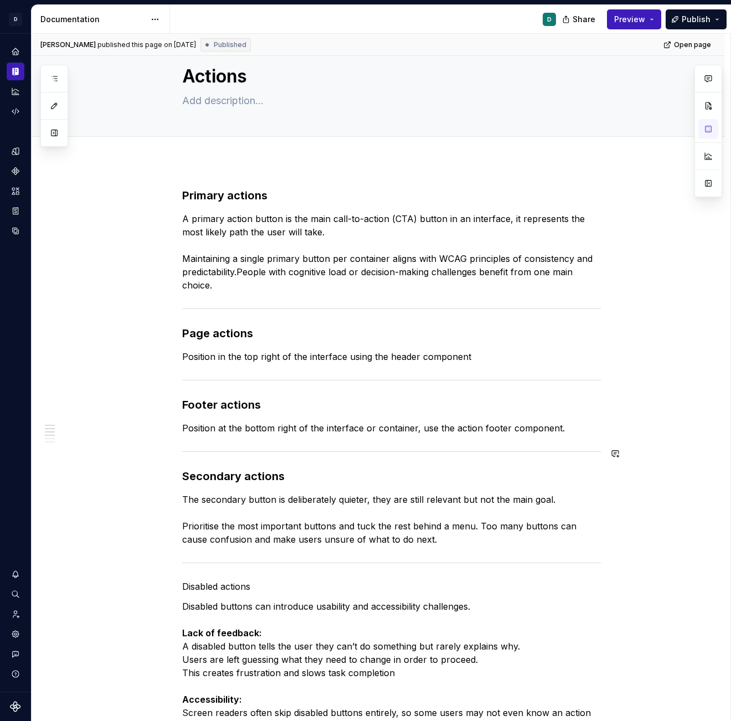
scroll to position [29, 0]
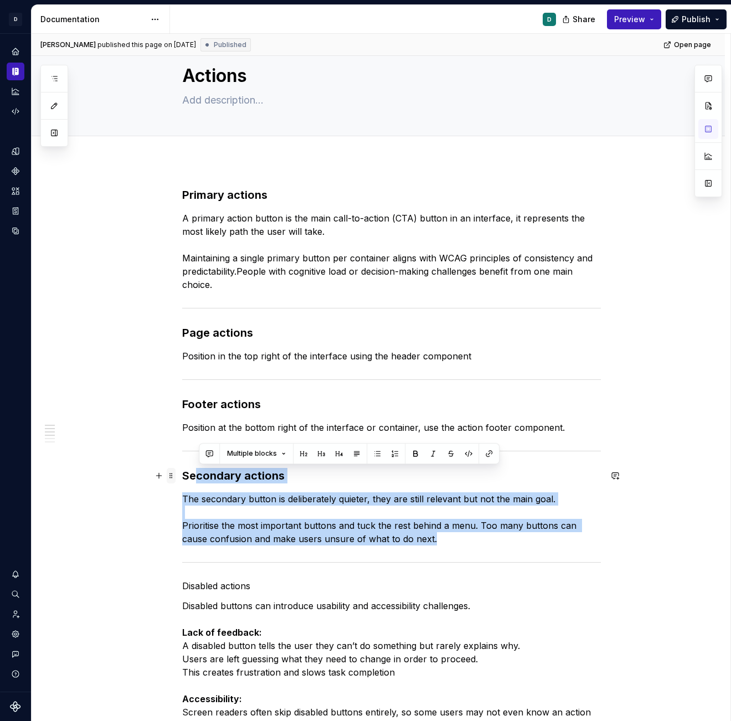
drag, startPoint x: 424, startPoint y: 542, endPoint x: 173, endPoint y: 470, distance: 261.1
click at [182, 470] on div "Primary actions   A primary action button is the main call-to-action (CTA) butt…" at bounding box center [391, 657] width 419 height 941
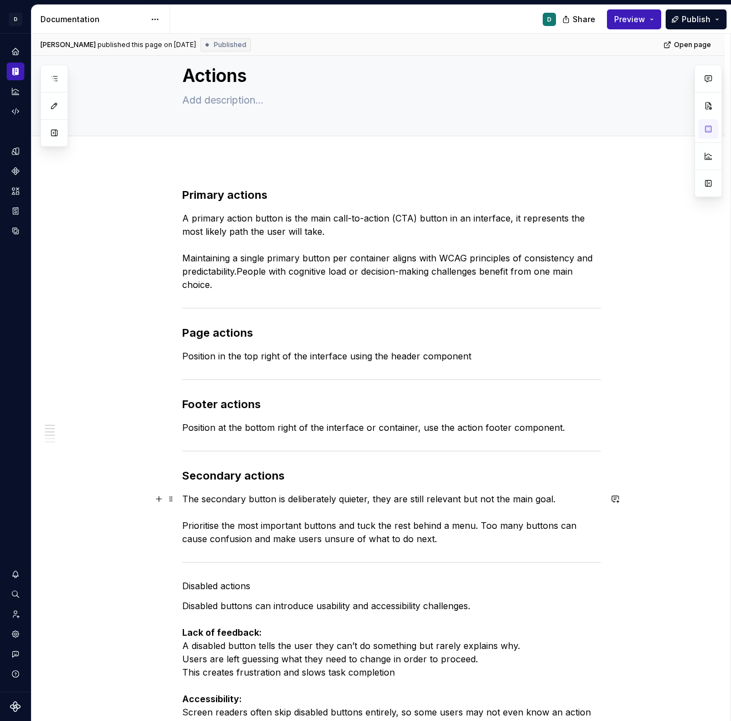
click at [411, 511] on p "The secondary button is deliberately quieter, they are still relevant but not t…" at bounding box center [391, 519] width 419 height 53
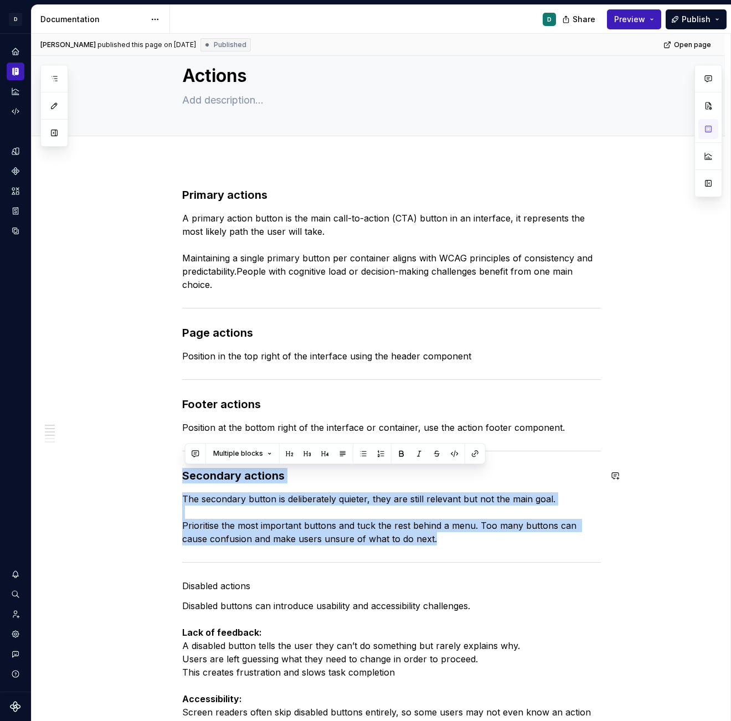
drag, startPoint x: 412, startPoint y: 538, endPoint x: 162, endPoint y: 458, distance: 262.5
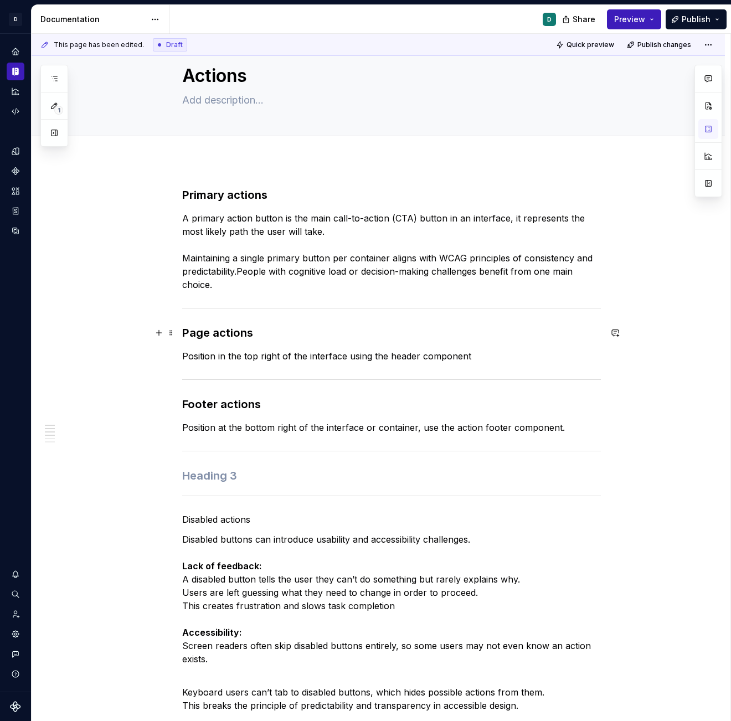
click at [184, 331] on div "Primary actions   A primary action button is the main call-to-action (CTA) butt…" at bounding box center [379, 720] width 694 height 1118
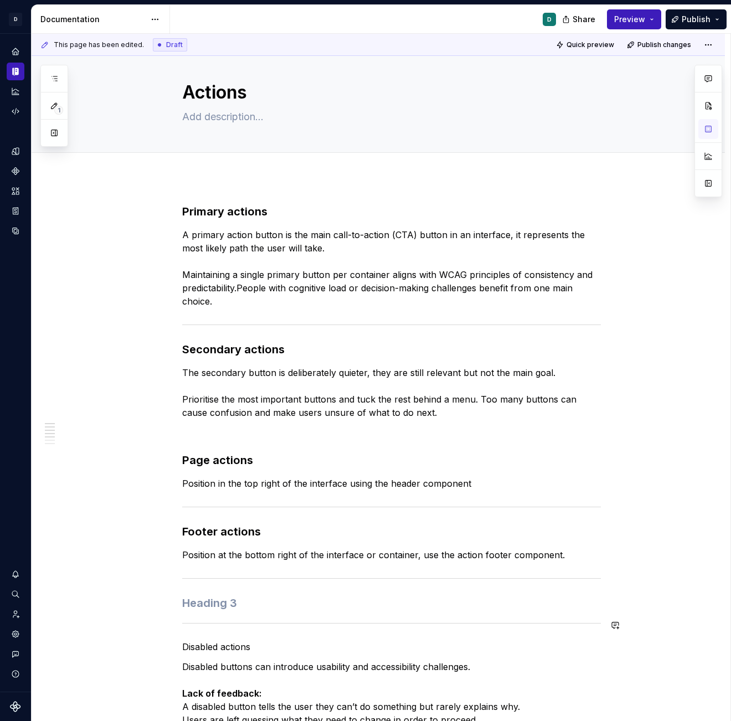
scroll to position [0, 0]
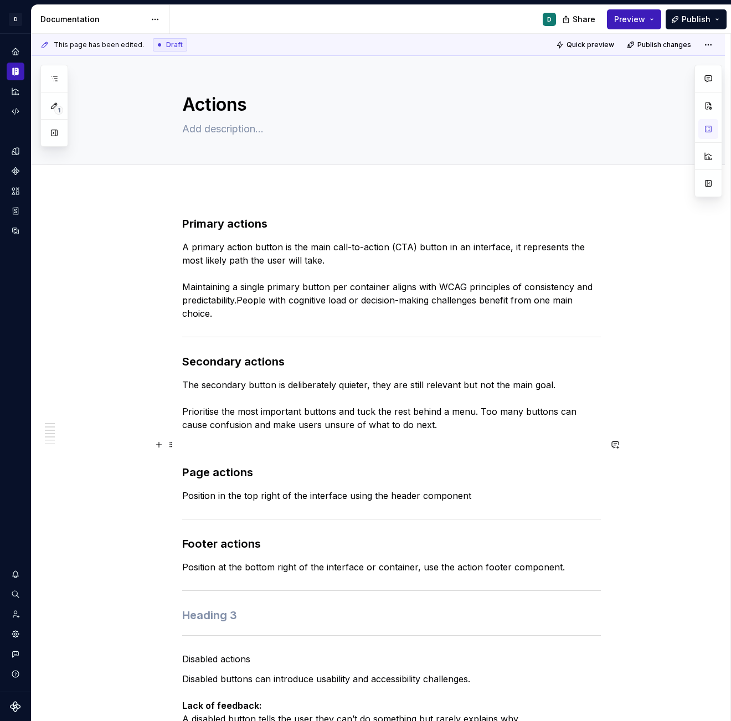
click at [206, 446] on p at bounding box center [391, 444] width 419 height 13
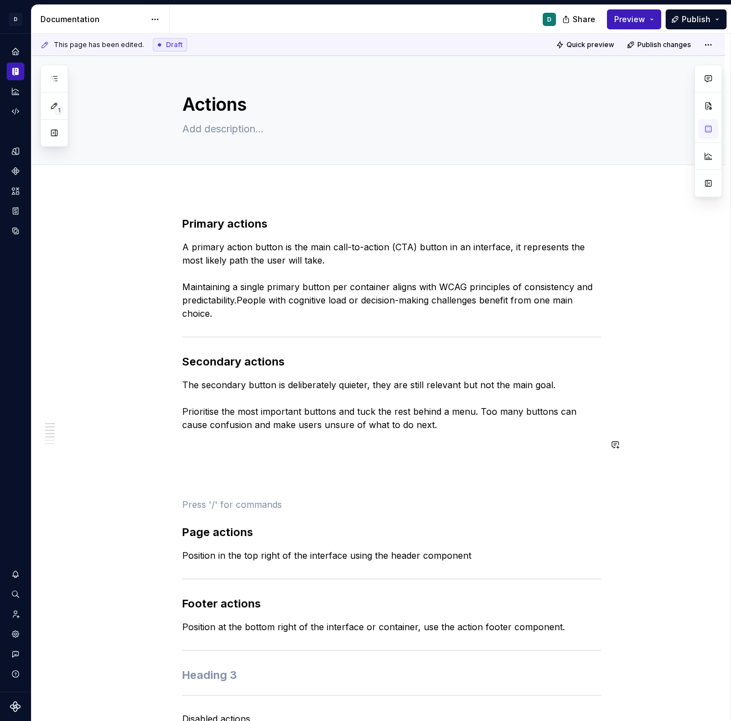
click at [190, 456] on div "Primary actions   A primary action button is the main call-to-action (CTA) butt…" at bounding box center [391, 732] width 419 height 1032
click at [176, 447] on span at bounding box center [171, 445] width 9 height 16
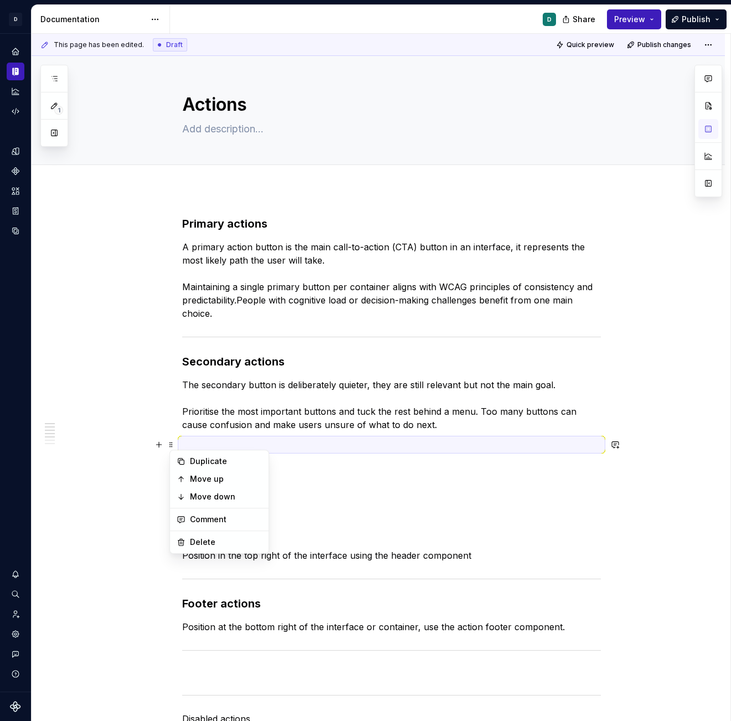
click at [203, 446] on p at bounding box center [391, 444] width 419 height 13
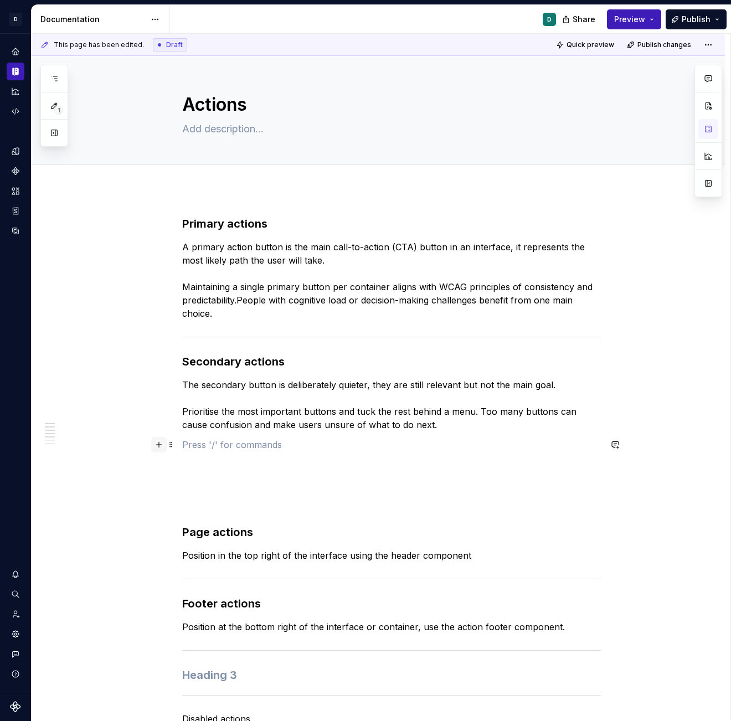
click at [165, 445] on button "button" at bounding box center [159, 445] width 16 height 16
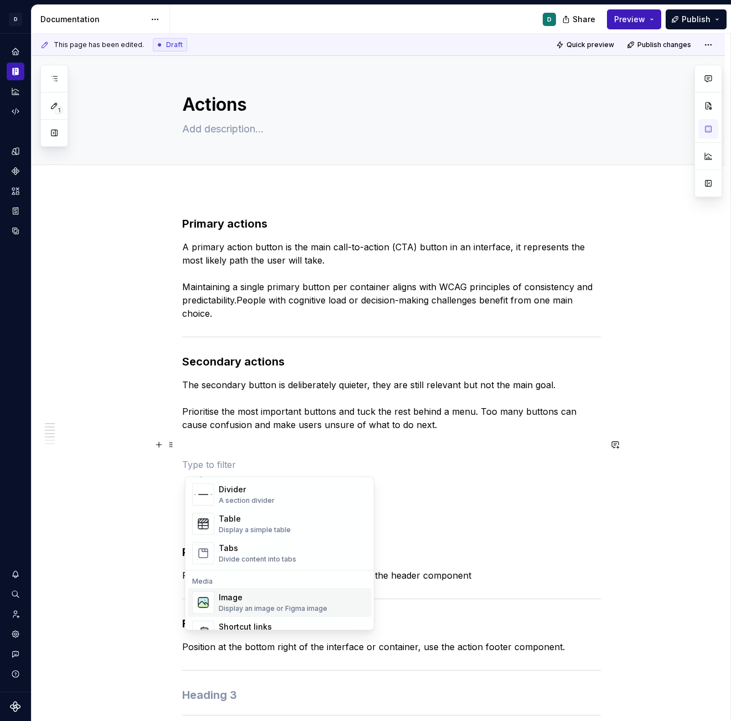
scroll to position [332, 0]
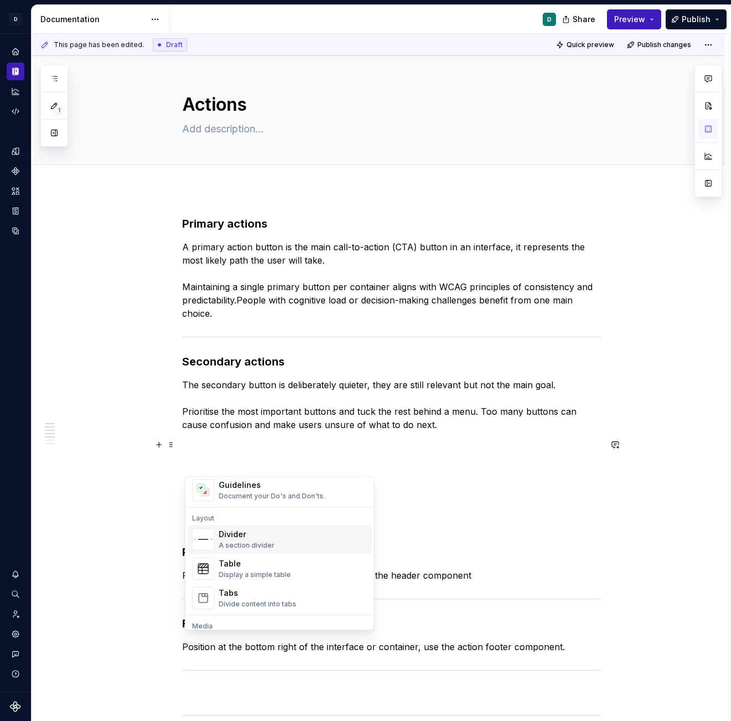
click at [235, 533] on div "Divider" at bounding box center [247, 534] width 56 height 11
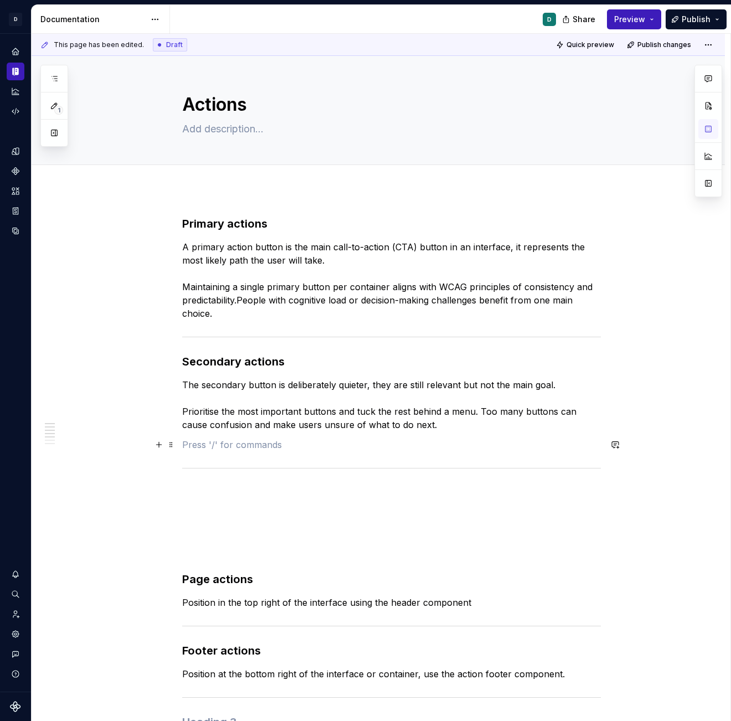
click at [225, 448] on p at bounding box center [391, 444] width 419 height 13
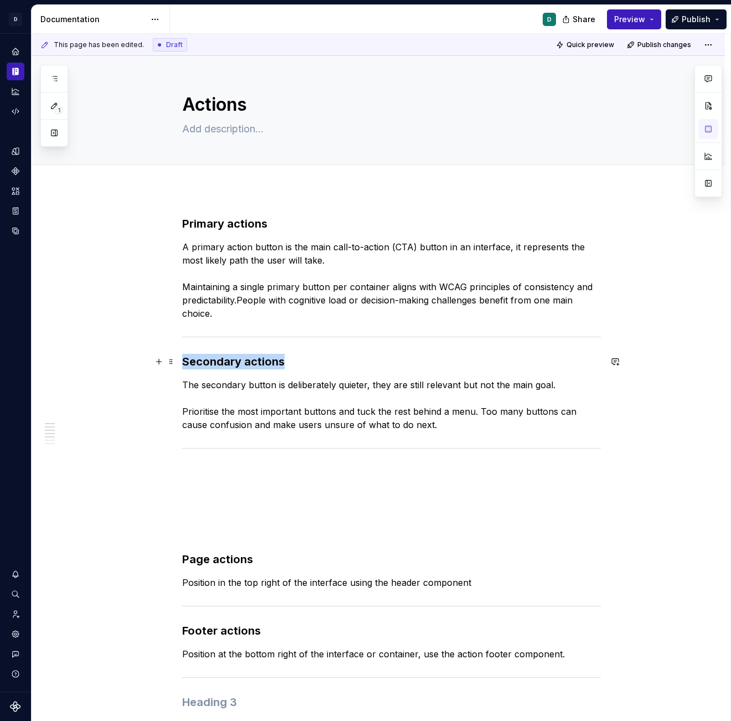
drag, startPoint x: 293, startPoint y: 360, endPoint x: 122, endPoint y: 360, distance: 170.7
drag, startPoint x: 262, startPoint y: 363, endPoint x: 162, endPoint y: 363, distance: 99.2
copy strong "Secondary actions"
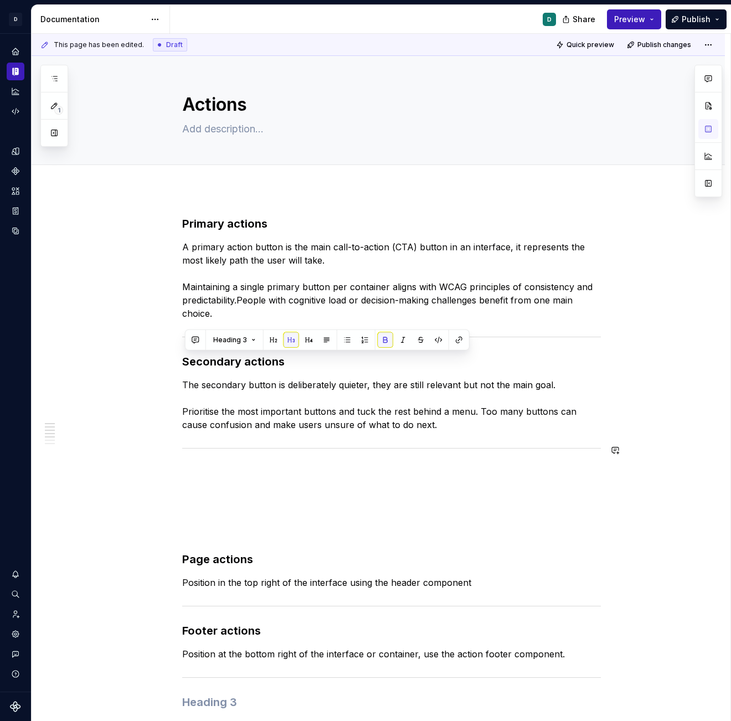
click at [198, 468] on p at bounding box center [391, 471] width 419 height 13
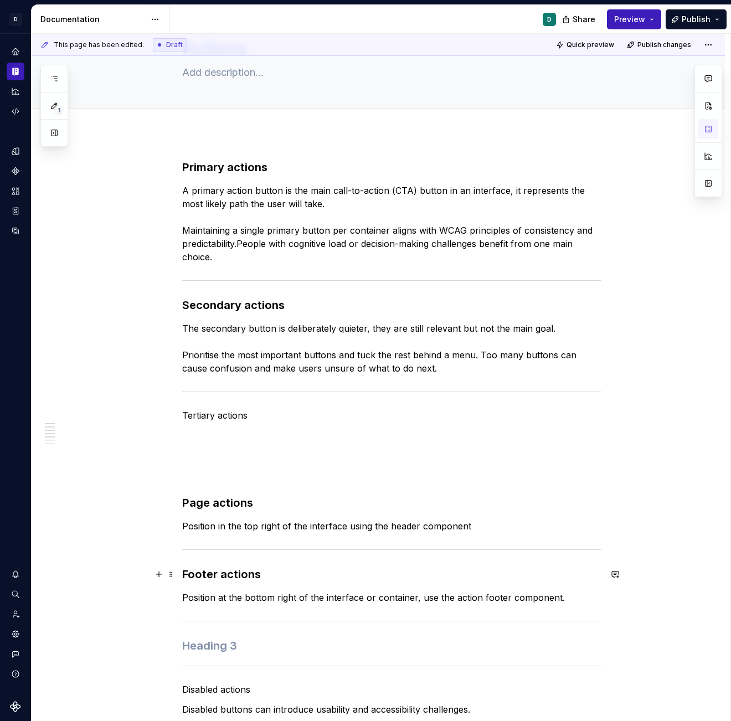
scroll to position [59, 0]
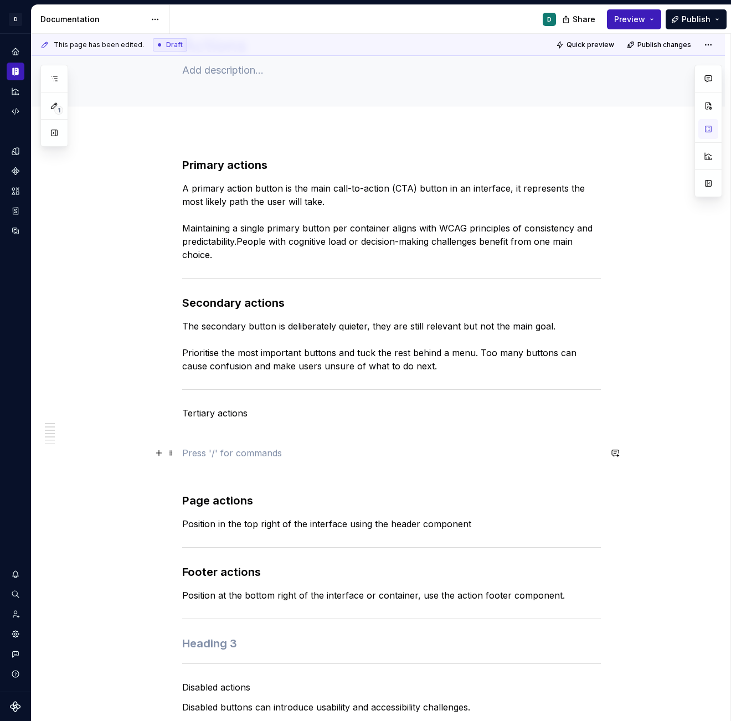
click at [189, 450] on p at bounding box center [391, 453] width 419 height 13
click at [249, 416] on p "Tertiary actions" at bounding box center [391, 413] width 419 height 13
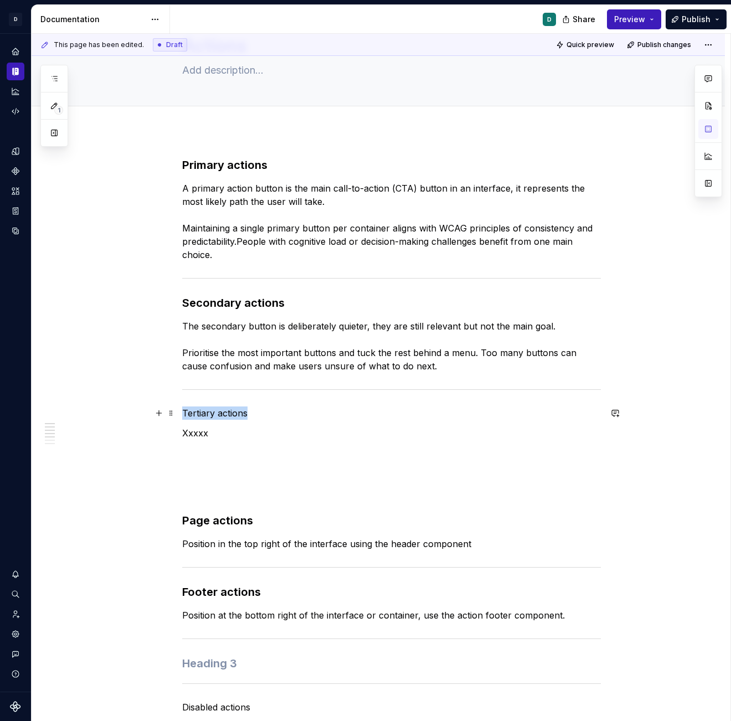
drag, startPoint x: 255, startPoint y: 411, endPoint x: 139, endPoint y: 411, distance: 116.4
click at [288, 392] on button "button" at bounding box center [291, 393] width 16 height 16
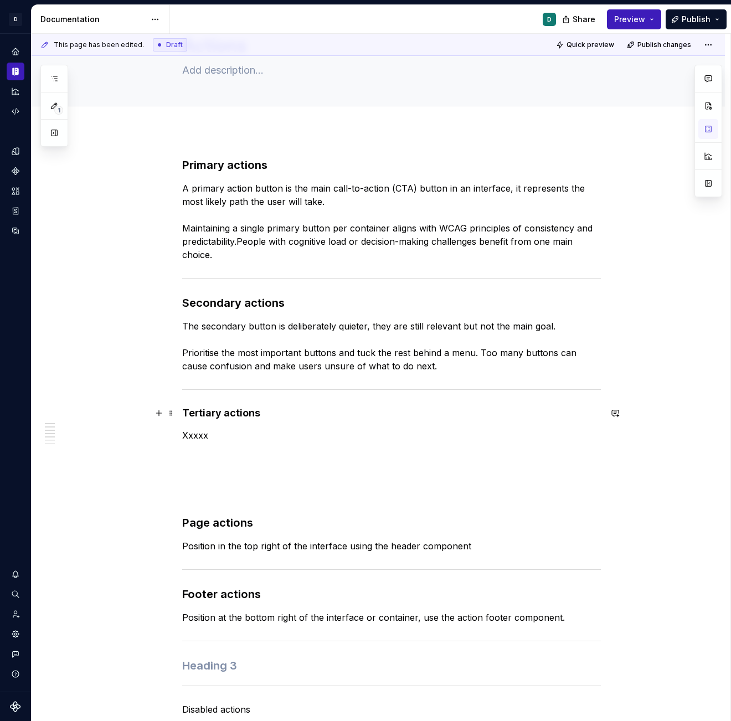
click at [243, 412] on h4 "Tertiary actions" at bounding box center [391, 413] width 419 height 13
click at [170, 412] on span at bounding box center [171, 414] width 9 height 16
click at [163, 410] on button "button" at bounding box center [159, 414] width 16 height 16
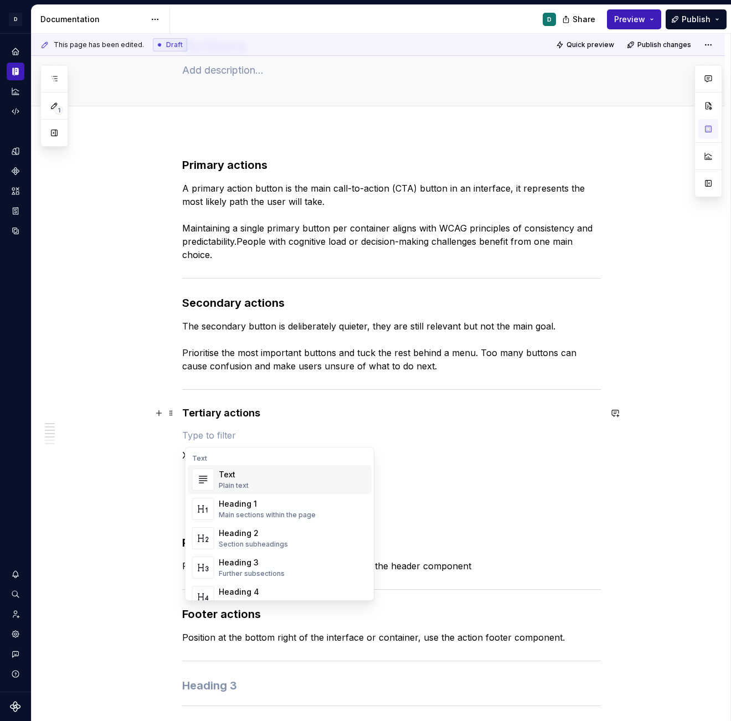
click at [224, 412] on h4 "Tertiary actions" at bounding box center [391, 413] width 419 height 13
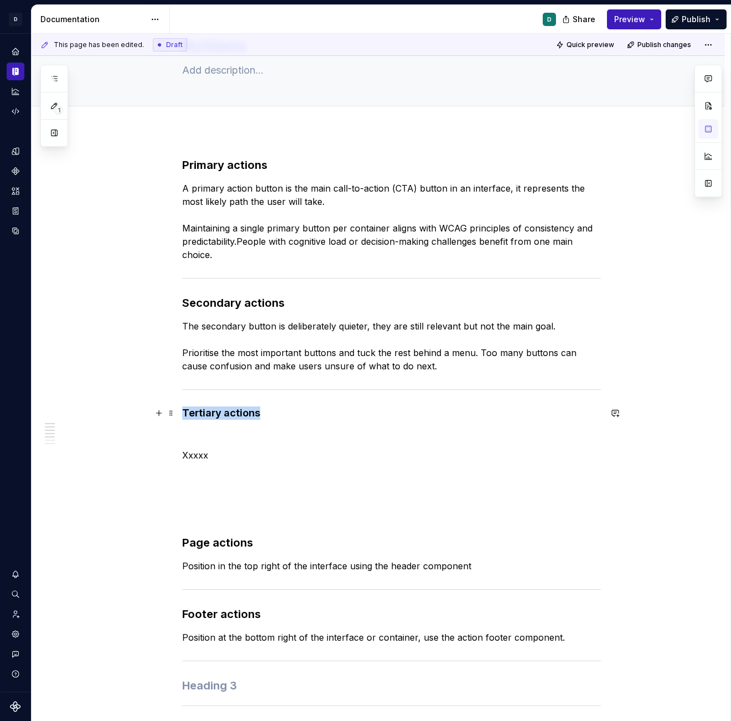
drag, startPoint x: 273, startPoint y: 412, endPoint x: 117, endPoint y: 412, distance: 156.3
click at [293, 388] on button "button" at bounding box center [292, 393] width 16 height 16
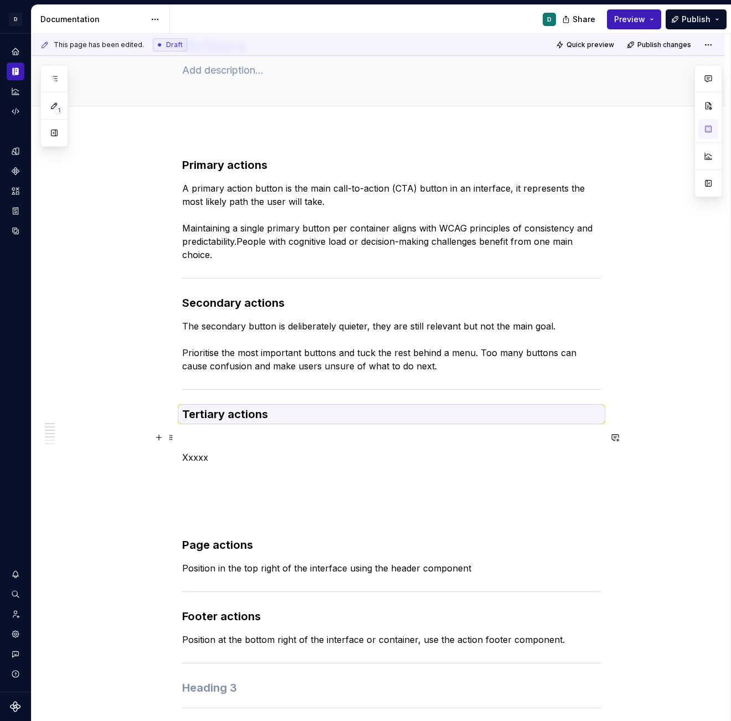
click at [253, 439] on p at bounding box center [391, 437] width 419 height 13
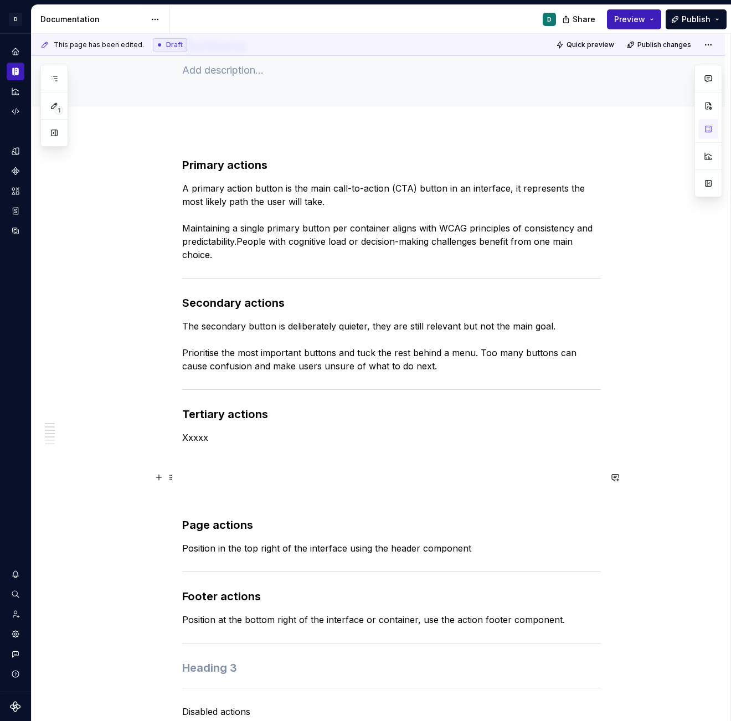
click at [173, 460] on span at bounding box center [171, 458] width 9 height 16
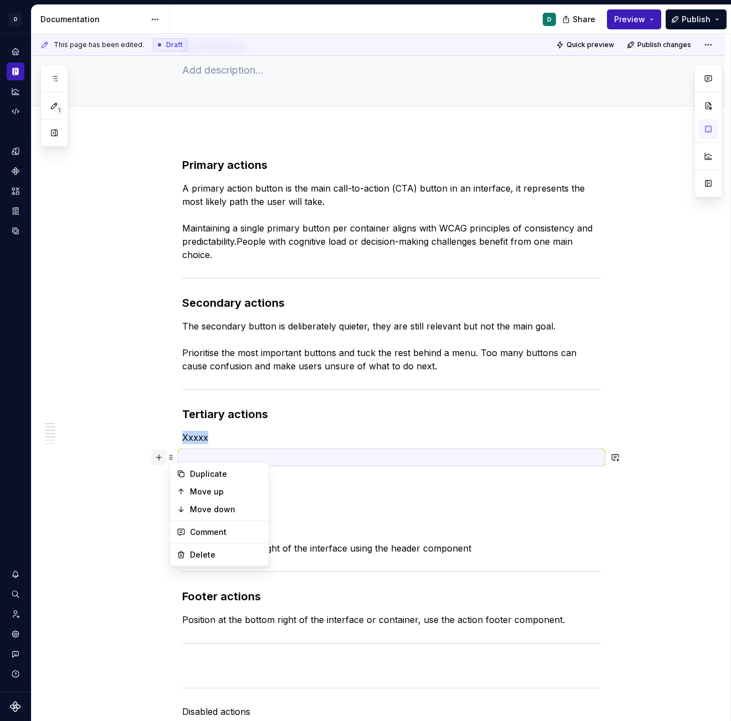
click at [163, 455] on button "button" at bounding box center [159, 458] width 16 height 16
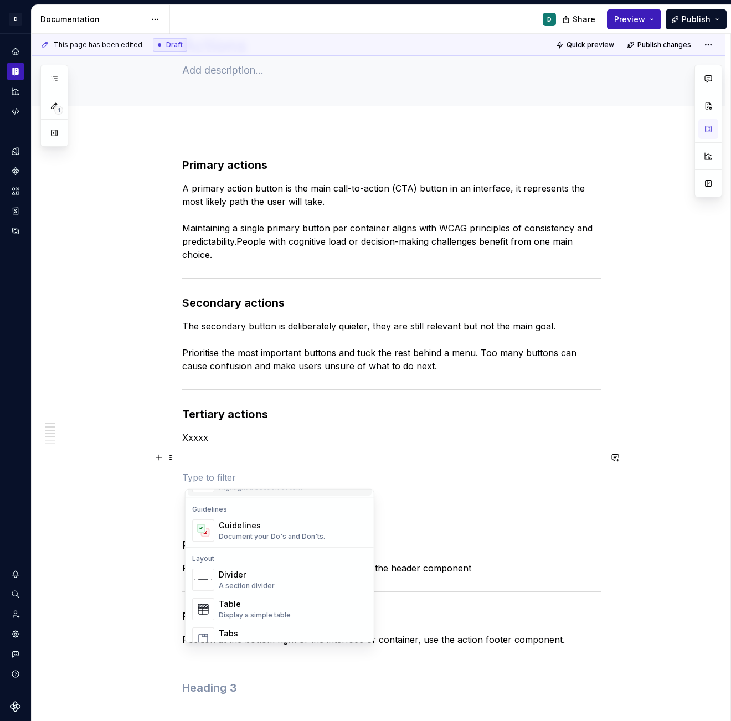
scroll to position [320, 0]
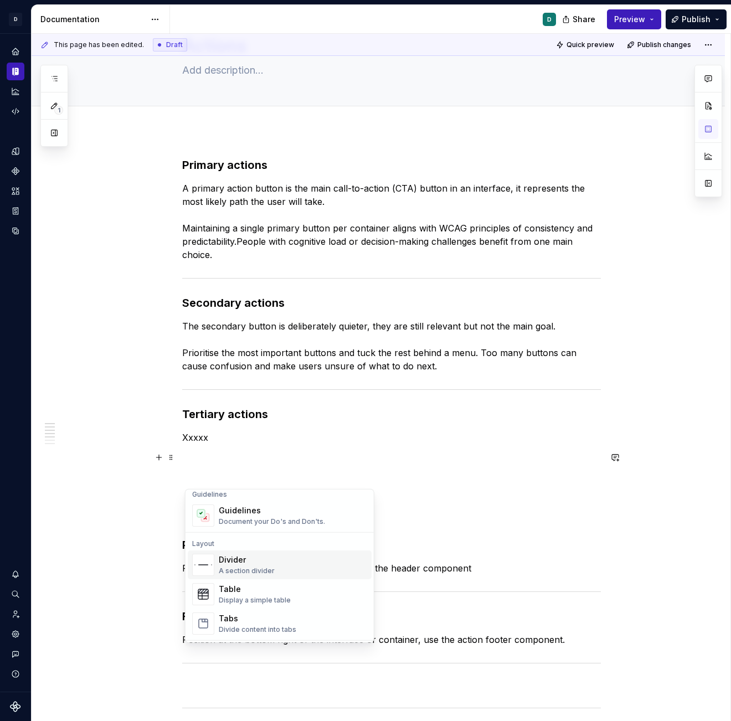
click at [221, 553] on div "Divider" at bounding box center [247, 560] width 56 height 11
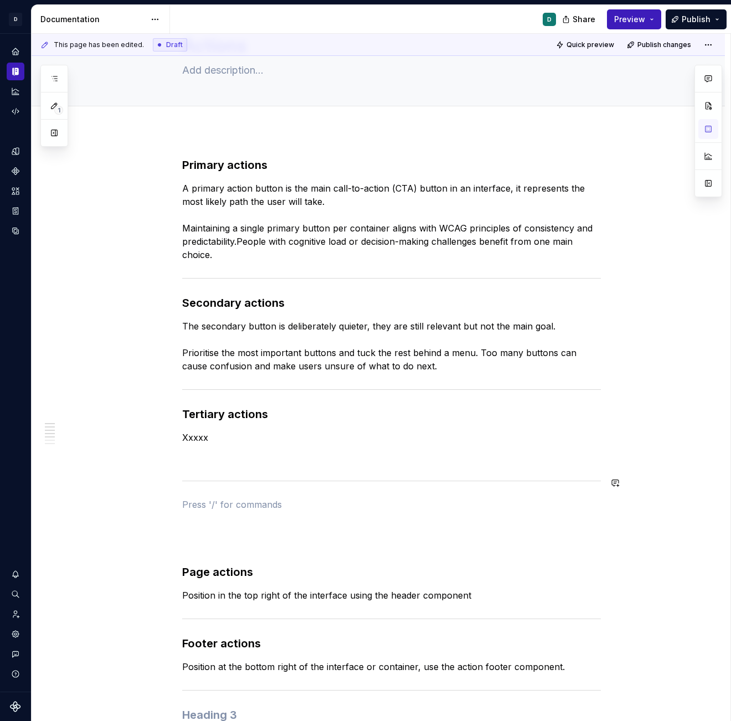
click at [211, 472] on div "Primary actions   A primary action button is the main call-to-action (CTA) butt…" at bounding box center [391, 722] width 419 height 1131
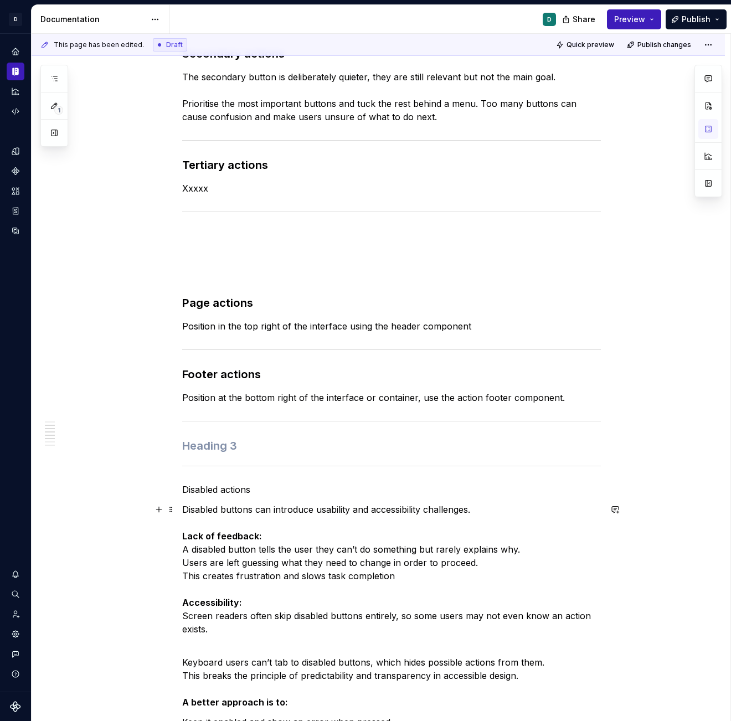
scroll to position [311, 0]
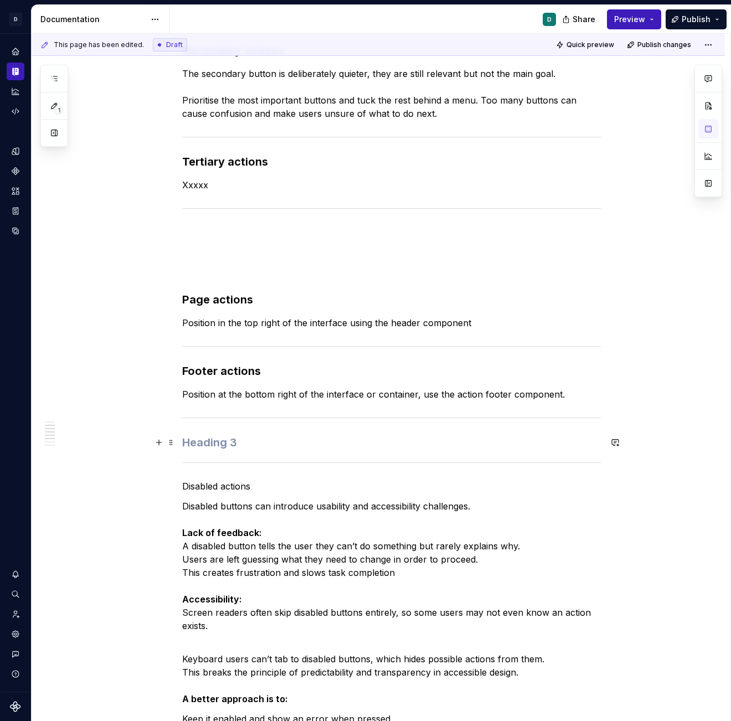
drag, startPoint x: 242, startPoint y: 448, endPoint x: 151, endPoint y: 443, distance: 91.0
click at [182, 443] on div "Primary actions   A primary action button is the main call-to-action (CTA) butt…" at bounding box center [391, 467] width 419 height 1124
click at [175, 442] on span at bounding box center [171, 443] width 9 height 16
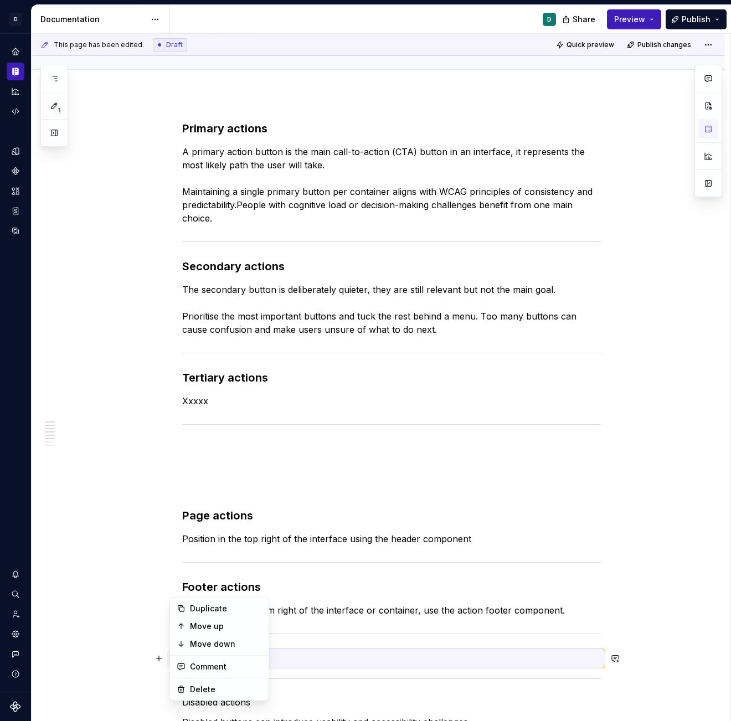
scroll to position [70, 0]
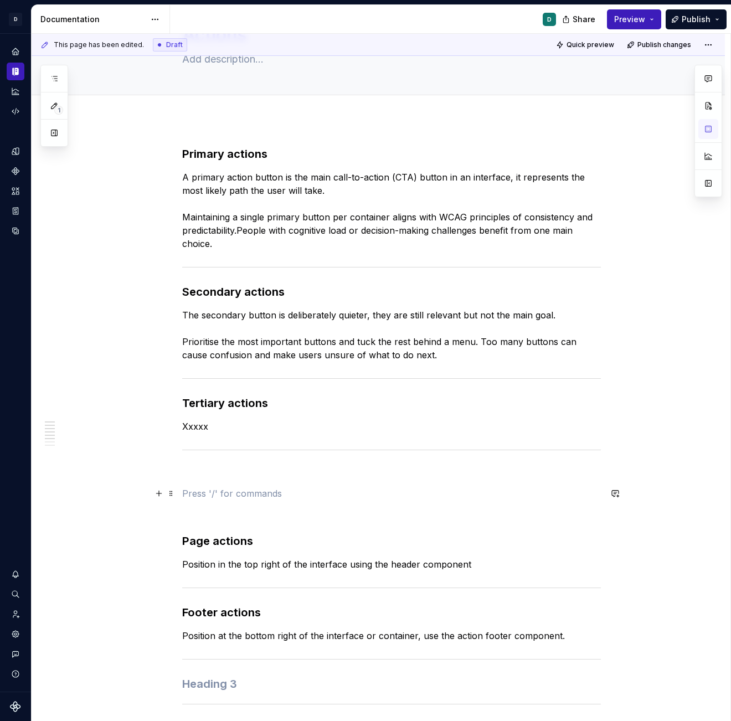
click at [201, 492] on p at bounding box center [391, 493] width 419 height 13
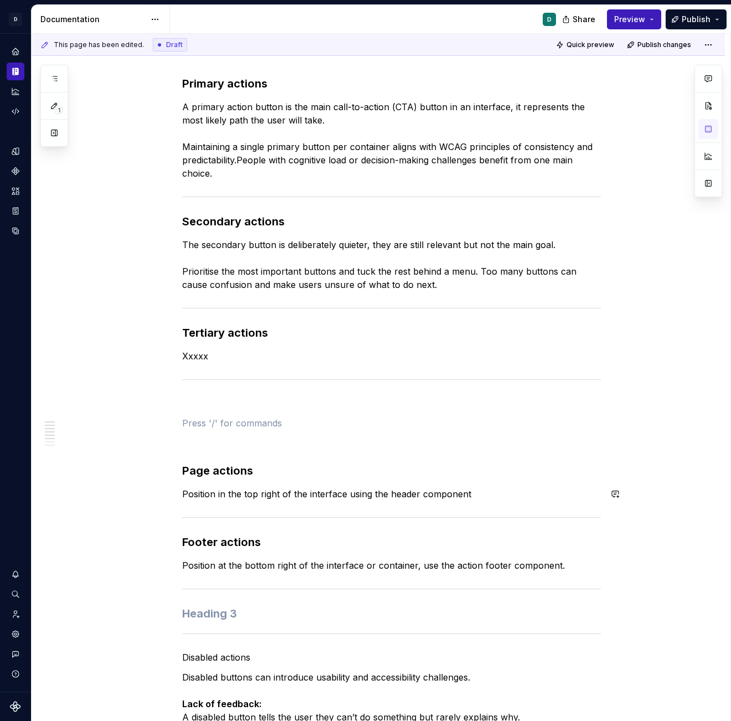
scroll to position [180, 0]
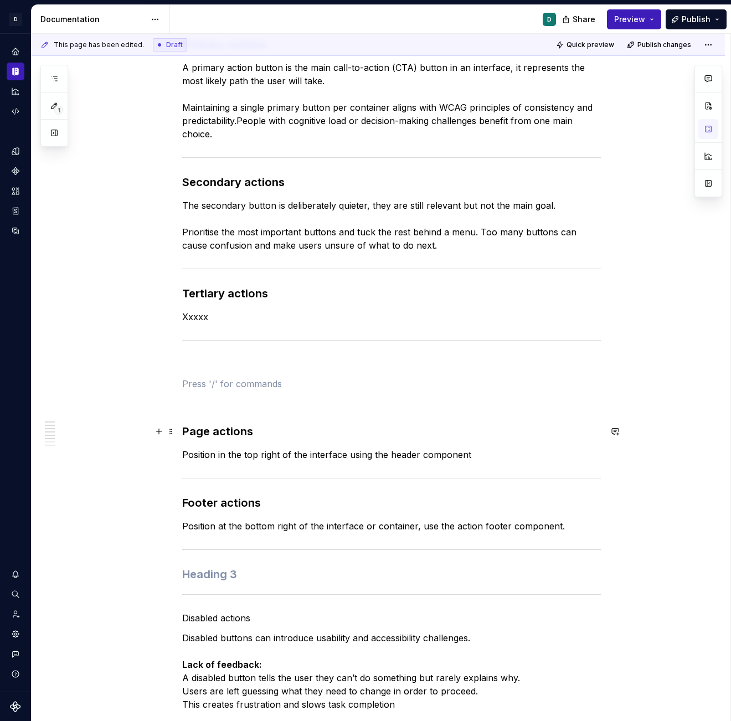
click at [185, 431] on h3 "Page actions" at bounding box center [391, 432] width 419 height 16
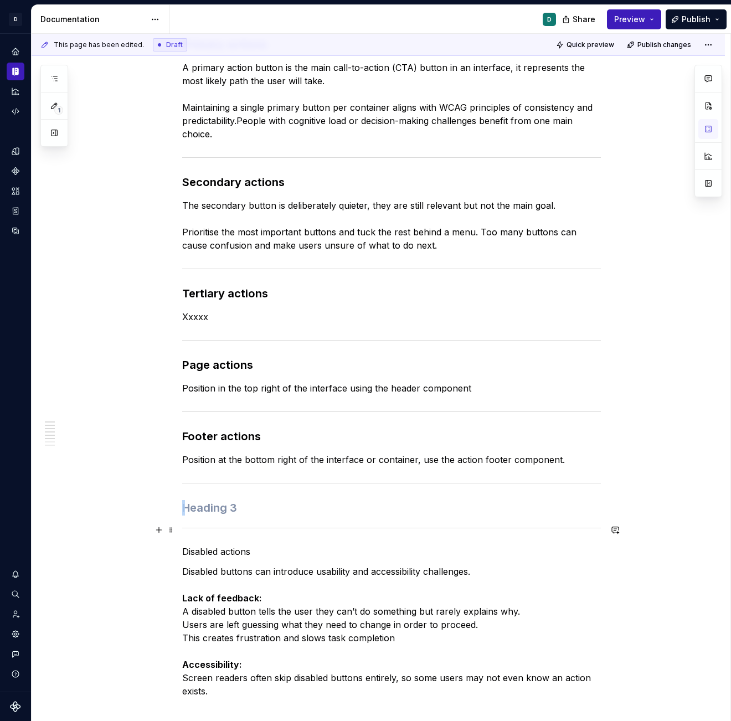
click at [194, 529] on div at bounding box center [391, 528] width 419 height 7
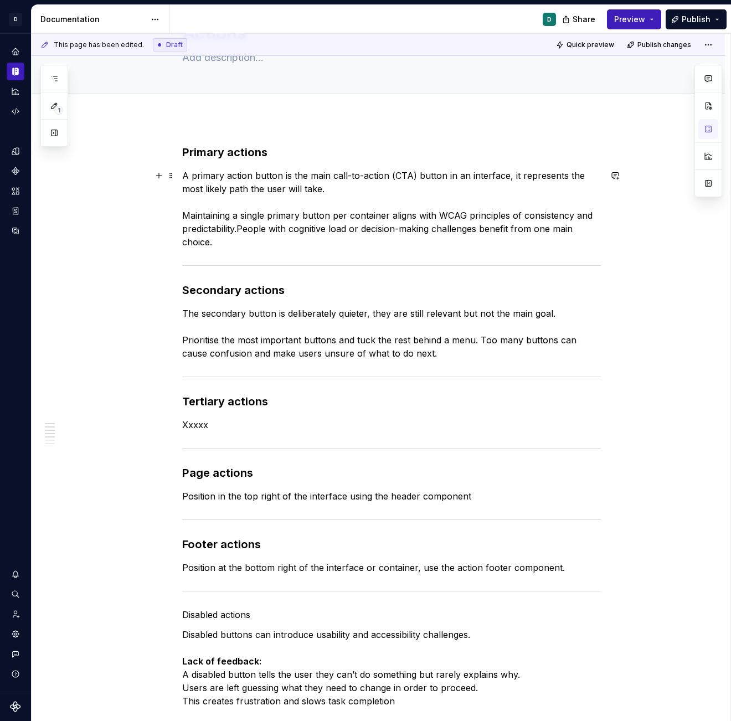
scroll to position [0, 0]
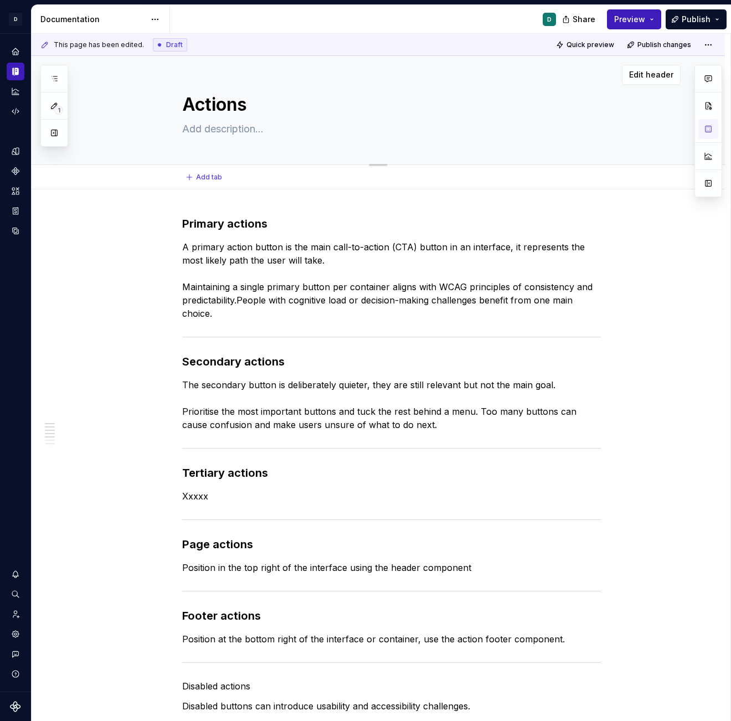
drag, startPoint x: 257, startPoint y: 105, endPoint x: 175, endPoint y: 98, distance: 81.8
click at [176, 98] on div "Actions" at bounding box center [392, 110] width 578 height 109
drag, startPoint x: 255, startPoint y: 103, endPoint x: 157, endPoint y: 98, distance: 98.2
click at [157, 98] on div "Actions" at bounding box center [392, 110] width 578 height 109
type textarea "*"
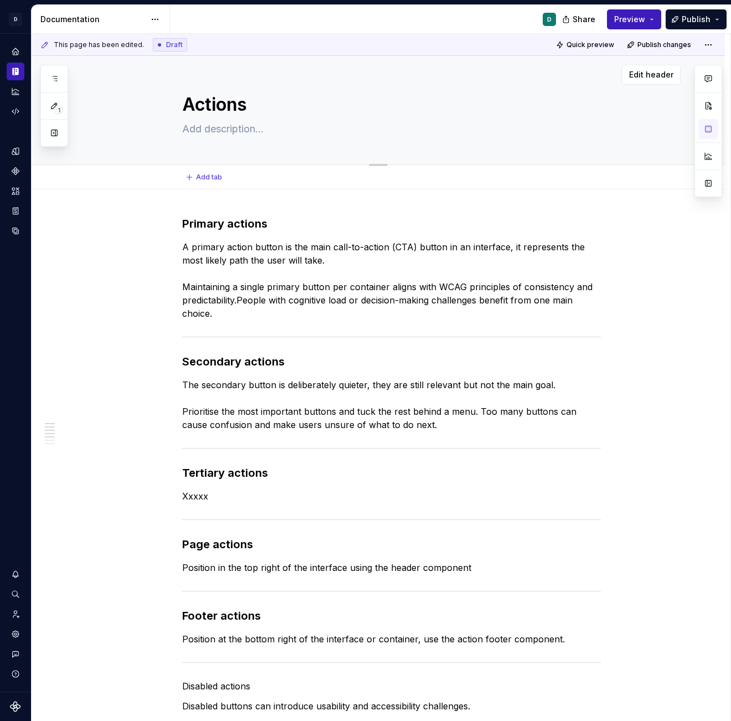
type textarea "B"
type textarea "*"
type textarea "Bu"
type textarea "*"
type textarea "But"
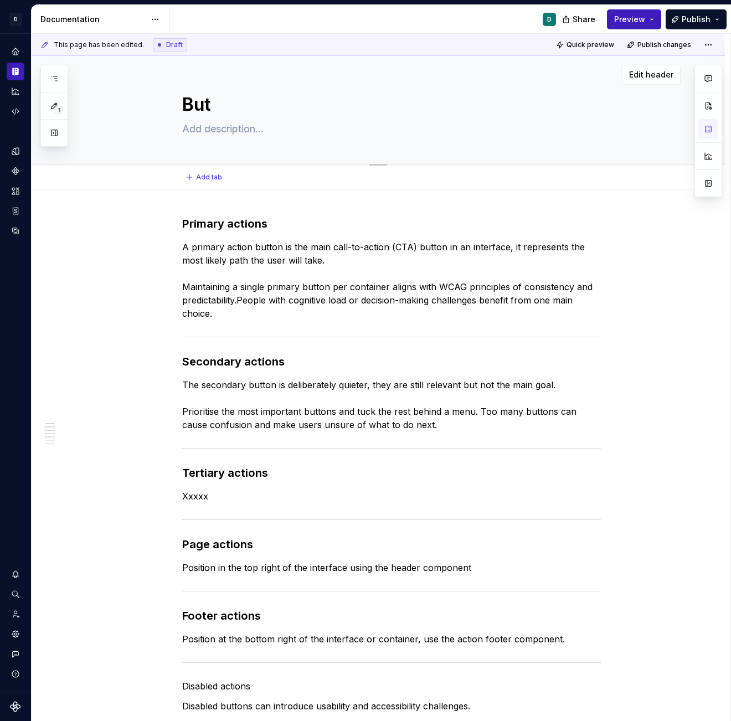
type textarea "*"
type textarea "Butt"
type textarea "*"
type textarea "Butti"
type textarea "*"
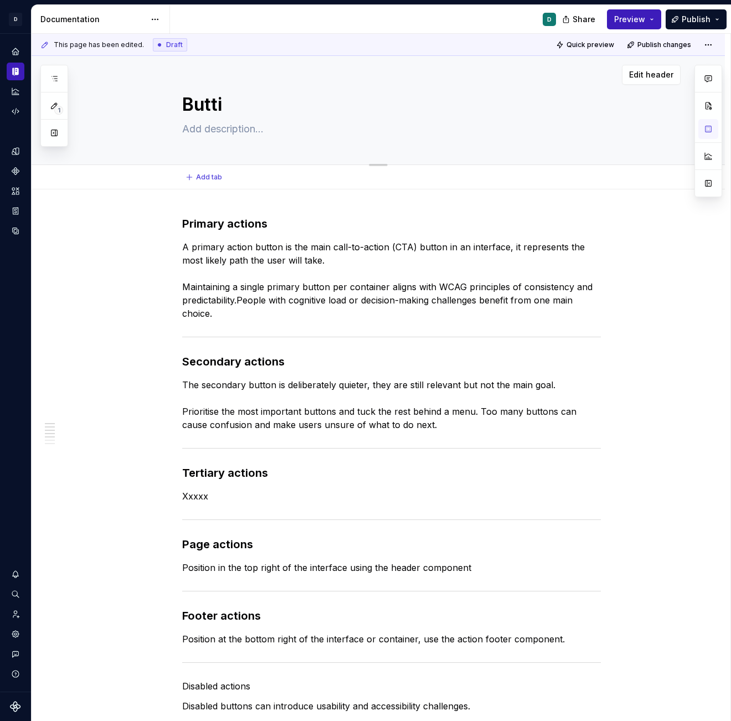
type textarea "Buttio"
type textarea "*"
type textarea "Buttion"
type textarea "*"
type textarea "Buttio"
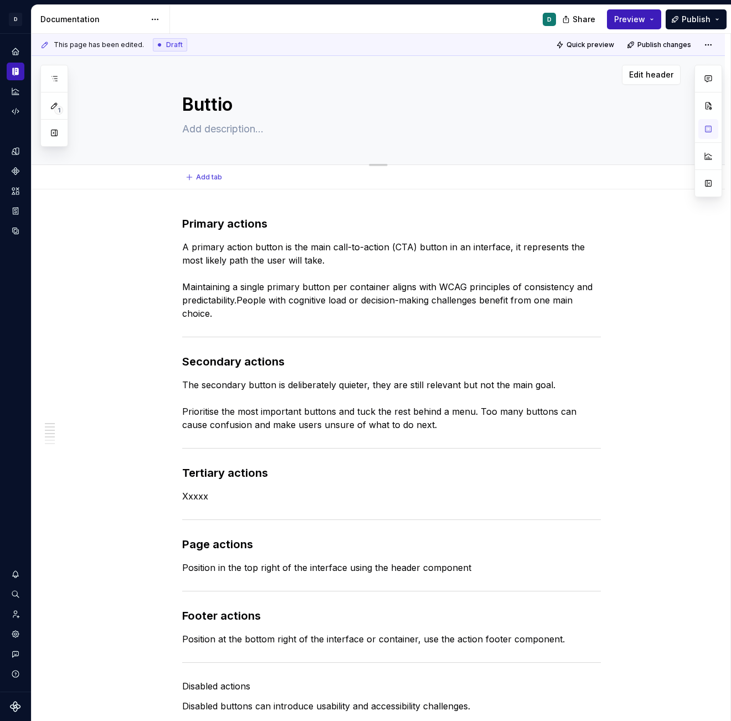
type textarea "*"
type textarea "Butti"
type textarea "*"
type textarea "Butt"
type textarea "*"
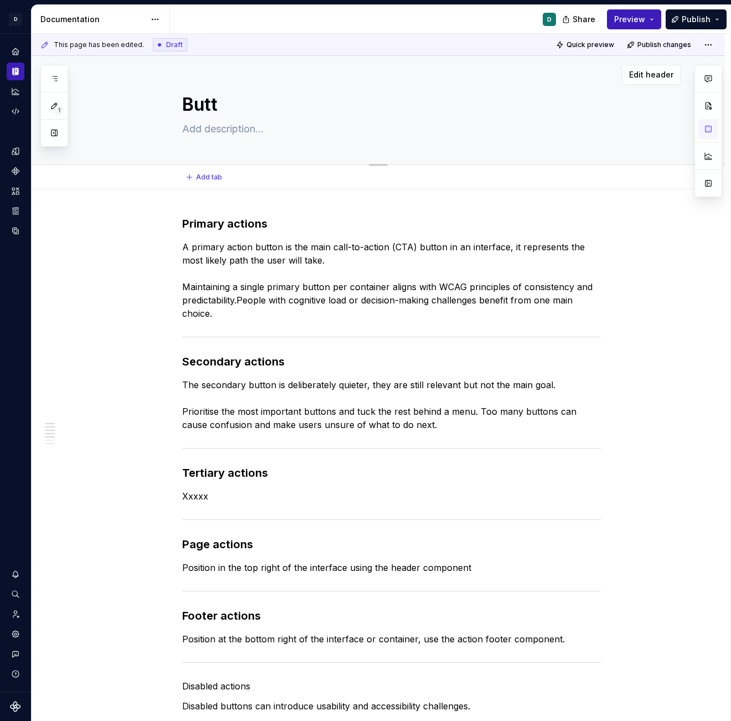
type textarea "Butto"
type textarea "*"
type textarea "Button"
type textarea "*"
type textarea "Buttons"
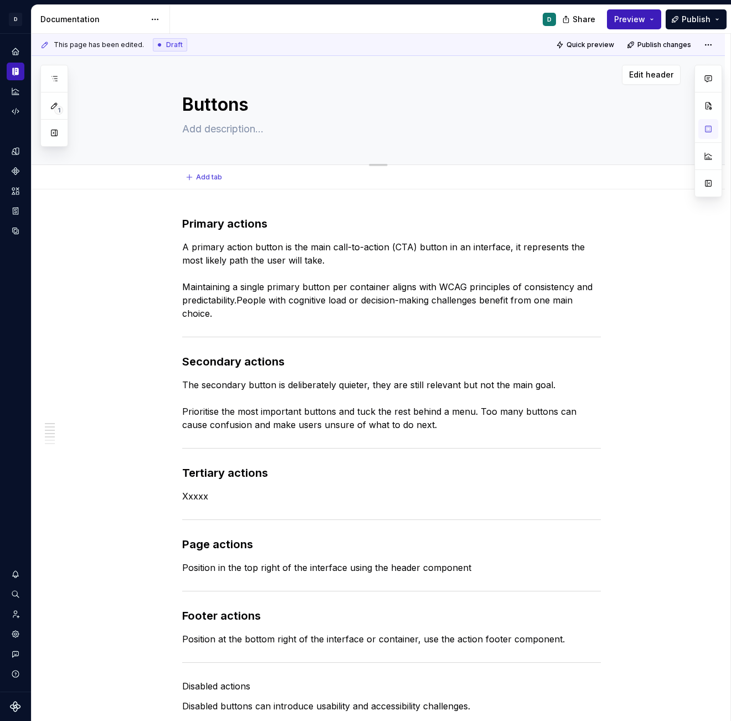
type textarea "*"
type textarea "Buttons"
type textarea "*"
type textarea "Buttons a"
type textarea "*"
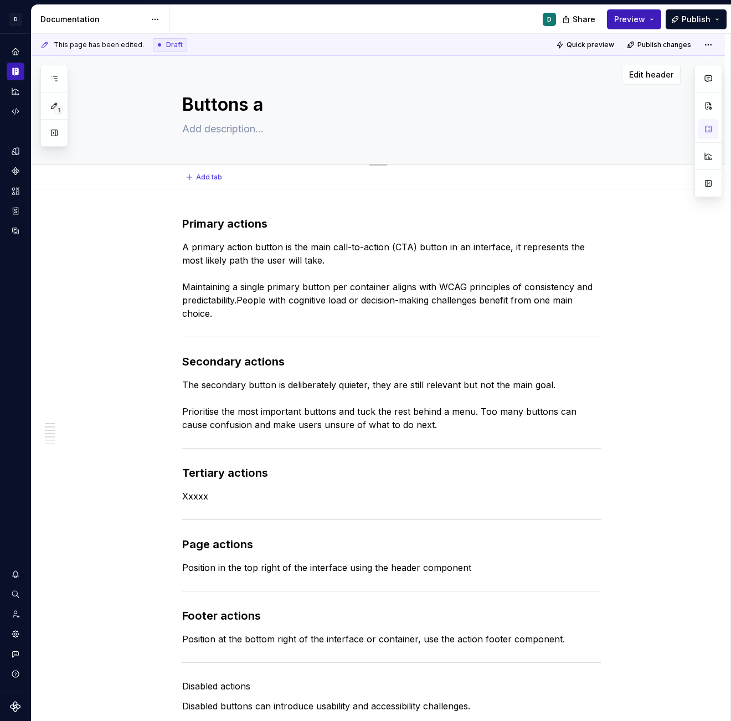
type textarea "Buttons an"
type textarea "*"
type textarea "Buttons and"
type textarea "*"
type textarea "Buttons and"
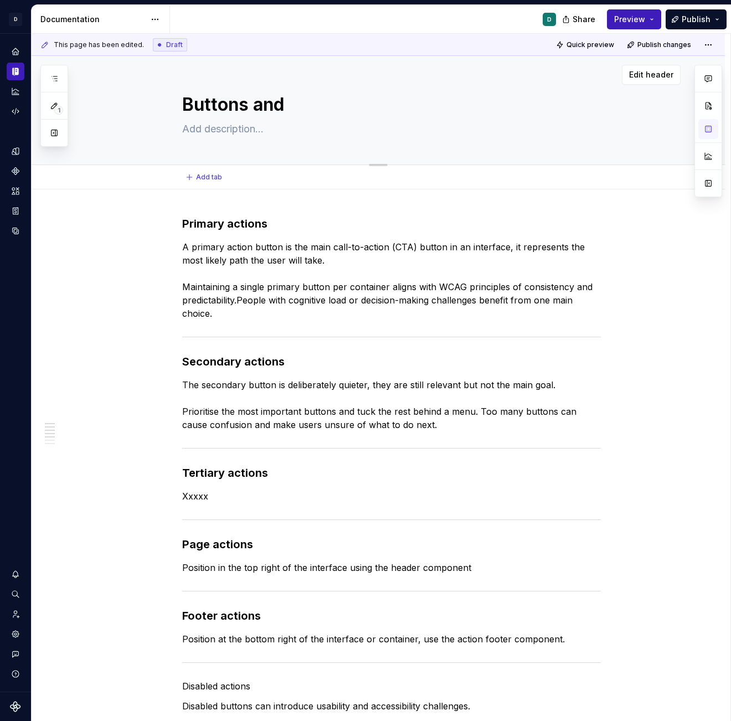
type textarea "*"
type textarea "Buttons and a"
type textarea "*"
type textarea "Buttons and ac"
type textarea "*"
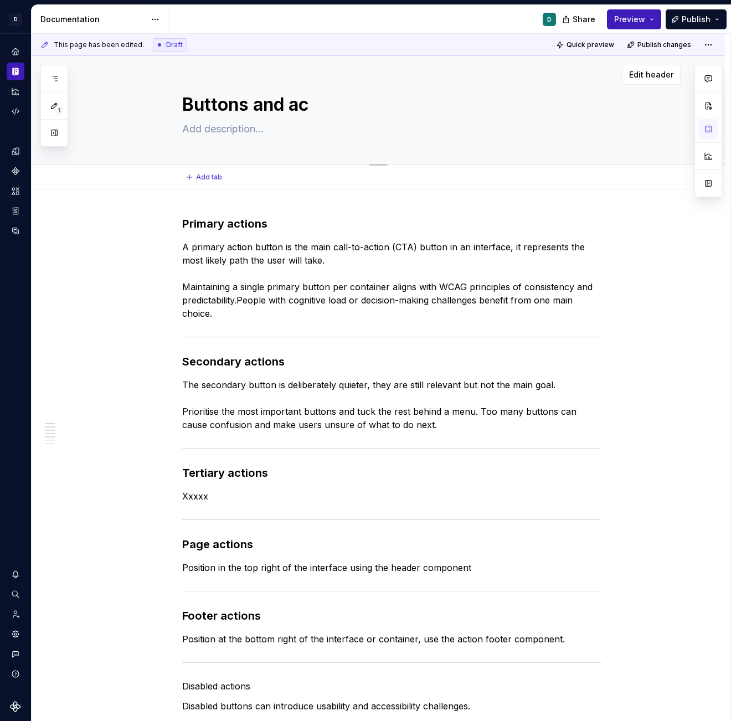
type textarea "Buttons and act"
type textarea "*"
type textarea "Buttons and acti"
type textarea "*"
type textarea "Buttons and actio"
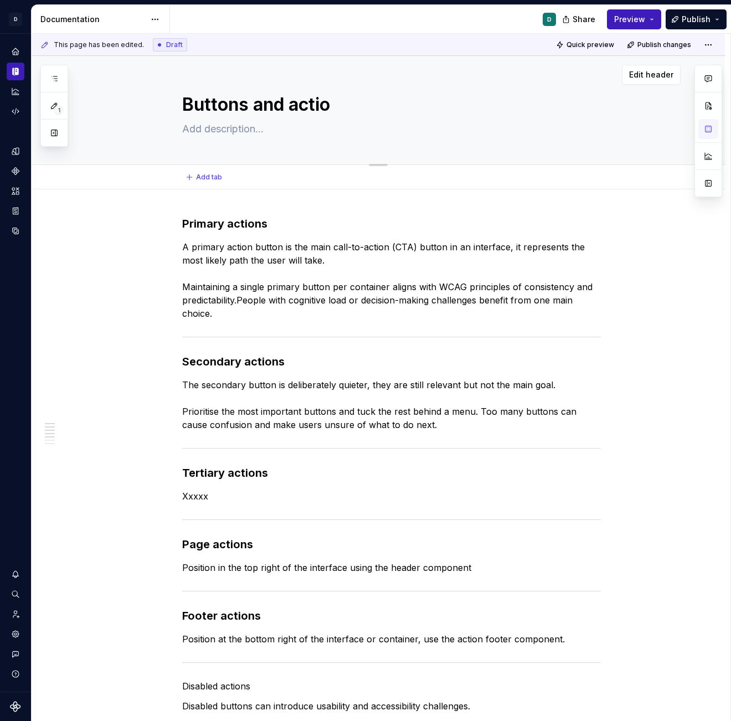
type textarea "*"
type textarea "Buttons and action"
type textarea "*"
type textarea "Buttons and actions"
type textarea "*"
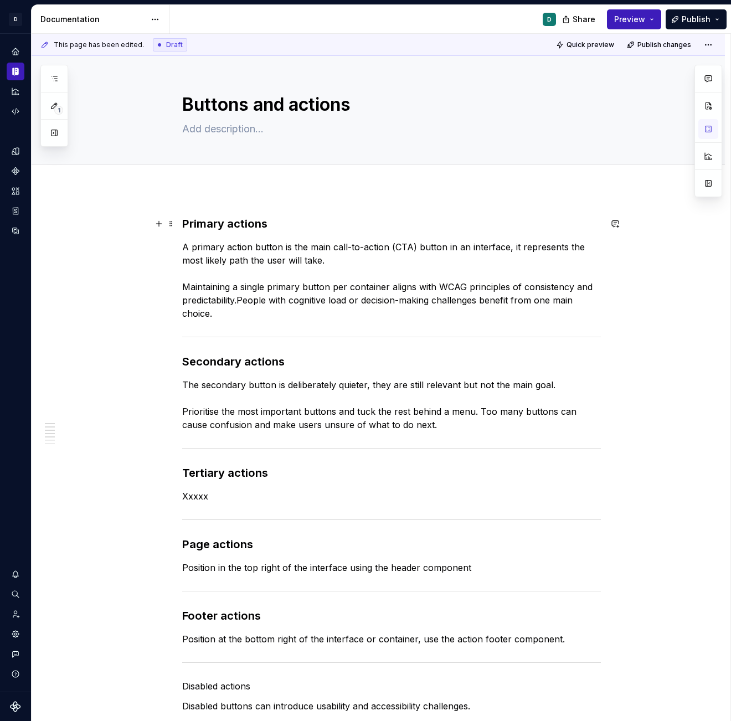
type textarea "Buttons and actions"
drag, startPoint x: 279, startPoint y: 222, endPoint x: 233, endPoint y: 224, distance: 46.0
click at [233, 224] on h3 "Primary actions" at bounding box center [391, 224] width 419 height 16
drag, startPoint x: 289, startPoint y: 360, endPoint x: 247, endPoint y: 360, distance: 42.1
click at [247, 360] on h3 "Secondary actions" at bounding box center [391, 362] width 419 height 16
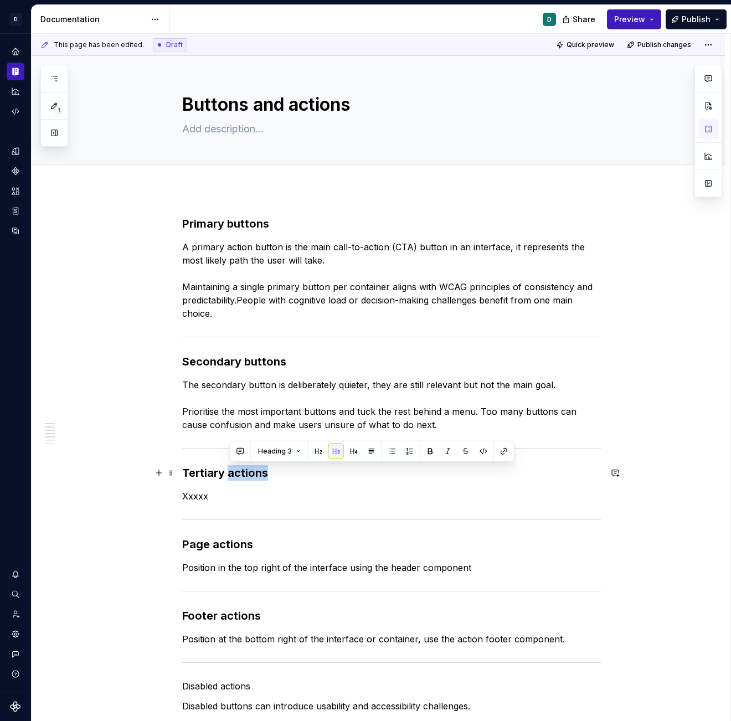
drag, startPoint x: 277, startPoint y: 474, endPoint x: 231, endPoint y: 477, distance: 46.0
click at [231, 477] on h3 "Tertiary actions" at bounding box center [391, 473] width 419 height 16
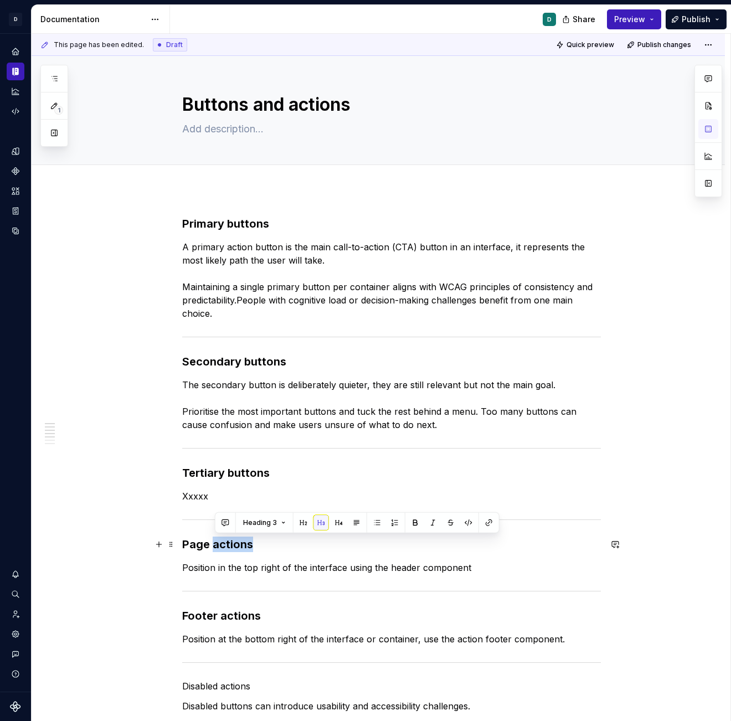
drag, startPoint x: 257, startPoint y: 546, endPoint x: 216, endPoint y: 546, distance: 40.5
click at [216, 546] on h3 "Page actions" at bounding box center [391, 545] width 419 height 16
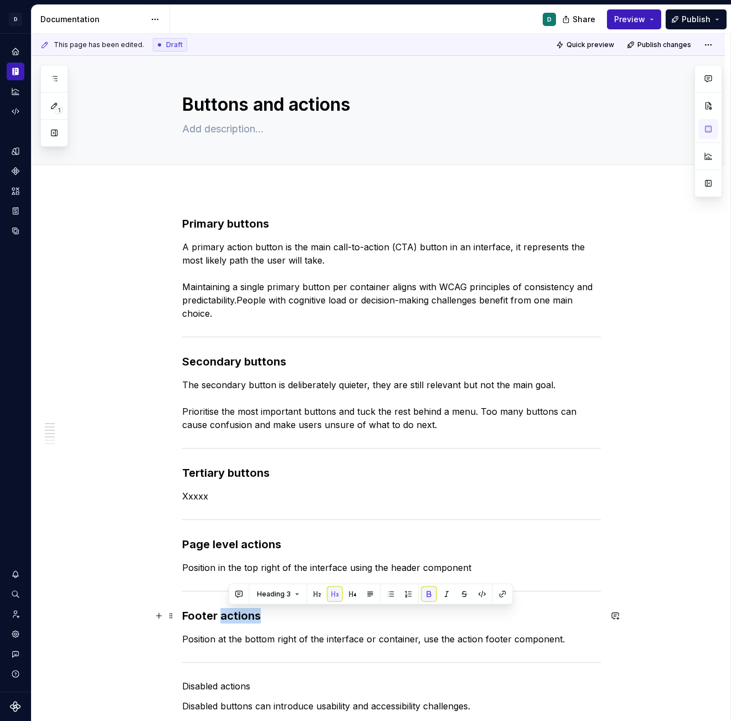
drag, startPoint x: 265, startPoint y: 615, endPoint x: 221, endPoint y: 616, distance: 43.8
click at [221, 553] on h3 "Footer actions" at bounding box center [391, 616] width 419 height 16
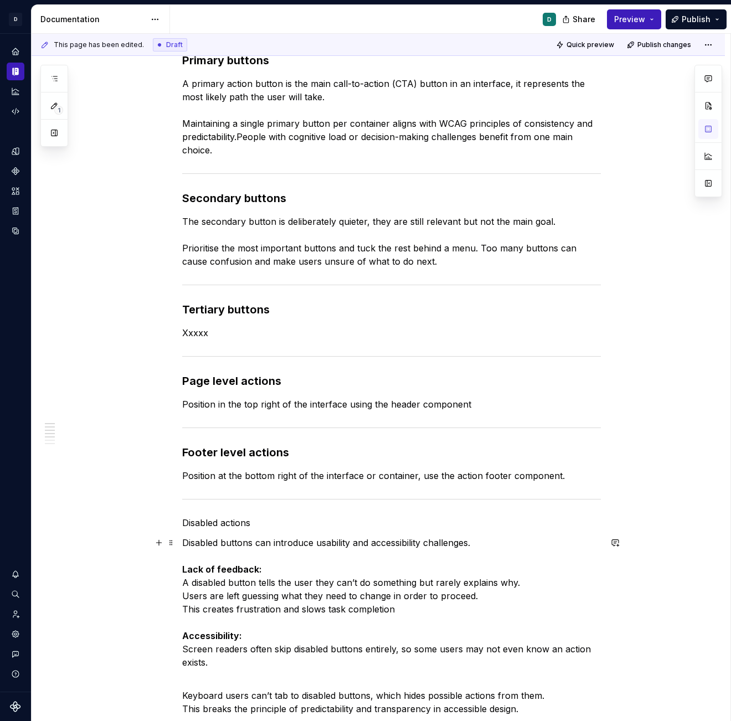
scroll to position [121, 0]
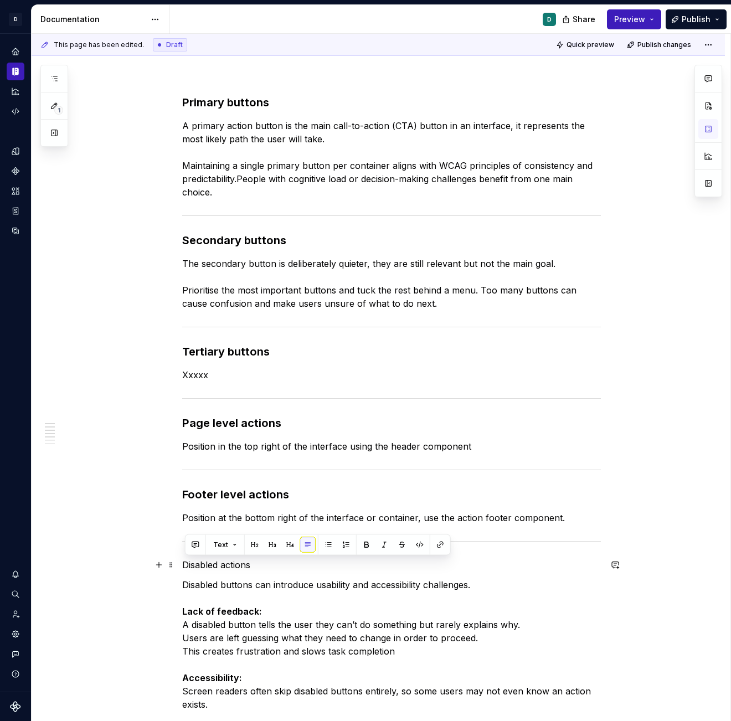
drag, startPoint x: 260, startPoint y: 564, endPoint x: 141, endPoint y: 566, distance: 119.2
click at [141, 553] on div "Primary buttons A primary action button is the main call-to-action (CTA) button…" at bounding box center [379, 696] width 694 height 1256
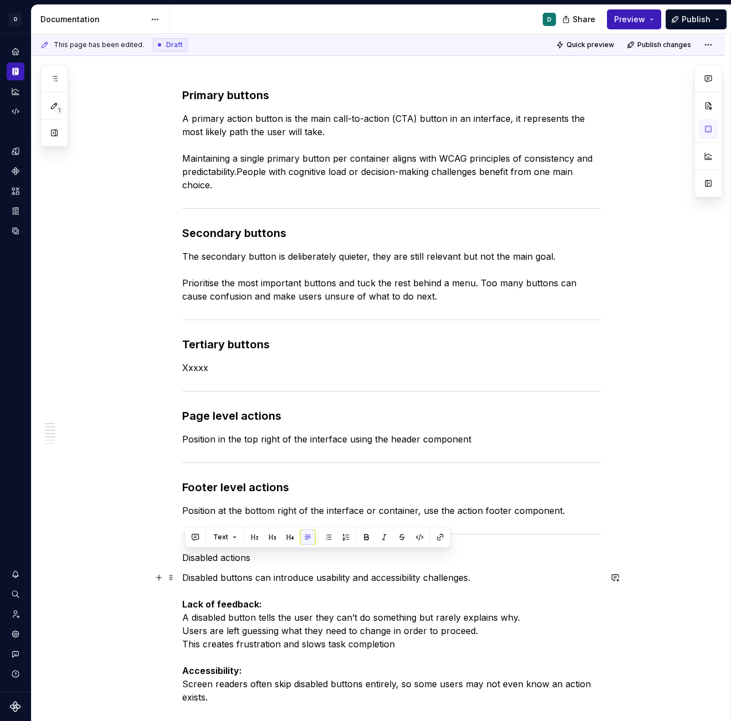
scroll to position [149, 0]
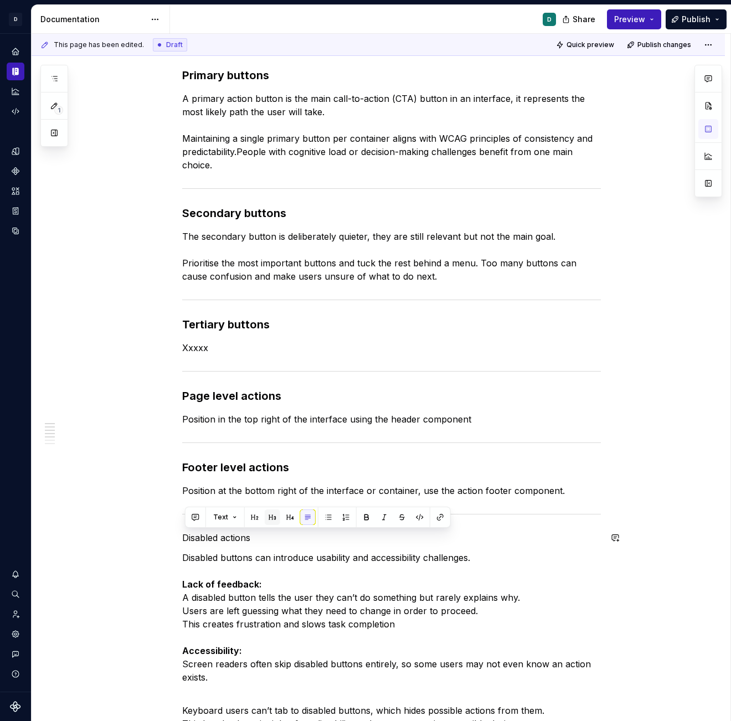
click at [268, 516] on button "button" at bounding box center [273, 518] width 16 height 16
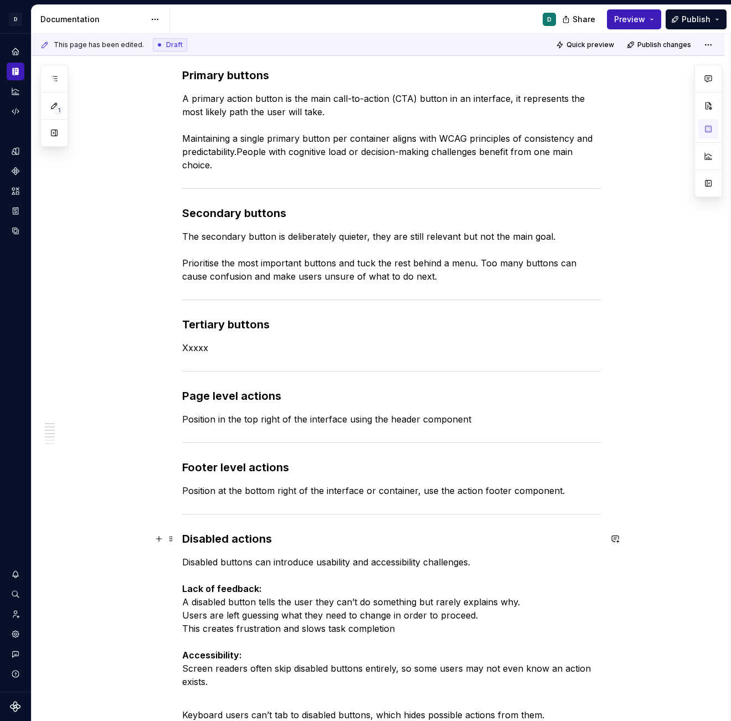
click at [262, 543] on h3 "Disabled actions" at bounding box center [391, 539] width 419 height 16
drag, startPoint x: 278, startPoint y: 540, endPoint x: 236, endPoint y: 541, distance: 41.6
click at [236, 541] on h3 "Disabled actions" at bounding box center [391, 539] width 419 height 16
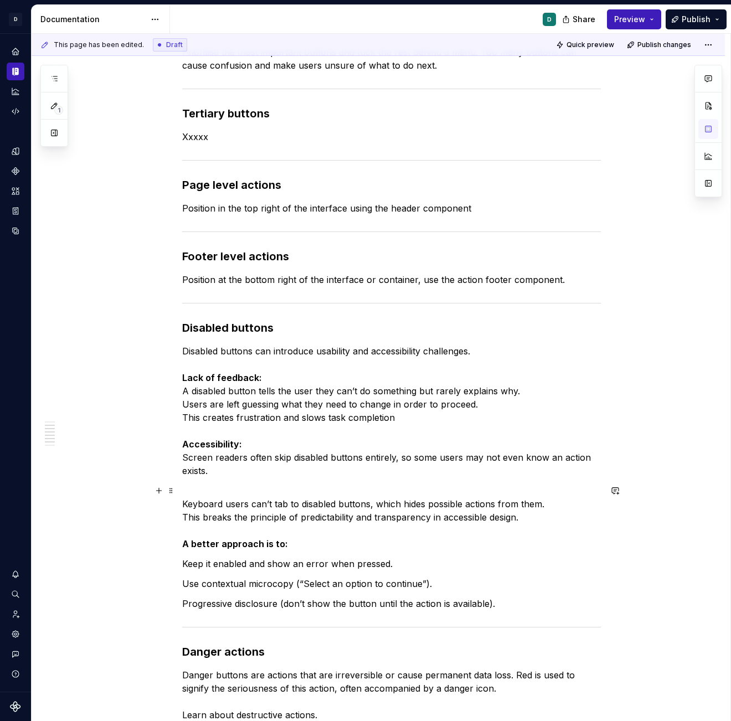
scroll to position [362, 0]
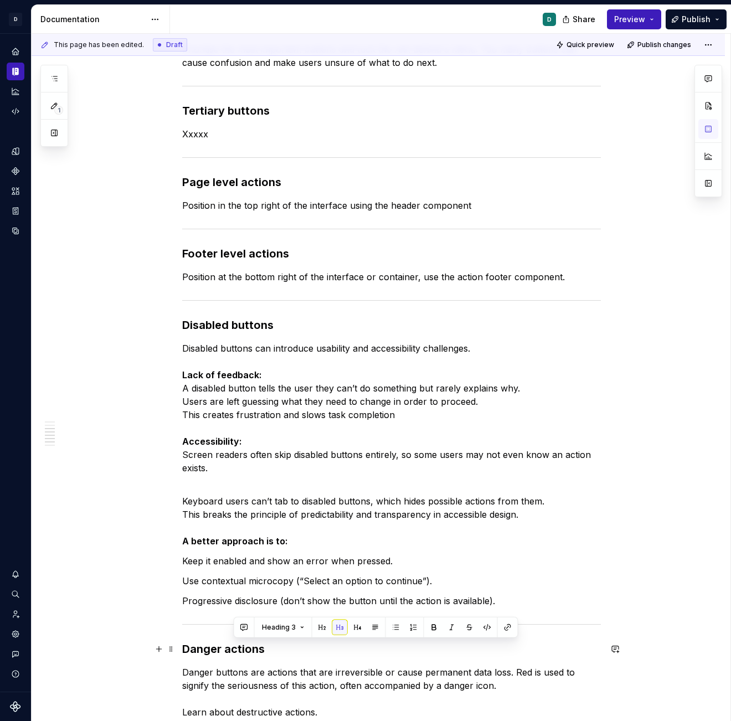
drag, startPoint x: 274, startPoint y: 652, endPoint x: 230, endPoint y: 651, distance: 44.3
click at [230, 553] on h3 "Danger actions" at bounding box center [391, 650] width 419 height 16
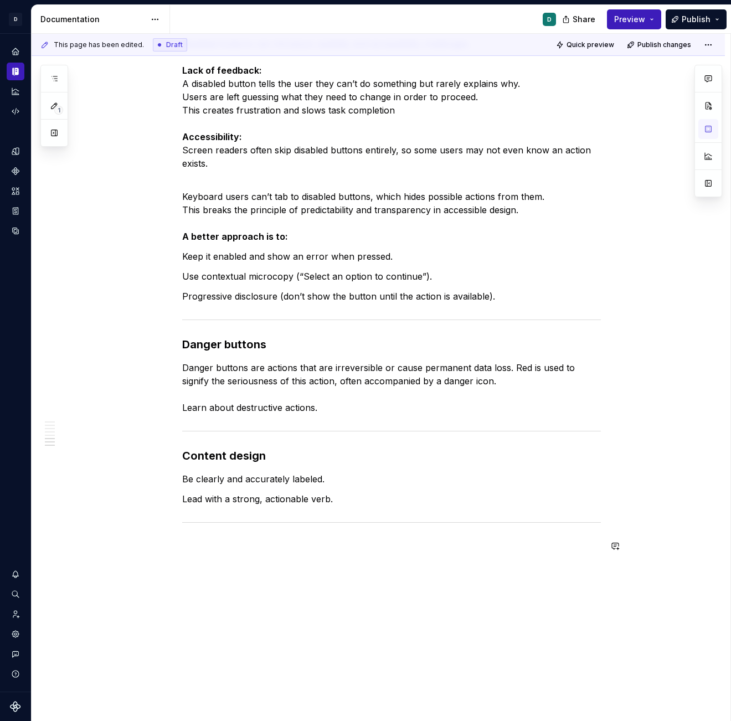
scroll to position [669, 0]
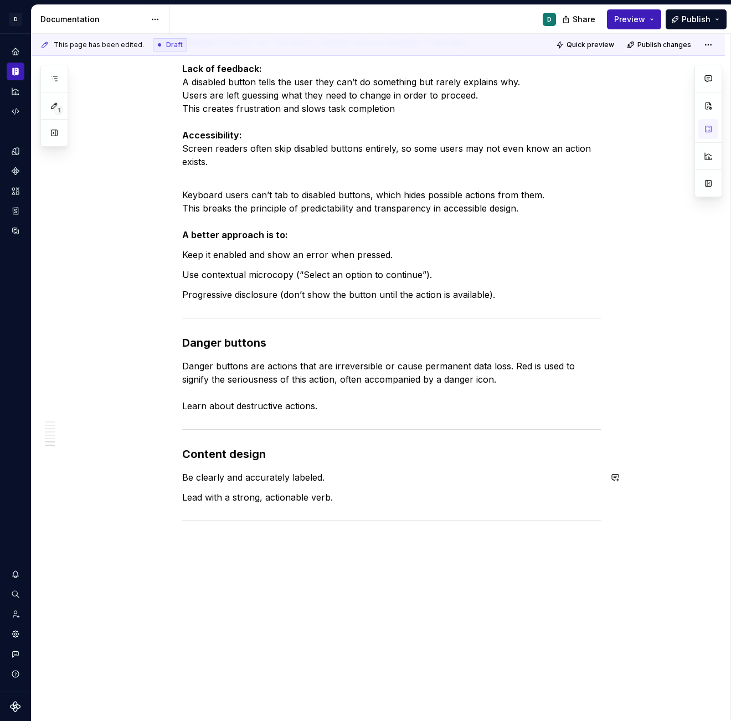
click at [214, 484] on div "Primary buttons A primary action button is the main call-to-action (CTA) button…" at bounding box center [391, 49] width 419 height 1004
click at [182, 481] on div "Primary buttons A primary action button is the main call-to-action (CTA) button…" at bounding box center [379, 151] width 694 height 1261
click at [170, 478] on span at bounding box center [171, 478] width 9 height 16
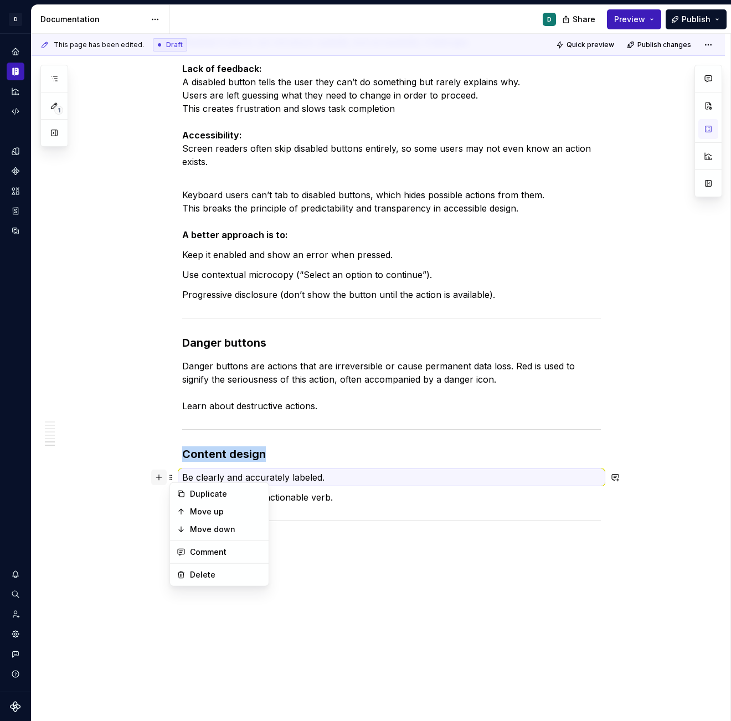
click at [161, 479] on button "button" at bounding box center [159, 478] width 16 height 16
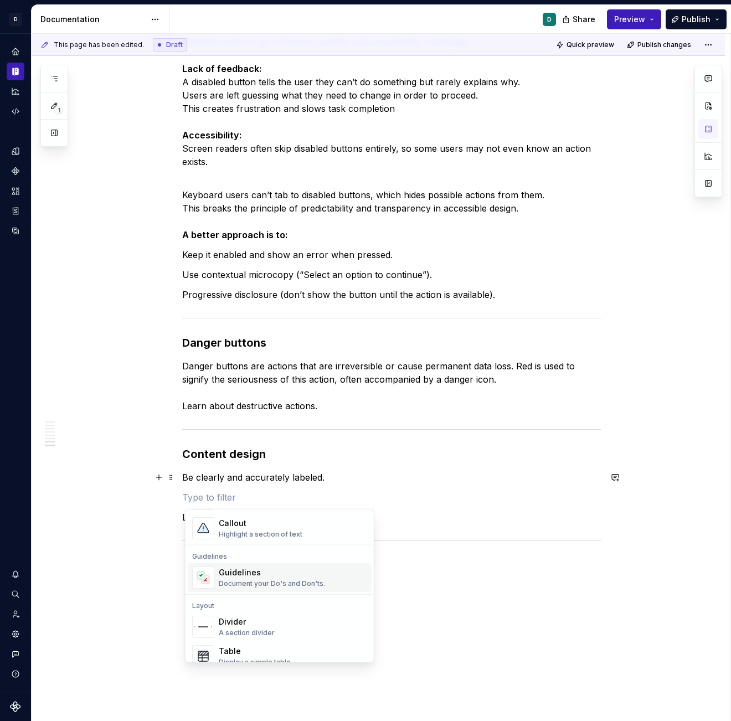
scroll to position [275, 0]
click at [186, 487] on div "Primary buttons A primary action button is the main call-to-action (CTA) button…" at bounding box center [391, 59] width 419 height 1024
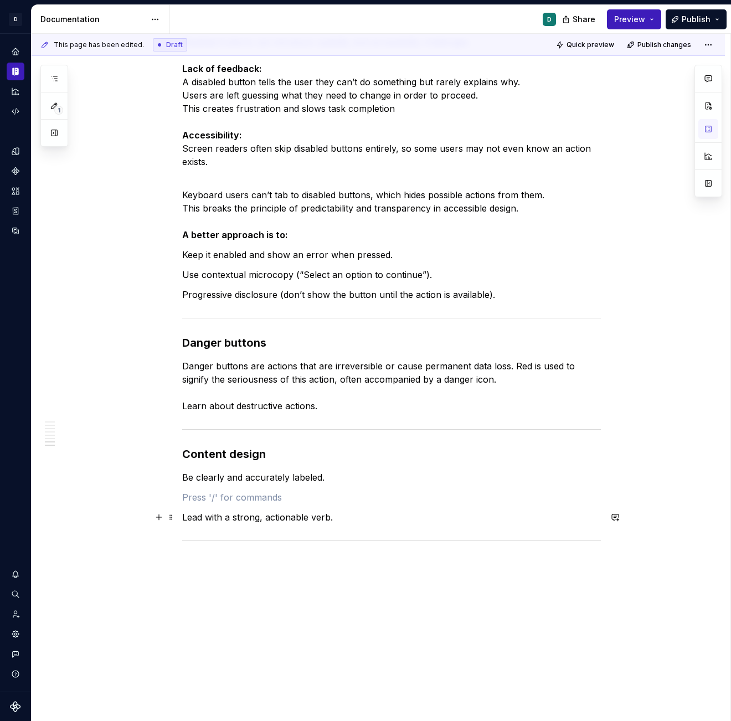
click at [183, 517] on div "Primary buttons A primary action button is the main call-to-action (CTA) button…" at bounding box center [379, 161] width 694 height 1281
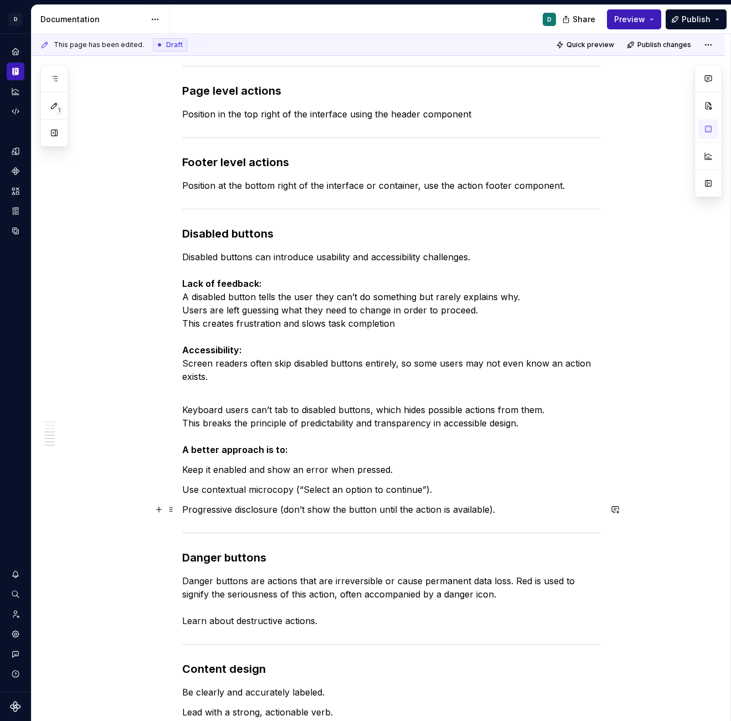
scroll to position [489, 0]
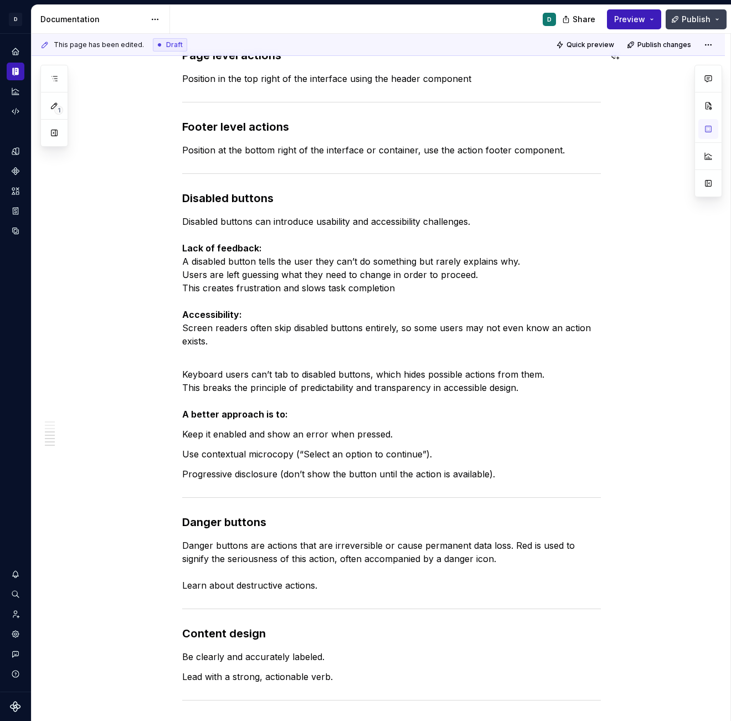
click at [687, 16] on span "Publish" at bounding box center [696, 19] width 29 height 11
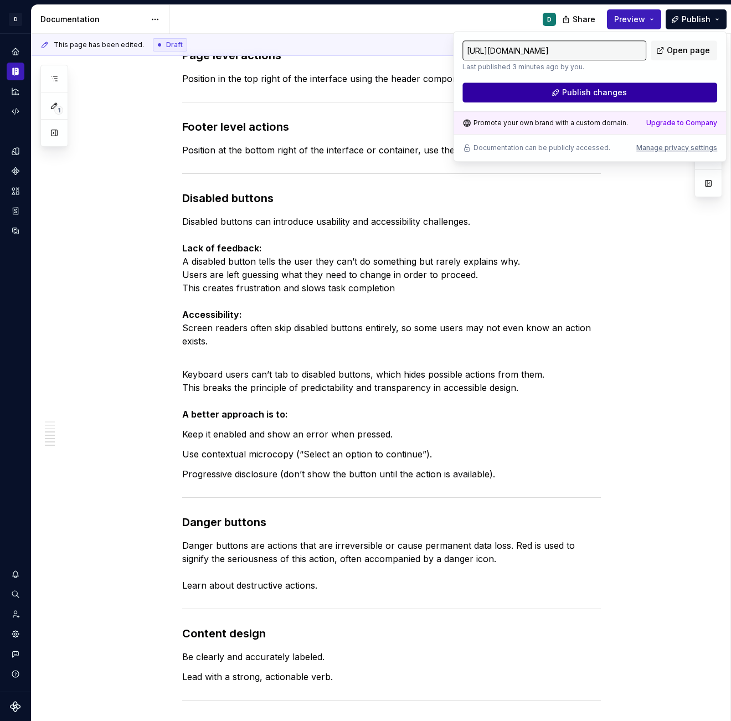
click at [658, 88] on button "Publish changes" at bounding box center [590, 93] width 255 height 20
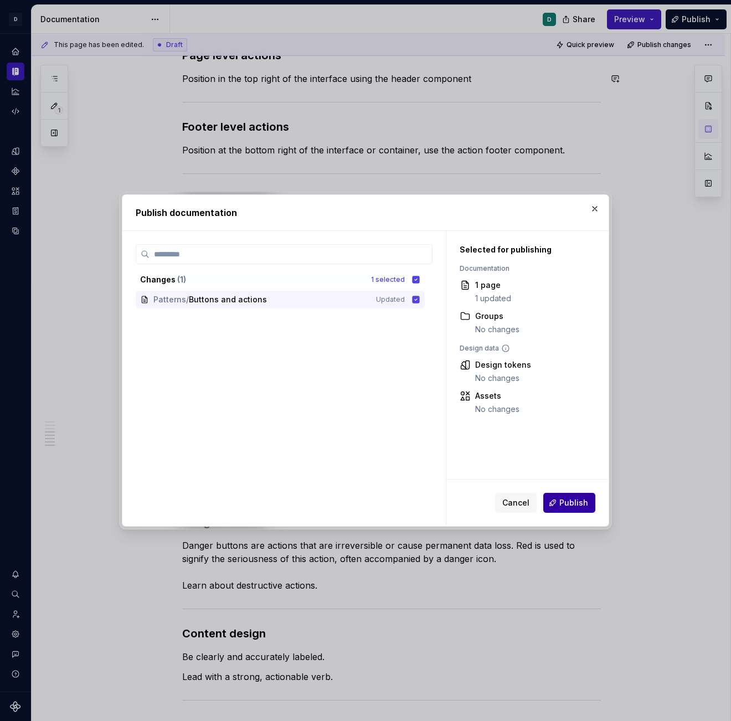
click at [576, 511] on button "Publish" at bounding box center [570, 503] width 52 height 20
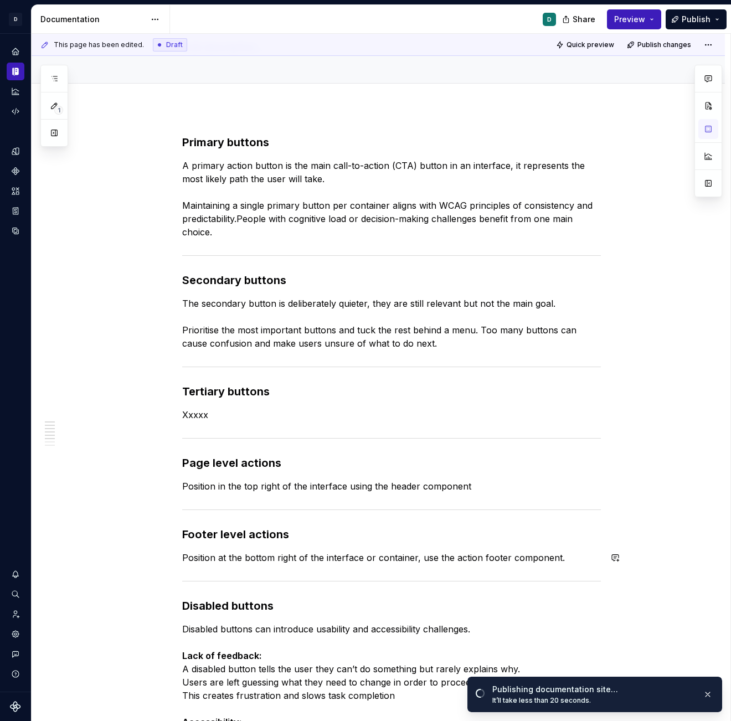
scroll to position [0, 0]
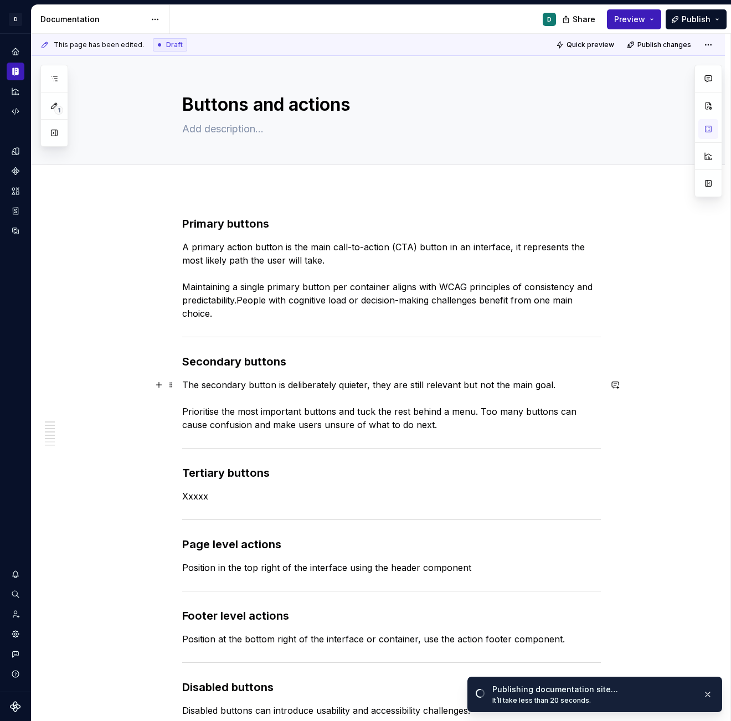
click at [422, 390] on p "The secondary button is deliberately quieter, they are still relevant but not t…" at bounding box center [391, 404] width 419 height 53
drag, startPoint x: 208, startPoint y: 386, endPoint x: 177, endPoint y: 386, distance: 30.5
click at [182, 386] on div "Primary buttons A primary action button is the main call-to-action (CTA) button…" at bounding box center [391, 724] width 419 height 1017
click at [239, 386] on p "The secondary button is deliberately quieter, they are still relevant but not t…" at bounding box center [391, 404] width 419 height 53
drag, startPoint x: 207, startPoint y: 385, endPoint x: 183, endPoint y: 388, distance: 23.5
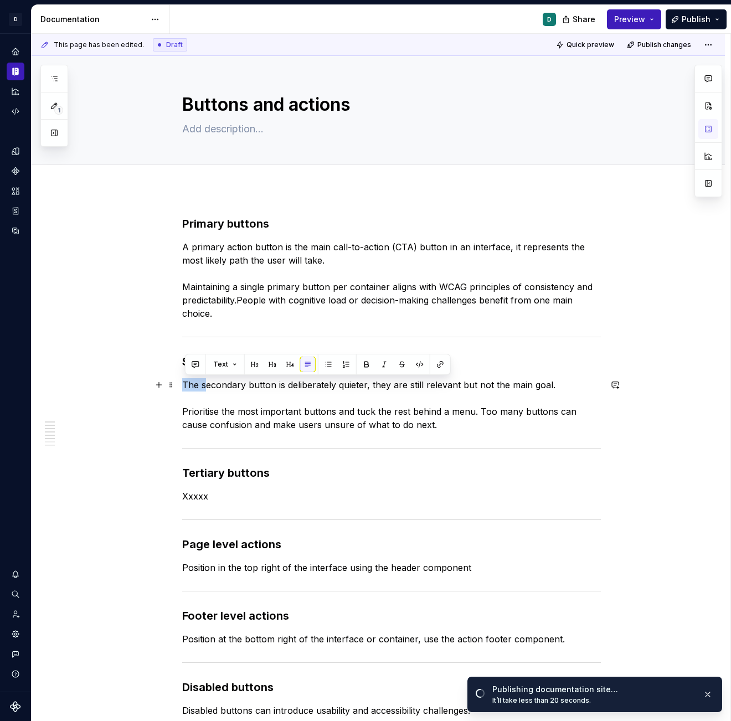
click at [257, 386] on p "Secondary button is deliberately quieter, they are still relevant but not the m…" at bounding box center [391, 404] width 419 height 53
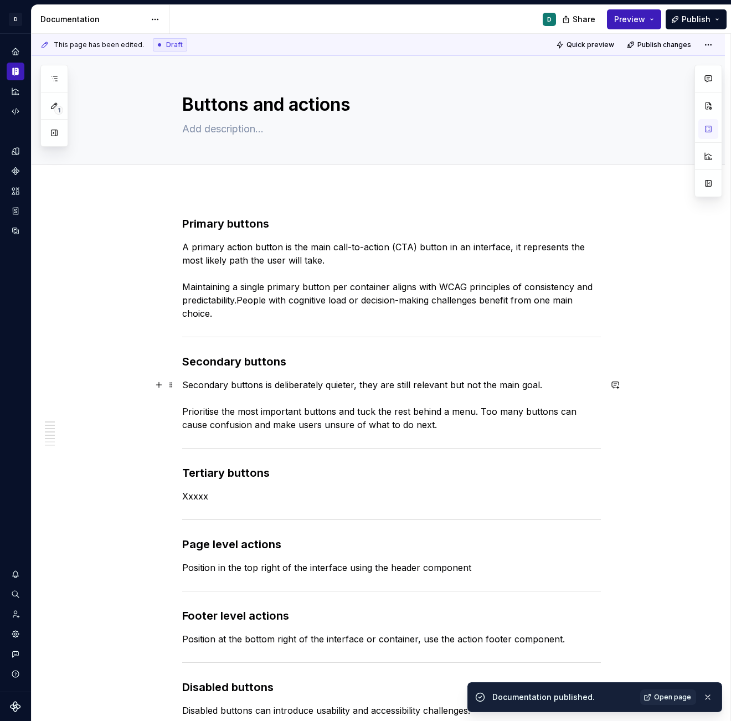
click at [275, 385] on p "Secondary buttons is deliberately quieter, they are still relevant but not the …" at bounding box center [391, 404] width 419 height 53
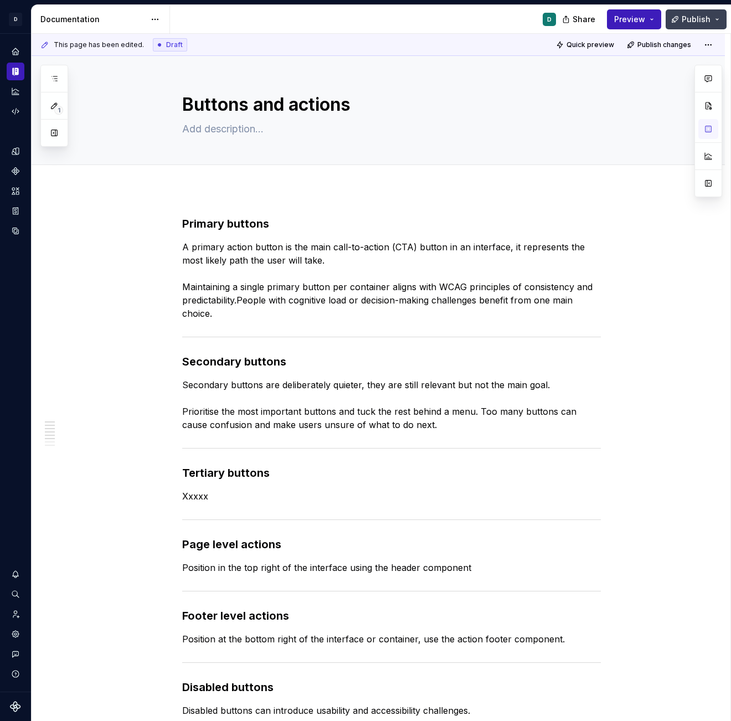
click at [700, 15] on span "Publish" at bounding box center [696, 19] width 29 height 11
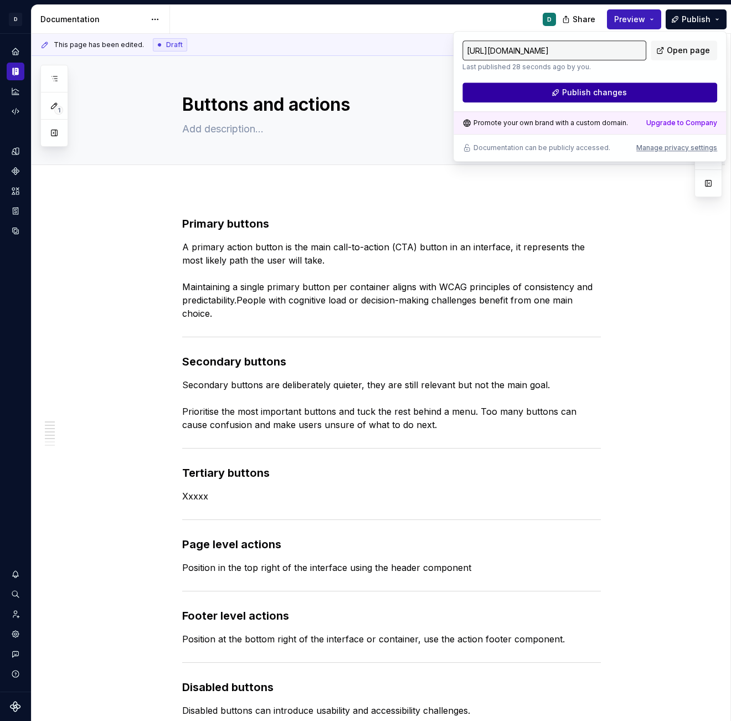
click at [669, 87] on button "Publish changes" at bounding box center [590, 93] width 255 height 20
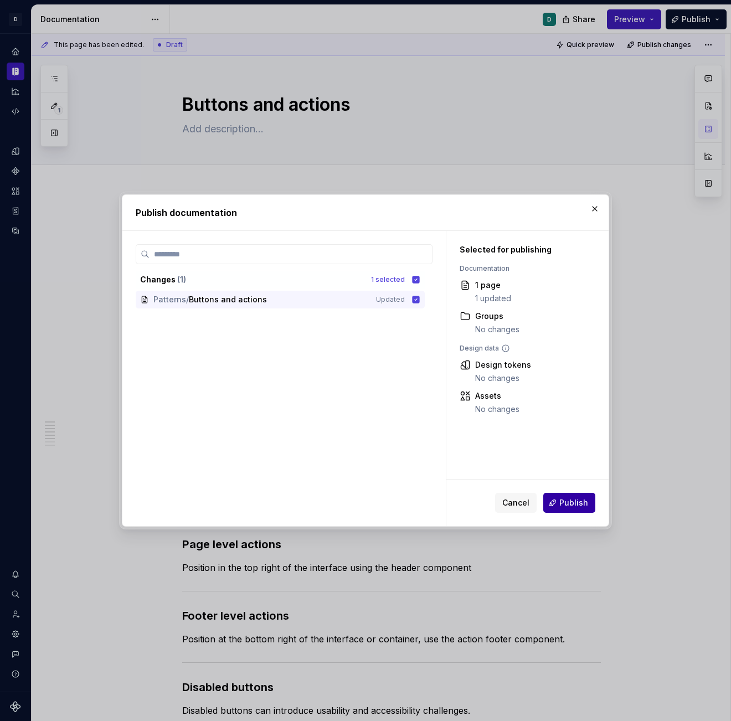
click at [581, 506] on span "Publish" at bounding box center [574, 503] width 29 height 11
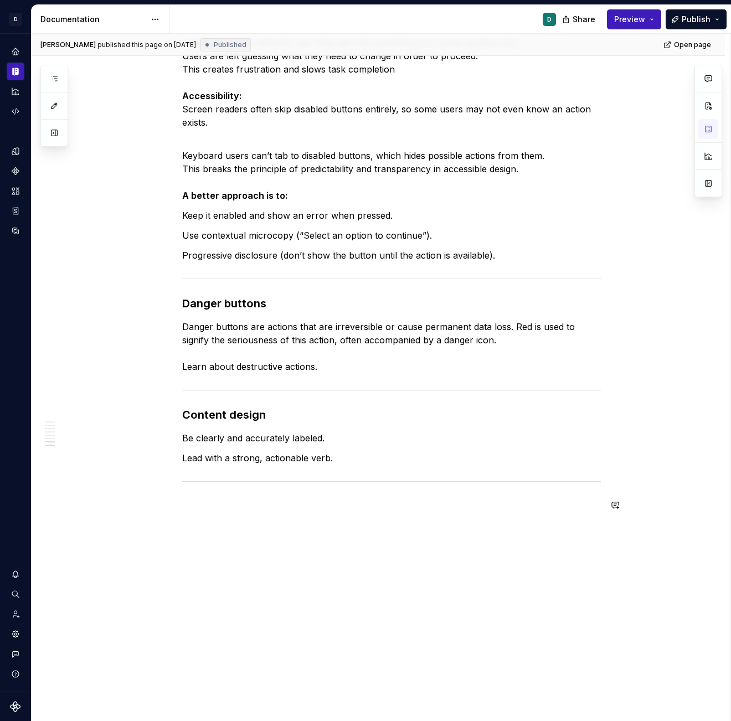
scroll to position [713, 0]
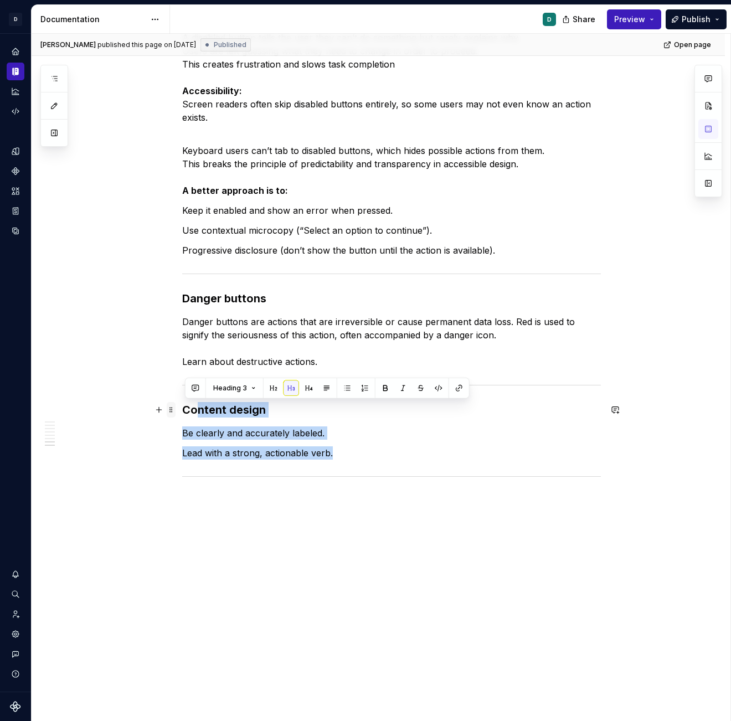
drag, startPoint x: 346, startPoint y: 454, endPoint x: 175, endPoint y: 406, distance: 178.0
click at [182, 406] on div "Primary buttons A primary action button is the main call-to-action (CTA) button…" at bounding box center [391, 11] width 419 height 1017
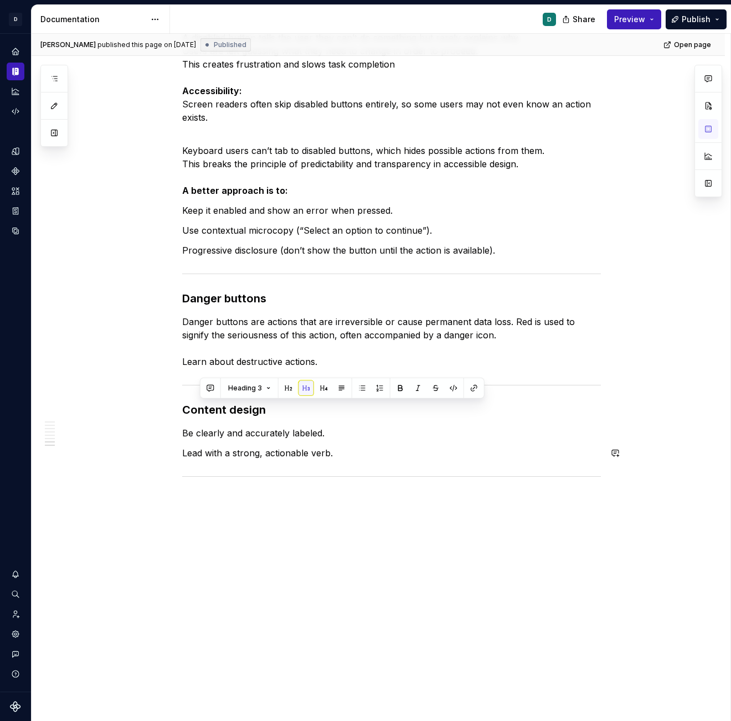
click at [325, 472] on div "Primary buttons A primary action button is the main call-to-action (CTA) button…" at bounding box center [391, 5] width 419 height 1004
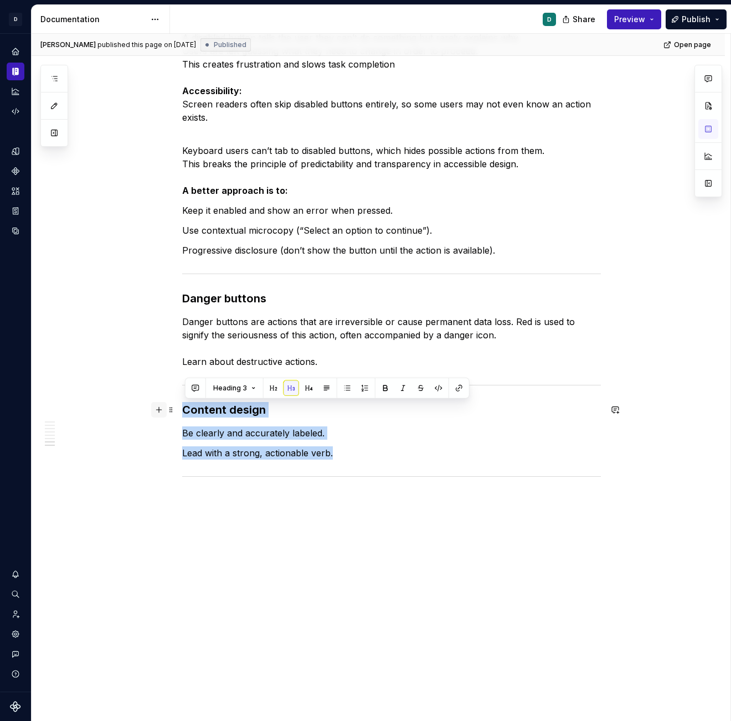
drag, startPoint x: 335, startPoint y: 460, endPoint x: 154, endPoint y: 408, distance: 188.0
click at [182, 408] on div "Primary buttons A primary action button is the main call-to-action (CTA) button…" at bounding box center [391, 11] width 419 height 1017
click at [254, 389] on button "Heading 3" at bounding box center [234, 389] width 53 height 16
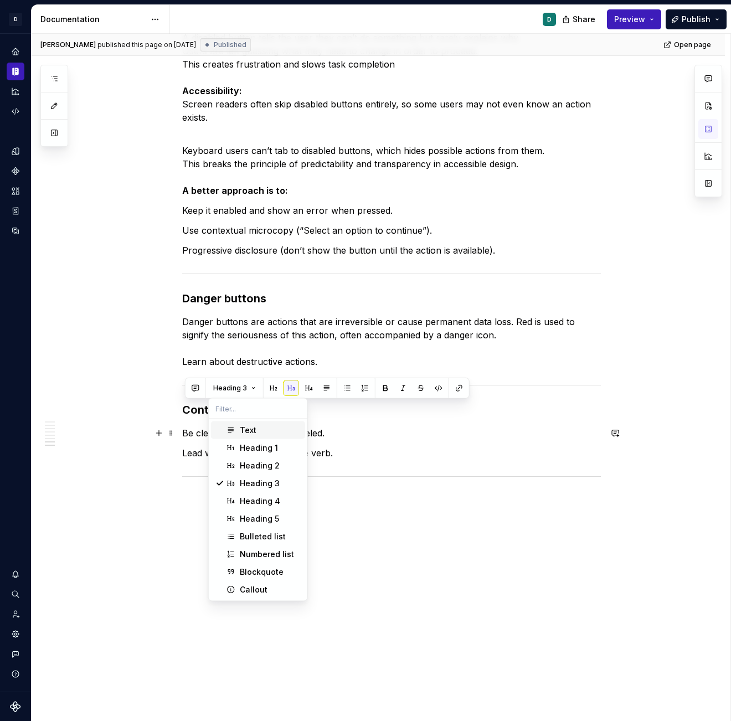
click at [260, 430] on div "Text" at bounding box center [270, 430] width 61 height 11
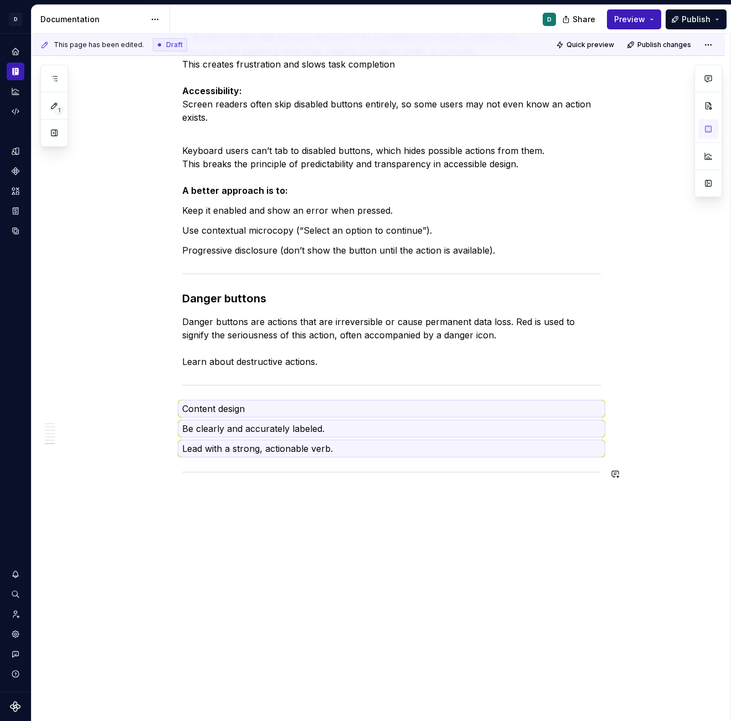
click at [321, 553] on div "Primary buttons A primary action button is the main call-to-action (CTA) button…" at bounding box center [379, 104] width 694 height 1256
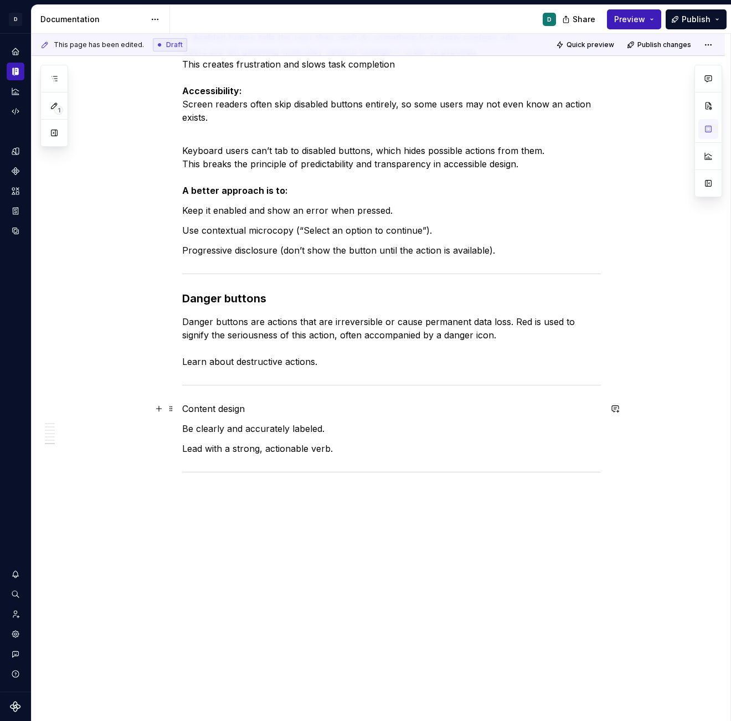
click at [239, 407] on p "Content design" at bounding box center [391, 408] width 419 height 13
drag, startPoint x: 255, startPoint y: 410, endPoint x: 185, endPoint y: 410, distance: 70.9
click at [186, 410] on p "Content design" at bounding box center [391, 408] width 419 height 13
click at [269, 390] on button "button" at bounding box center [273, 389] width 16 height 16
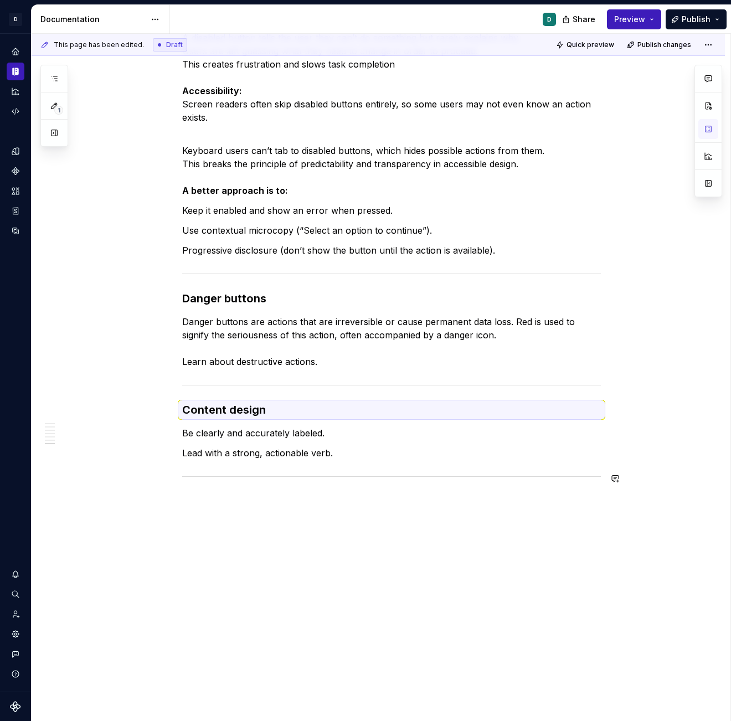
click at [291, 484] on div "Primary buttons A primary action button is the main call-to-action (CTA) button…" at bounding box center [391, 5] width 419 height 1004
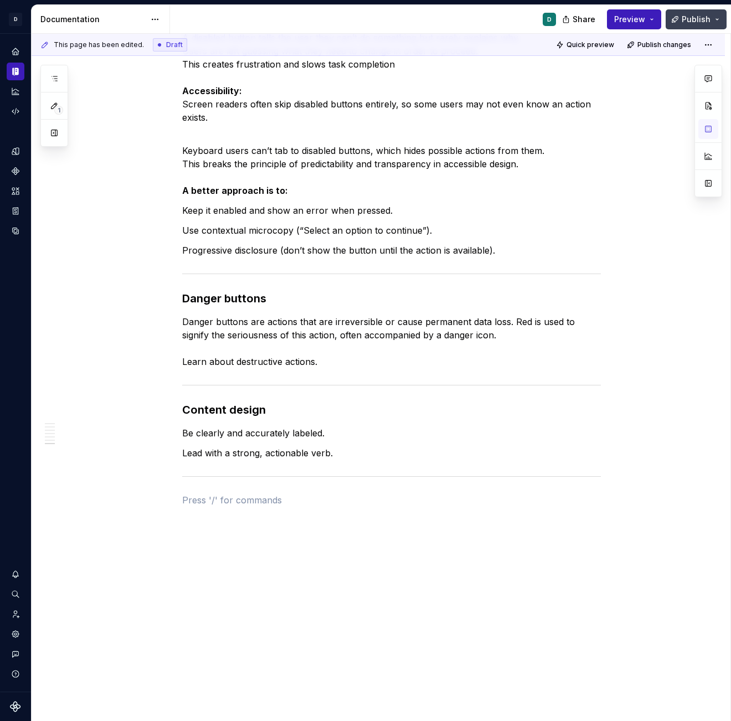
click at [700, 17] on span "Publish" at bounding box center [696, 19] width 29 height 11
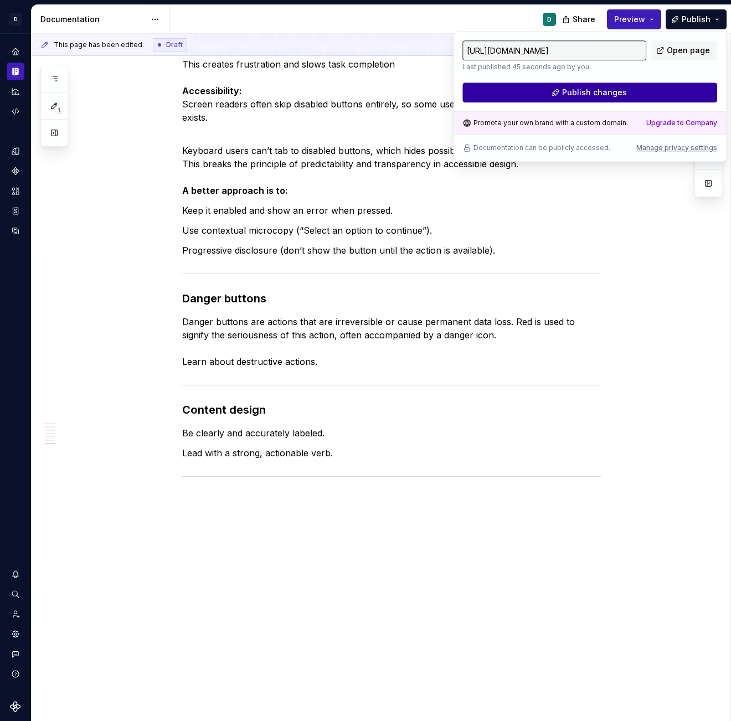
click at [678, 101] on button "Publish changes" at bounding box center [590, 93] width 255 height 20
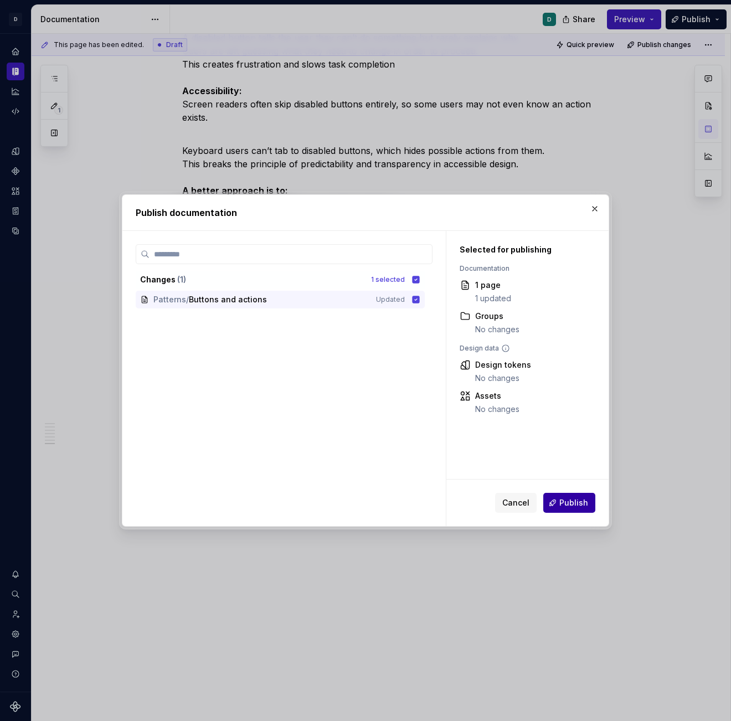
click at [582, 501] on span "Publish" at bounding box center [574, 503] width 29 height 11
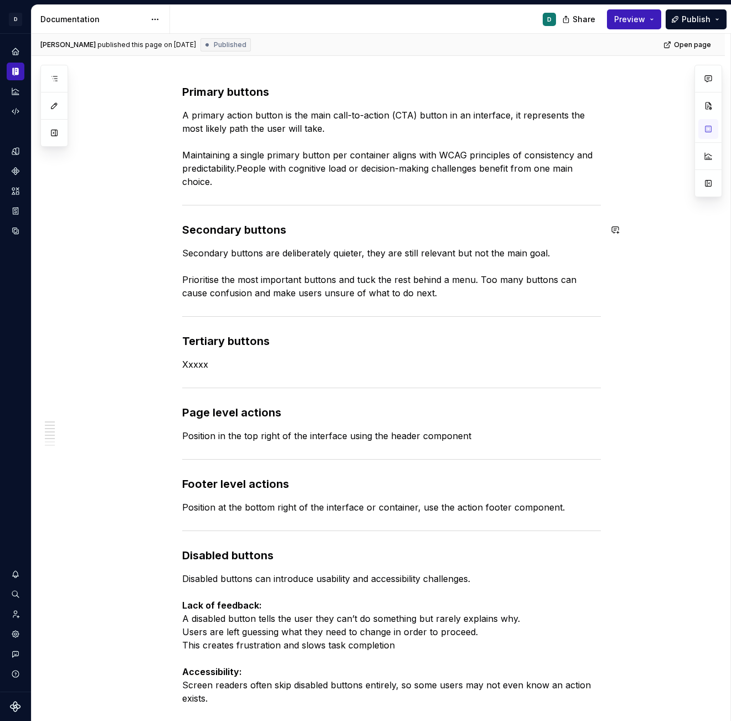
scroll to position [127, 0]
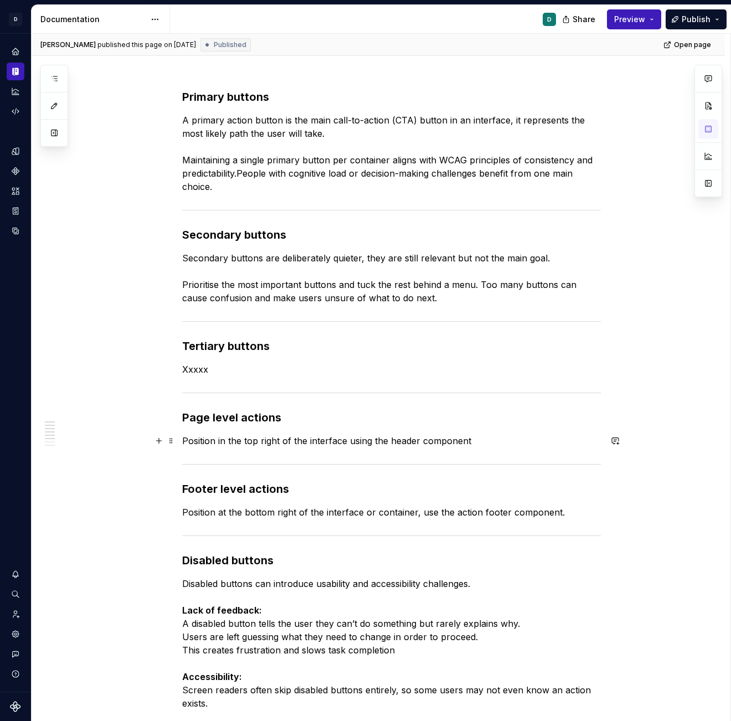
click at [487, 441] on p "Position in the top right of the interface using the header component" at bounding box center [391, 440] width 419 height 13
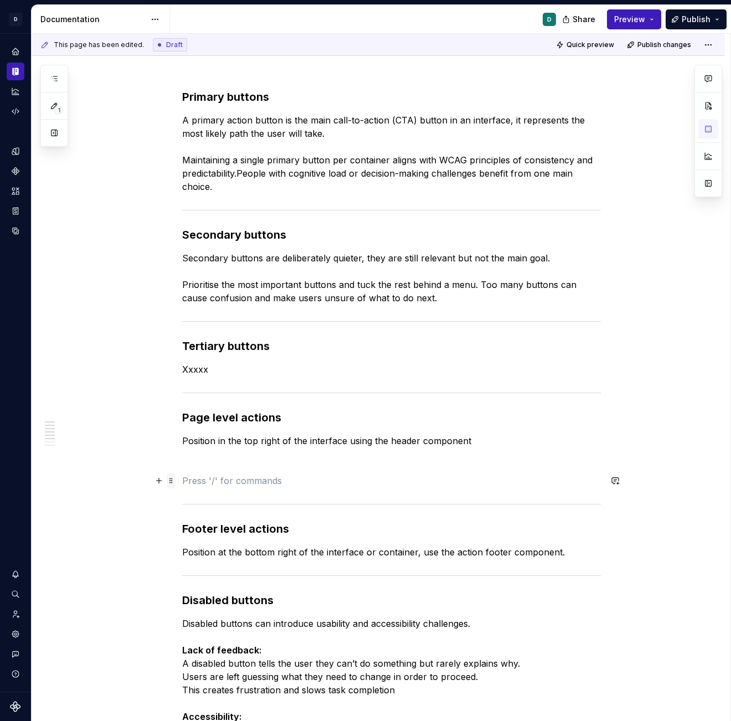
click at [173, 483] on span at bounding box center [171, 481] width 9 height 16
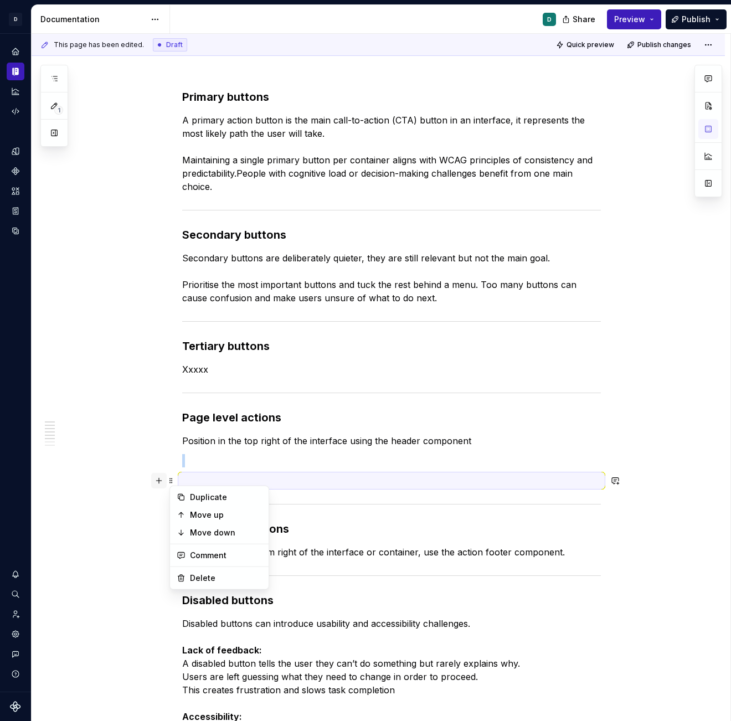
click at [160, 478] on button "button" at bounding box center [159, 481] width 16 height 16
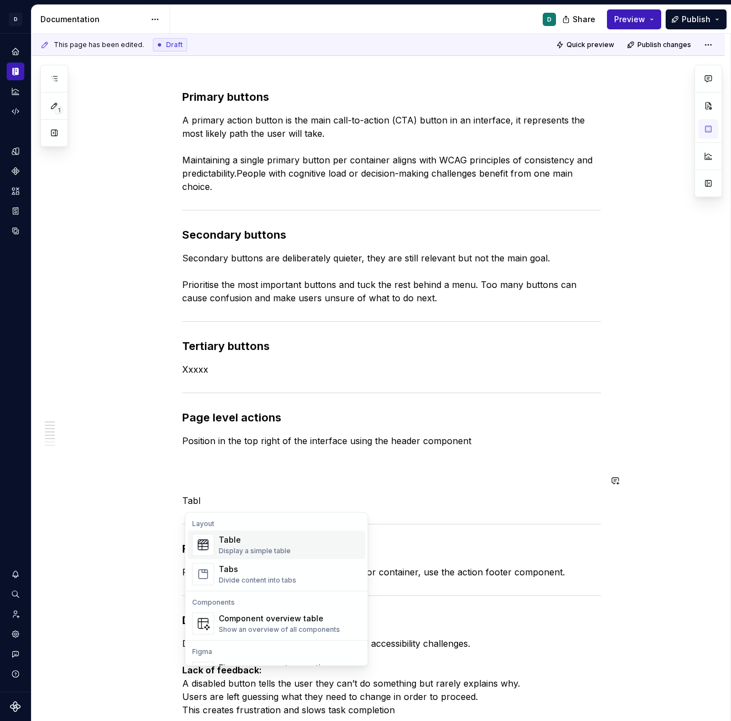
click at [245, 552] on div "Display a simple table" at bounding box center [255, 551] width 72 height 9
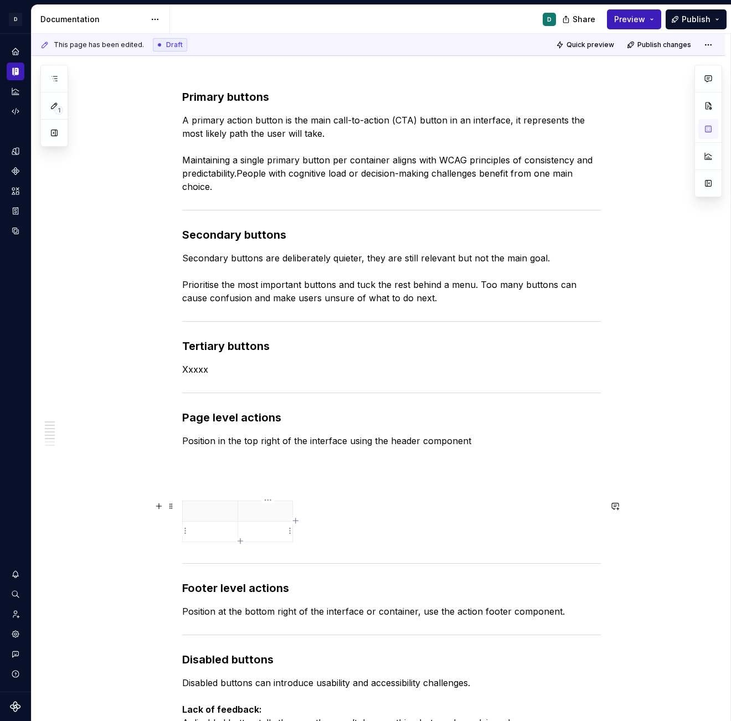
click at [260, 534] on p at bounding box center [266, 531] width 42 height 11
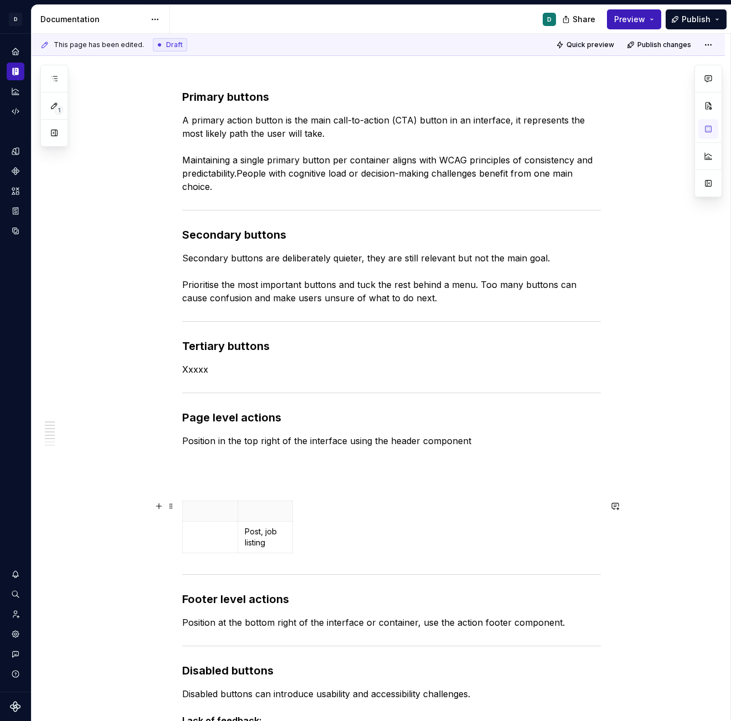
click at [465, 530] on div "Post, job listing" at bounding box center [391, 529] width 419 height 57
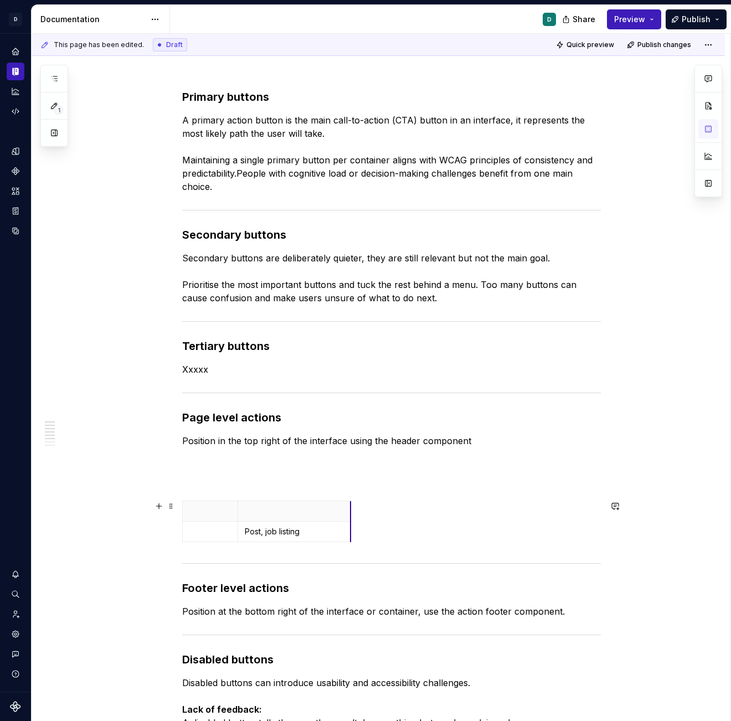
drag, startPoint x: 295, startPoint y: 512, endPoint x: 361, endPoint y: 512, distance: 65.9
drag, startPoint x: 240, startPoint y: 510, endPoint x: 272, endPoint y: 511, distance: 31.1
click at [272, 511] on th at bounding box center [328, 511] width 121 height 21
click at [243, 470] on div "Primary buttons A primary action button is the main call-to-action (CTA) button…" at bounding box center [391, 640] width 419 height 1103
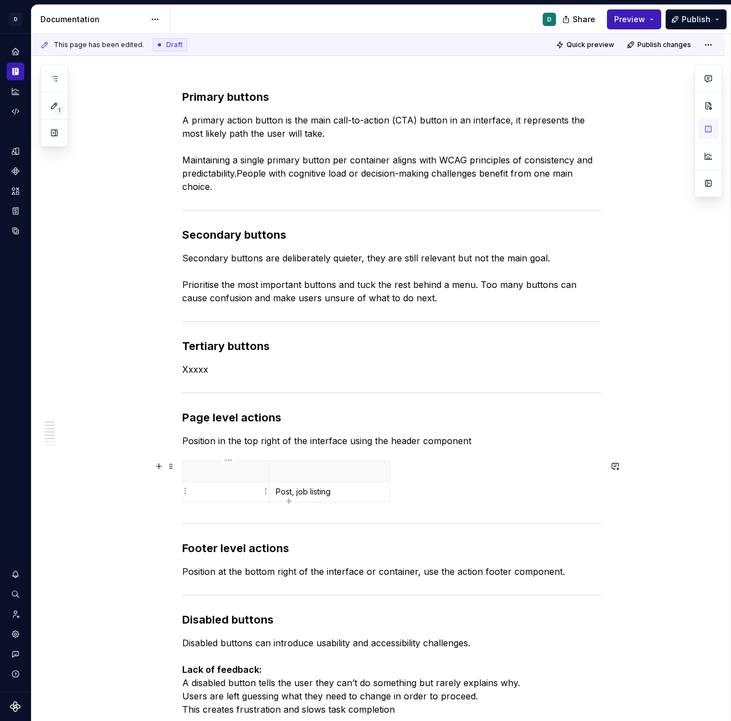
click at [247, 499] on td at bounding box center [226, 492] width 86 height 21
click at [290, 501] on icon "button" at bounding box center [288, 501] width 5 height 5
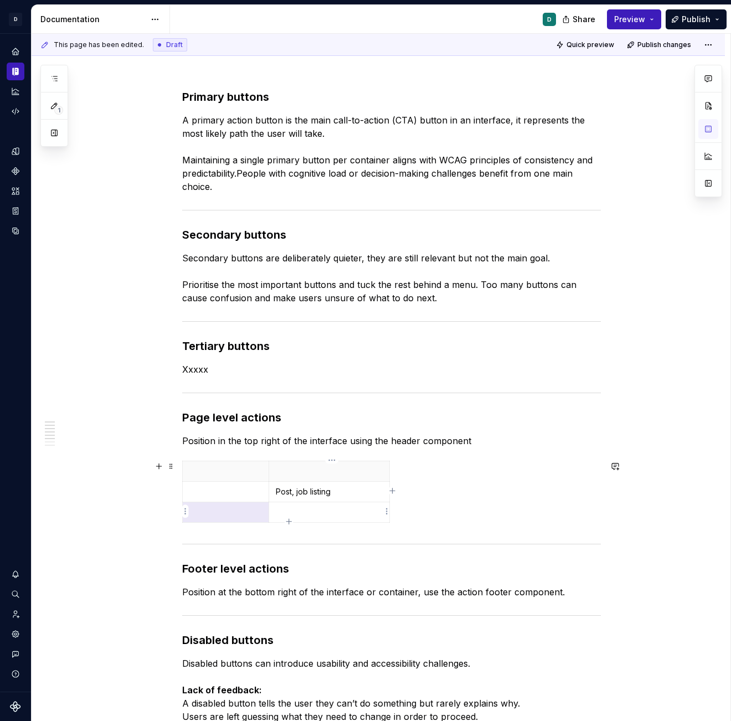
click at [289, 512] on p at bounding box center [329, 512] width 107 height 11
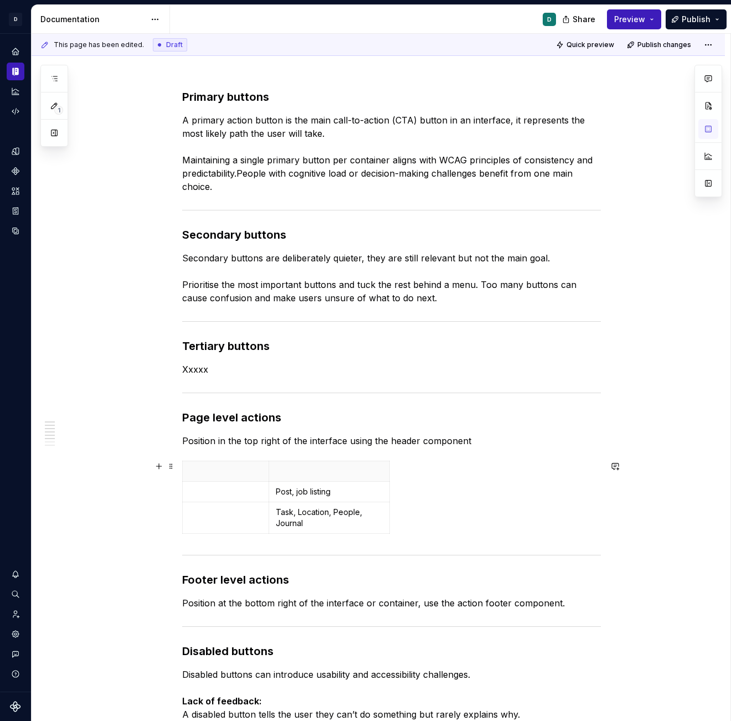
click at [414, 521] on div "Post, job listing Task, Location, People, Journal" at bounding box center [391, 500] width 419 height 78
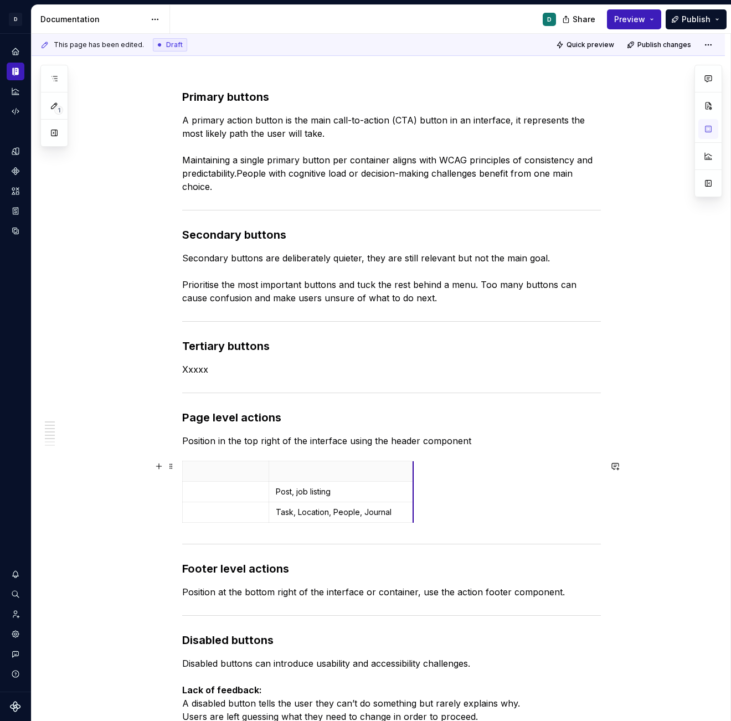
drag, startPoint x: 392, startPoint y: 478, endPoint x: 416, endPoint y: 480, distance: 24.0
click at [214, 487] on p at bounding box center [226, 492] width 73 height 11
click at [209, 509] on p at bounding box center [226, 512] width 73 height 11
click at [500, 511] on div "Create Post, job listing Add Task, Location, People, Journal" at bounding box center [391, 494] width 419 height 66
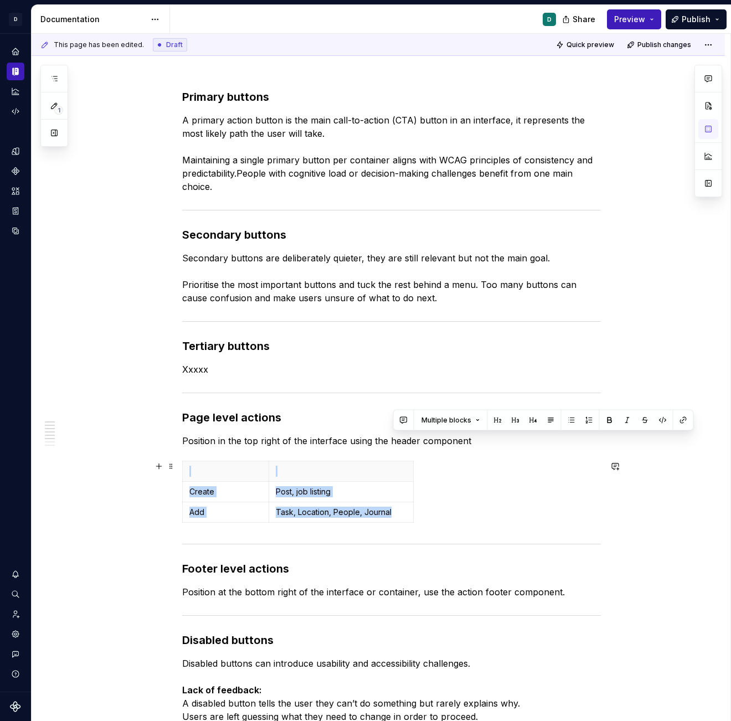
click at [500, 511] on div "Create Post, job listing Add Task, Location, People, Journal" at bounding box center [391, 494] width 419 height 66
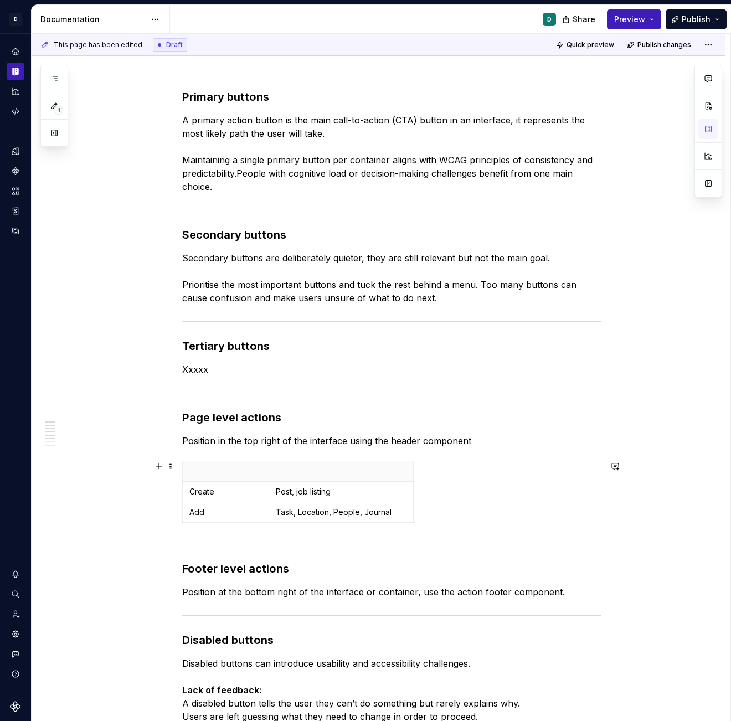
click at [500, 511] on div "Create Post, job listing Add Task, Location, People, Journal" at bounding box center [391, 494] width 419 height 66
drag, startPoint x: 430, startPoint y: 529, endPoint x: 206, endPoint y: 474, distance: 230.4
click at [206, 474] on div "Primary buttons A primary action button is the main call-to-action (CTA) button…" at bounding box center [391, 631] width 419 height 1084
click at [359, 503] on td "Task, Location, People, Journal" at bounding box center [341, 513] width 145 height 21
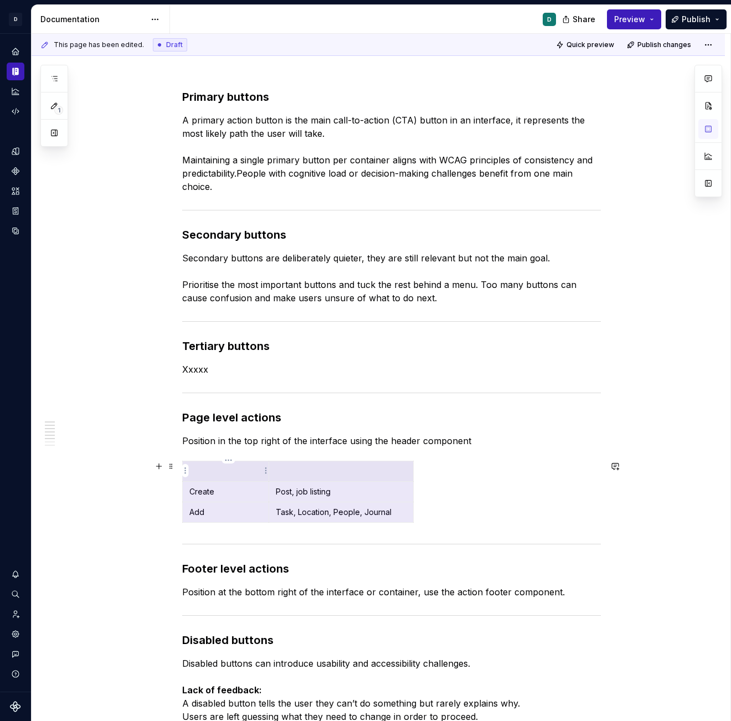
drag, startPoint x: 405, startPoint y: 507, endPoint x: 204, endPoint y: 466, distance: 204.7
click at [204, 466] on tbody "Create Post, job listing Add Task, Location, People, Journal" at bounding box center [298, 493] width 231 height 62
click at [574, 553] on p "Position at the bottom right of the interface or container, use the action foot…" at bounding box center [391, 592] width 419 height 13
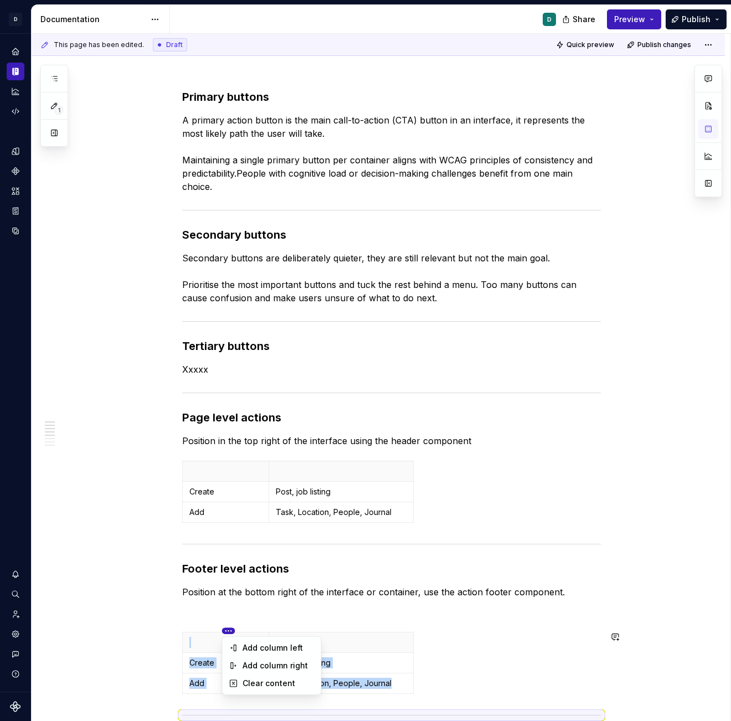
click at [231, 553] on html "D Copilot D Design system data Documentation D Share Preview Publish 1 Pages Ad…" at bounding box center [365, 360] width 731 height 721
click at [229, 553] on html "D Copilot D Design system data Documentation D Share Preview Publish 1 Pages Ad…" at bounding box center [365, 360] width 731 height 721
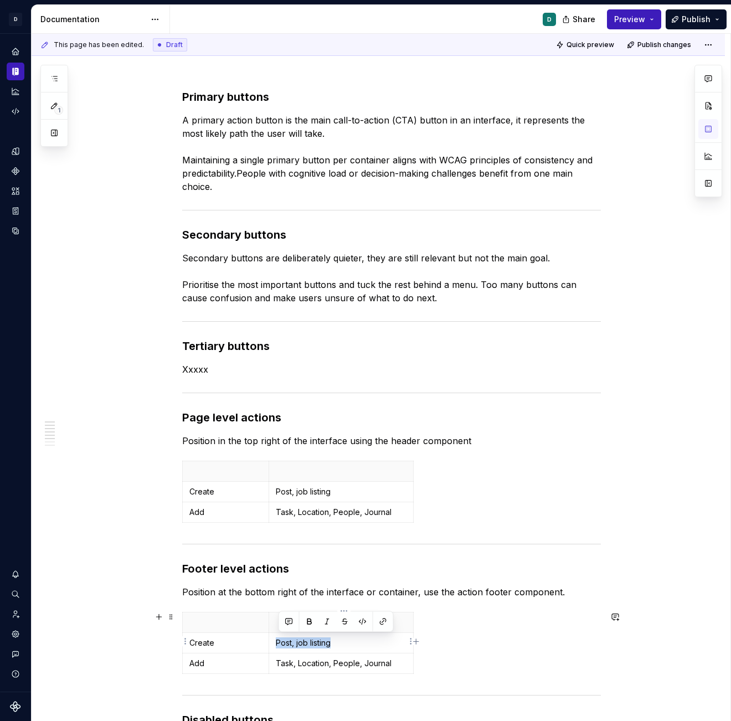
drag, startPoint x: 359, startPoint y: 639, endPoint x: 277, endPoint y: 641, distance: 82.0
click at [277, 553] on td "Post, job listing" at bounding box center [341, 643] width 145 height 21
drag, startPoint x: 224, startPoint y: 638, endPoint x: 182, endPoint y: 638, distance: 42.1
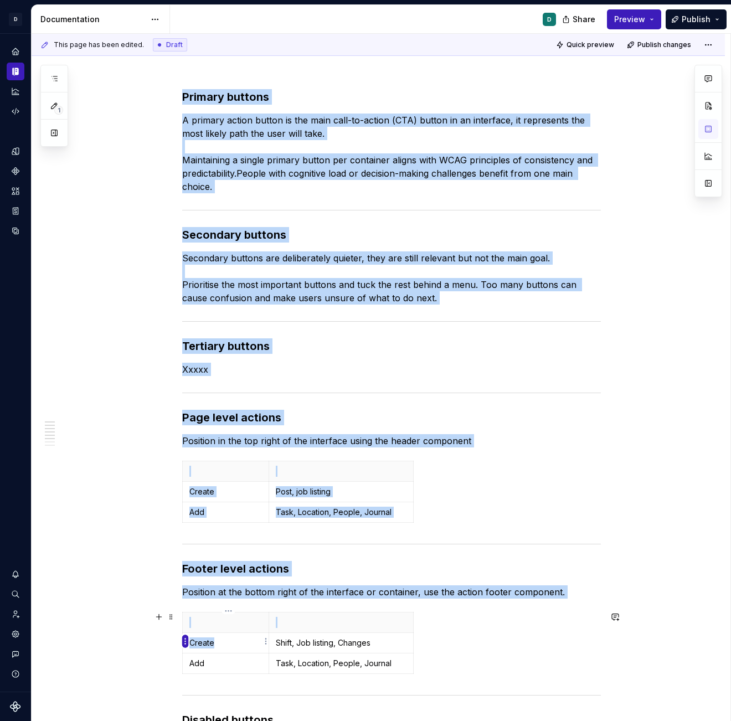
click at [182, 553] on body "D Copilot D Design system data Documentation D Share Preview Publish 1 Pages Ad…" at bounding box center [365, 360] width 731 height 721
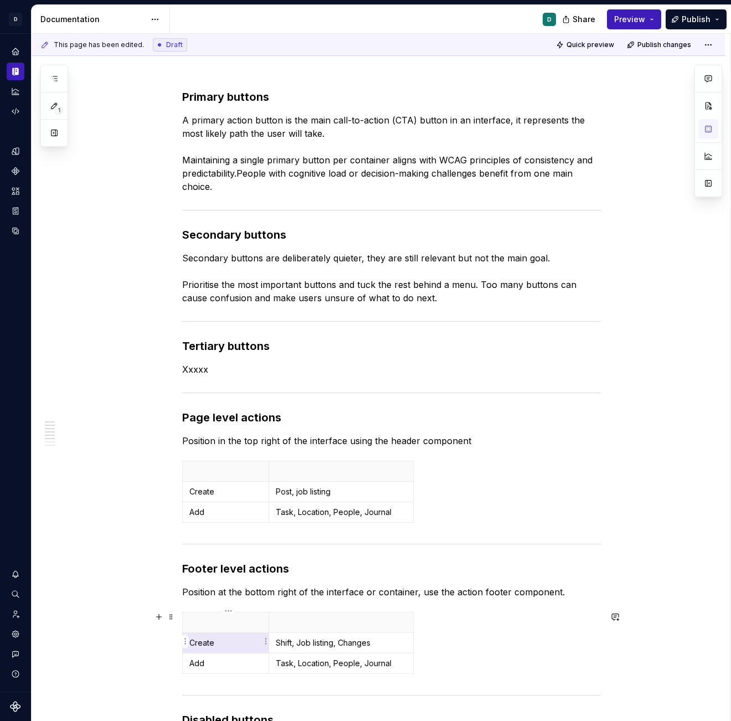
click at [235, 553] on td "Create" at bounding box center [226, 643] width 86 height 21
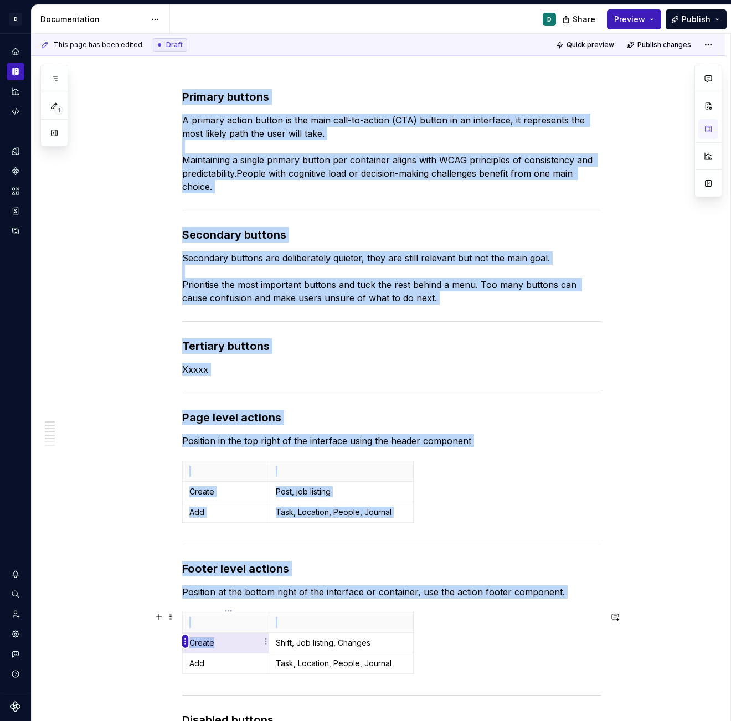
drag, startPoint x: 227, startPoint y: 644, endPoint x: 186, endPoint y: 644, distance: 41.0
click at [186, 553] on body "D Copilot D Design system data Documentation D Share Preview Publish 1 Pages Ad…" at bounding box center [365, 360] width 731 height 721
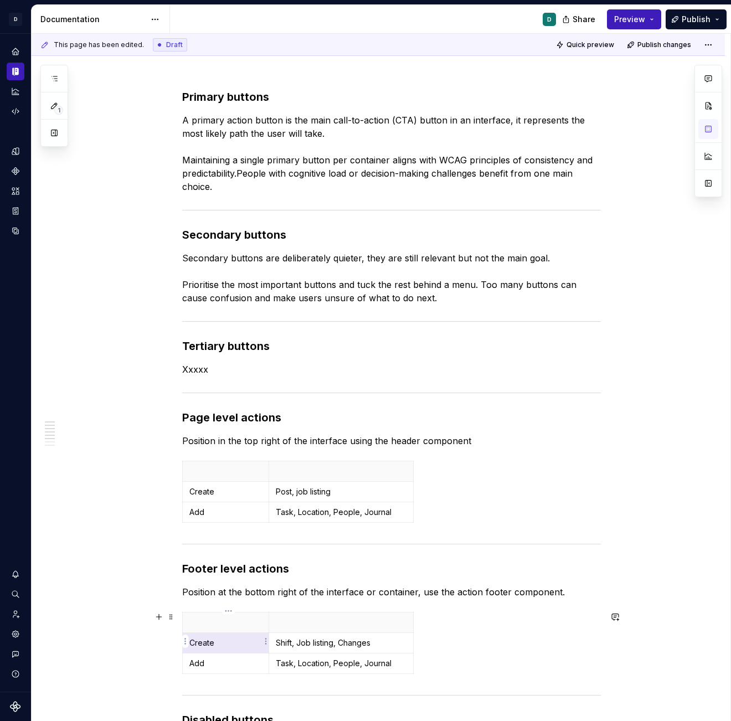
click at [217, 553] on p "Create" at bounding box center [226, 643] width 73 height 11
drag, startPoint x: 222, startPoint y: 642, endPoint x: 192, endPoint y: 643, distance: 29.9
click at [192, 553] on p "Create" at bounding box center [226, 643] width 73 height 11
drag, startPoint x: 212, startPoint y: 661, endPoint x: 187, endPoint y: 661, distance: 24.9
click at [188, 553] on body "D Copilot D Design system data Documentation D Share Preview Publish 1 Pages Ad…" at bounding box center [365, 360] width 731 height 721
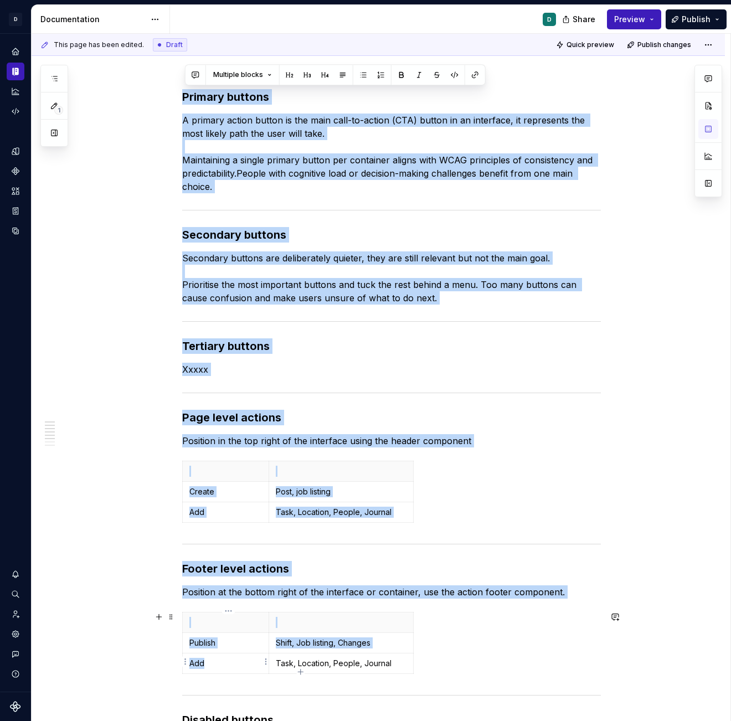
click at [215, 553] on p "Add" at bounding box center [226, 663] width 73 height 11
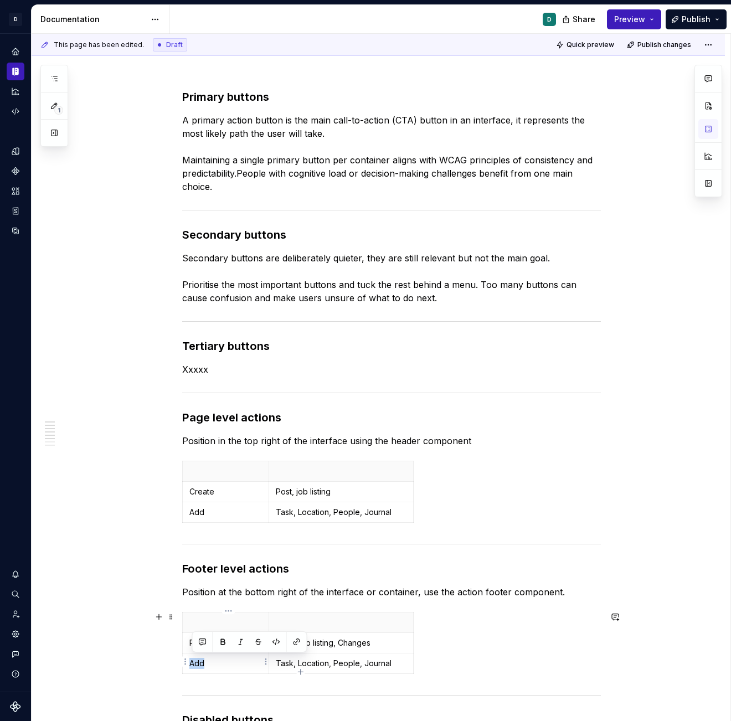
drag, startPoint x: 214, startPoint y: 662, endPoint x: 192, endPoint y: 662, distance: 22.2
click at [192, 553] on p "Add" at bounding box center [226, 663] width 73 height 11
click at [257, 553] on p "Save" at bounding box center [226, 663] width 73 height 11
click at [301, 553] on icon "button" at bounding box center [300, 672] width 9 height 9
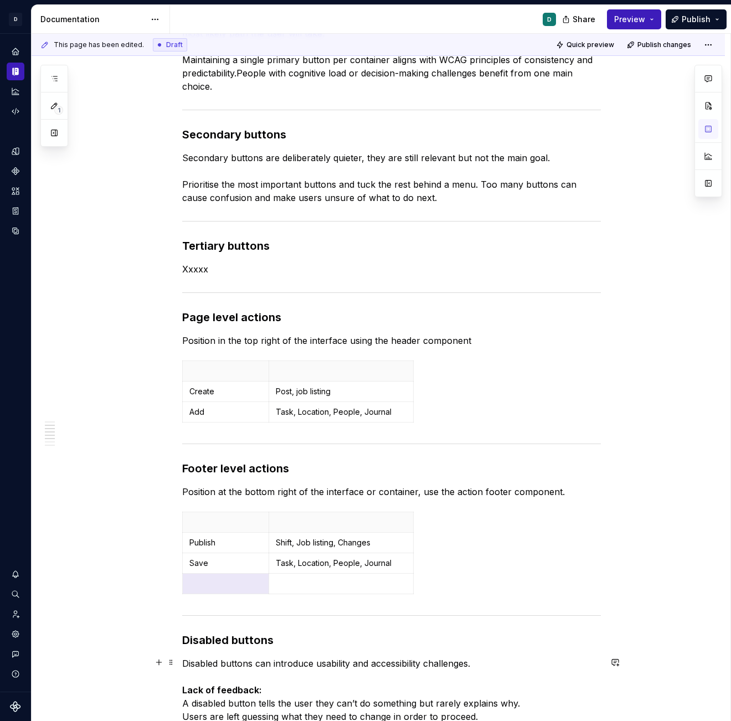
scroll to position [234, 0]
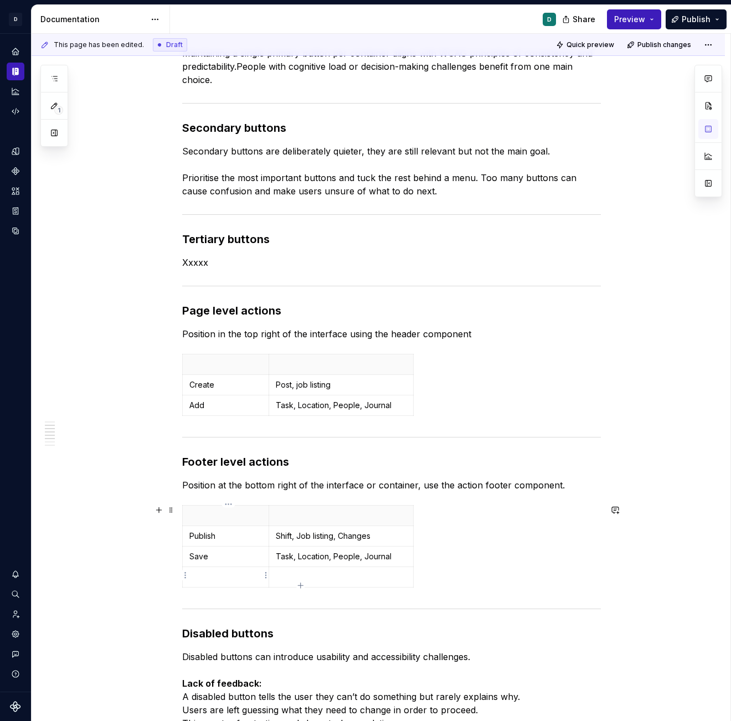
click at [205, 553] on p at bounding box center [226, 577] width 73 height 11
click at [300, 553] on div "Publish Shift, Job listing, Changes Save Task, Location, People, Journal Approve" at bounding box center [391, 548] width 419 height 87
click at [297, 553] on td at bounding box center [341, 577] width 145 height 21
click at [298, 553] on icon "button" at bounding box center [300, 585] width 9 height 9
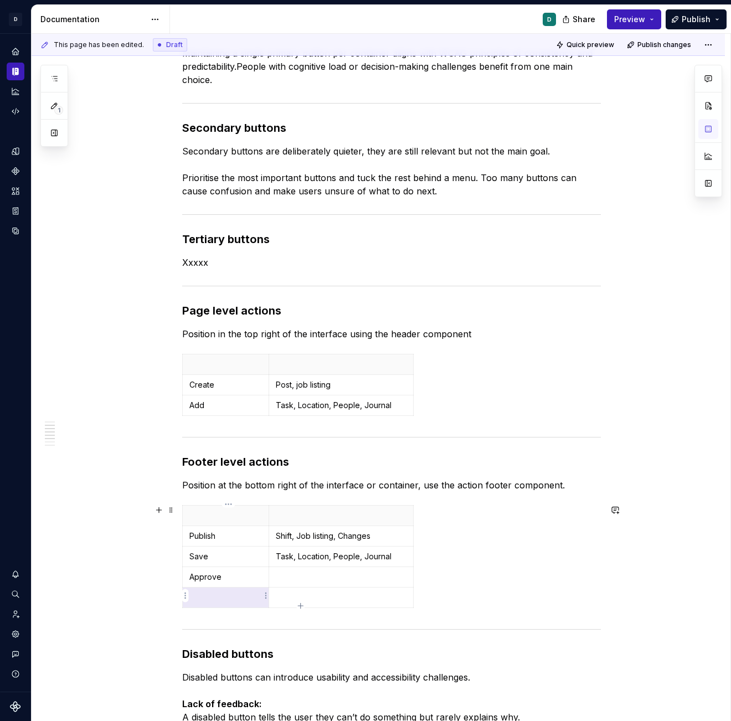
click at [223, 553] on p at bounding box center [226, 597] width 73 height 11
click at [289, 553] on p at bounding box center [341, 577] width 131 height 11
click at [303, 553] on p at bounding box center [341, 597] width 131 height 11
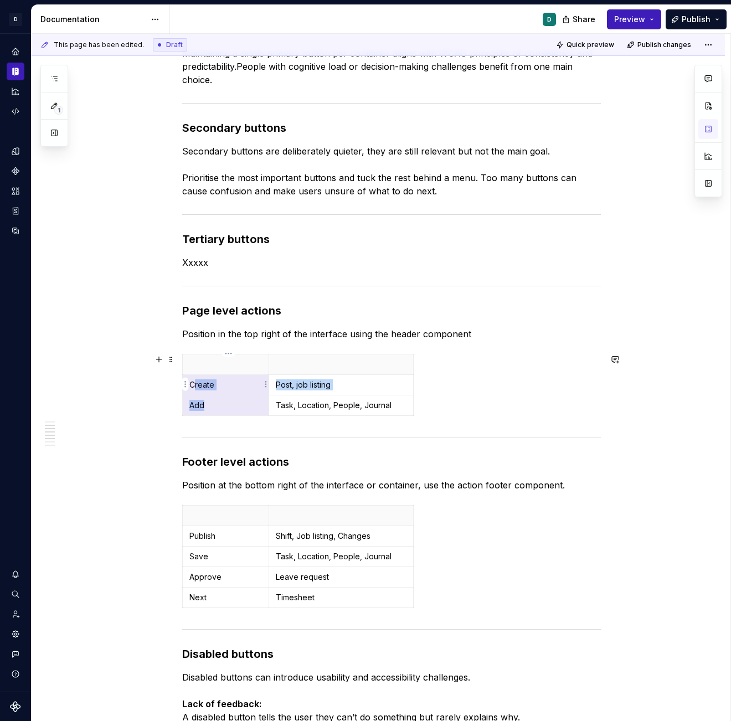
drag, startPoint x: 218, startPoint y: 406, endPoint x: 198, endPoint y: 386, distance: 28.6
click at [198, 386] on tbody "Create Post, job listing Add Task, Location, People, Journal" at bounding box center [298, 386] width 231 height 62
click at [221, 402] on p "Add" at bounding box center [226, 405] width 73 height 11
drag, startPoint x: 212, startPoint y: 408, endPoint x: 193, endPoint y: 383, distance: 32.0
click at [193, 383] on tbody "Create Post, job listing Add Task, Location, People, Journal" at bounding box center [298, 386] width 231 height 62
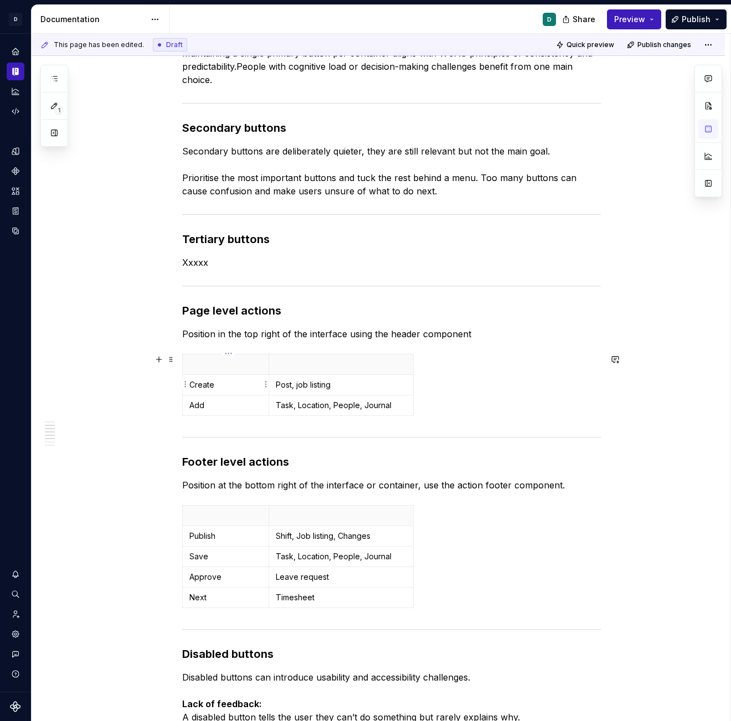
drag, startPoint x: 192, startPoint y: 385, endPoint x: 233, endPoint y: 385, distance: 41.6
click at [224, 385] on p "Create" at bounding box center [226, 385] width 73 height 11
click at [224, 364] on button "button" at bounding box center [224, 365] width 16 height 16
drag, startPoint x: 210, startPoint y: 408, endPoint x: 190, endPoint y: 408, distance: 20.5
click at [190, 408] on td "Add" at bounding box center [226, 406] width 86 height 21
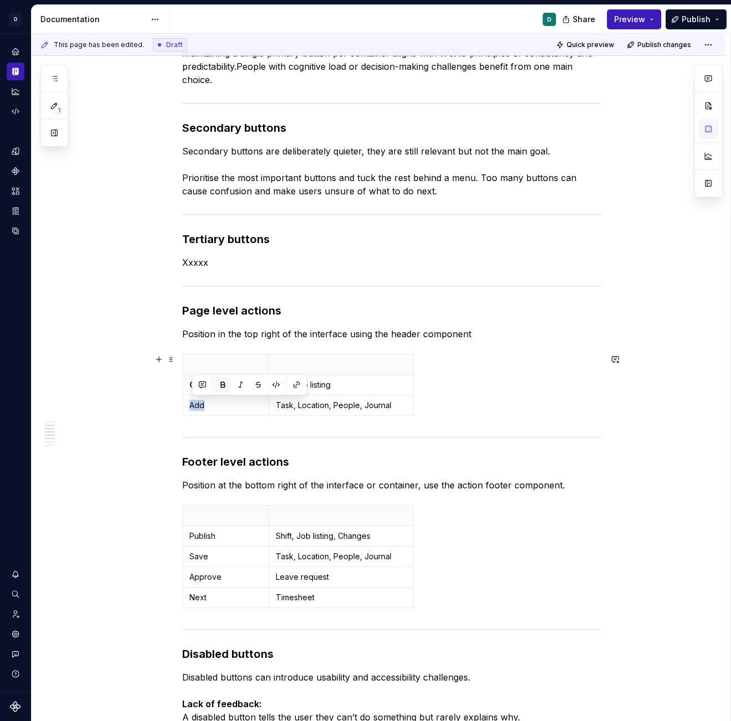
click at [226, 383] on button "button" at bounding box center [224, 385] width 16 height 16
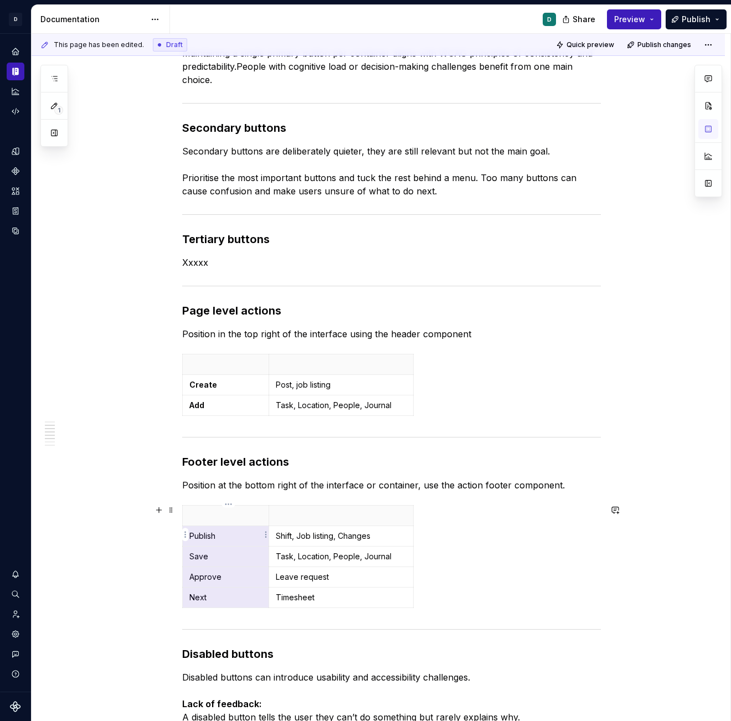
drag, startPoint x: 212, startPoint y: 600, endPoint x: 190, endPoint y: 536, distance: 67.7
click at [190, 536] on tbody "Publish Shift, Job listing, Changes Save Task, Location, People, Journal Approv…" at bounding box center [298, 557] width 231 height 103
click at [224, 537] on p "Publish" at bounding box center [226, 536] width 73 height 11
drag, startPoint x: 191, startPoint y: 533, endPoint x: 207, endPoint y: 594, distance: 63.2
click at [207, 553] on tbody "Publish Shift, Job listing, Changes Save Task, Location, People, Journal Approv…" at bounding box center [298, 557] width 231 height 103
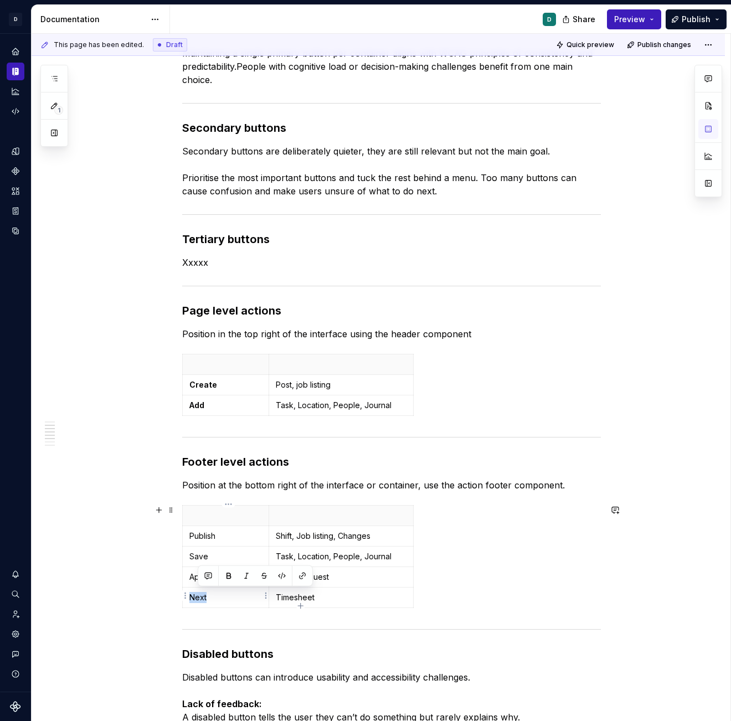
drag, startPoint x: 215, startPoint y: 597, endPoint x: 193, endPoint y: 596, distance: 21.6
click at [193, 553] on p "Next" at bounding box center [226, 597] width 73 height 11
click at [224, 553] on button "button" at bounding box center [224, 577] width 16 height 16
click at [206, 540] on p "Publish" at bounding box center [226, 536] width 73 height 11
drag, startPoint x: 222, startPoint y: 536, endPoint x: 191, endPoint y: 536, distance: 31.0
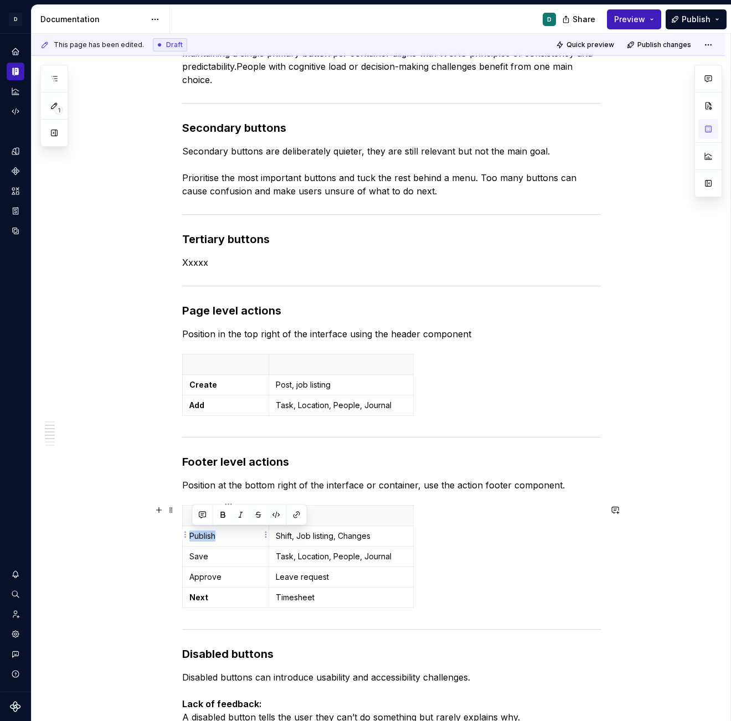
click at [191, 536] on td "Publish" at bounding box center [226, 536] width 86 height 21
click at [224, 515] on button "button" at bounding box center [224, 516] width 16 height 16
drag, startPoint x: 212, startPoint y: 558, endPoint x: 191, endPoint y: 556, distance: 20.6
click at [191, 553] on td "Save" at bounding box center [226, 557] width 86 height 21
click at [224, 539] on button "button" at bounding box center [224, 536] width 16 height 16
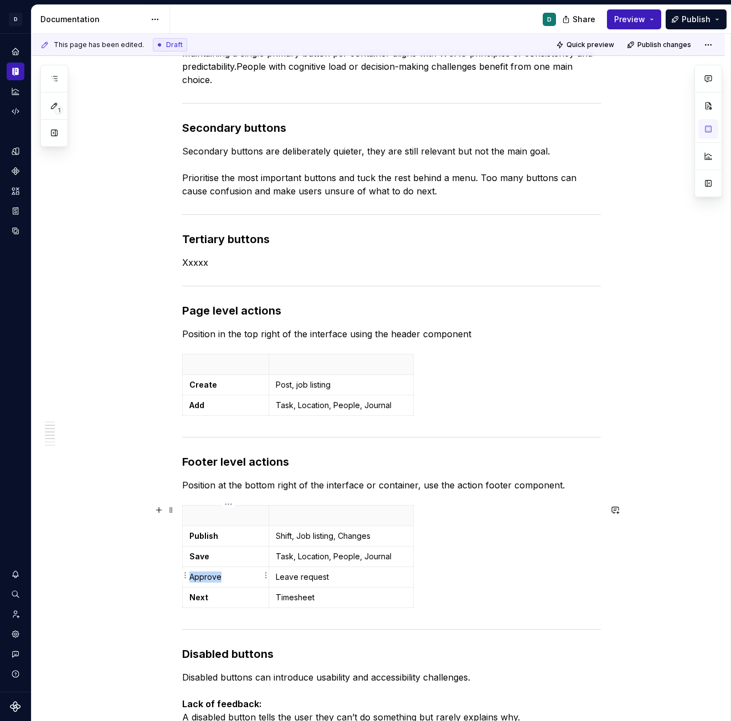
drag, startPoint x: 224, startPoint y: 579, endPoint x: 194, endPoint y: 579, distance: 29.4
click at [194, 553] on p "Approve" at bounding box center [226, 577] width 73 height 11
click at [226, 553] on button "button" at bounding box center [224, 556] width 16 height 16
click at [234, 553] on div "Primary buttons A primary action button is the main call-to-action (CTA) button…" at bounding box center [391, 584] width 419 height 1205
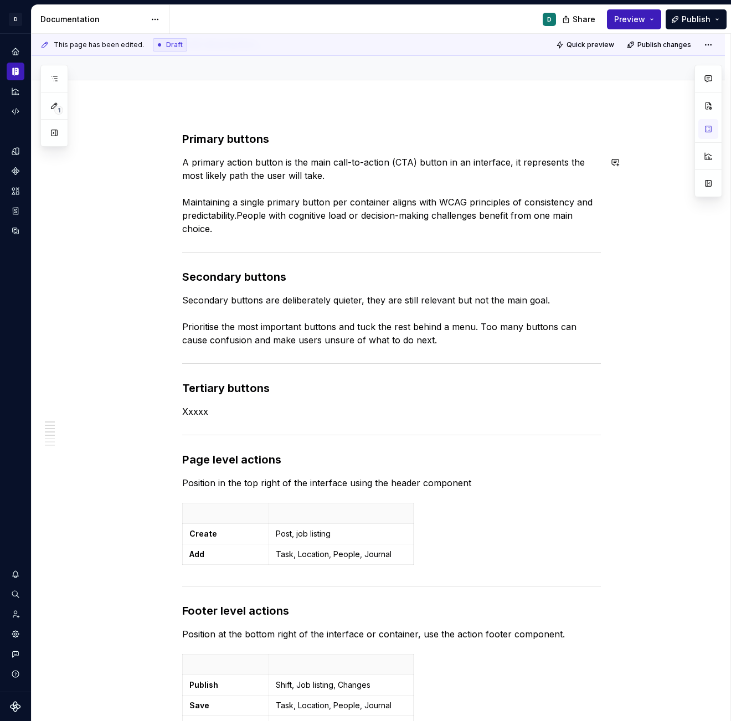
scroll to position [7, 0]
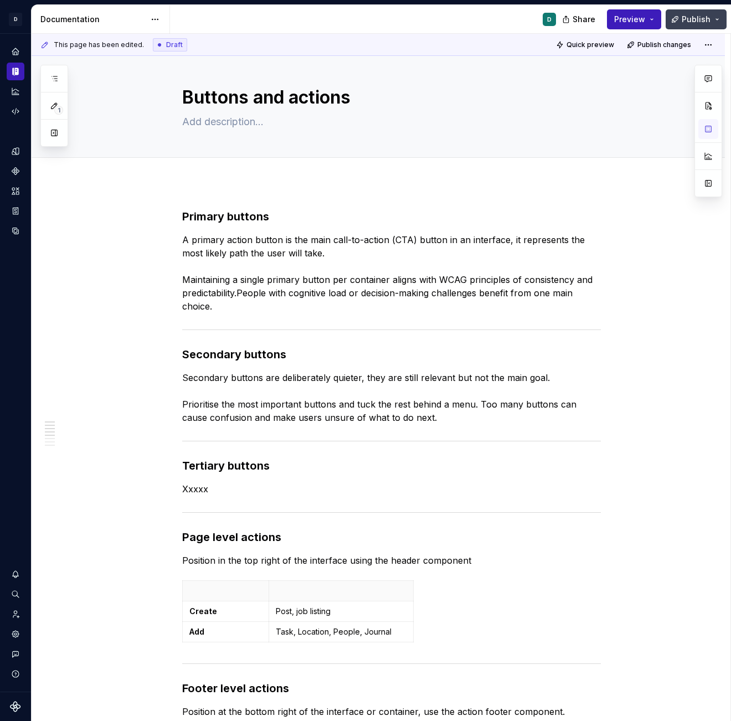
click at [695, 19] on span "Publish" at bounding box center [696, 19] width 29 height 11
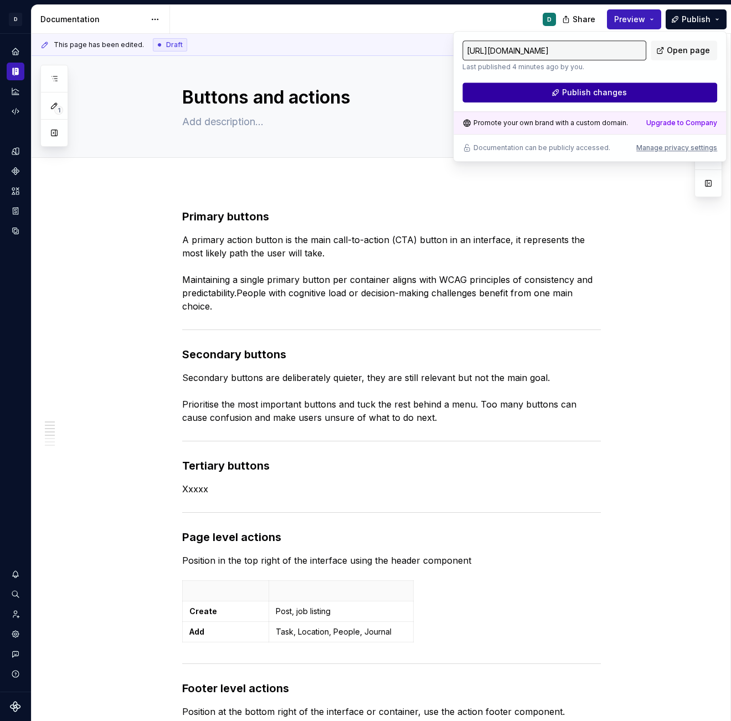
click at [670, 85] on button "Publish changes" at bounding box center [590, 93] width 255 height 20
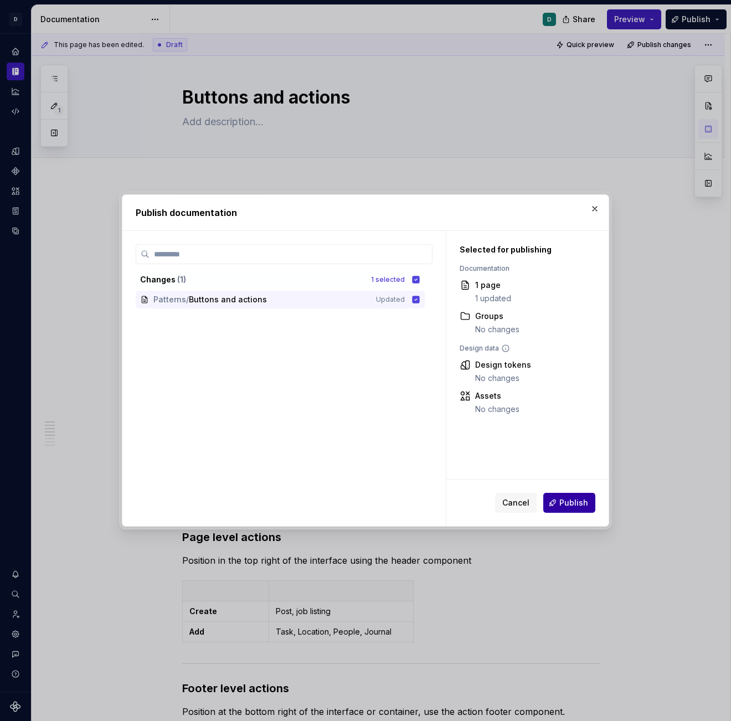
click at [567, 506] on span "Publish" at bounding box center [574, 503] width 29 height 11
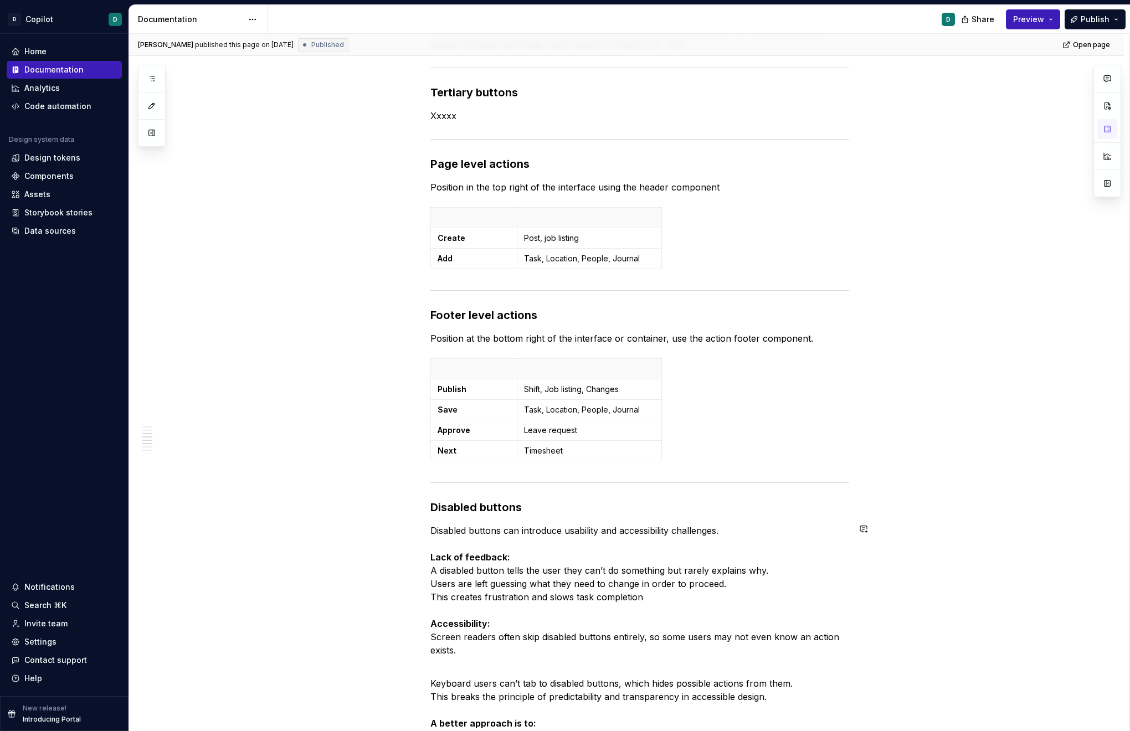
scroll to position [356, 0]
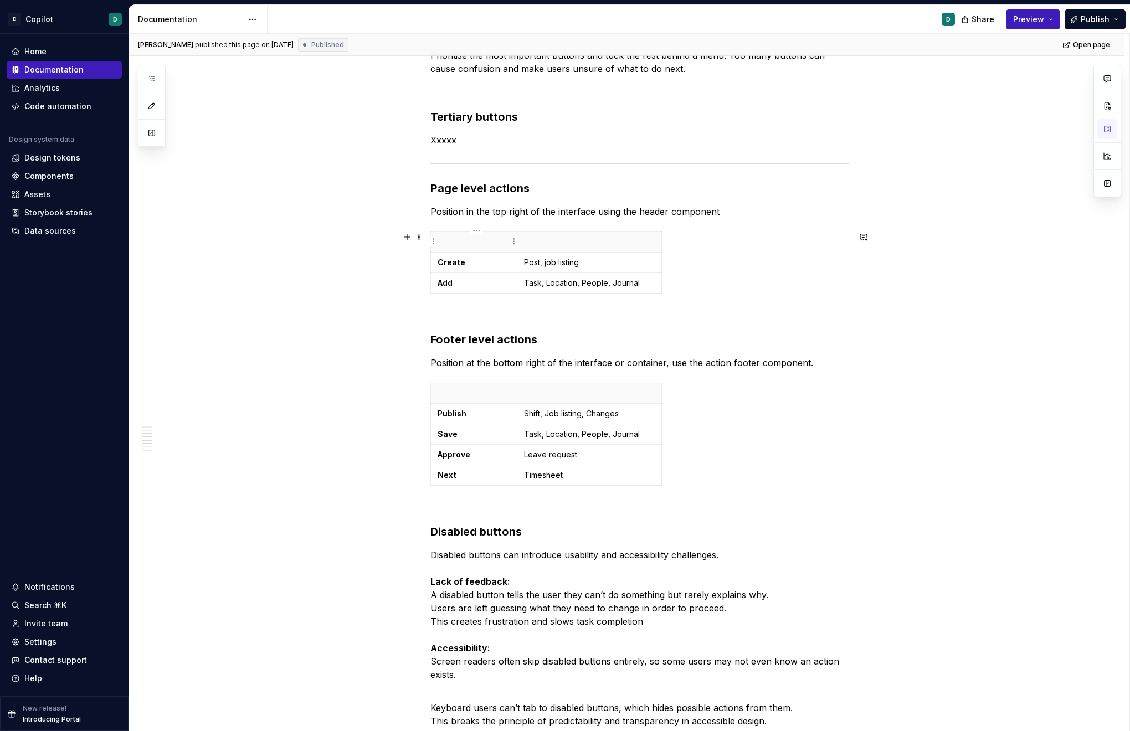
click at [455, 237] on p at bounding box center [474, 242] width 73 height 11
click at [465, 388] on p at bounding box center [474, 393] width 73 height 11
click at [549, 242] on p at bounding box center [589, 242] width 131 height 11
click at [573, 383] on th at bounding box center [589, 393] width 145 height 21
click at [1019, 18] on button "Publish" at bounding box center [1095, 19] width 61 height 20
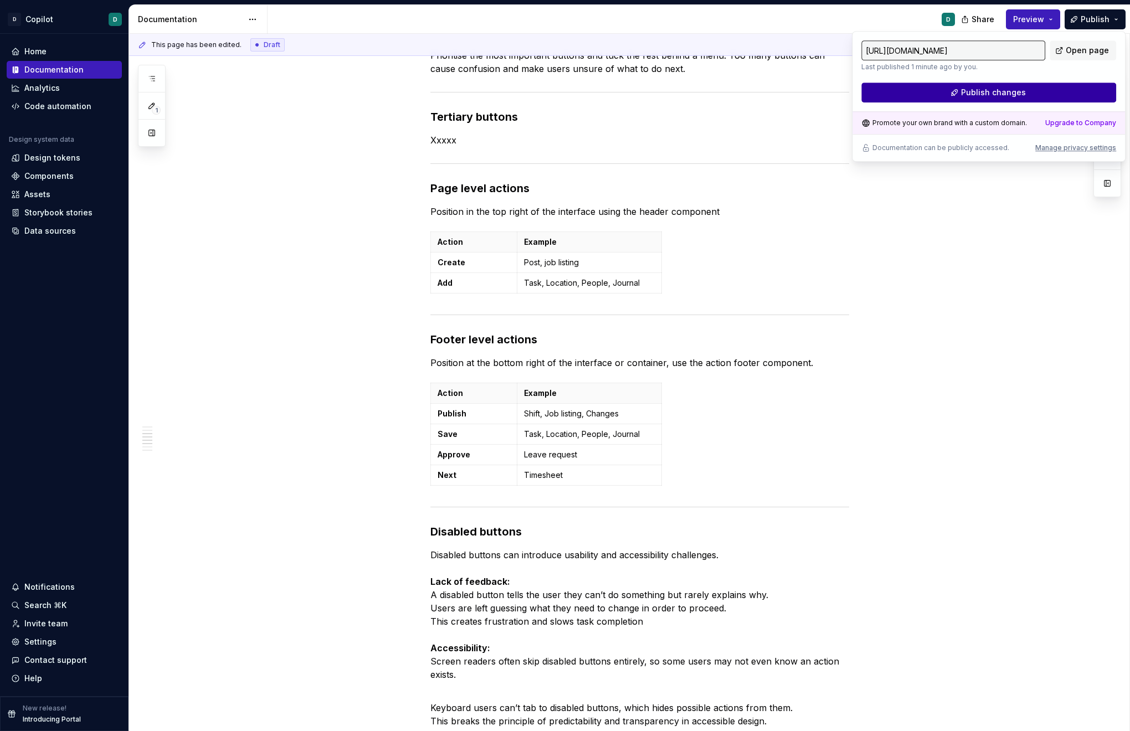
click at [1019, 93] on button "Publish changes" at bounding box center [989, 93] width 255 height 20
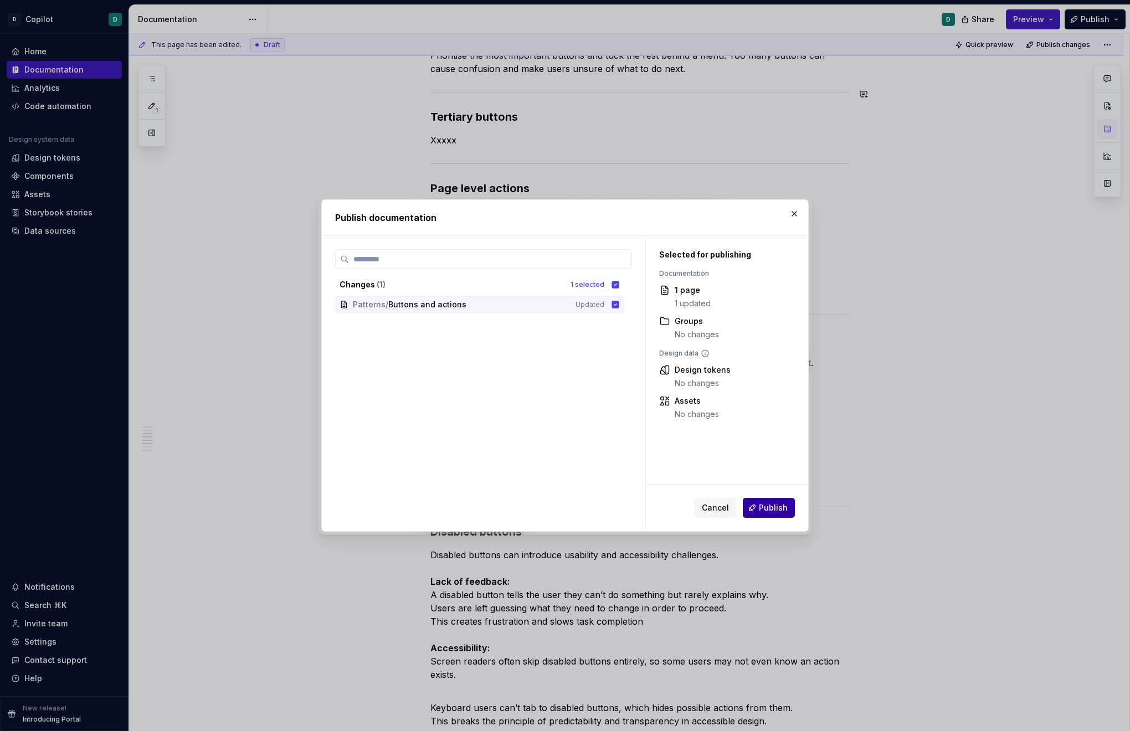
click at [761, 504] on span "Publish" at bounding box center [773, 508] width 29 height 11
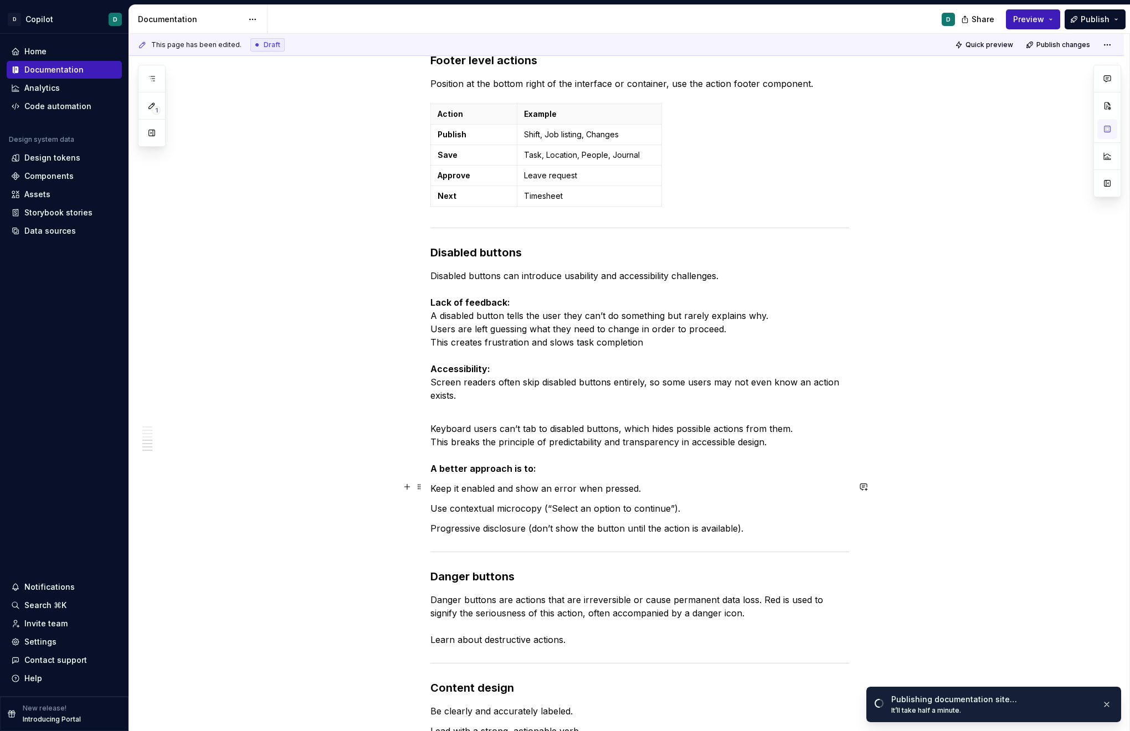
scroll to position [637, 0]
click at [644, 329] on p "Disabled buttons can introduce usability and accessibility challenges. Lack of …" at bounding box center [640, 334] width 419 height 133
click at [449, 324] on p "Disabled buttons can introduce usability and accessibility challenges. Lack of …" at bounding box center [640, 334] width 419 height 133
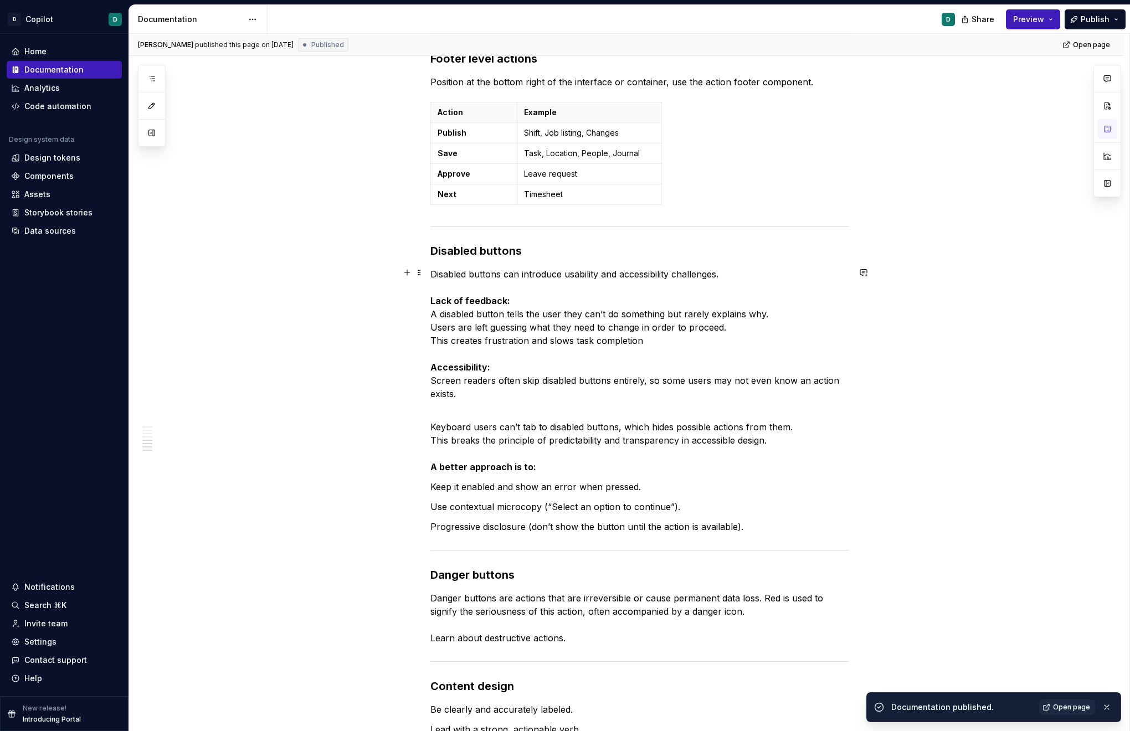
click at [433, 326] on p "Disabled buttons can introduce usability and accessibility challenges. Lack of …" at bounding box center [640, 334] width 419 height 133
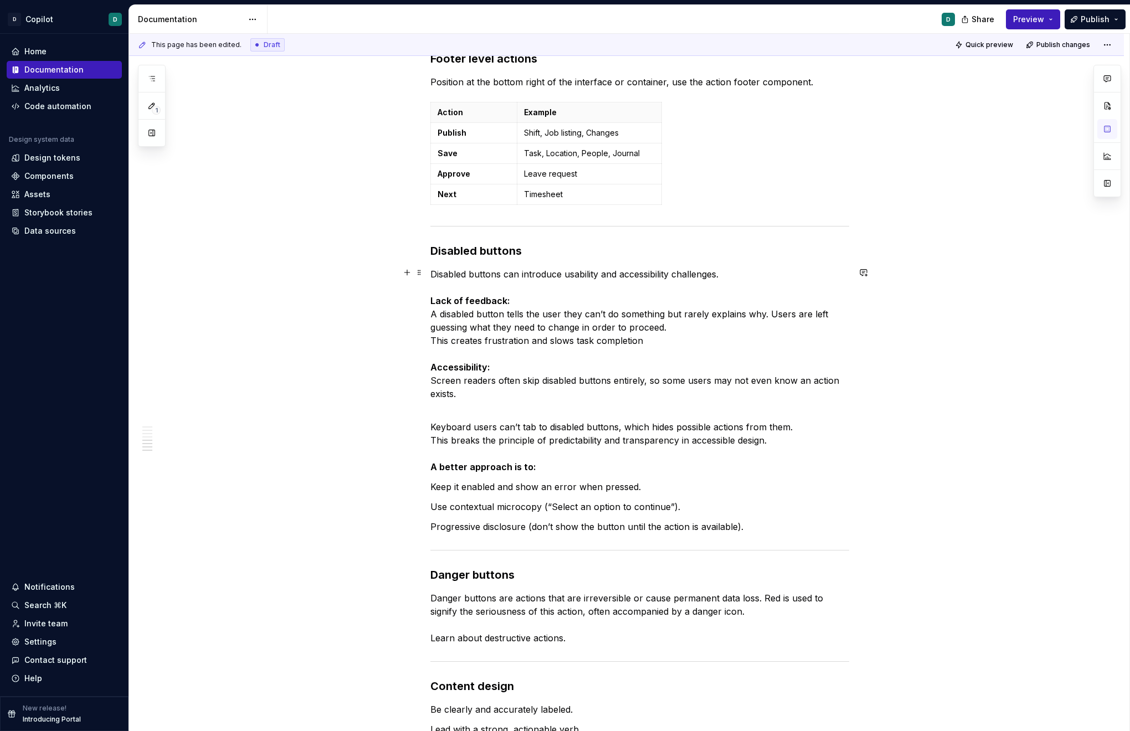
click at [464, 331] on p "Disabled buttons can introduce usability and accessibility challenges. Lack of …" at bounding box center [640, 334] width 419 height 133
click at [436, 339] on p "Disabled buttons can introduce usability and accessibility challenges. Lack of …" at bounding box center [640, 334] width 419 height 133
click at [770, 314] on p "Disabled buttons can introduce usability and accessibility challenges. Lack of …" at bounding box center [640, 334] width 419 height 133
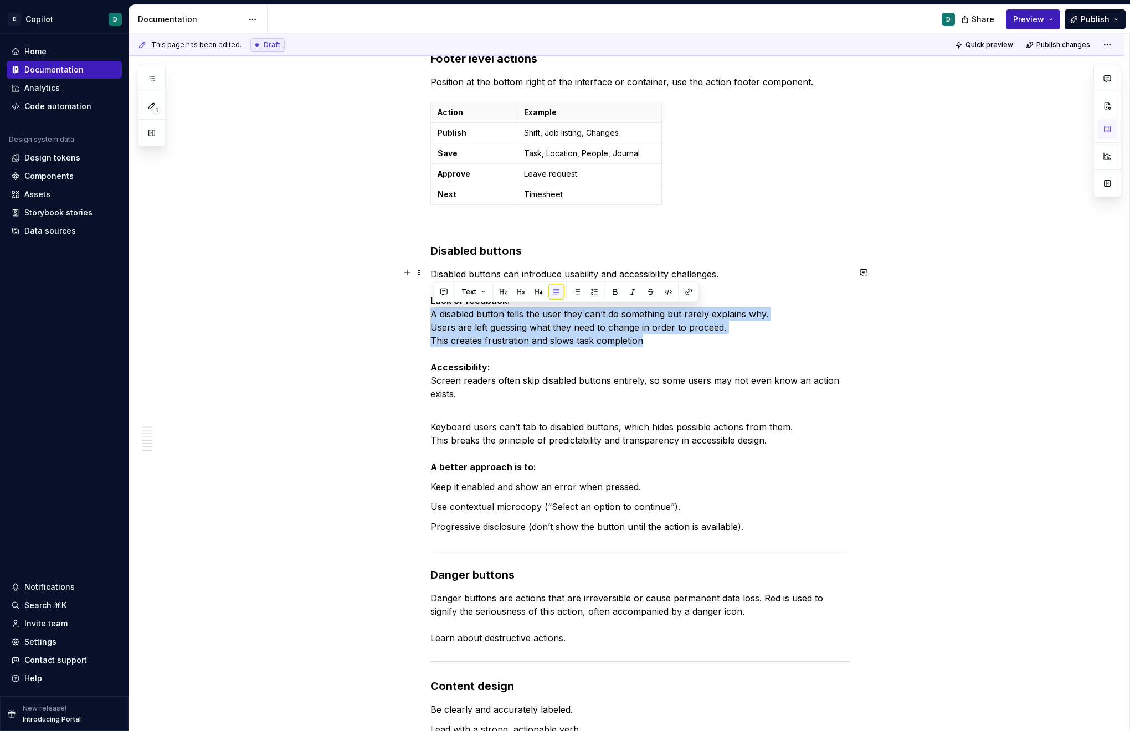
drag, startPoint x: 654, startPoint y: 336, endPoint x: 427, endPoint y: 318, distance: 228.5
click at [427, 318] on div "Primary buttons A primary action button is the main call-to-action (CTA) button…" at bounding box center [626, 284] width 995 height 1464
click at [578, 291] on button "button" at bounding box center [577, 292] width 16 height 16
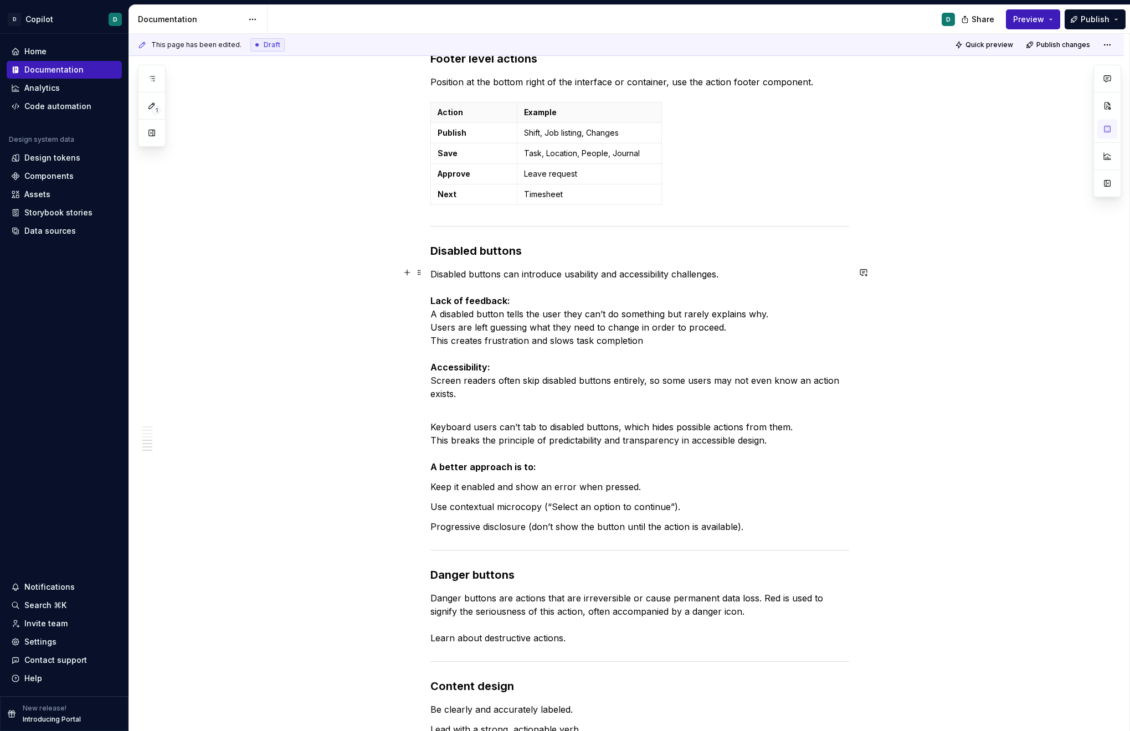
click at [454, 330] on p "Disabled buttons can introduce usability and accessibility challenges. Lack of …" at bounding box center [640, 334] width 419 height 133
click at [433, 316] on p "Disabled buttons can introduce usability and accessibility challenges. Lack of …" at bounding box center [640, 334] width 419 height 133
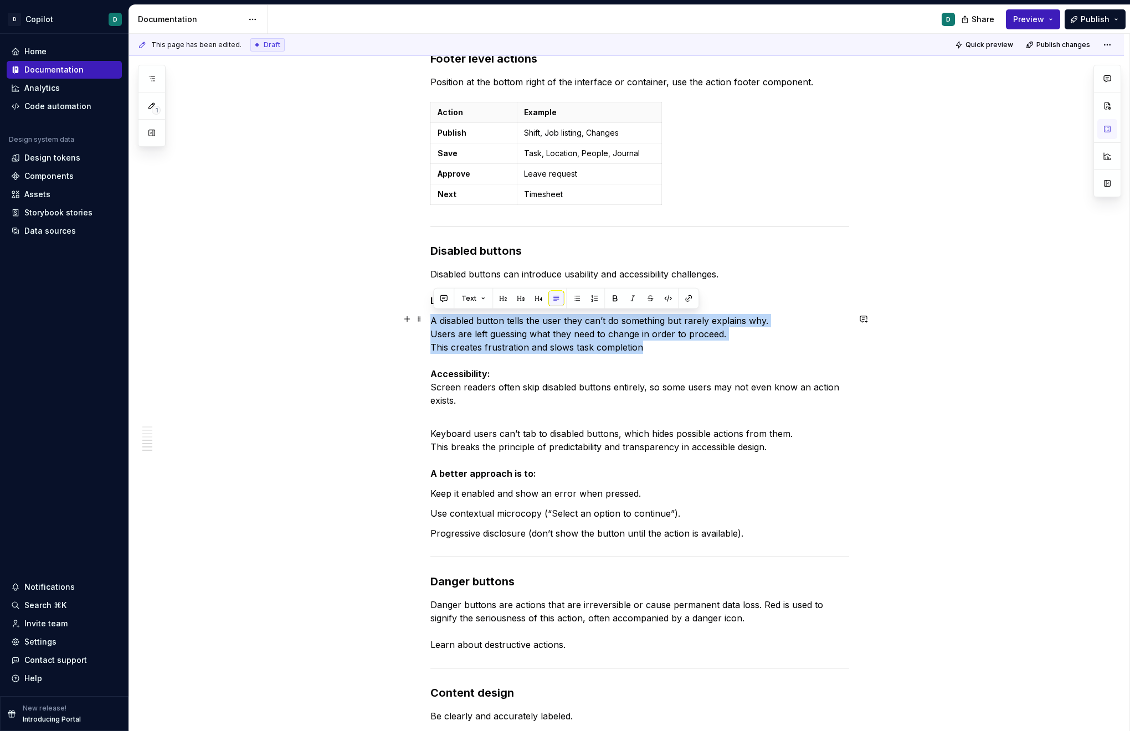
drag, startPoint x: 653, startPoint y: 346, endPoint x: 430, endPoint y: 322, distance: 224.1
click at [430, 322] on div "Primary buttons A primary action button is the main call-to-action (CTA) button…" at bounding box center [626, 287] width 995 height 1471
click at [576, 301] on button "button" at bounding box center [577, 299] width 16 height 16
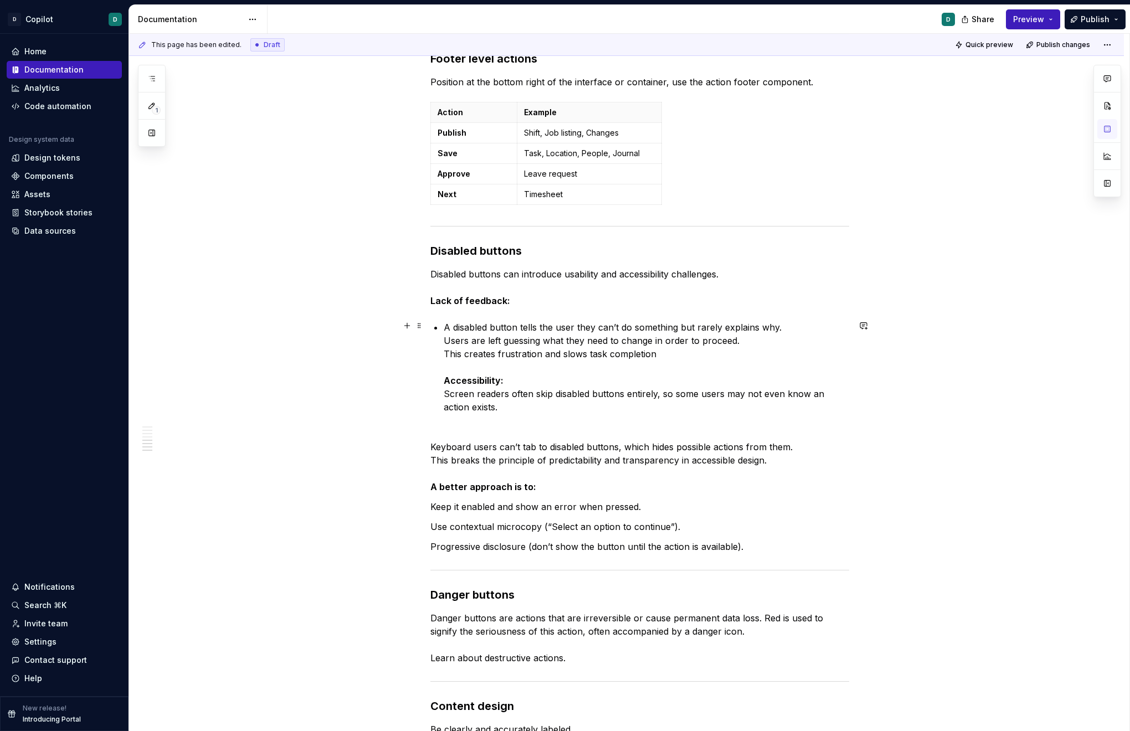
click at [505, 361] on p "A disabled button tells the user they can’t do something but rarely explains wh…" at bounding box center [647, 367] width 406 height 93
click at [446, 342] on div "Primary buttons A primary action button is the main call-to-action (CTA) button…" at bounding box center [640, 191] width 419 height 1225
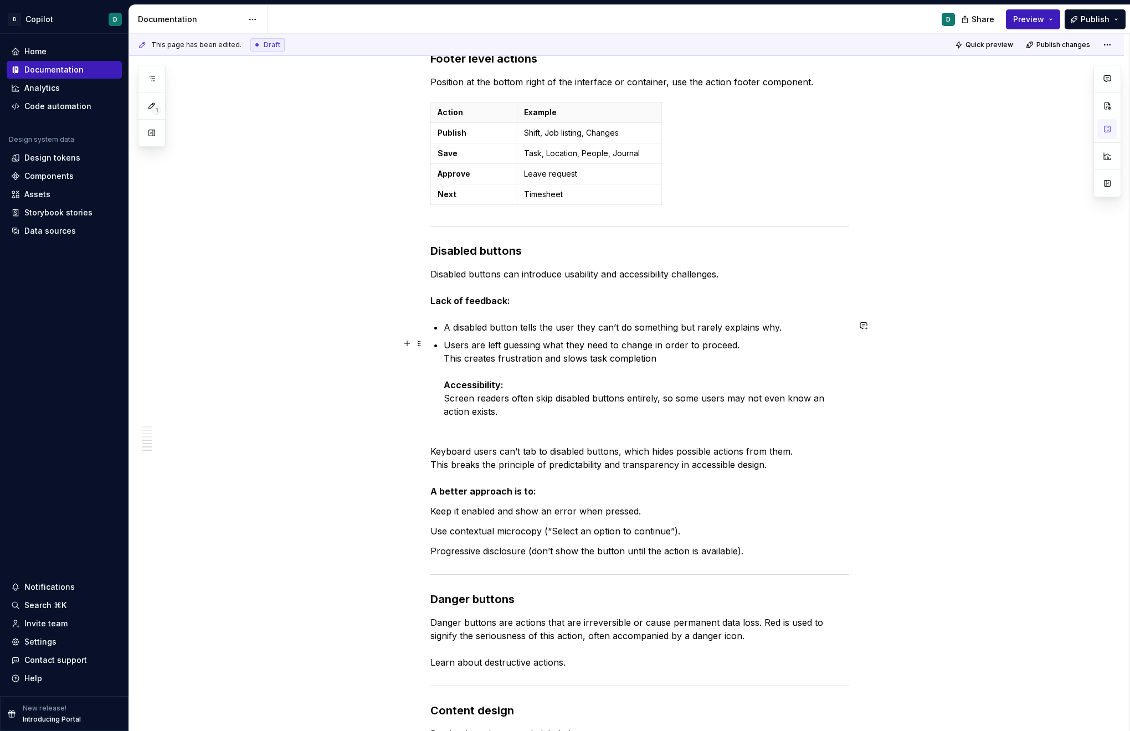
click at [446, 359] on div "Primary buttons A primary action button is the main call-to-action (CTA) button…" at bounding box center [640, 193] width 419 height 1229
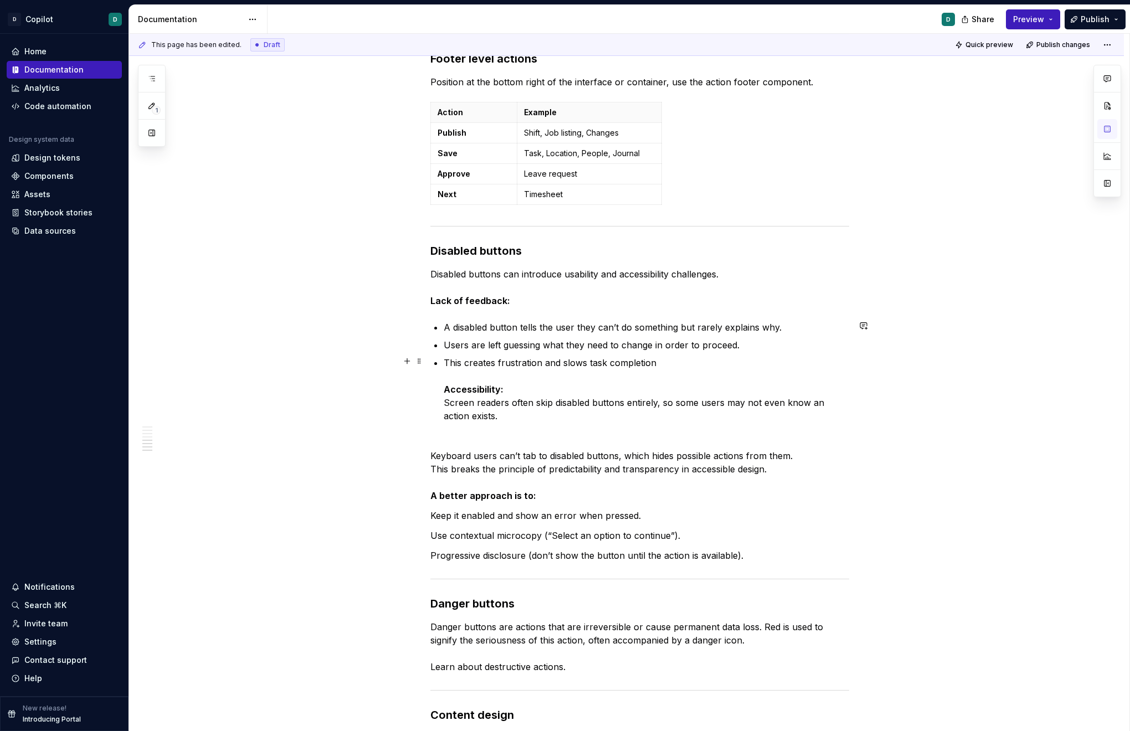
click at [443, 390] on div "Primary buttons A primary action button is the main call-to-action (CTA) button…" at bounding box center [640, 195] width 419 height 1233
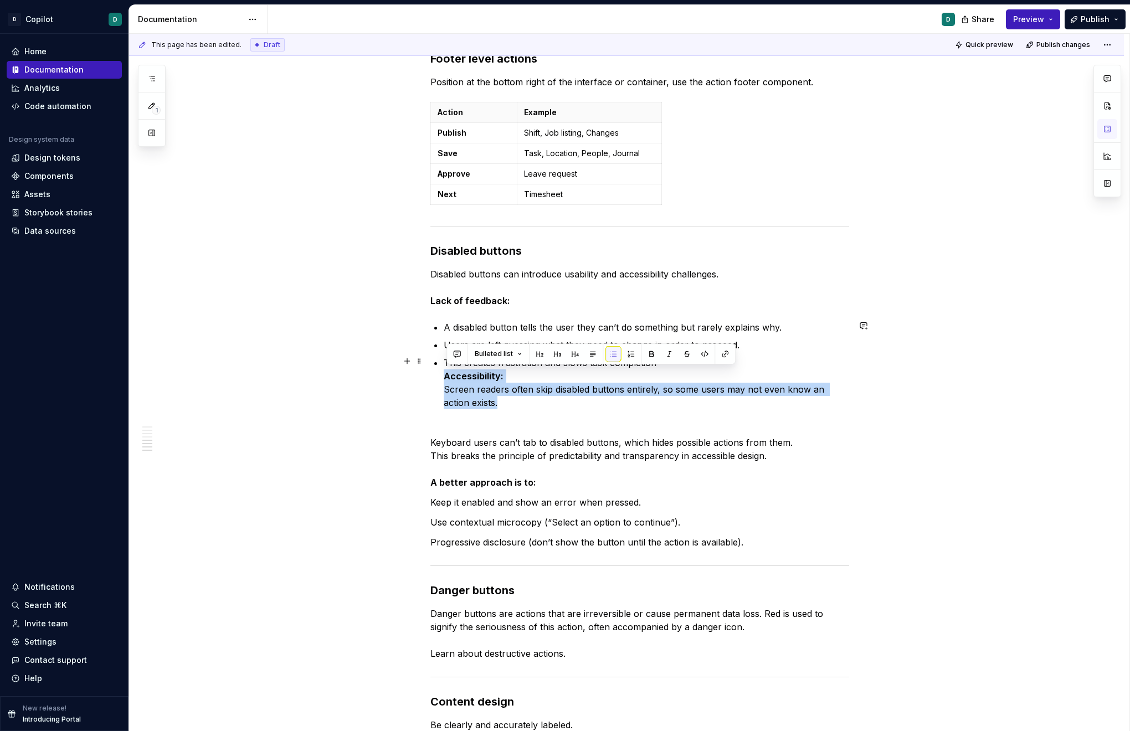
drag, startPoint x: 508, startPoint y: 402, endPoint x: 437, endPoint y: 377, distance: 74.8
click at [437, 377] on div "Primary buttons A primary action button is the main call-to-action (CTA) button…" at bounding box center [640, 189] width 419 height 1220
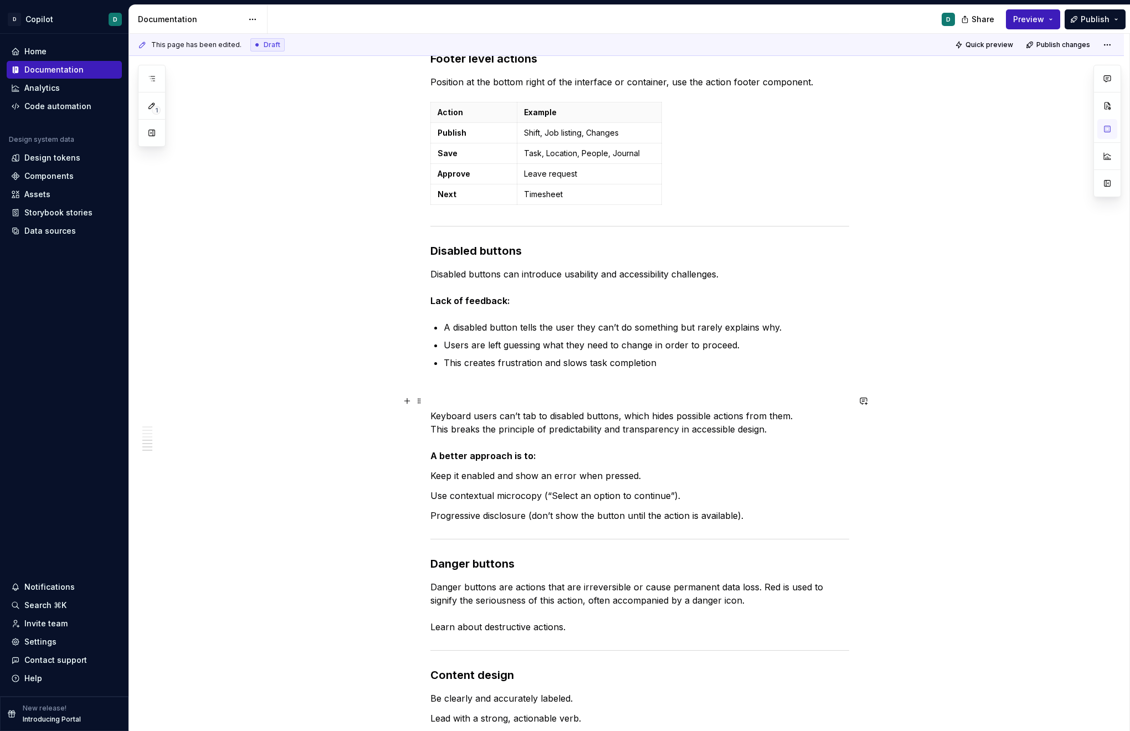
click at [430, 417] on div "Primary buttons A primary action button is the main call-to-action (CTA) button…" at bounding box center [626, 278] width 995 height 1453
click at [436, 396] on p "Keyboard users can’t tab to disabled buttons, which hides possible actions from…" at bounding box center [640, 429] width 419 height 66
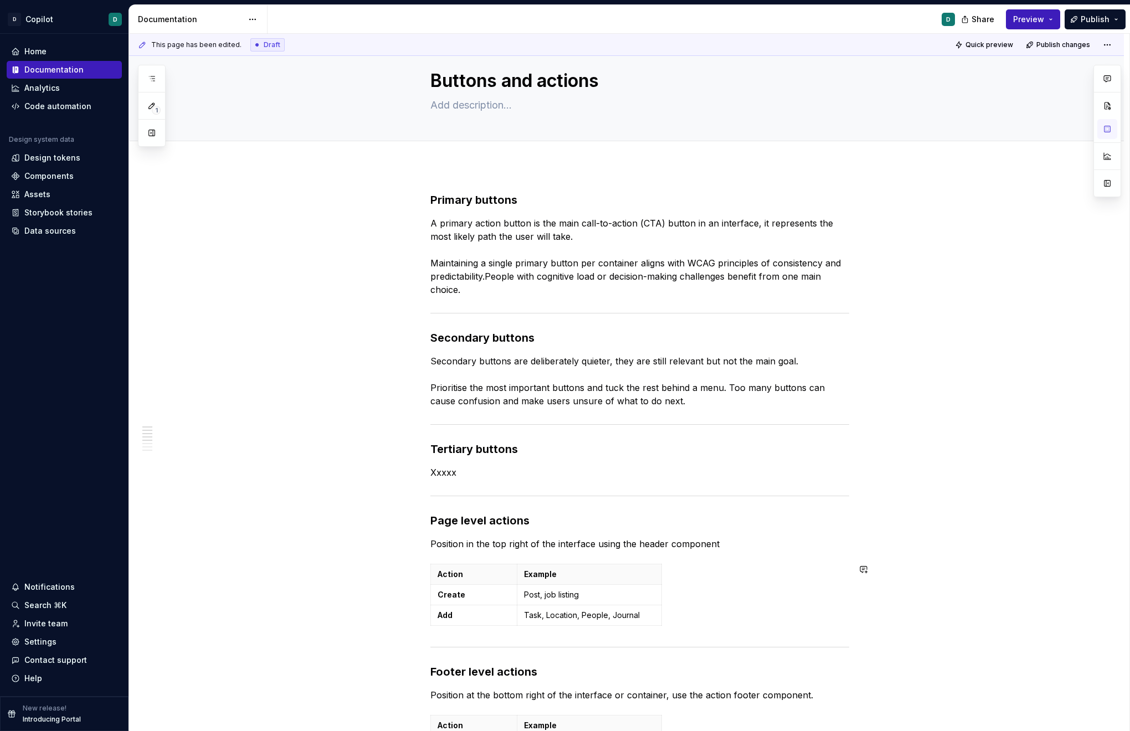
scroll to position [22, 0]
click at [486, 399] on p "Secondary buttons are deliberately quieter, they are still relevant but not the…" at bounding box center [640, 382] width 419 height 53
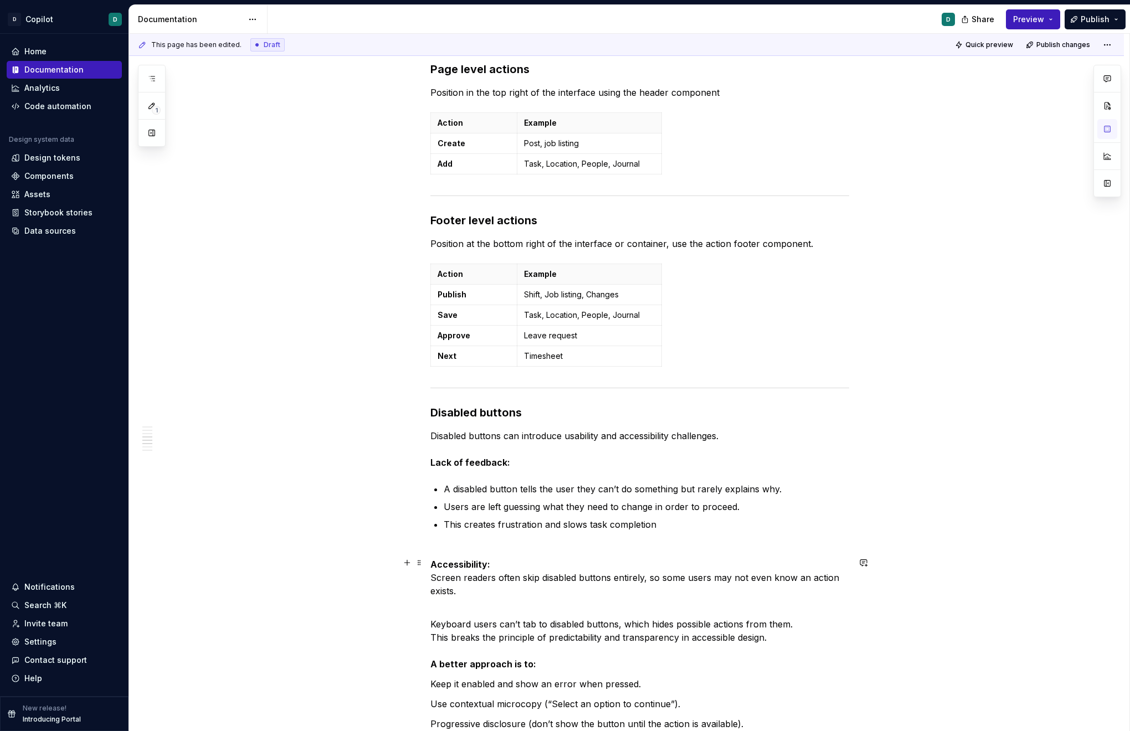
scroll to position [486, 0]
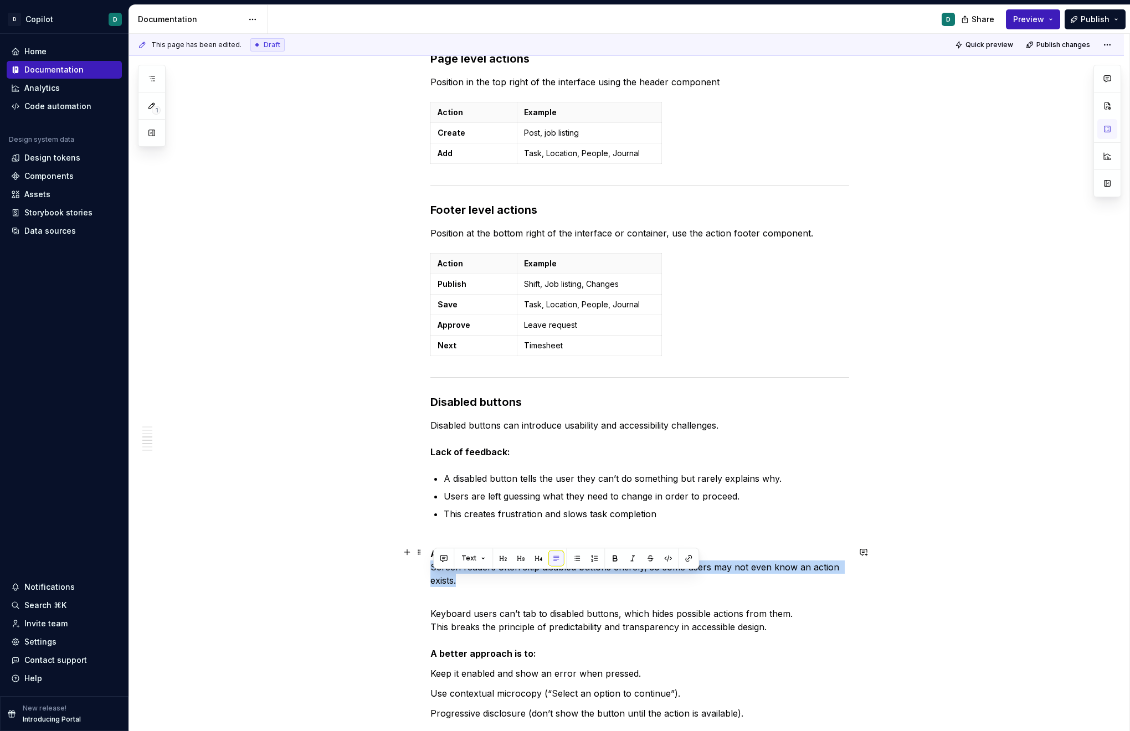
drag, startPoint x: 460, startPoint y: 578, endPoint x: 414, endPoint y: 562, distance: 48.7
click at [414, 553] on div "Primary buttons A primary action button is the main call-to-action (CTA) button…" at bounding box center [626, 453] width 995 height 1499
click at [510, 553] on div "Primary buttons A primary action button is the main call-to-action (CTA) button…" at bounding box center [640, 350] width 419 height 1240
drag, startPoint x: 463, startPoint y: 578, endPoint x: 424, endPoint y: 564, distance: 41.4
click at [424, 553] on div "Primary buttons A primary action button is the main call-to-action (CTA) button…" at bounding box center [626, 453] width 995 height 1499
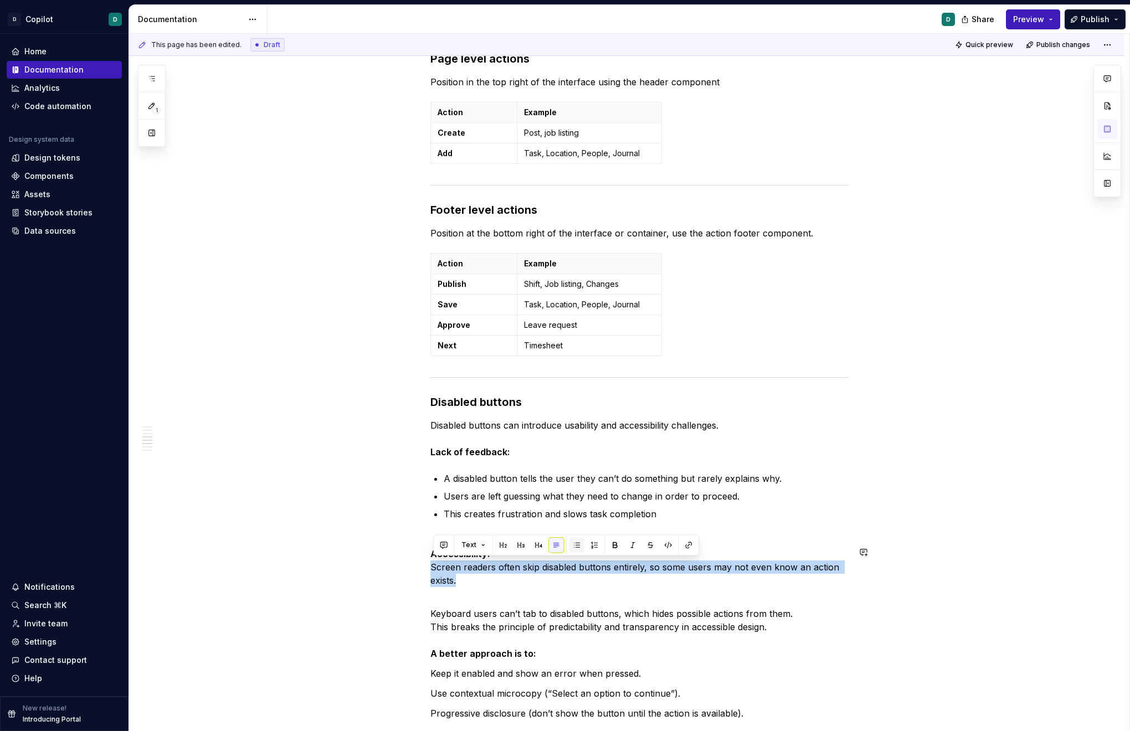
click at [572, 547] on button "button" at bounding box center [577, 545] width 16 height 16
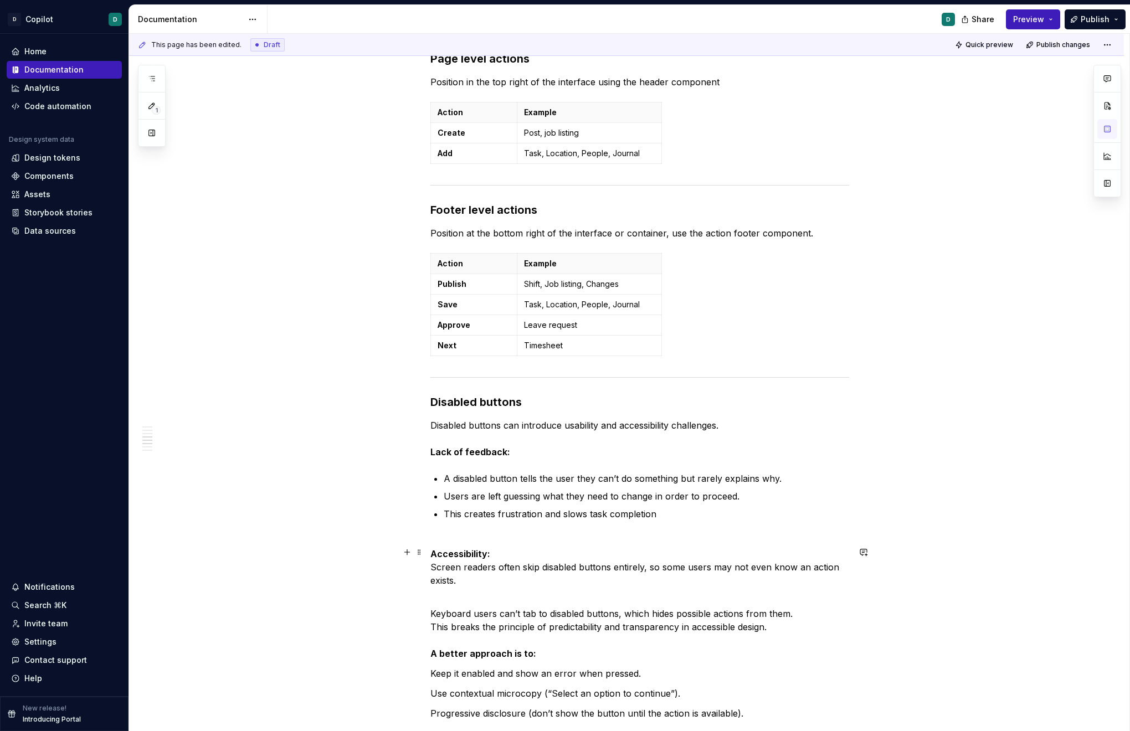
click at [432, 553] on div "Primary buttons A primary action button is the main call-to-action (CTA) button…" at bounding box center [626, 453] width 995 height 1499
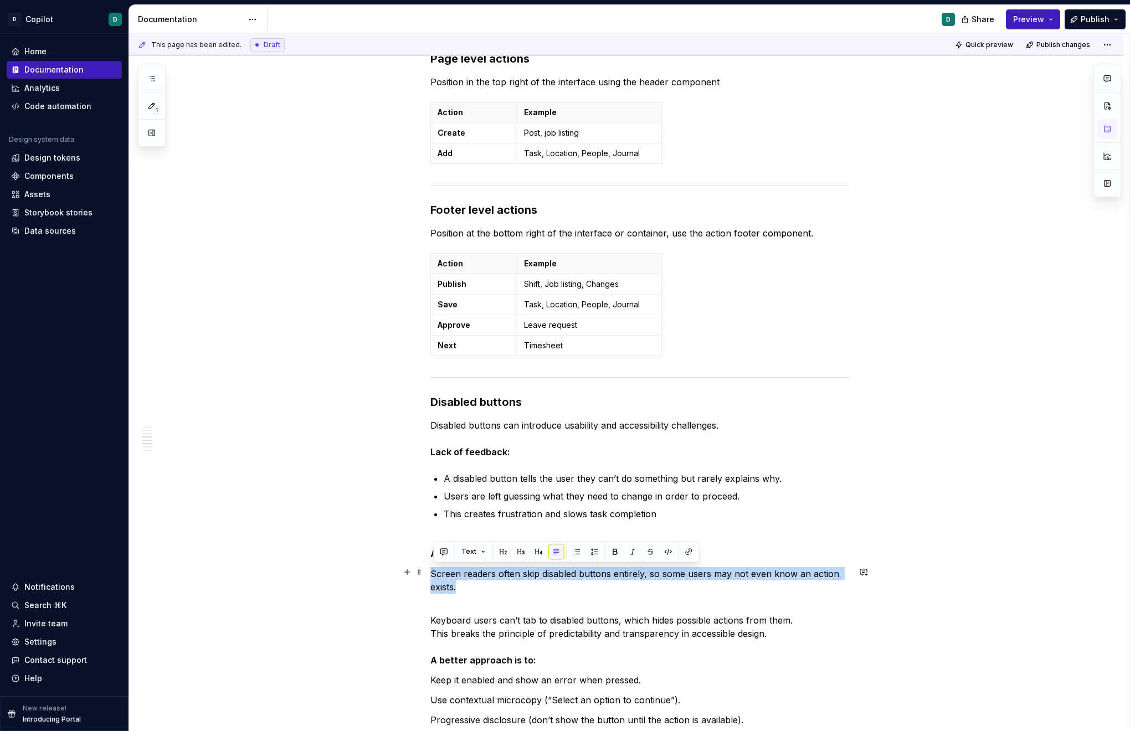
drag, startPoint x: 465, startPoint y: 589, endPoint x: 430, endPoint y: 574, distance: 38.2
click at [430, 553] on div "Primary buttons A primary action button is the main call-to-action (CTA) button…" at bounding box center [626, 457] width 995 height 1506
click at [576, 552] on button "button" at bounding box center [577, 552] width 16 height 16
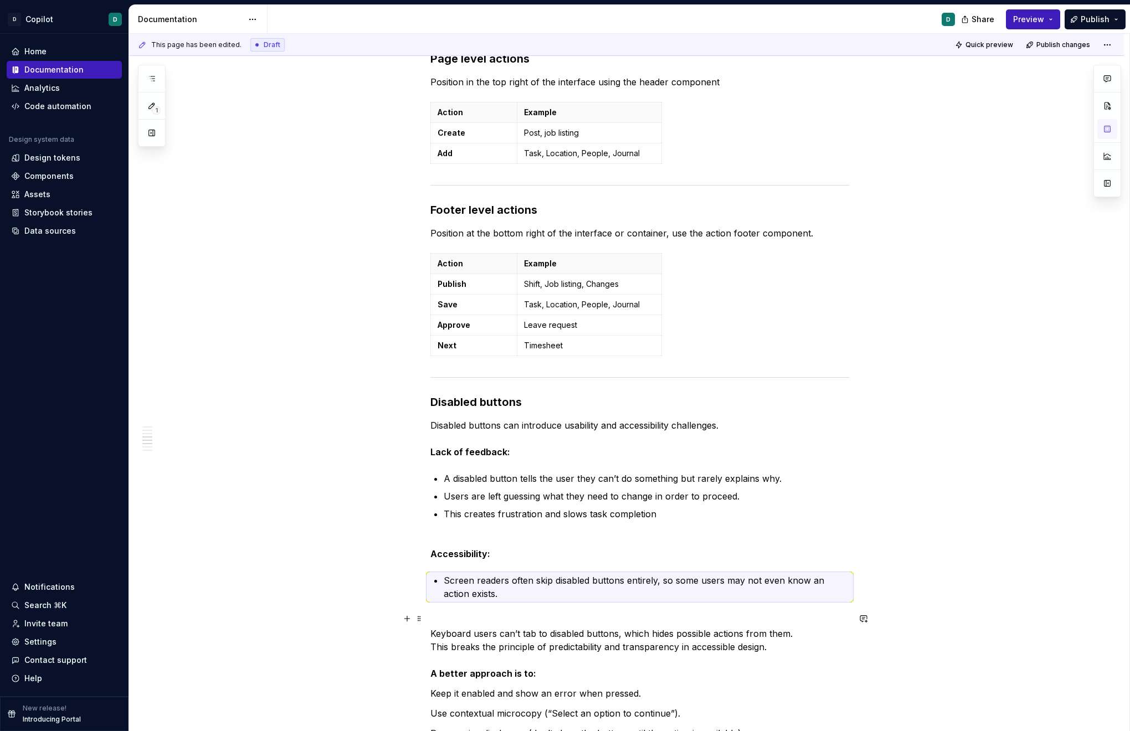
click at [487, 553] on p "Keyboard users can’t tab to disabled buttons, which hides possible actions from…" at bounding box center [640, 647] width 419 height 66
click at [435, 553] on p "Keyboard users can’t tab to disabled buttons, which hides possible actions from…" at bounding box center [640, 647] width 419 height 66
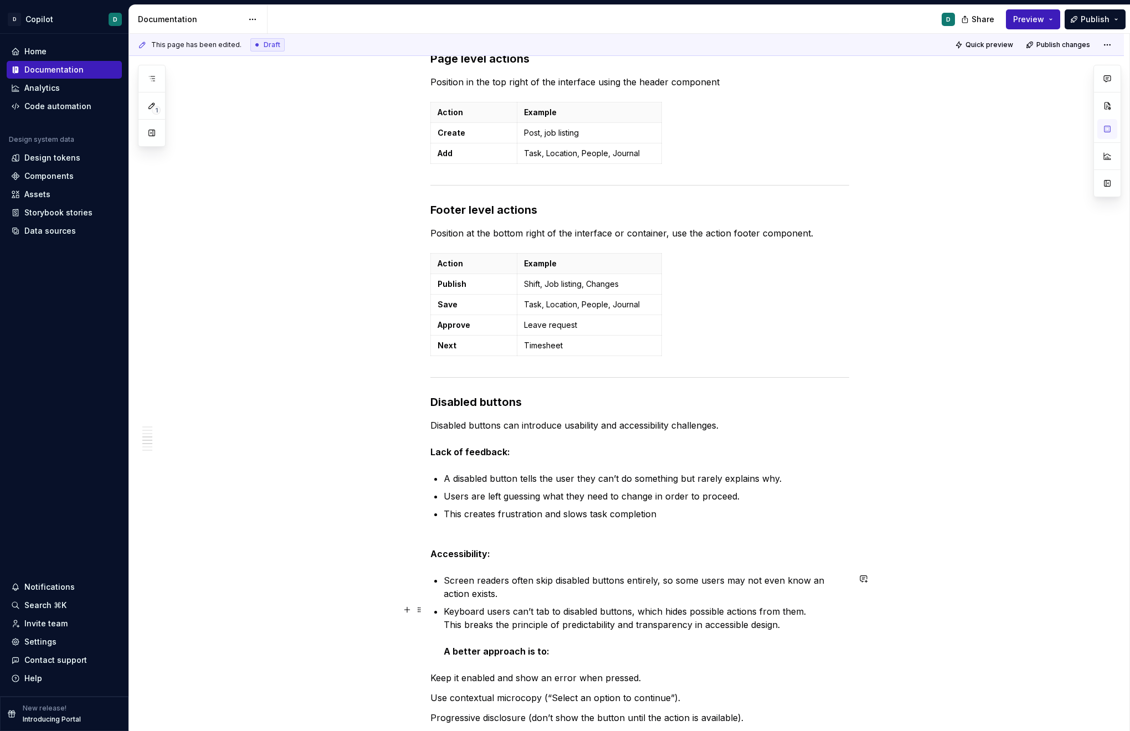
scroll to position [541, 0]
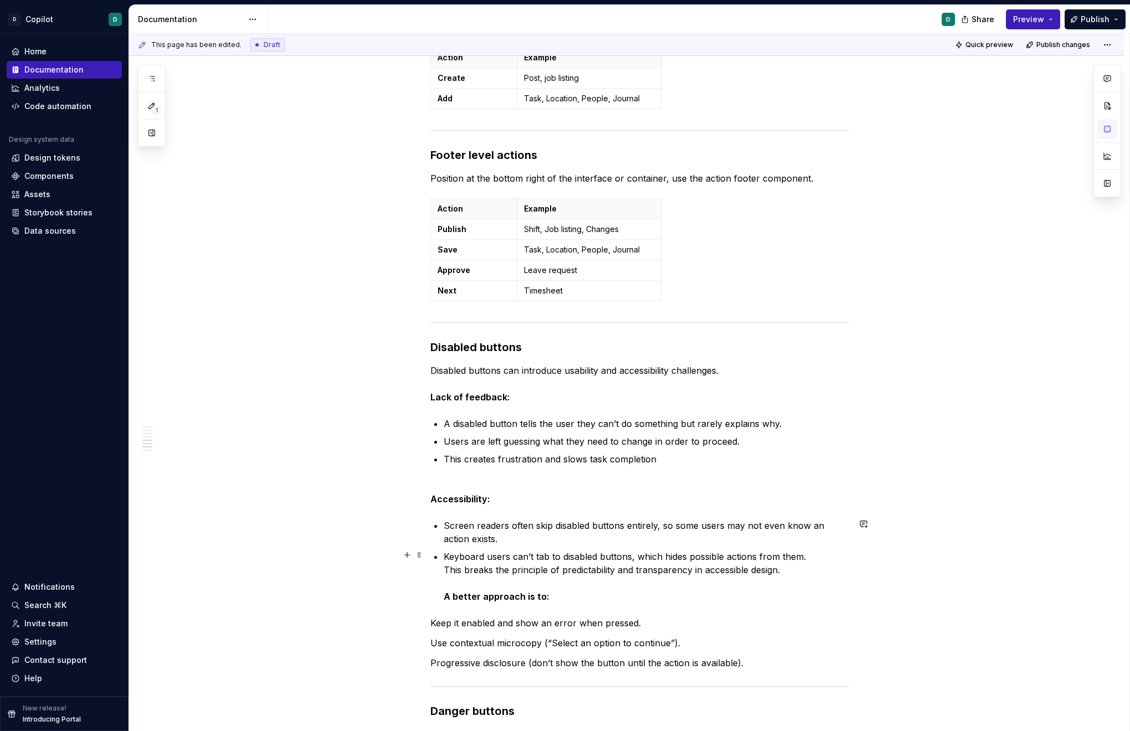
click at [448, 553] on strong "A better approach is to:" at bounding box center [497, 596] width 106 height 11
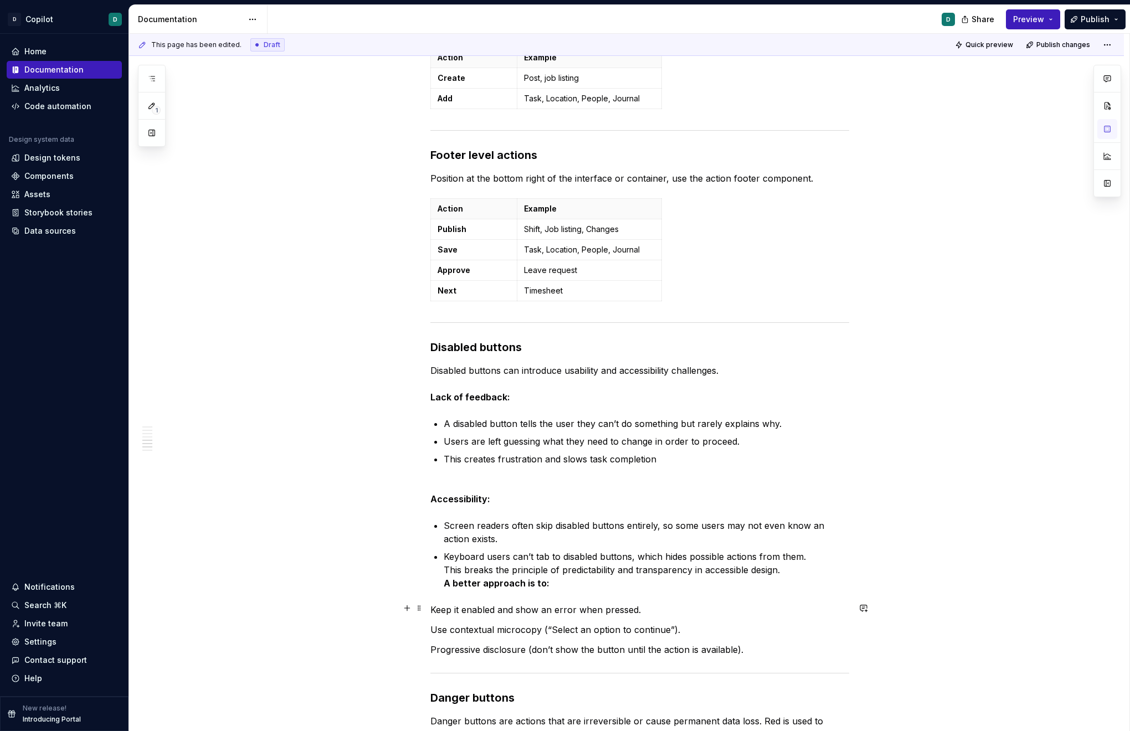
click at [432, 553] on div "Primary buttons A primary action button is the main call-to-action (CTA) button…" at bounding box center [626, 394] width 995 height 1491
drag, startPoint x: 546, startPoint y: 582, endPoint x: 399, endPoint y: 582, distance: 146.8
click at [404, 553] on div "Primary buttons A primary action button is the main call-to-action (CTA) button…" at bounding box center [626, 394] width 995 height 1491
click at [434, 553] on p "Keep it enabled and show an error when pressed." at bounding box center [640, 609] width 419 height 13
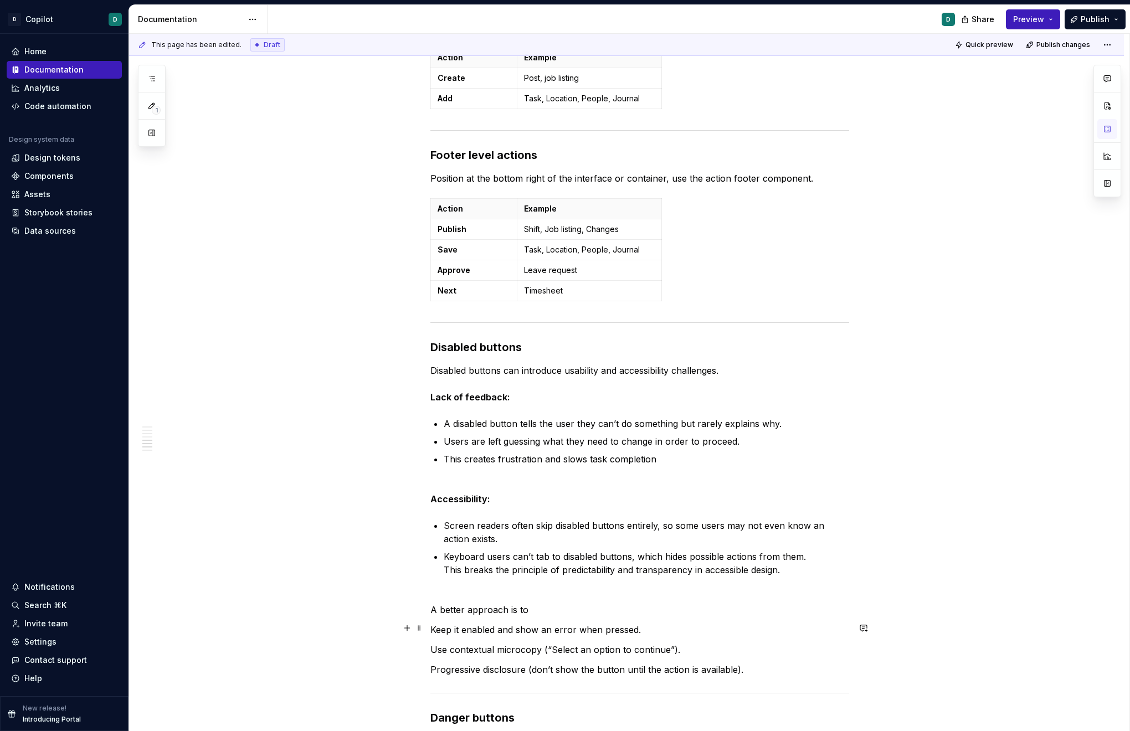
click at [465, 553] on p "Keep it enabled and show an error when pressed." at bounding box center [640, 629] width 419 height 13
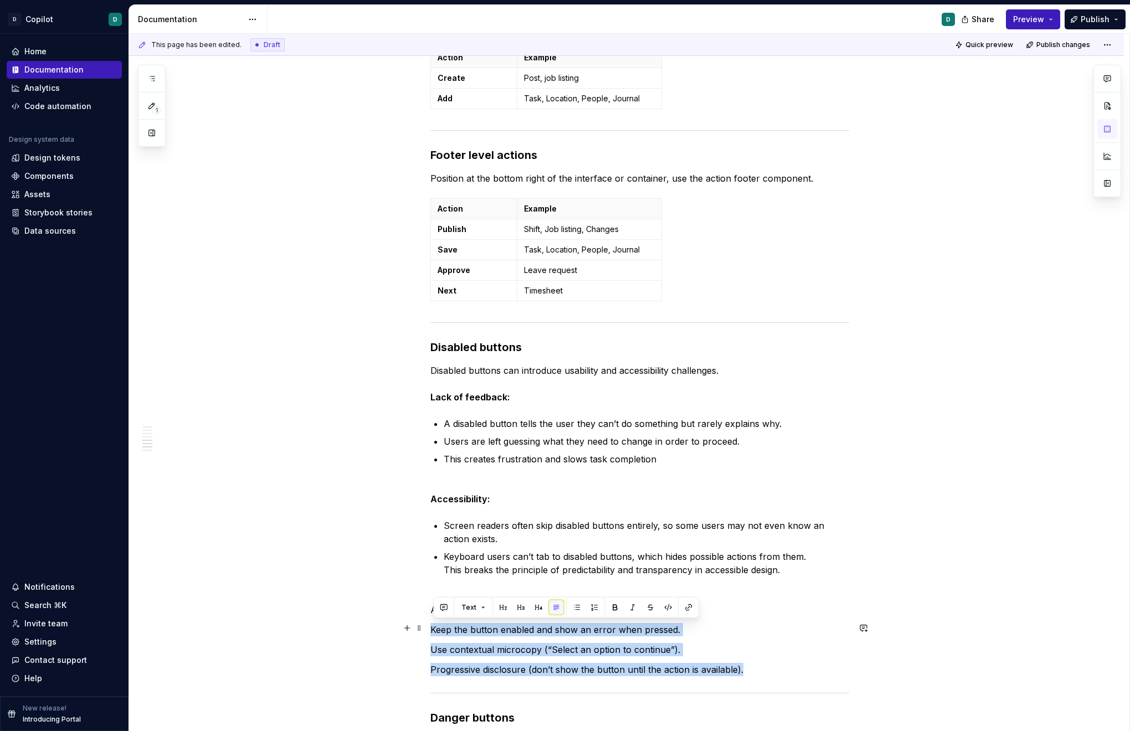
drag, startPoint x: 749, startPoint y: 666, endPoint x: 432, endPoint y: 631, distance: 318.4
click at [432, 553] on div "Primary buttons A primary action button is the main call-to-action (CTA) button…" at bounding box center [626, 404] width 995 height 1511
click at [575, 553] on button "button" at bounding box center [577, 608] width 16 height 16
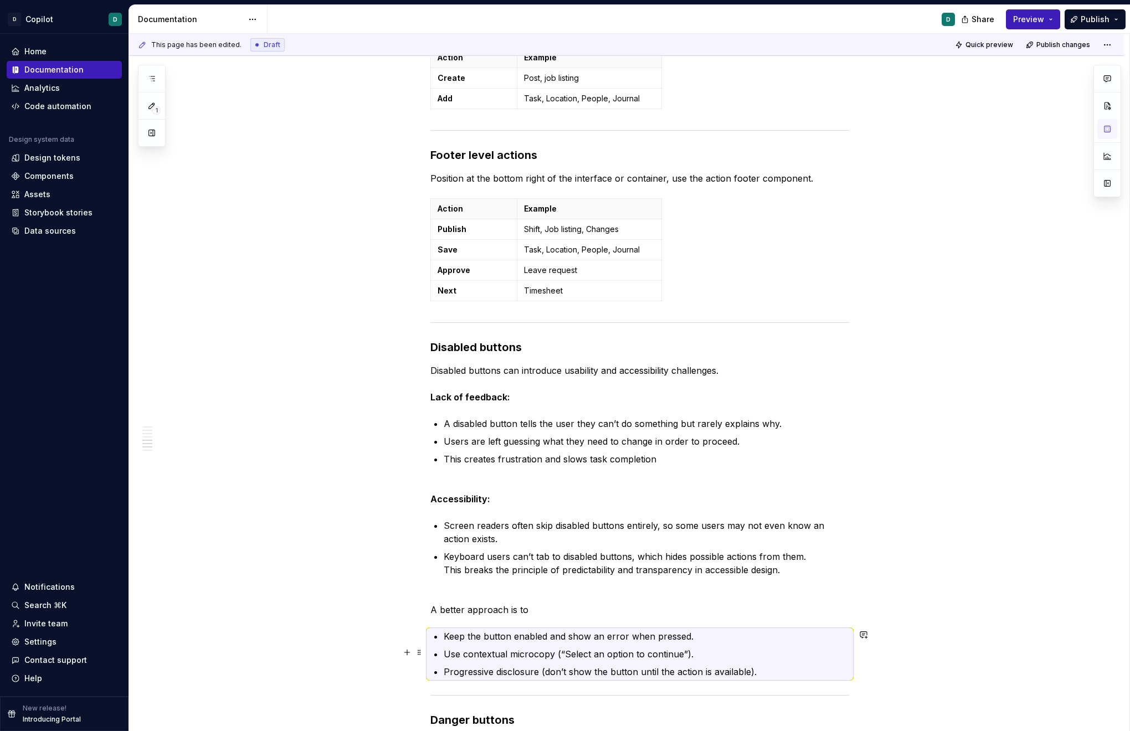
click at [547, 553] on ul "Keep the button enabled and show an error when pressed. Use contextual microcop…" at bounding box center [647, 654] width 406 height 49
drag, startPoint x: 713, startPoint y: 651, endPoint x: 408, endPoint y: 655, distance: 304.2
click at [431, 553] on div "Primary buttons A primary action button is the main call-to-action (CTA) button…" at bounding box center [640, 308] width 419 height 1267
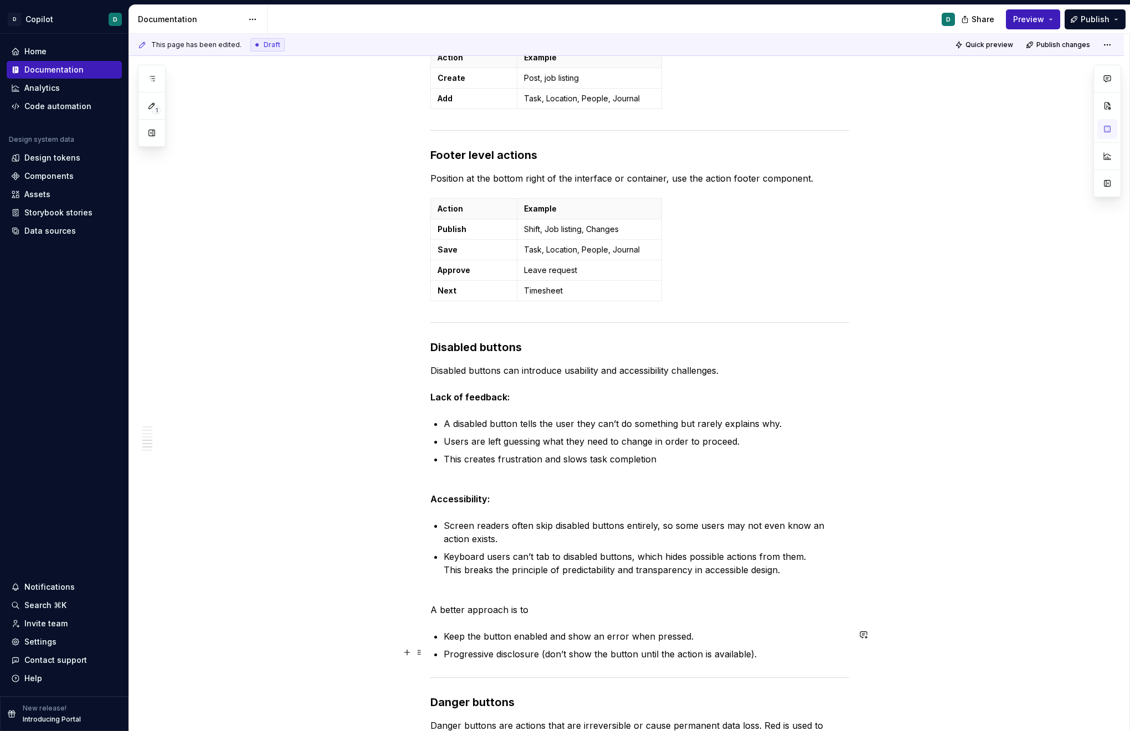
click at [458, 553] on p "Progressive disclosure (don’t show the button until the action is available)." at bounding box center [647, 654] width 406 height 13
click at [451, 553] on p "Progressive disclosure (don’t show the button until the action is available)." at bounding box center [647, 654] width 406 height 13
drag, startPoint x: 546, startPoint y: 607, endPoint x: 377, endPoint y: 607, distance: 169.0
click at [379, 553] on div "Primary buttons A primary action button is the main call-to-action (CTA) button…" at bounding box center [626, 396] width 995 height 1495
click at [612, 553] on button "button" at bounding box center [615, 588] width 16 height 16
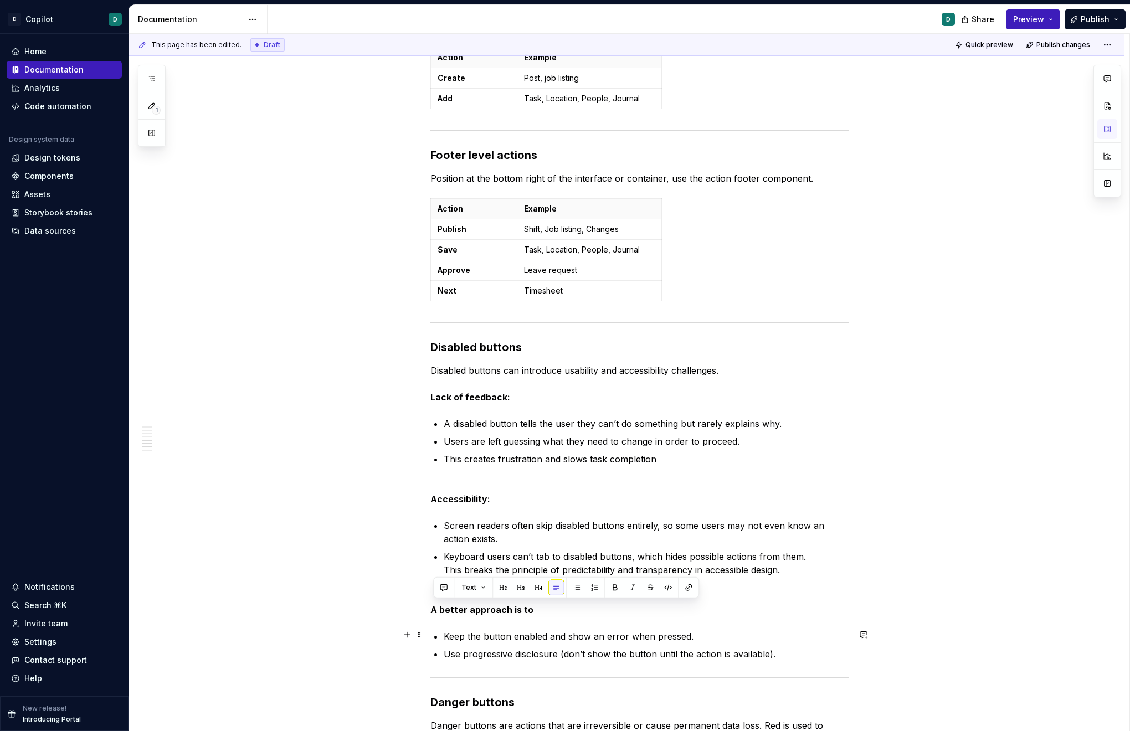
click at [605, 553] on p "Use progressive disclosure (don’t show the button until the action is available…" at bounding box center [647, 654] width 406 height 13
click at [545, 553] on p "A better approach is to" at bounding box center [640, 609] width 419 height 13
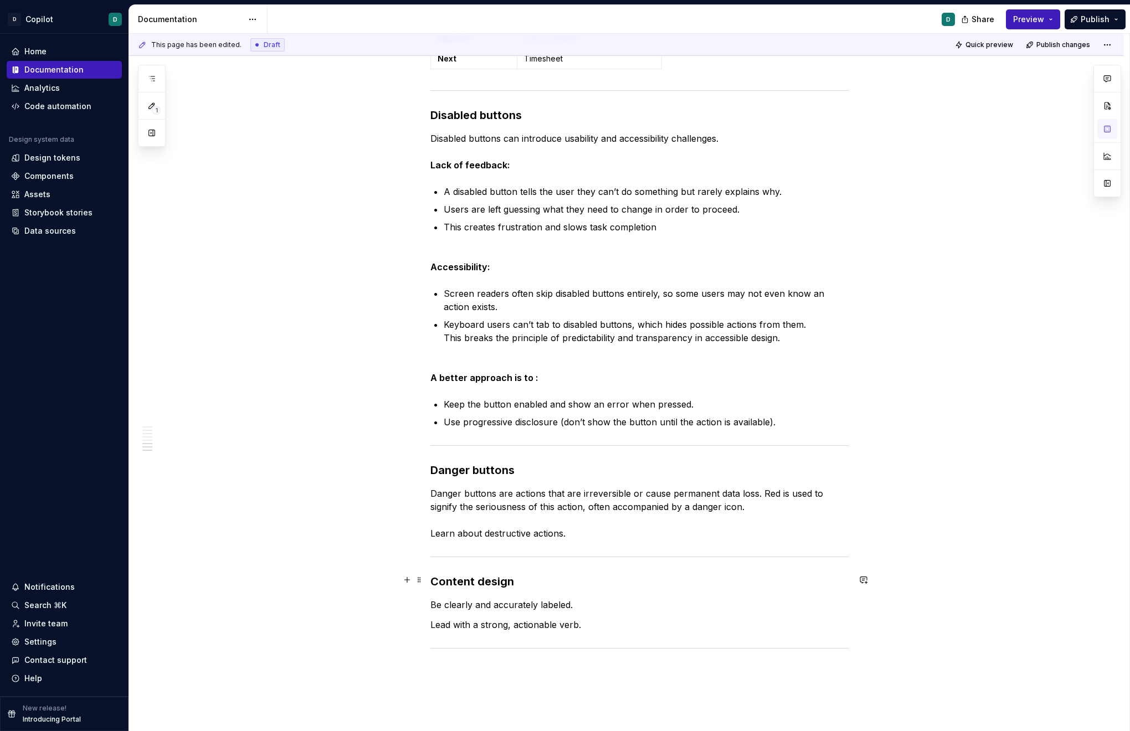
scroll to position [776, 0]
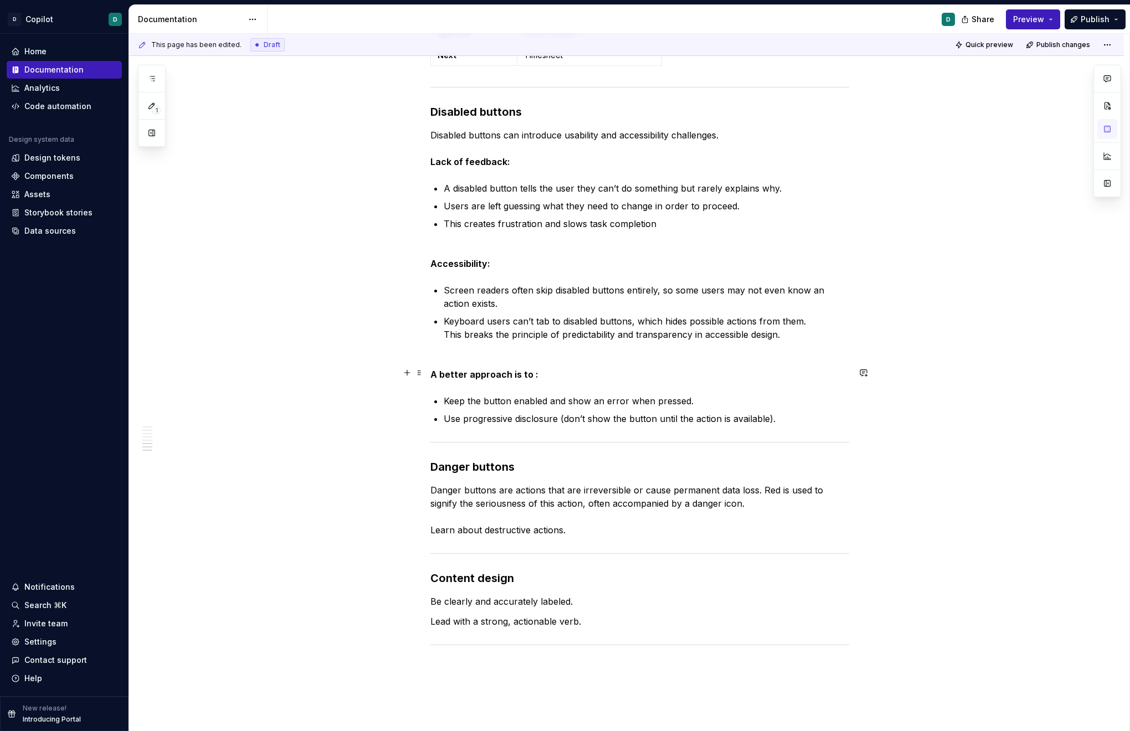
drag, startPoint x: 532, startPoint y: 375, endPoint x: 532, endPoint y: 404, distance: 28.8
click at [532, 375] on strong "A better approach is to :" at bounding box center [485, 374] width 108 height 11
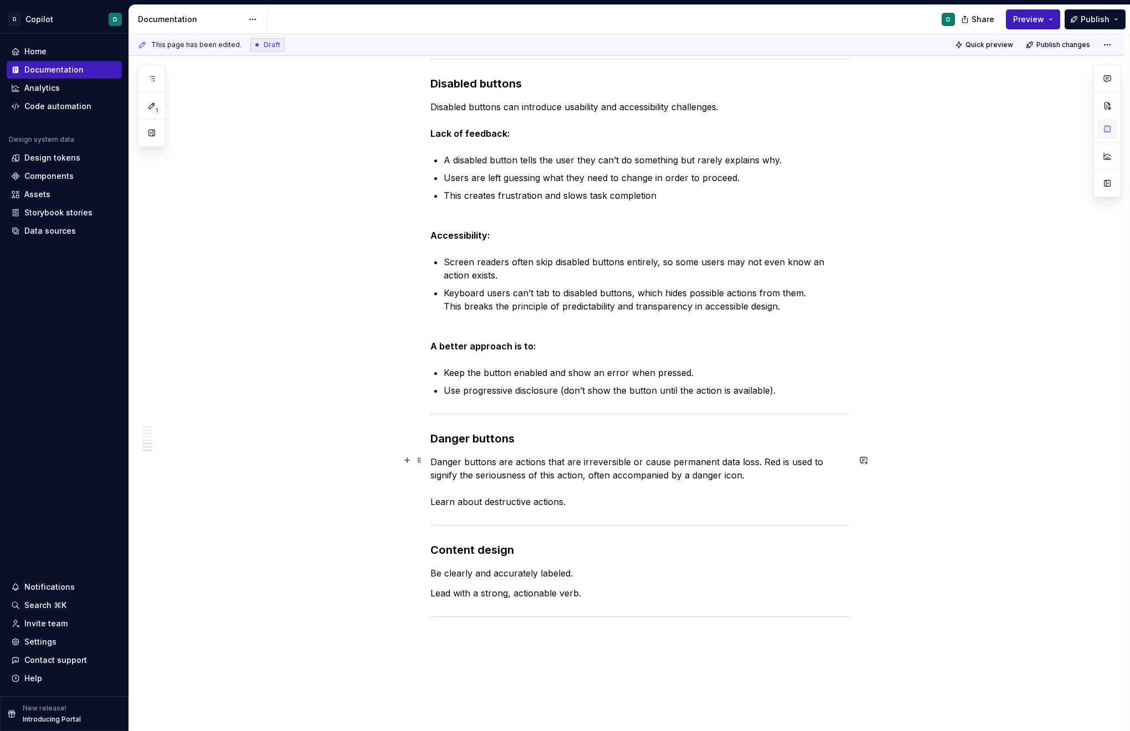
scroll to position [805, 0]
drag, startPoint x: 565, startPoint y: 498, endPoint x: 485, endPoint y: 501, distance: 79.9
click at [485, 501] on p "Danger buttons are actions that are irreversible or cause permanent data loss. …" at bounding box center [640, 481] width 419 height 53
click at [737, 479] on button "button" at bounding box center [742, 480] width 16 height 16
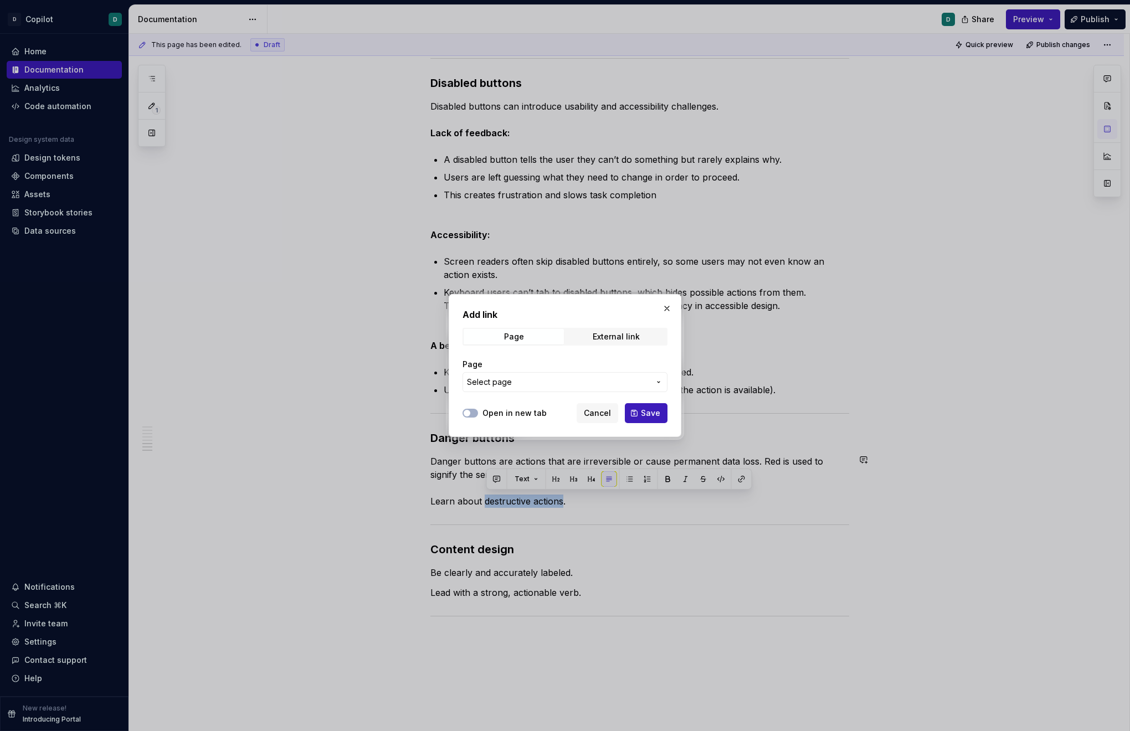
click at [564, 380] on span "Select page" at bounding box center [558, 382] width 183 height 11
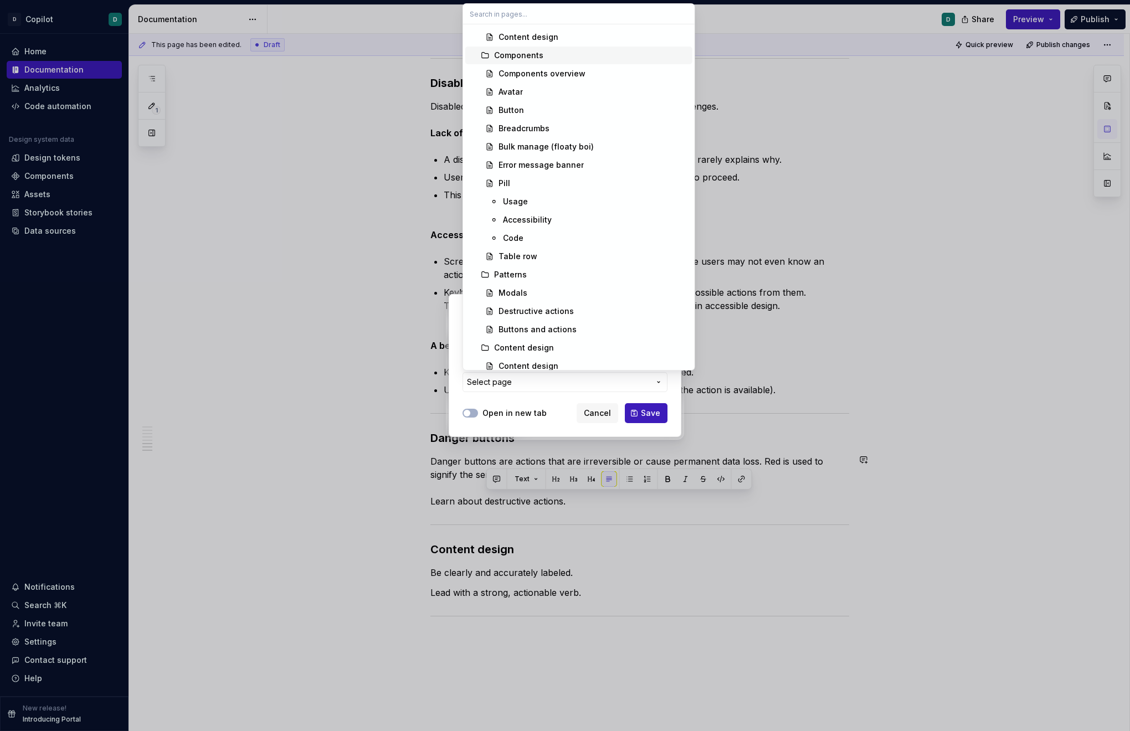
scroll to position [261, 0]
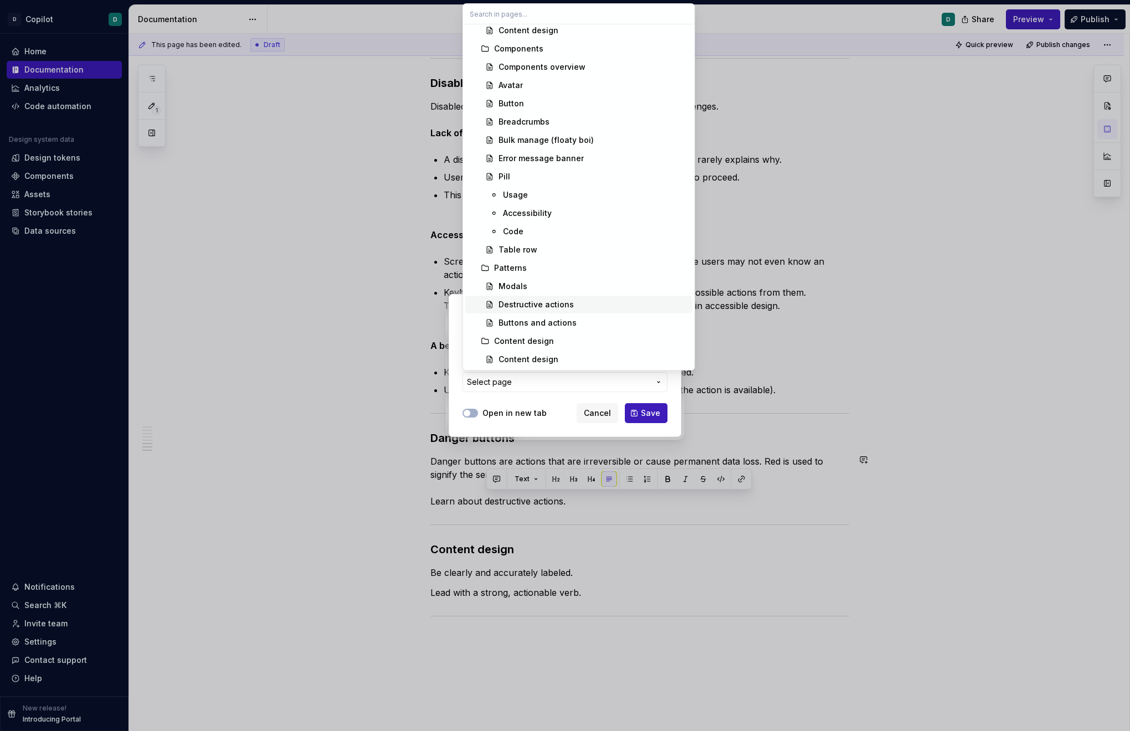
click at [542, 306] on div "Destructive actions" at bounding box center [536, 304] width 75 height 11
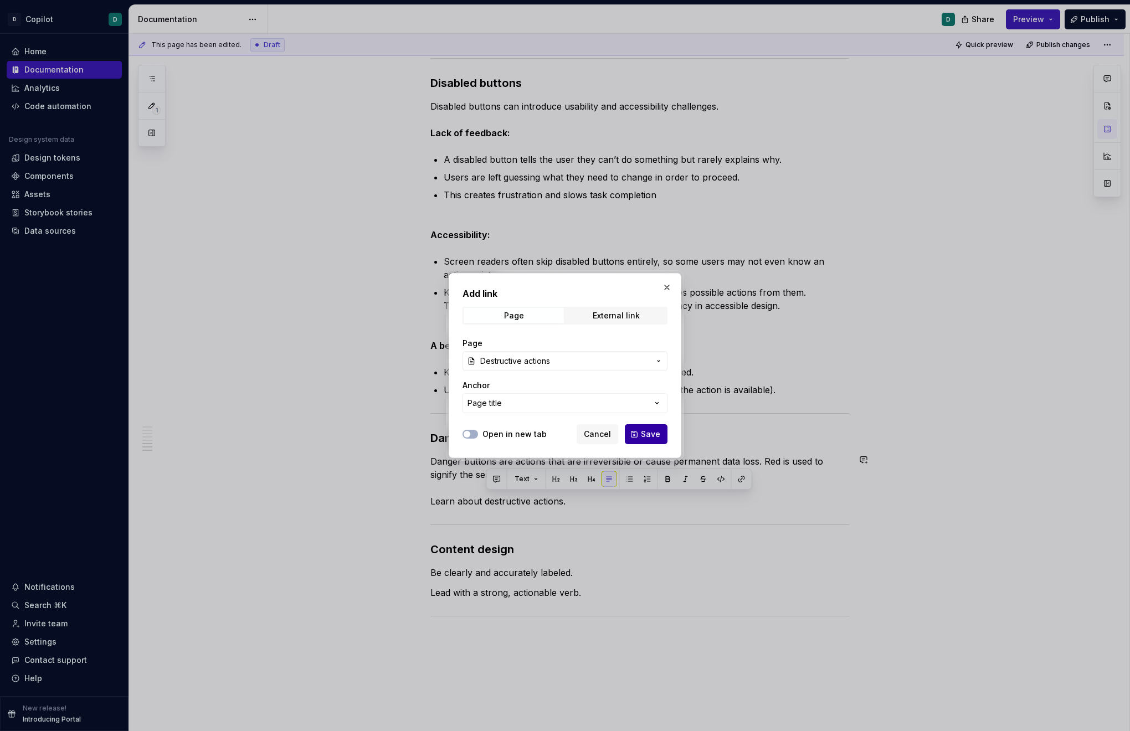
click at [644, 431] on span "Save" at bounding box center [650, 434] width 19 height 11
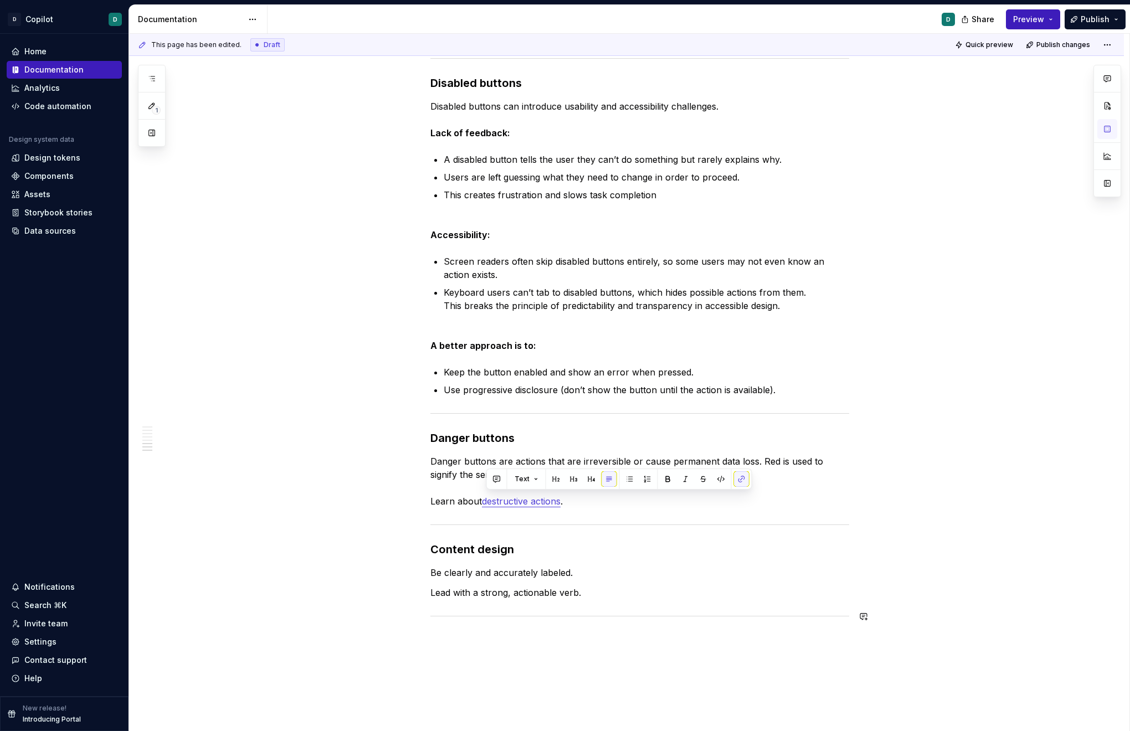
click at [664, 553] on div "Primary buttons A primary action button is the main call-to-action (CTA) button…" at bounding box center [640, 29] width 419 height 1236
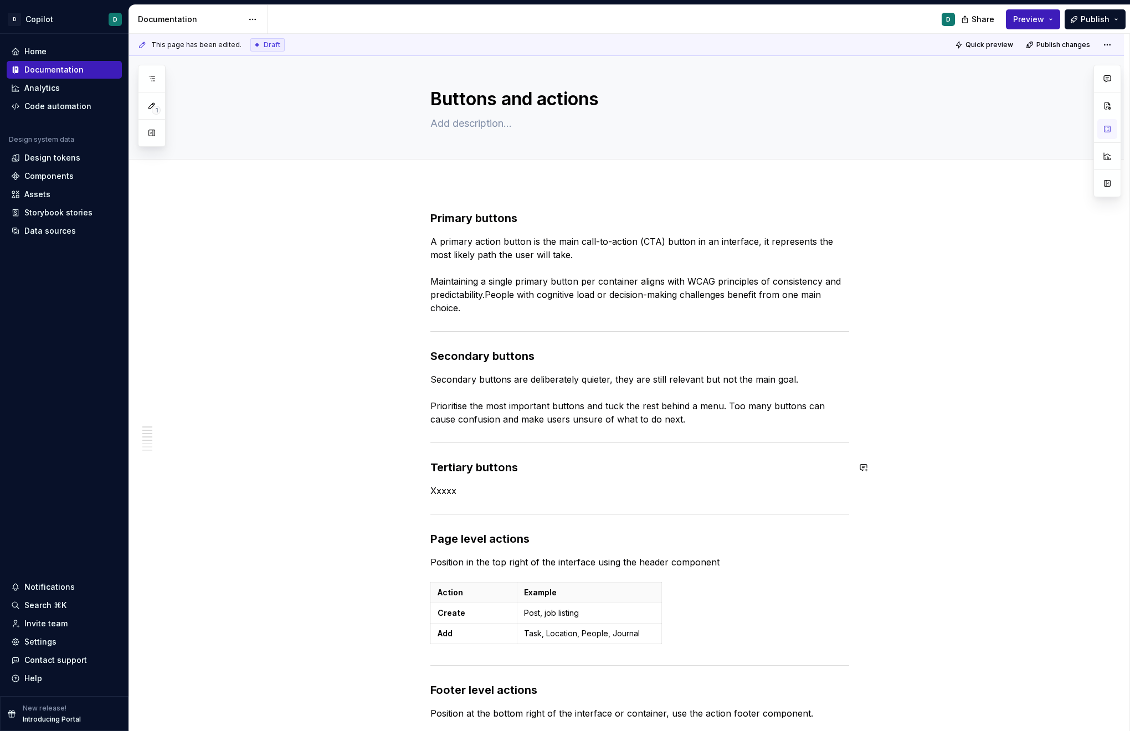
scroll to position [0, 0]
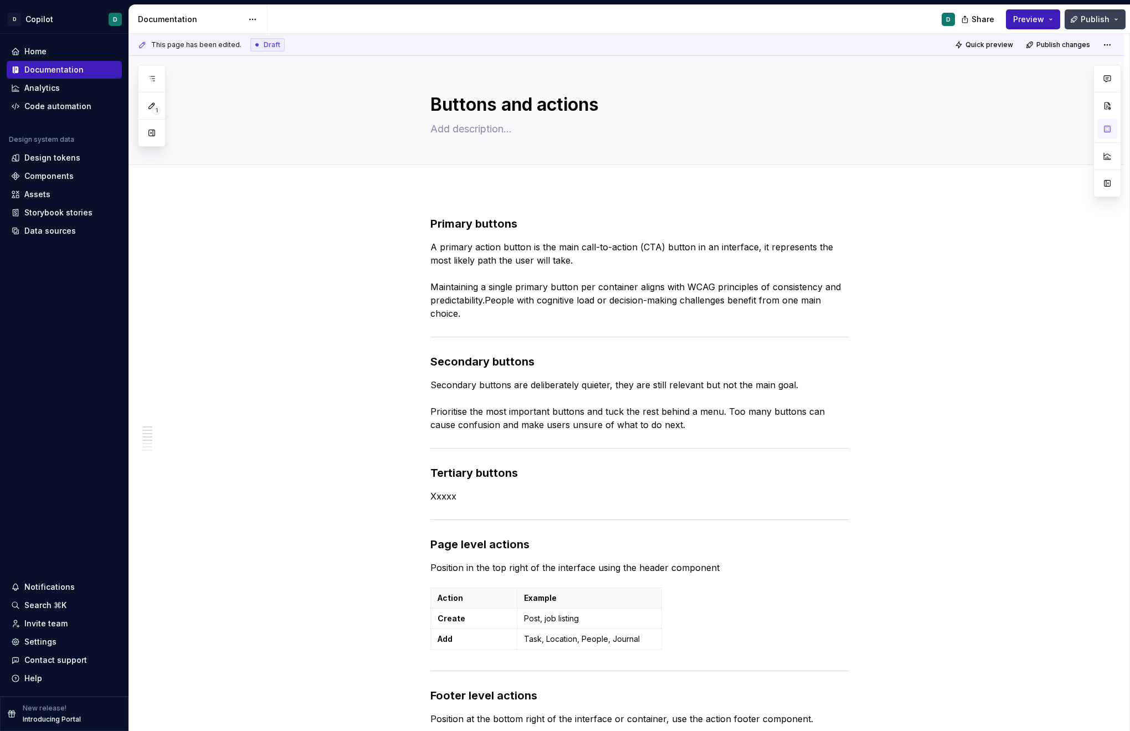
click at [1019, 18] on span "Publish" at bounding box center [1095, 19] width 29 height 11
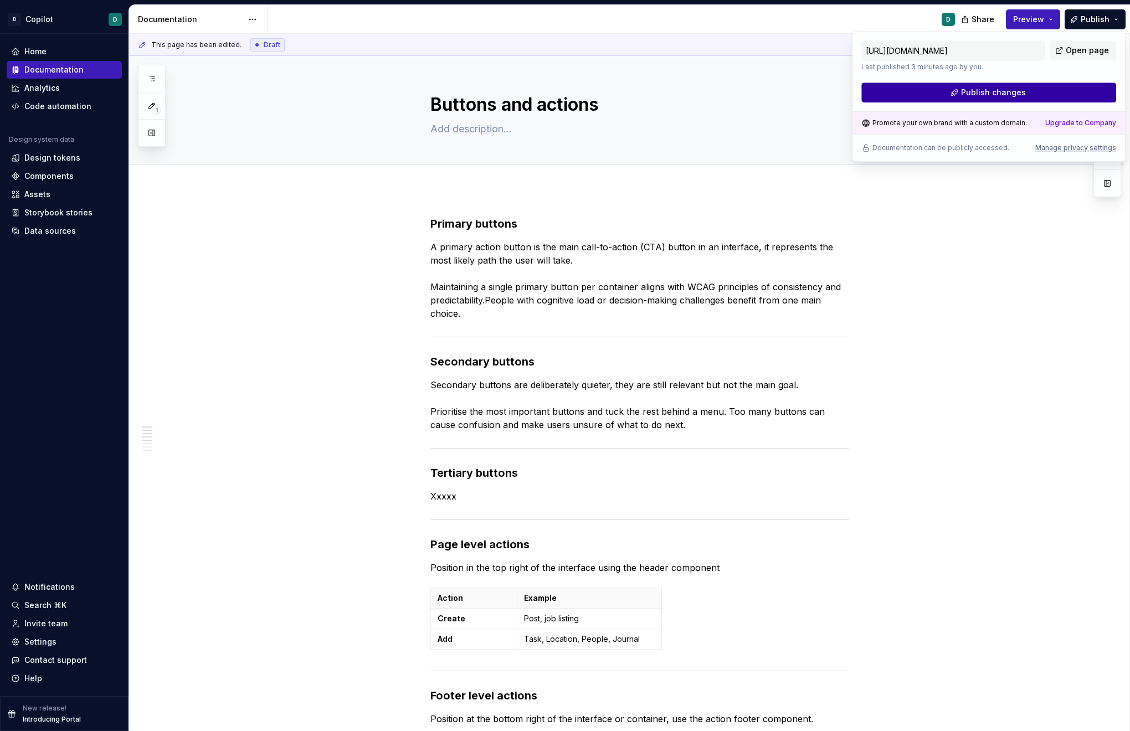
click at [1019, 88] on button "Publish changes" at bounding box center [989, 93] width 255 height 20
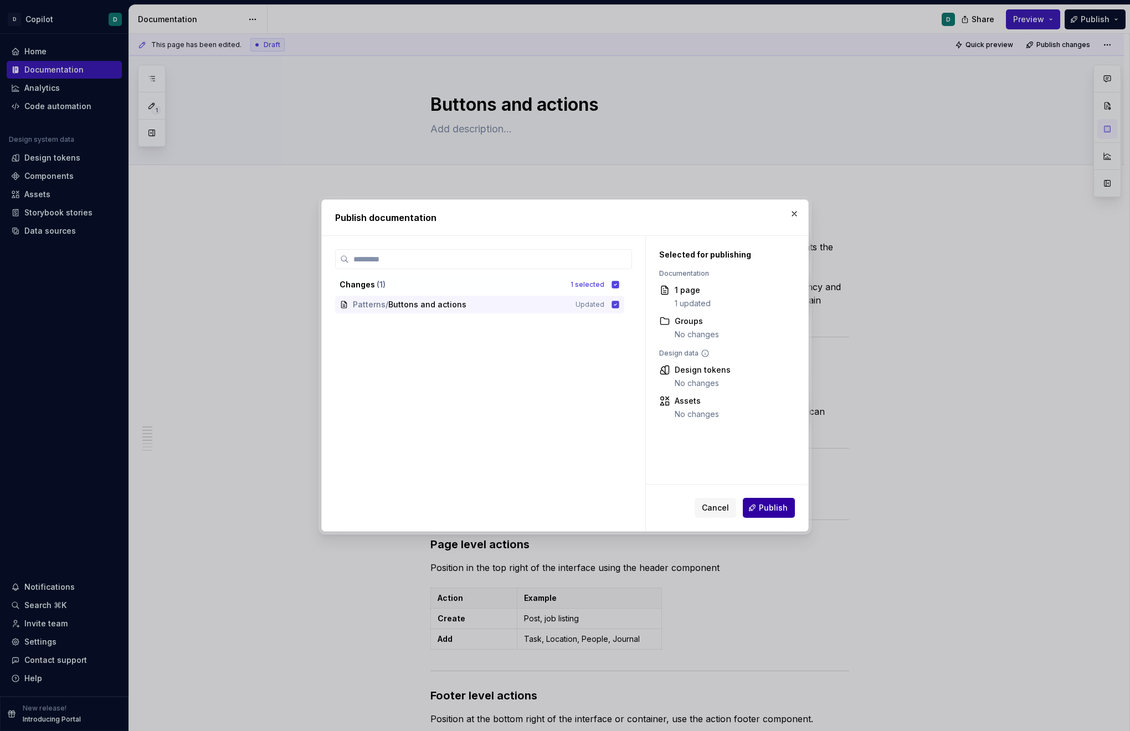
click at [782, 508] on span "Publish" at bounding box center [773, 508] width 29 height 11
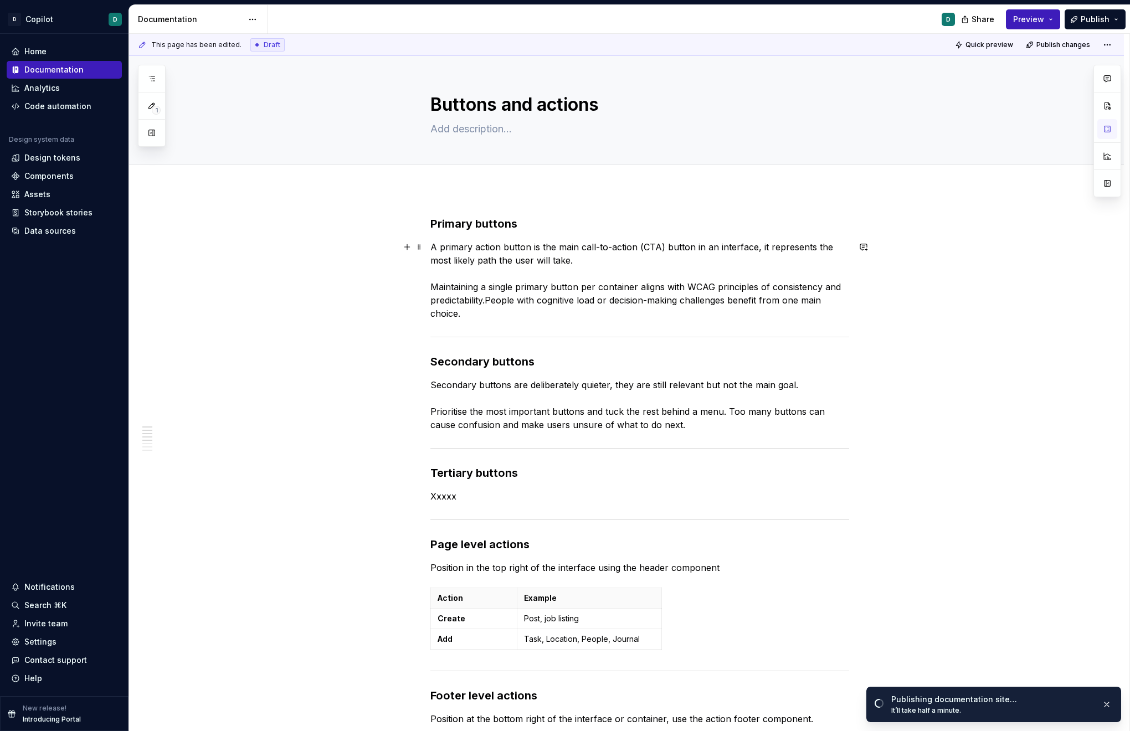
click at [537, 297] on p "A primary action button is the main call-to-action (CTA) button in an interface…" at bounding box center [640, 280] width 419 height 80
click at [495, 300] on p "A primary action button is the main call-to-action (CTA) button in an interface…" at bounding box center [640, 280] width 419 height 80
click at [489, 300] on p "A primary action button is the main call-to-action (CTA) button in an interface…" at bounding box center [640, 280] width 419 height 80
click at [1019, 18] on span "Publish" at bounding box center [1095, 19] width 29 height 11
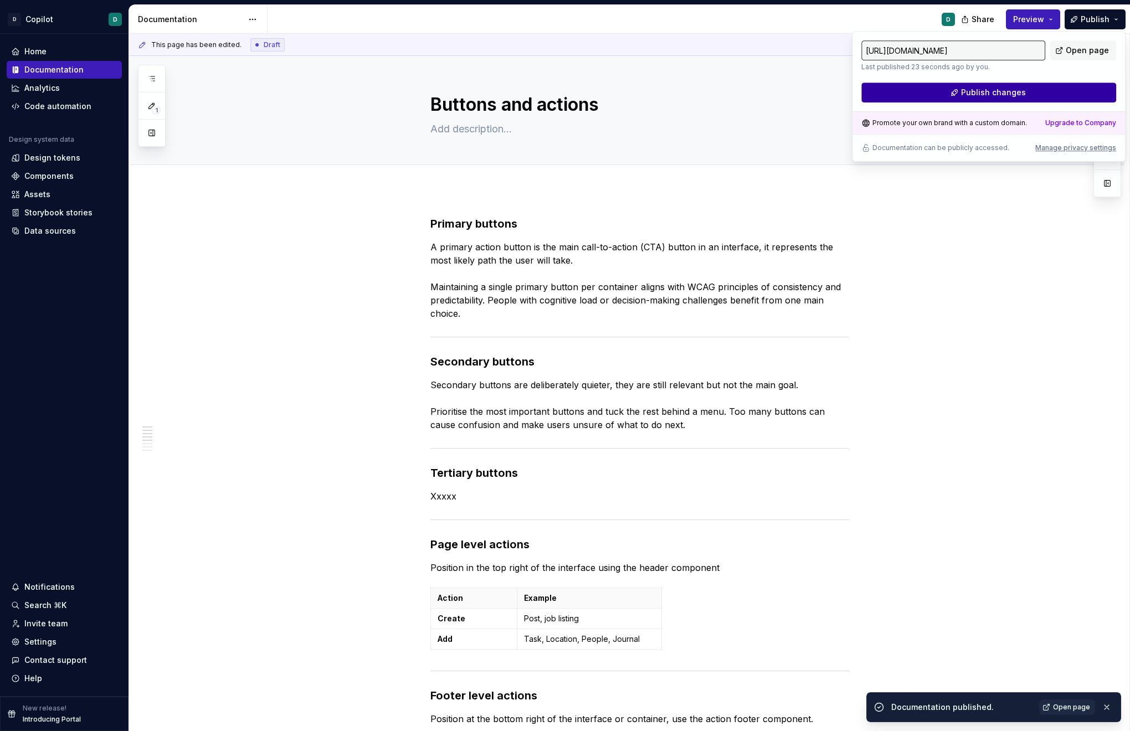
click at [1019, 94] on button "Publish changes" at bounding box center [989, 93] width 255 height 20
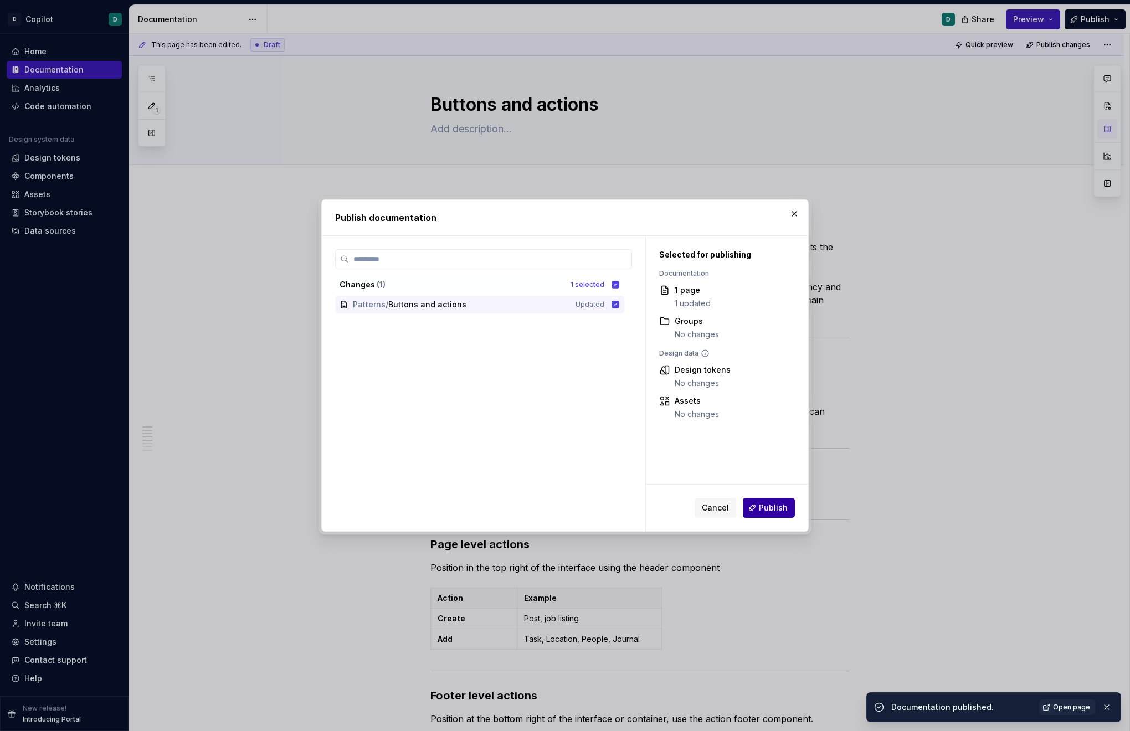
click at [789, 512] on button "Publish" at bounding box center [769, 508] width 52 height 20
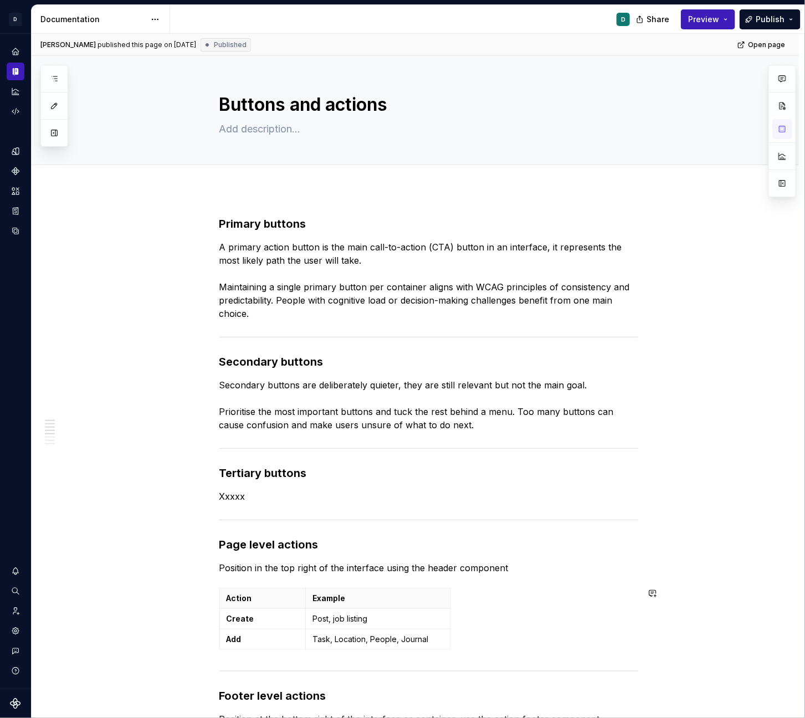
click at [306, 271] on p "A primary action button is the main call-to-action (CTA) button in an interface…" at bounding box center [428, 280] width 419 height 80
click at [455, 292] on p "A primary action button is the main call-to-action (CTA) button in an interface…" at bounding box center [428, 280] width 419 height 80
drag, startPoint x: 484, startPoint y: 249, endPoint x: 429, endPoint y: 249, distance: 54.9
click at [429, 249] on p "A primary action button is the main call-to-action (CTA) button in an interface…" at bounding box center [428, 280] width 419 height 80
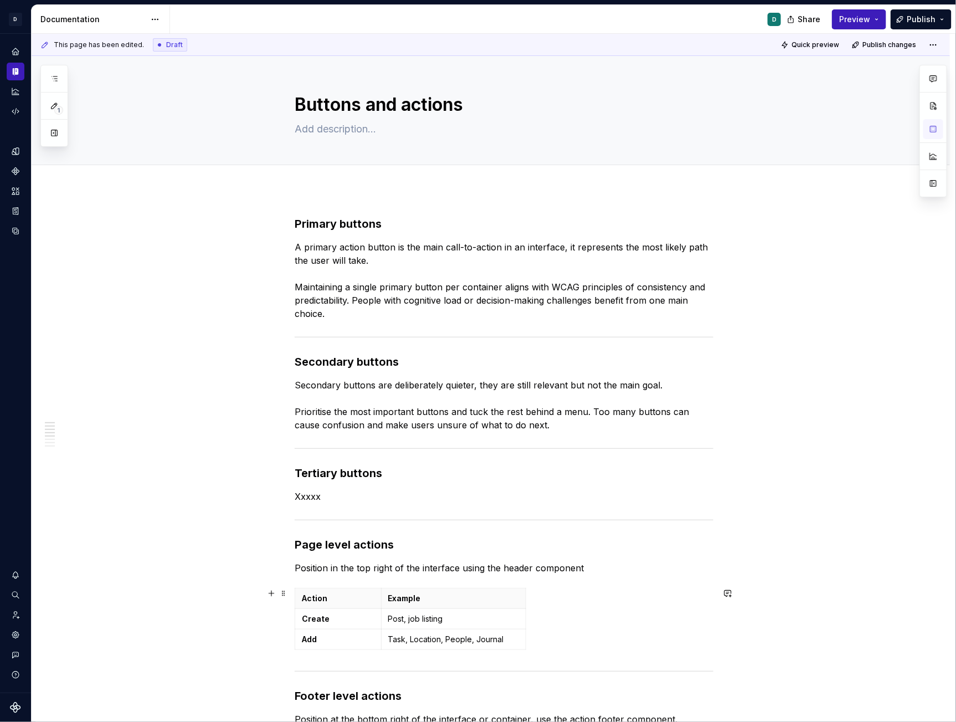
type textarea "*"
